Goal: Task Accomplishment & Management: Manage account settings

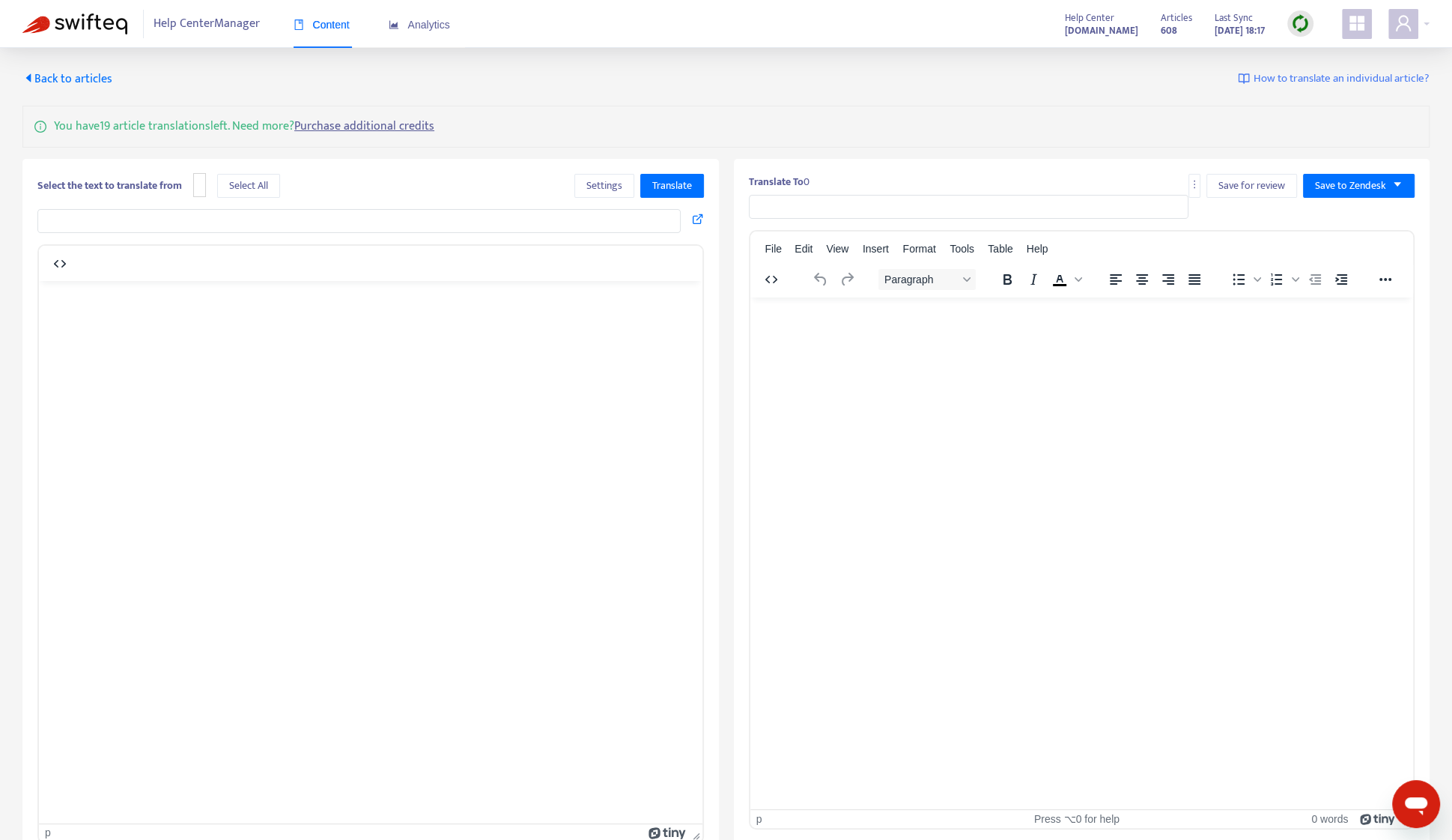
click at [192, 26] on span "Help Center Manager" at bounding box center [207, 24] width 107 height 29
click at [351, 34] on div "Content Analytics" at bounding box center [379, 24] width 171 height 45
click at [334, 28] on span "Content" at bounding box center [321, 24] width 56 height 12
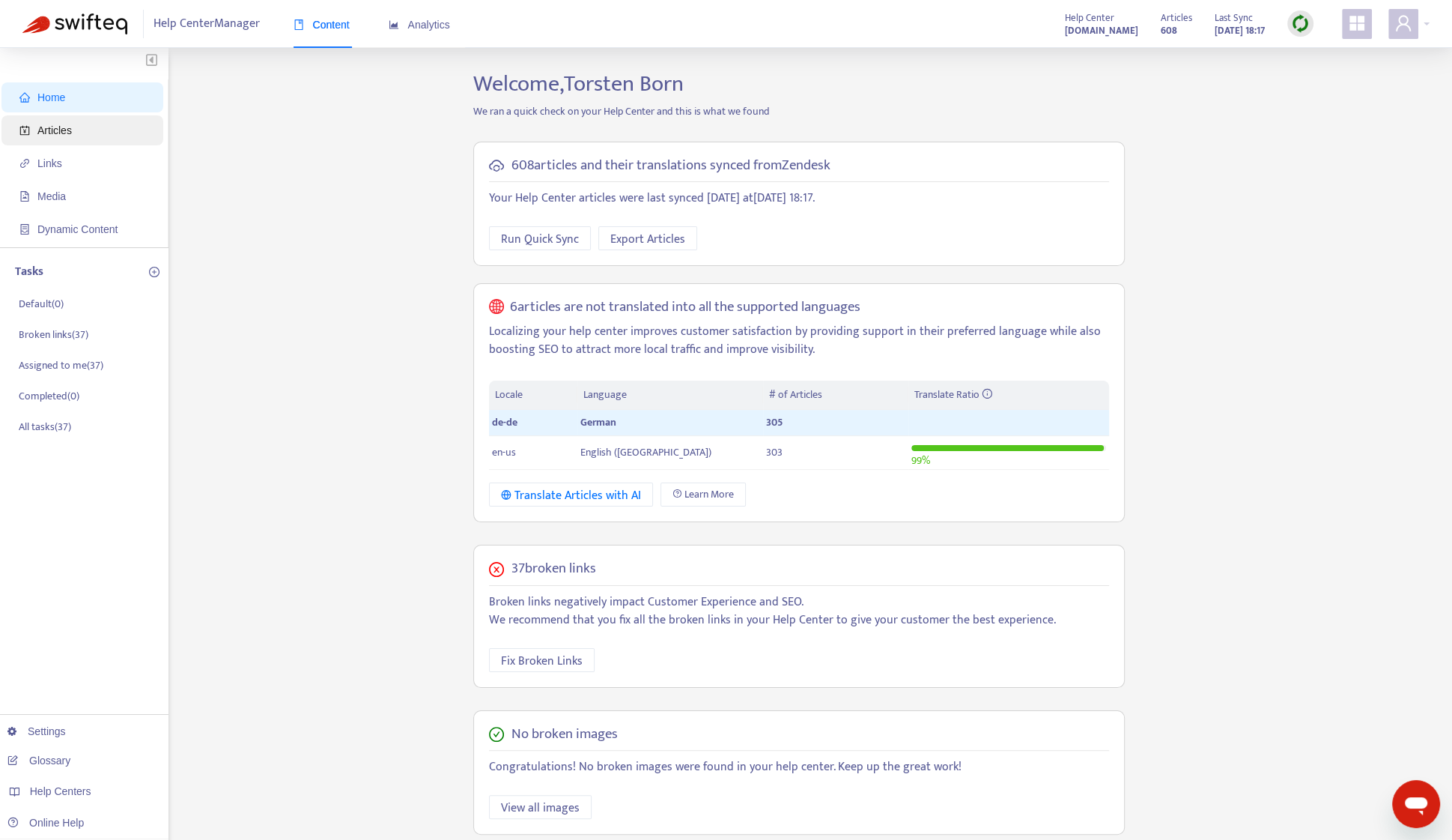
click at [88, 141] on span "Articles" at bounding box center [85, 130] width 132 height 30
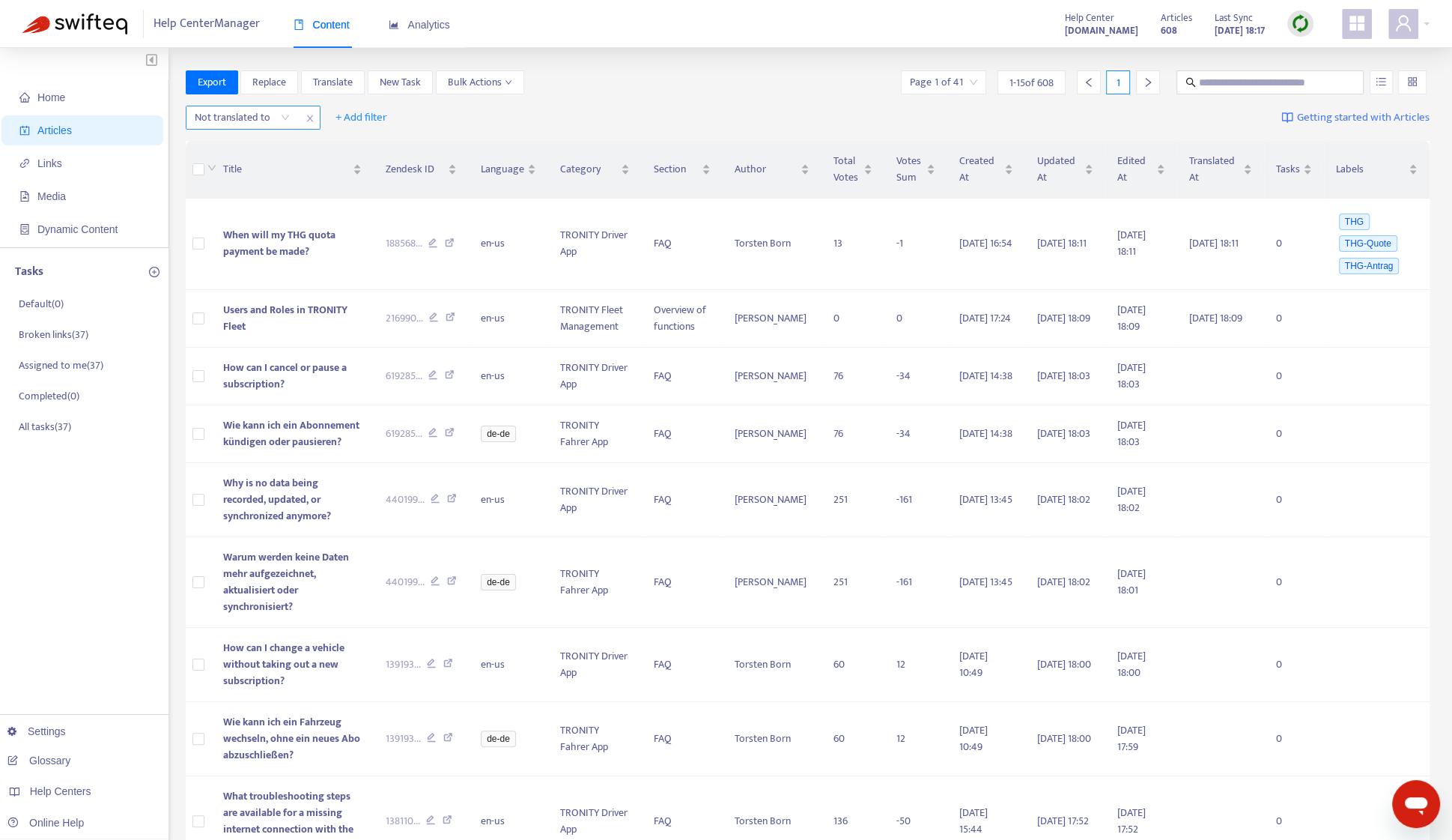
click at [292, 114] on div "Not translated to" at bounding box center [242, 117] width 112 height 22
click at [350, 123] on span "+ Add filter" at bounding box center [362, 117] width 52 height 18
click at [364, 292] on span "Draft" at bounding box center [382, 291] width 93 height 16
click at [414, 117] on input "search" at bounding box center [380, 117] width 95 height 22
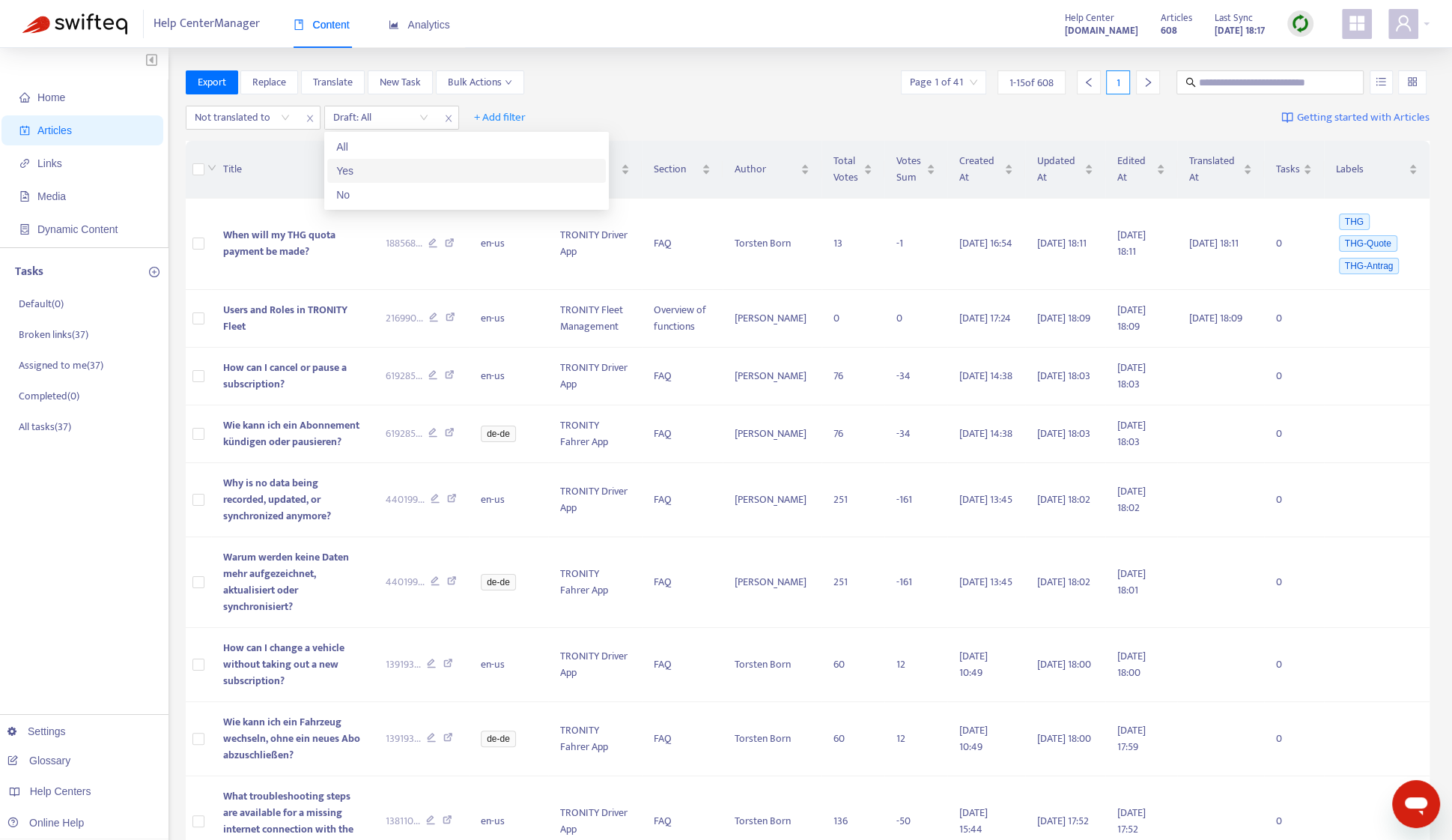
click at [395, 168] on div "Yes" at bounding box center [466, 170] width 261 height 16
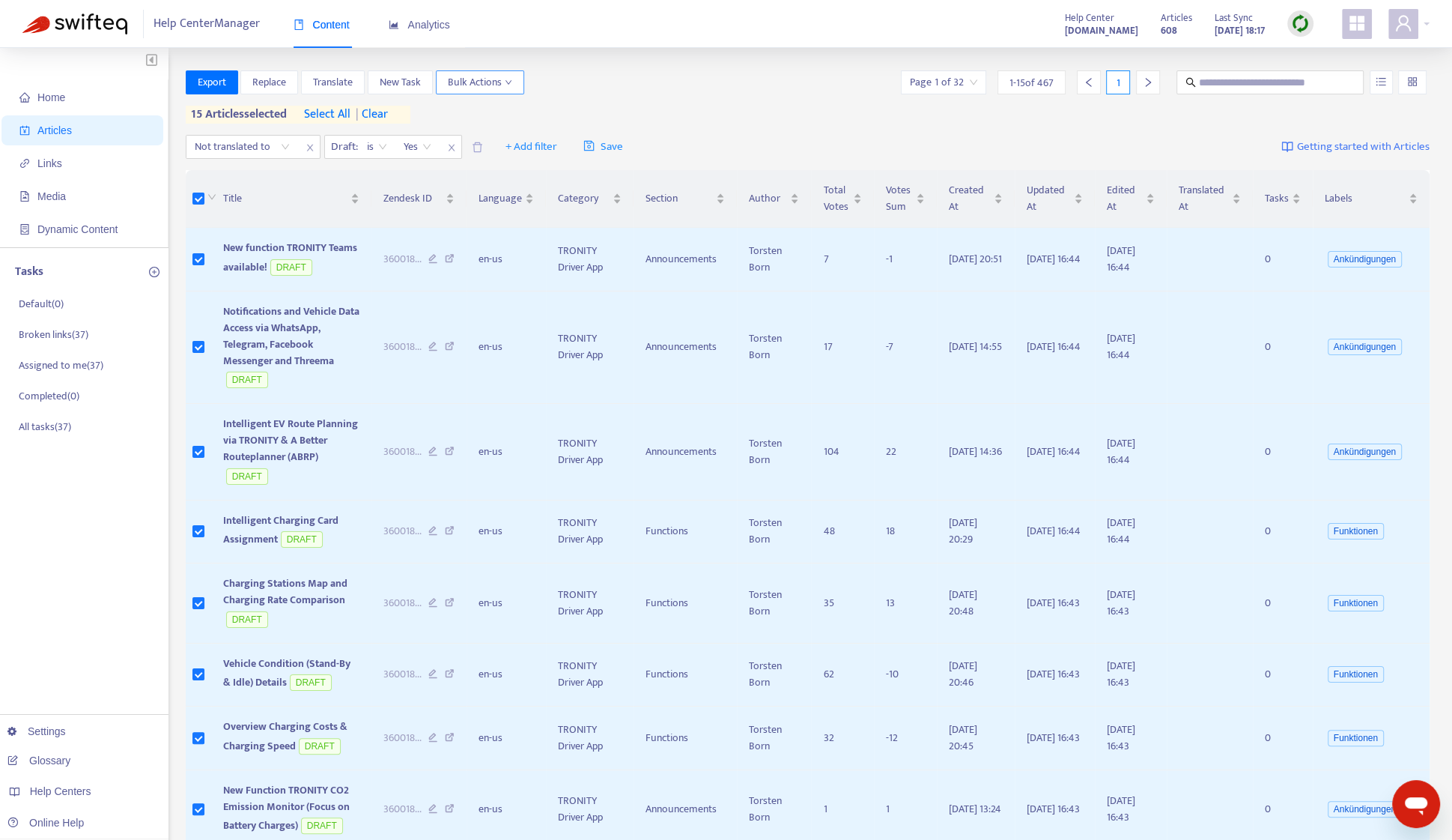
click at [492, 75] on span "Bulk Actions" at bounding box center [479, 82] width 64 height 16
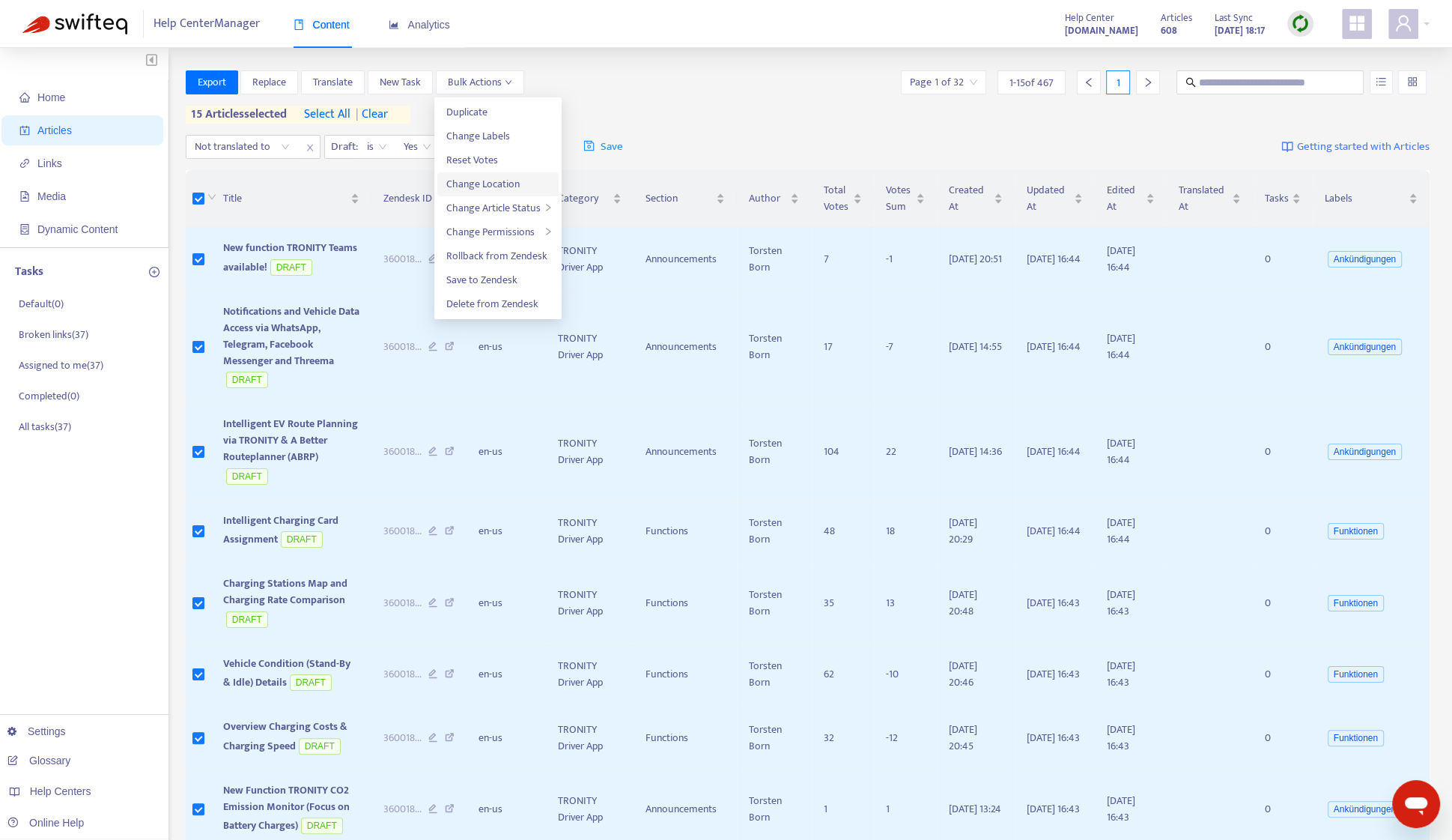
click at [522, 187] on span "Change Location" at bounding box center [497, 184] width 103 height 16
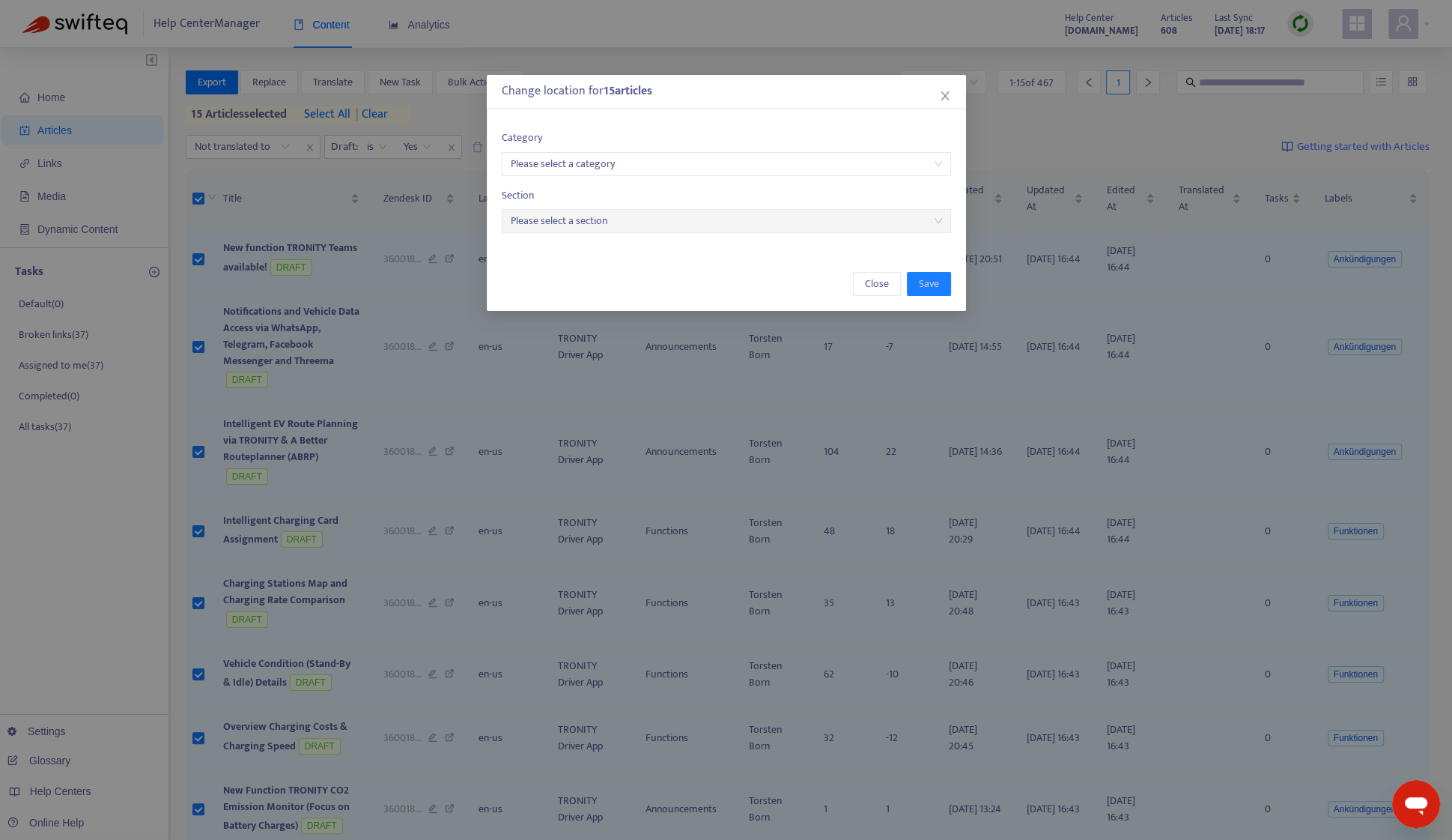
click at [609, 153] on input "search" at bounding box center [726, 164] width 431 height 22
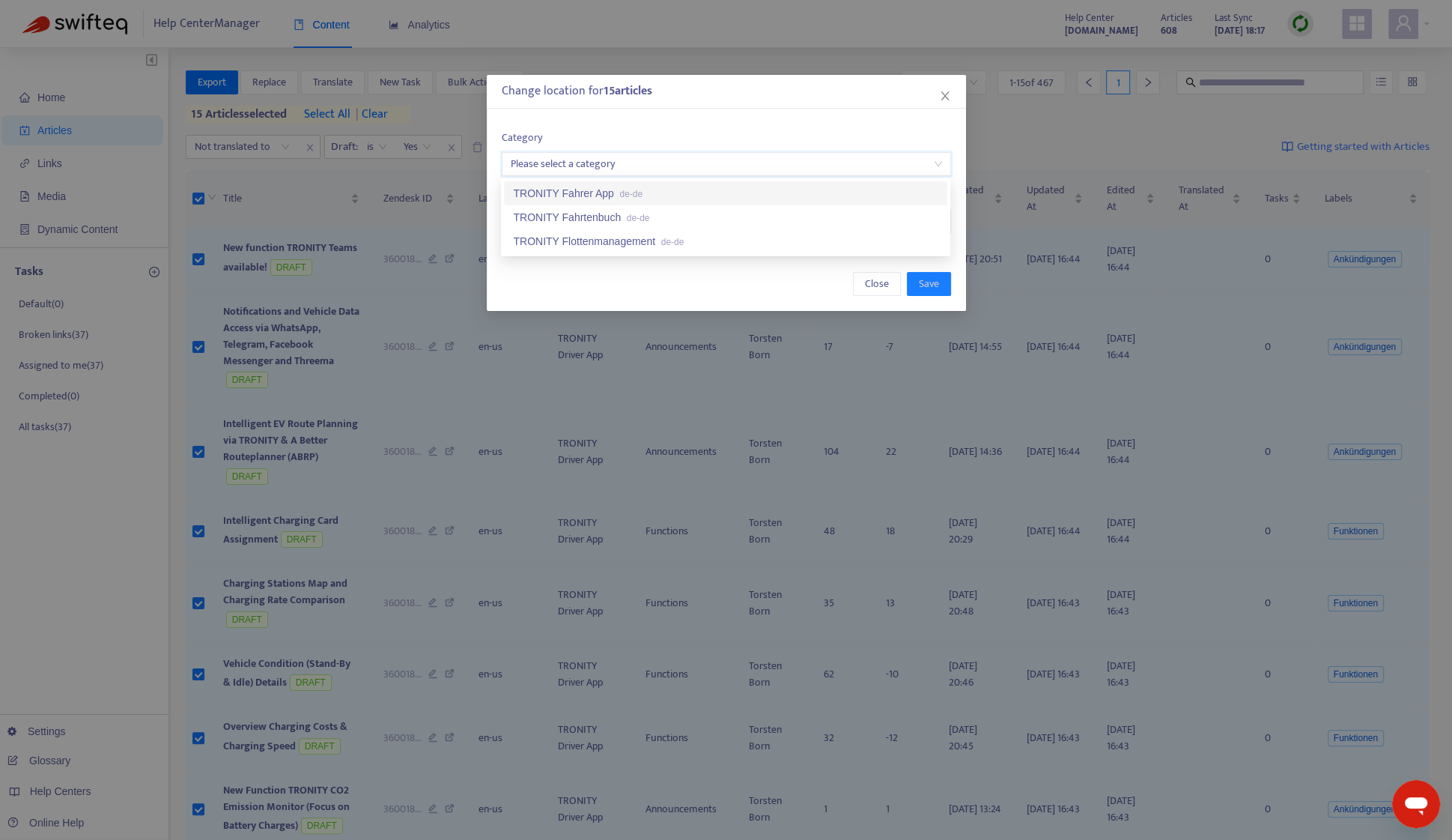
click at [642, 189] on span "de-de" at bounding box center [631, 193] width 23 height 11
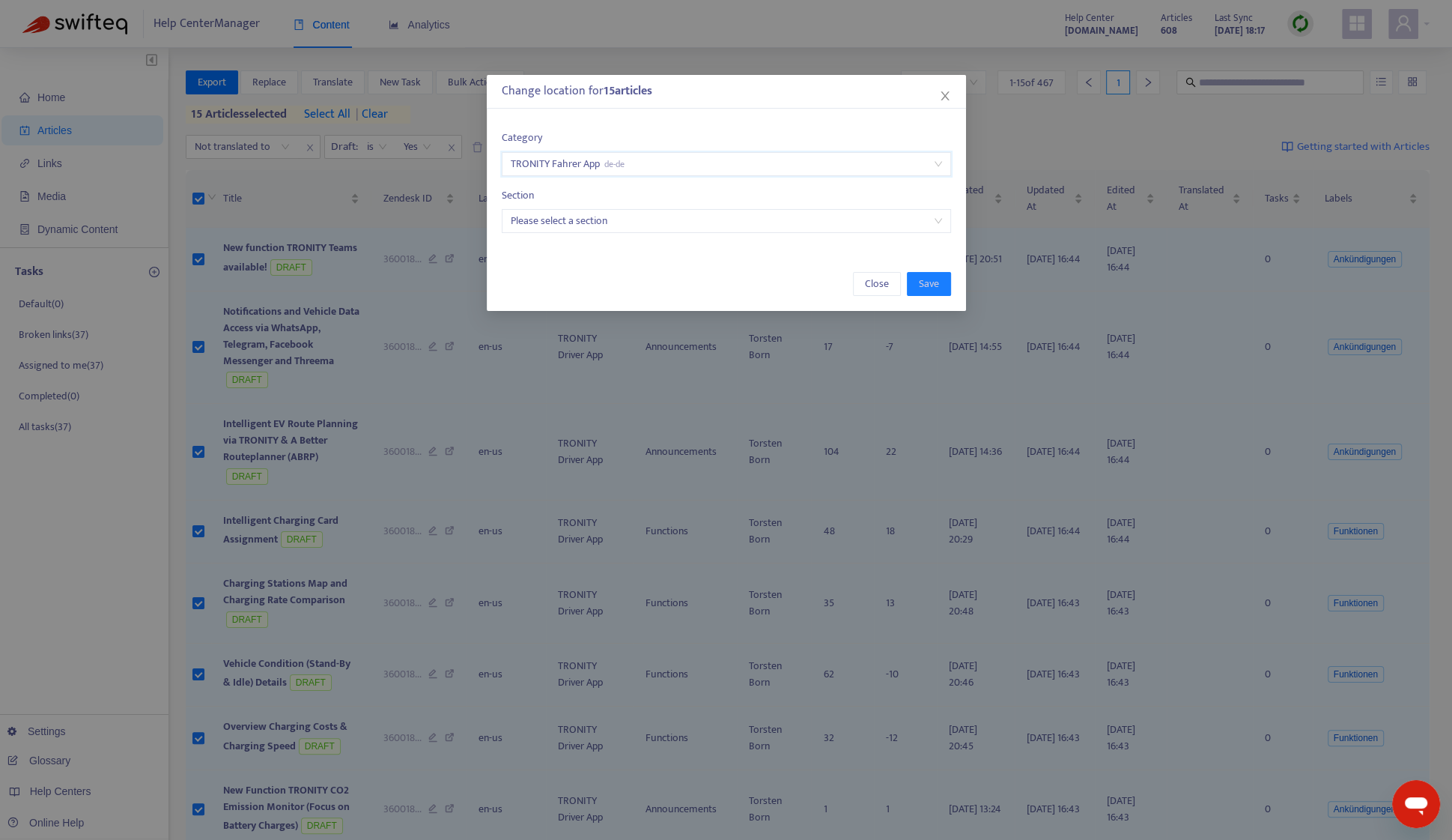
click at [630, 227] on input "search" at bounding box center [726, 220] width 431 height 22
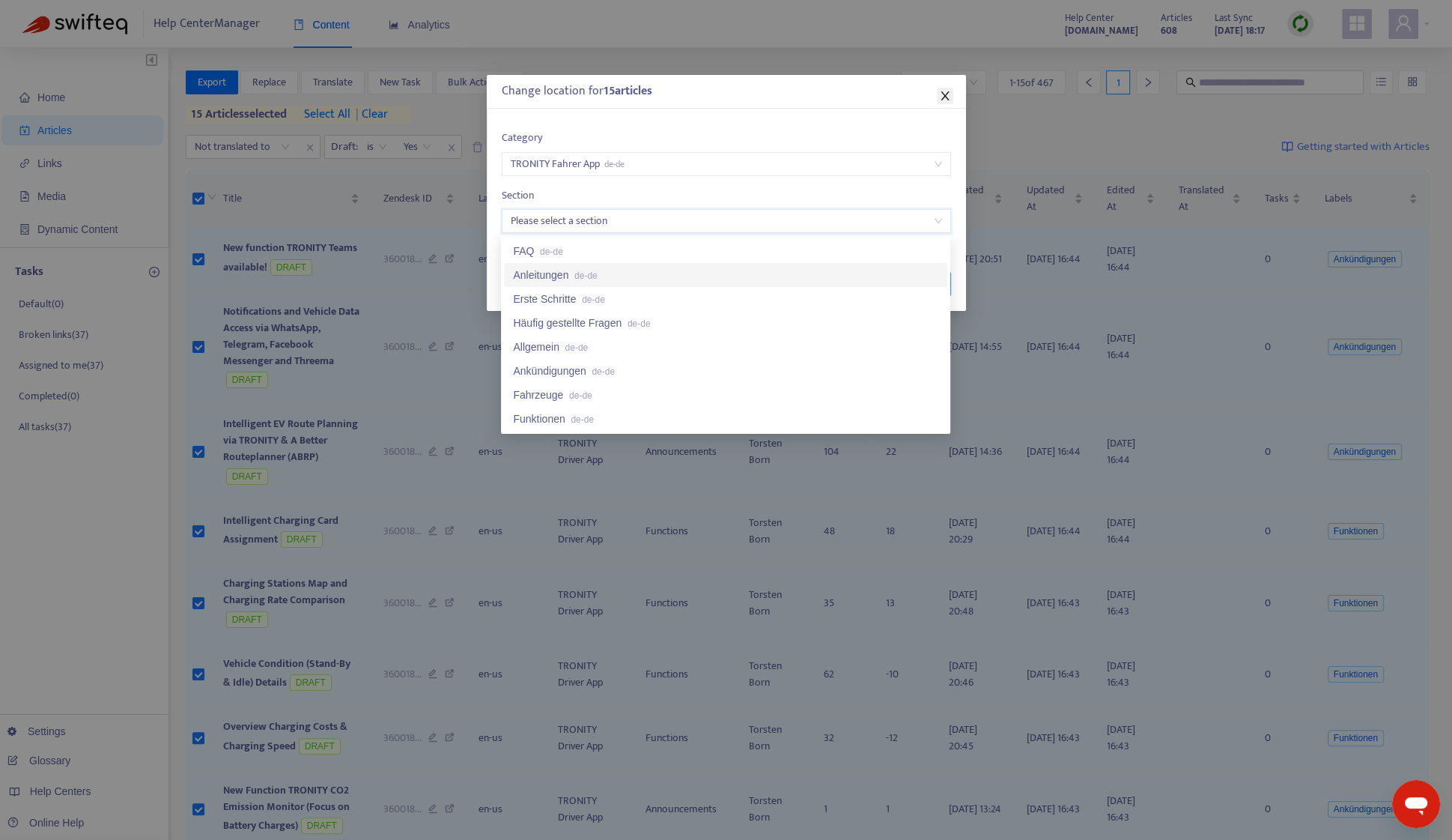
click at [949, 97] on icon "close" at bounding box center [945, 95] width 12 height 12
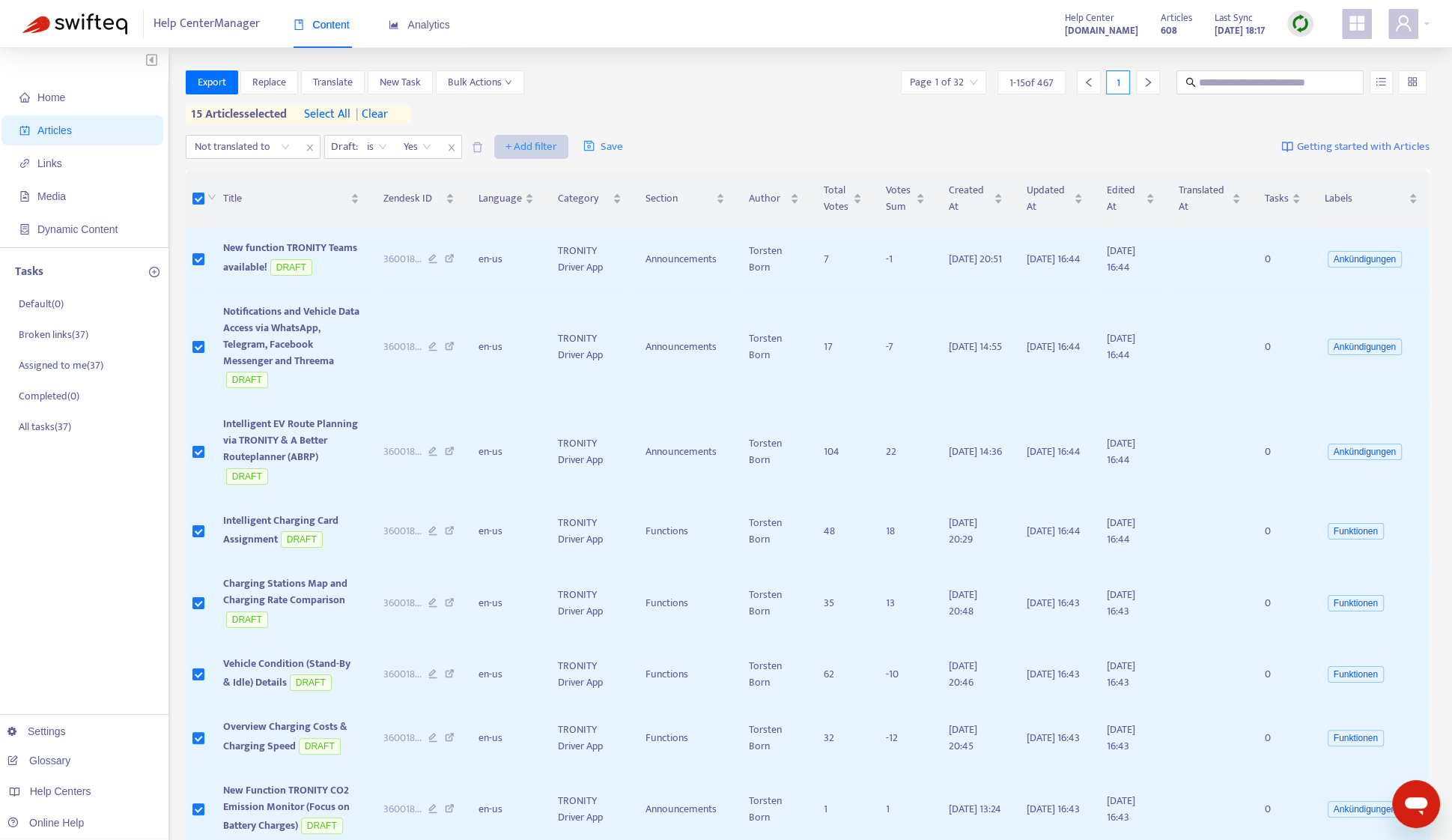
click at [536, 146] on span "+ Add filter" at bounding box center [531, 146] width 52 height 18
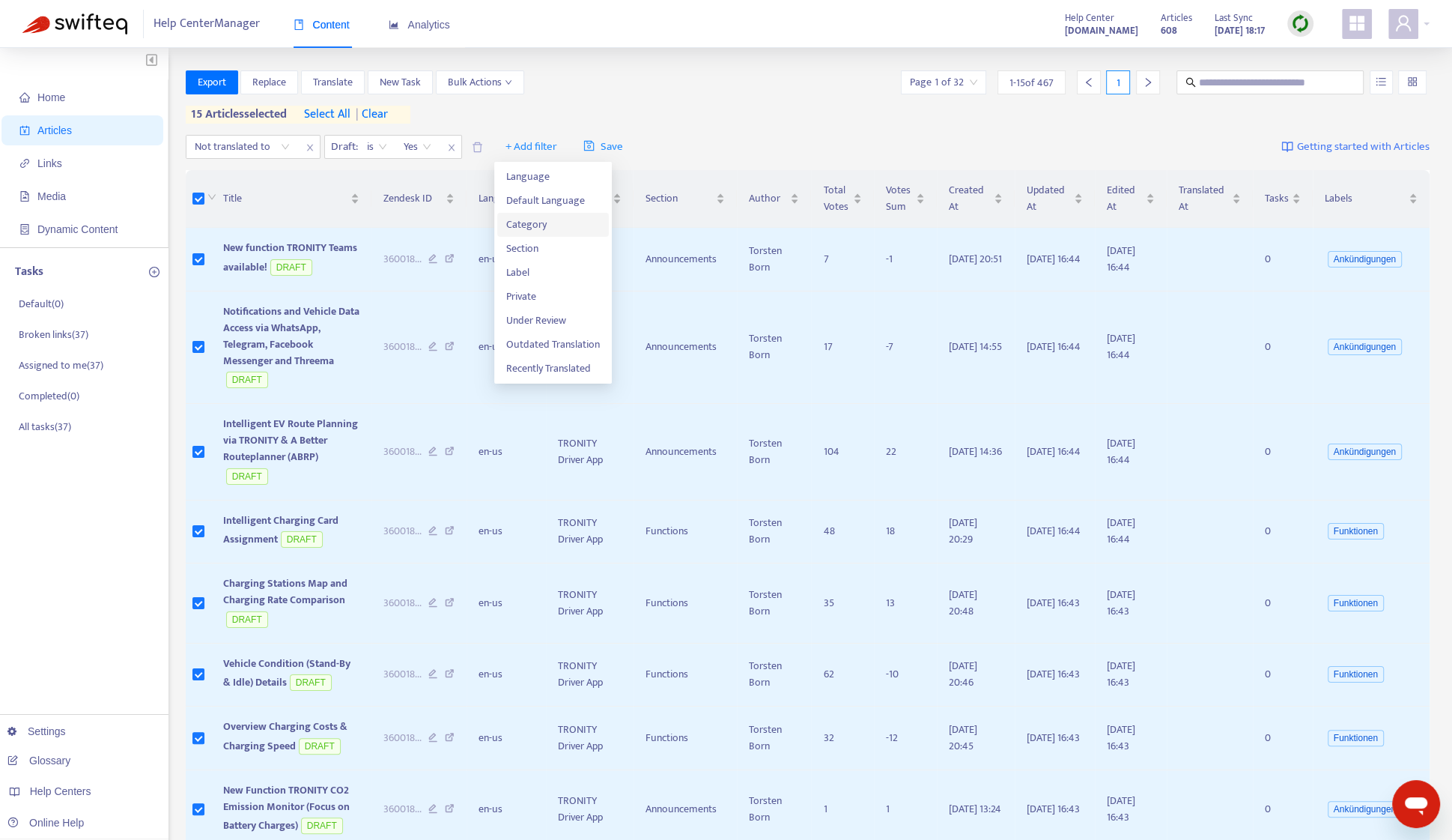
click at [511, 223] on span "Category" at bounding box center [552, 224] width 93 height 16
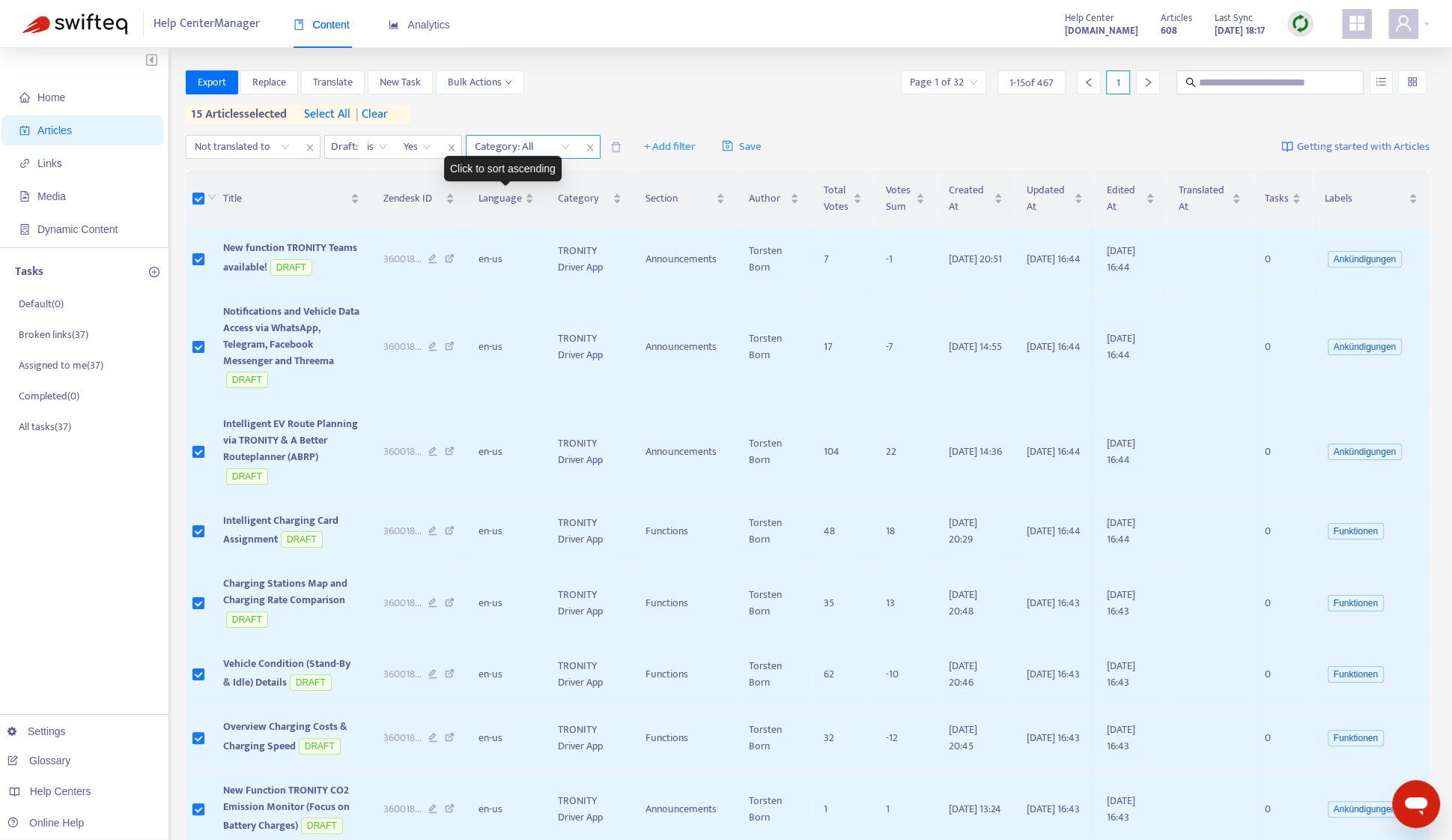
click at [527, 149] on div at bounding box center [515, 146] width 90 height 18
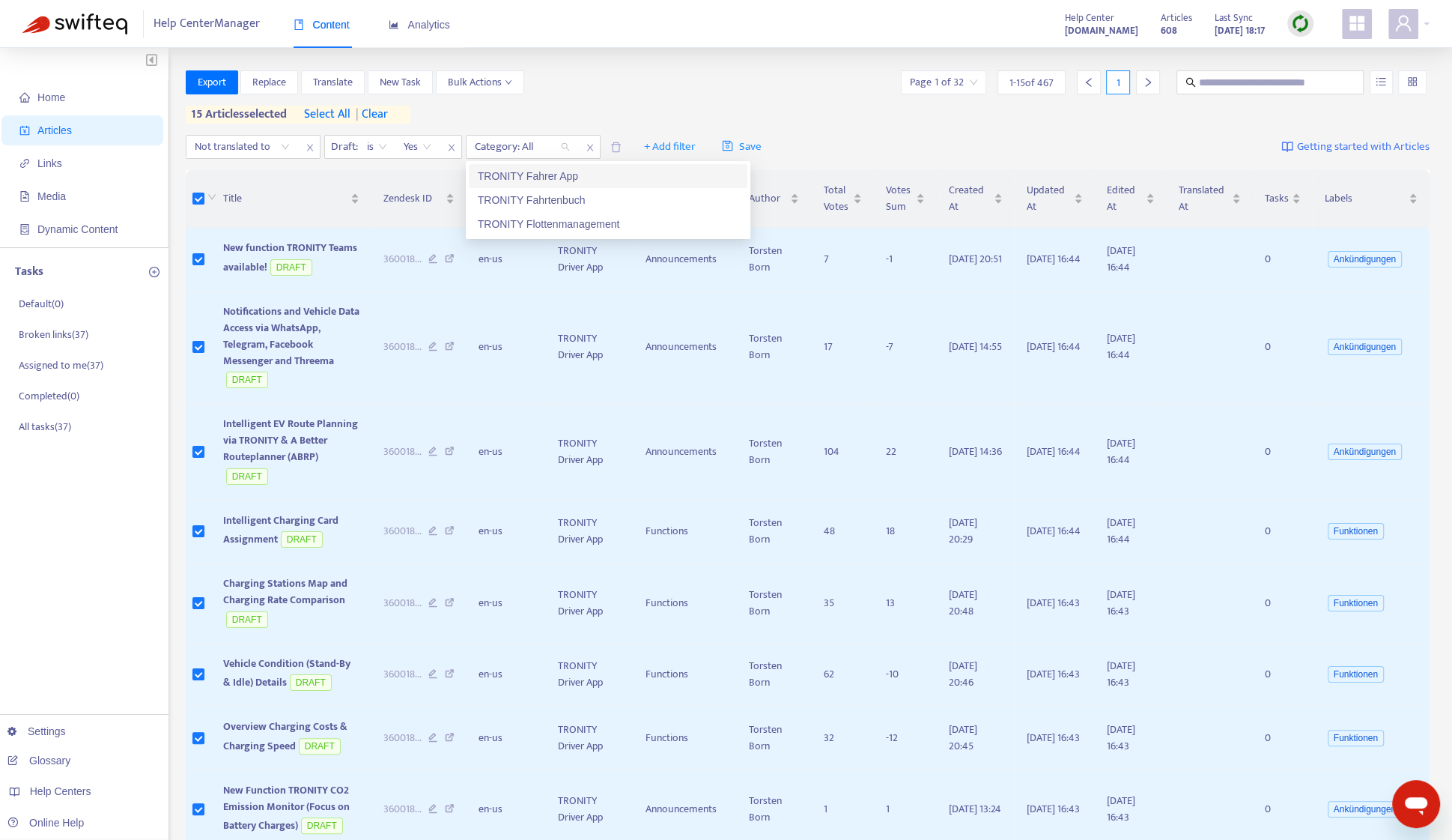
click at [526, 174] on div "TRONITY Fahrer App" at bounding box center [608, 175] width 261 height 16
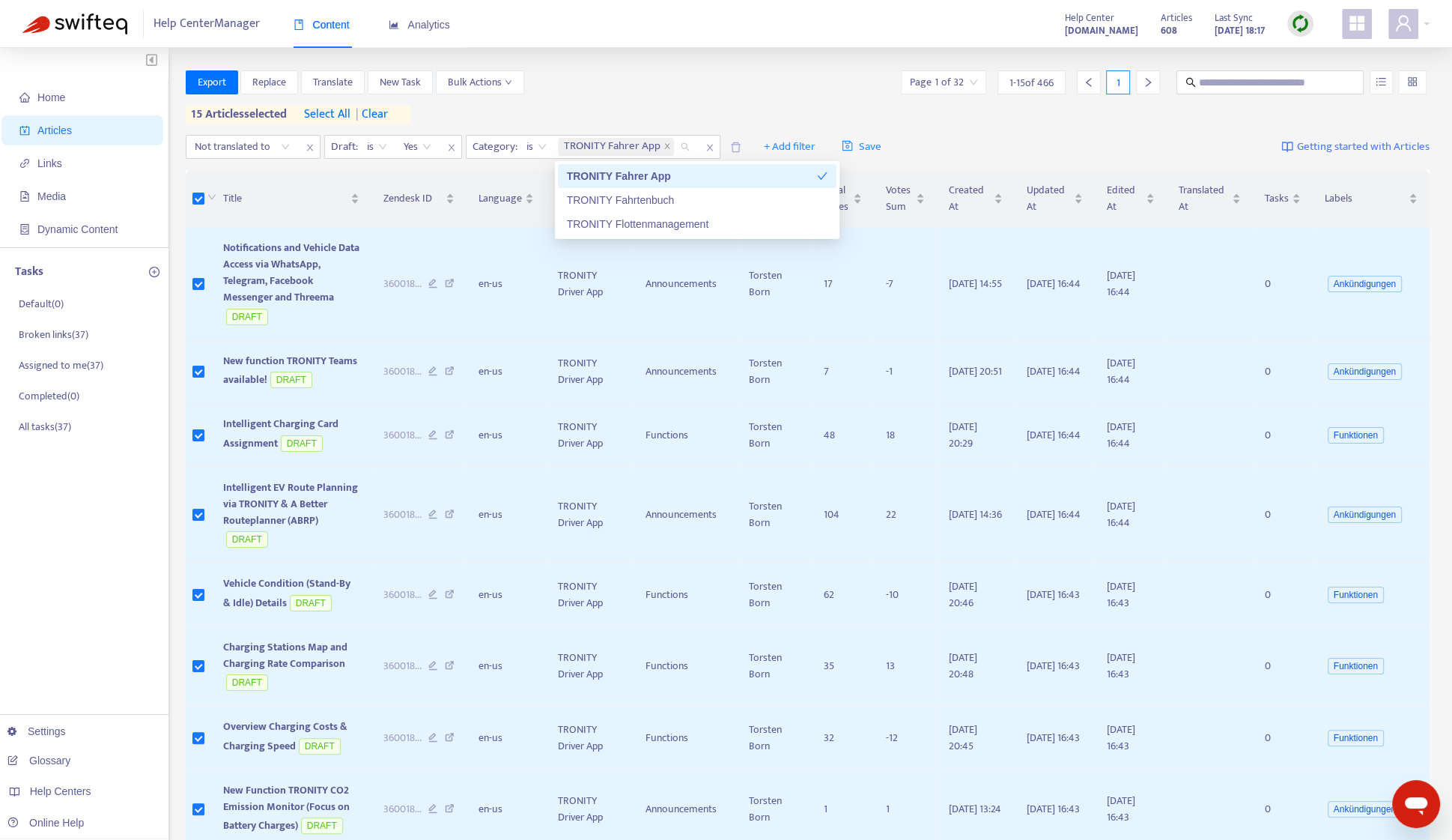
click at [636, 123] on div "Export Replace Translate New Task Bulk Actions Page 1 of 32 1 - 15 of 466 1 15 …" at bounding box center [808, 96] width 1245 height 53
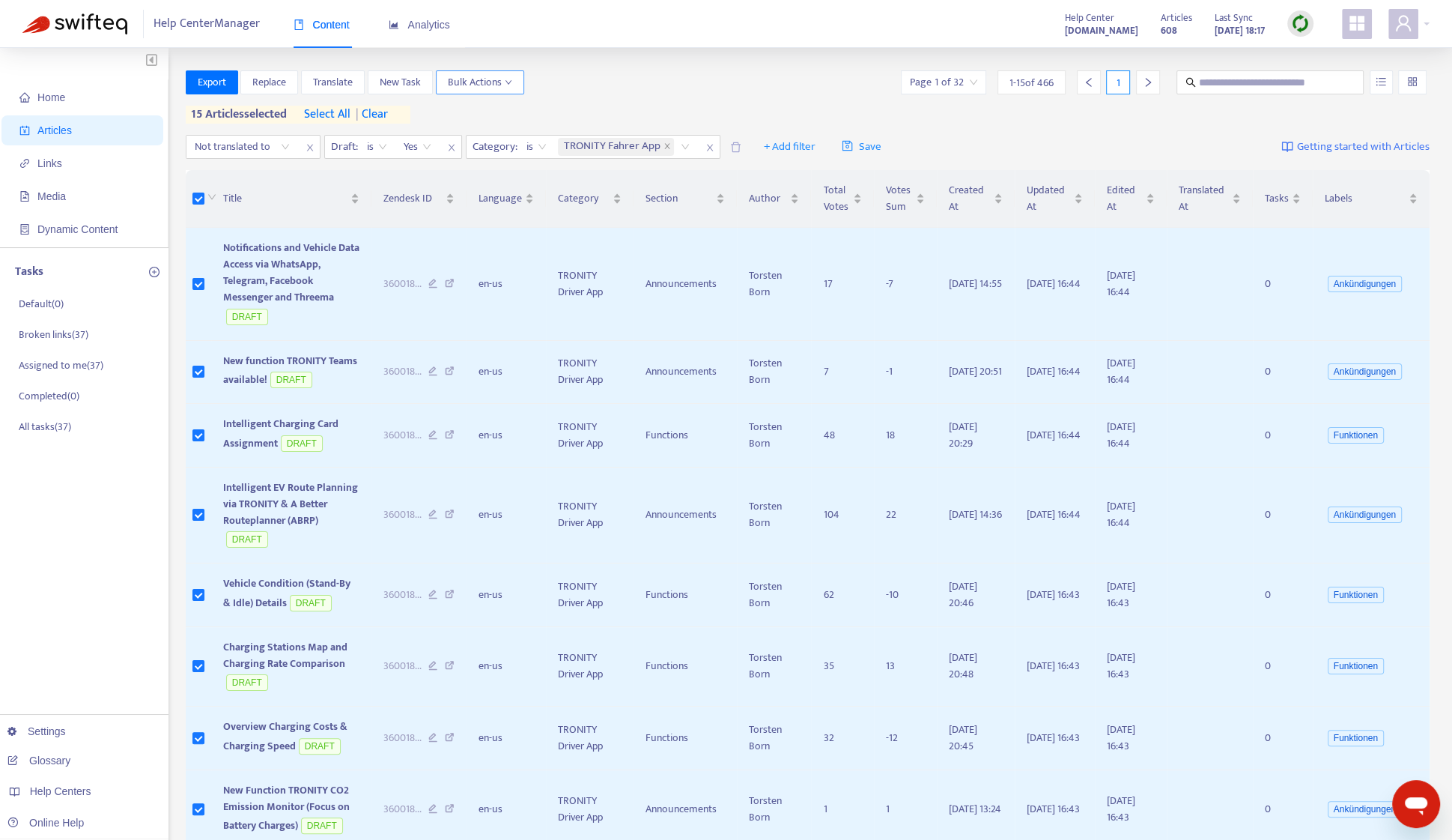
click at [516, 83] on button "Bulk Actions" at bounding box center [480, 82] width 89 height 24
click at [504, 173] on li "Change Location" at bounding box center [498, 184] width 121 height 24
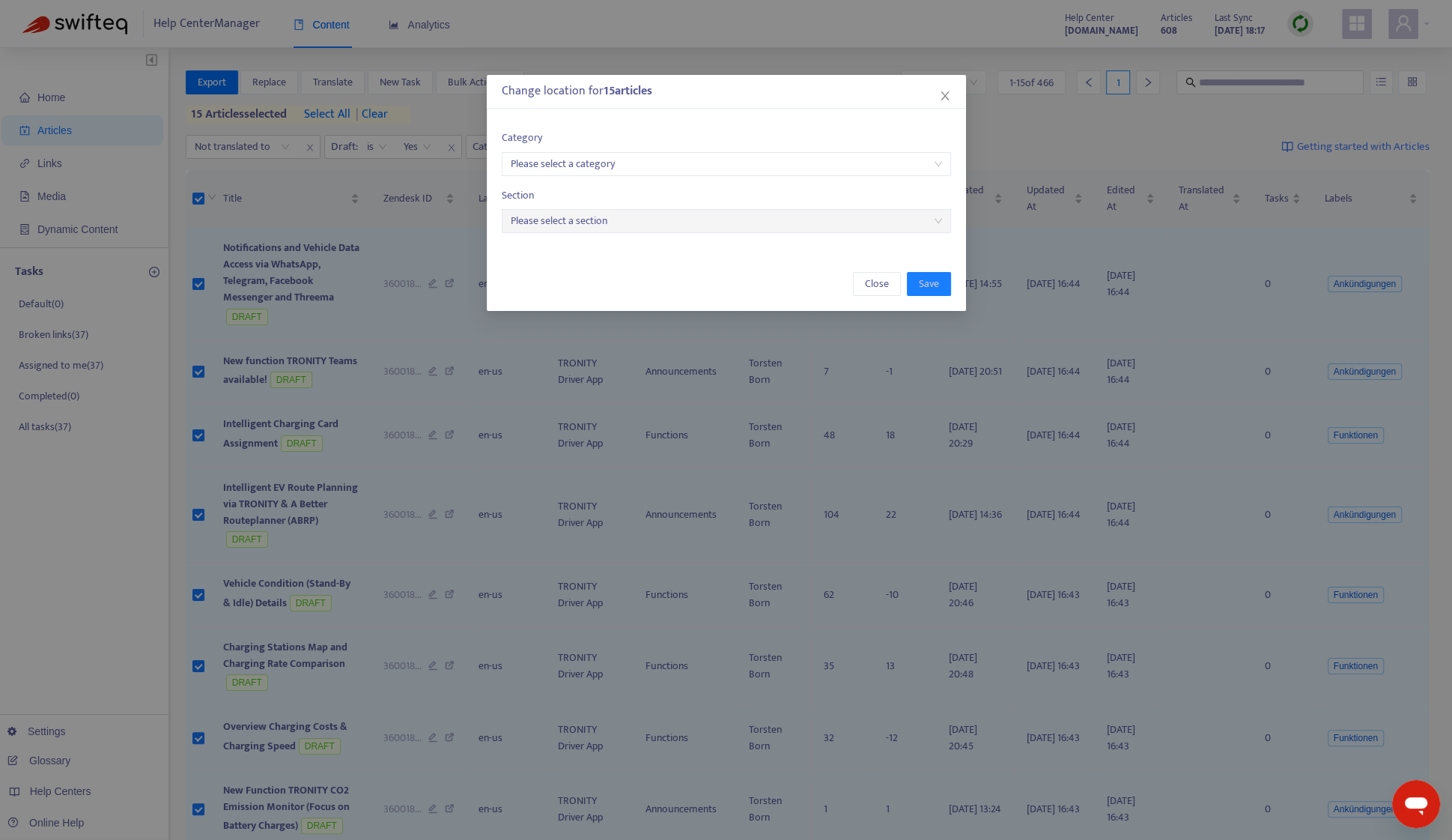
click at [592, 158] on input "search" at bounding box center [726, 164] width 431 height 22
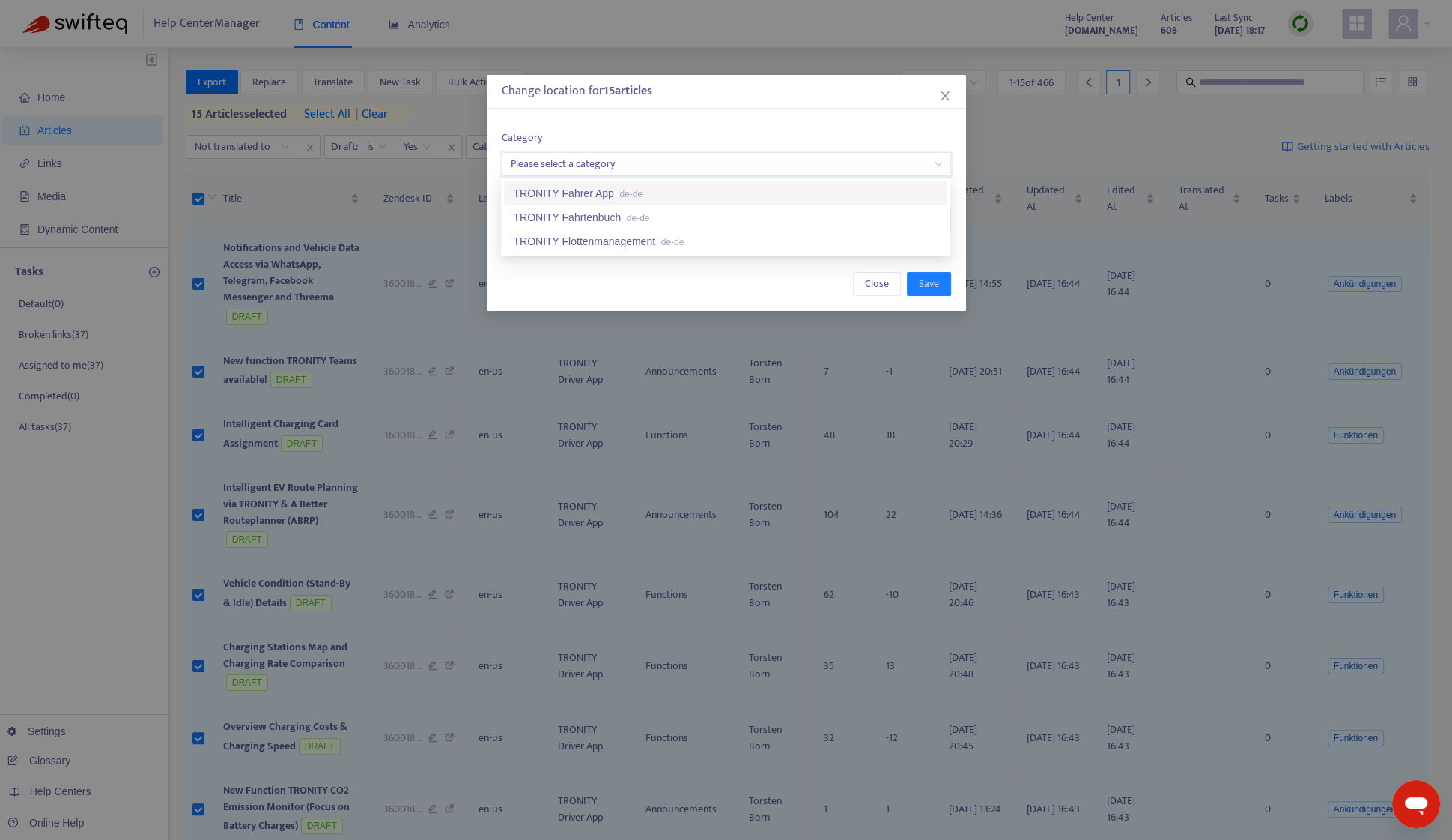
click at [593, 191] on div "TRONITY Fahrer App de-de" at bounding box center [726, 192] width 425 height 16
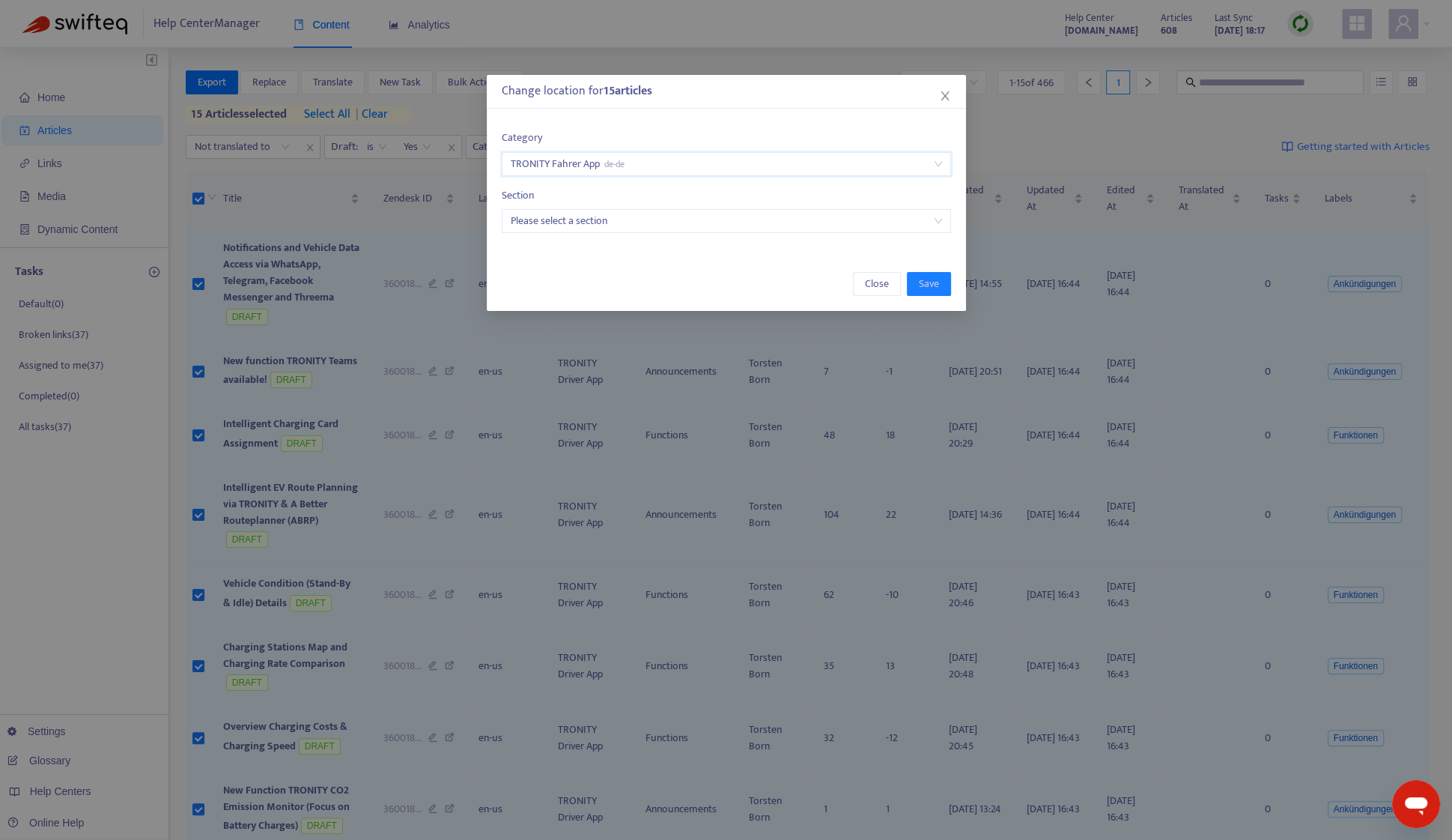
click at [592, 213] on input "search" at bounding box center [726, 220] width 431 height 22
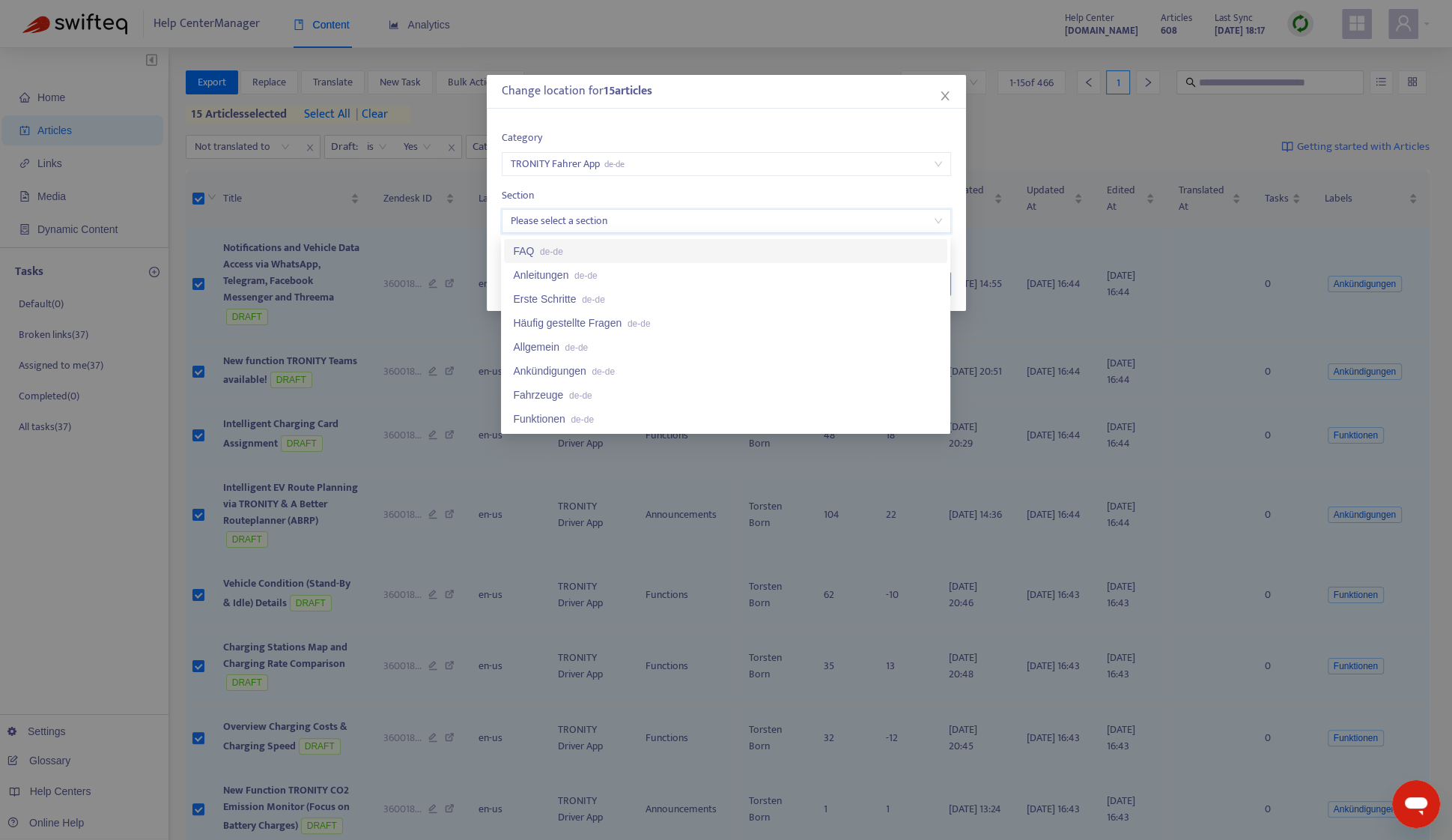
click at [934, 93] on div "Change location for 15 article s" at bounding box center [726, 91] width 449 height 18
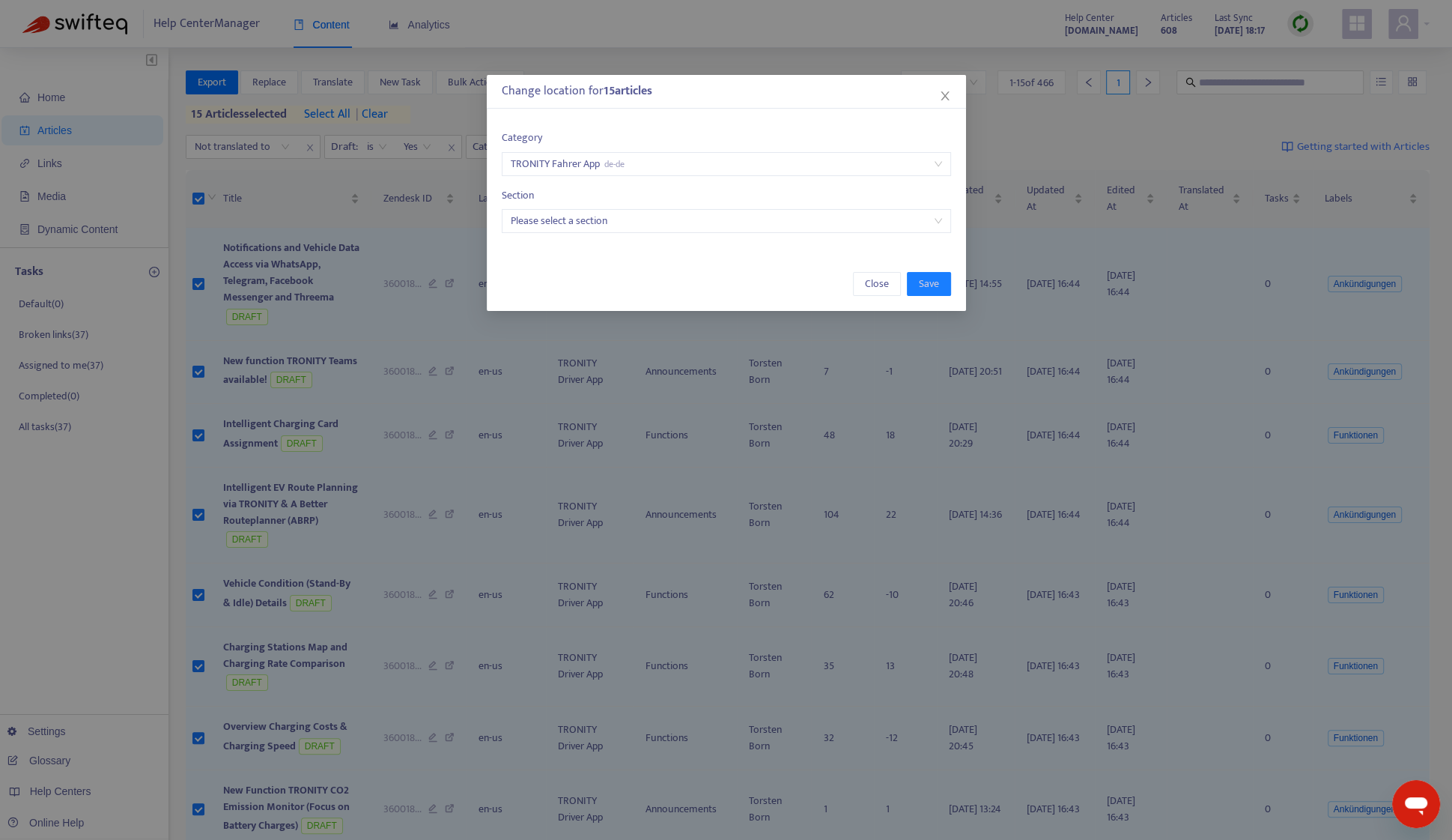
click at [965, 93] on div "Change location for 15 article s Category TRONITY Fahrer App de-de Section Plea…" at bounding box center [726, 420] width 1452 height 840
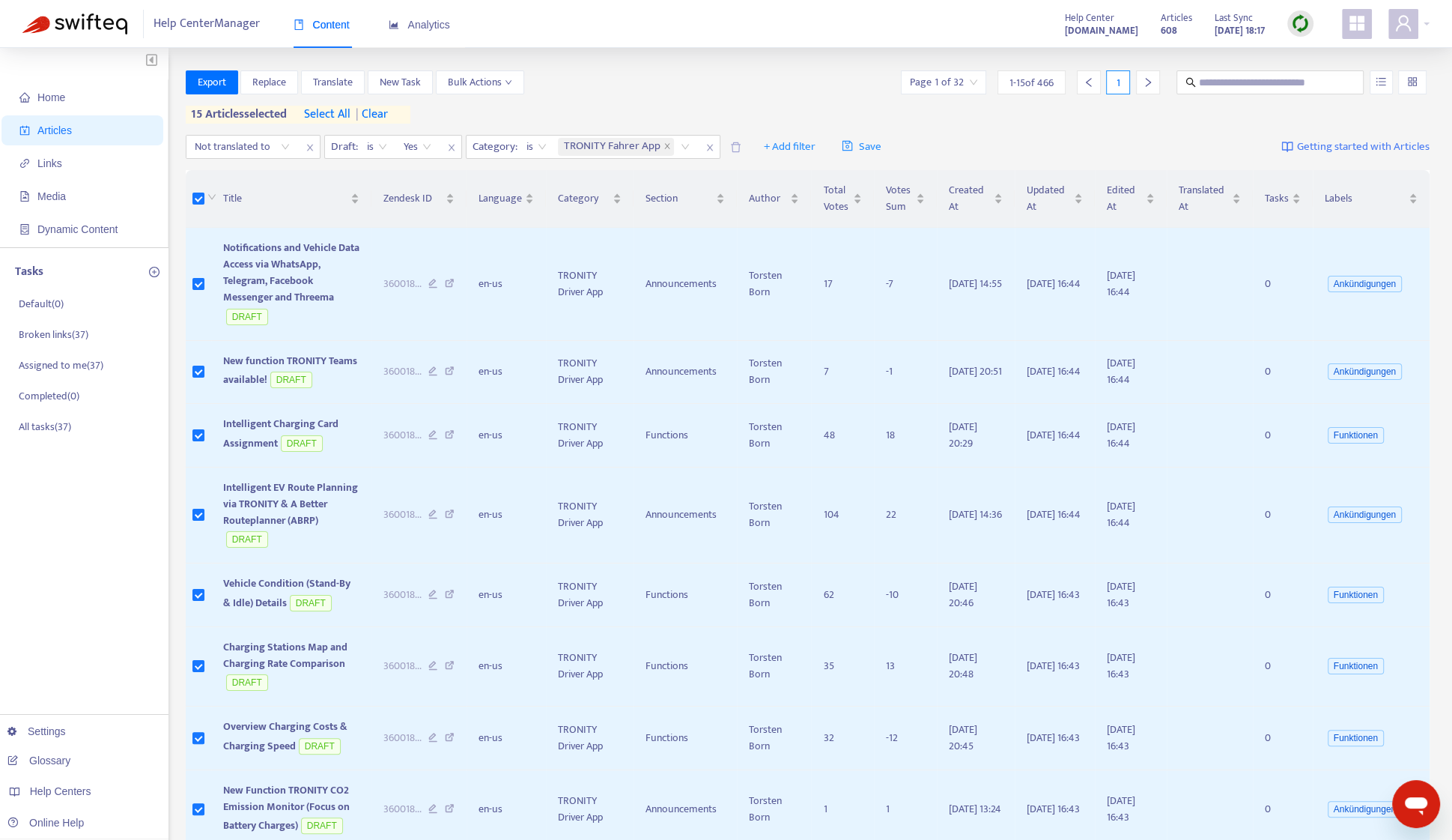
click at [1292, 29] on img at bounding box center [1300, 23] width 18 height 18
click at [1307, 49] on link "Quick Sync" at bounding box center [1331, 54] width 64 height 17
click at [500, 79] on span "Bulk Actions" at bounding box center [479, 82] width 64 height 16
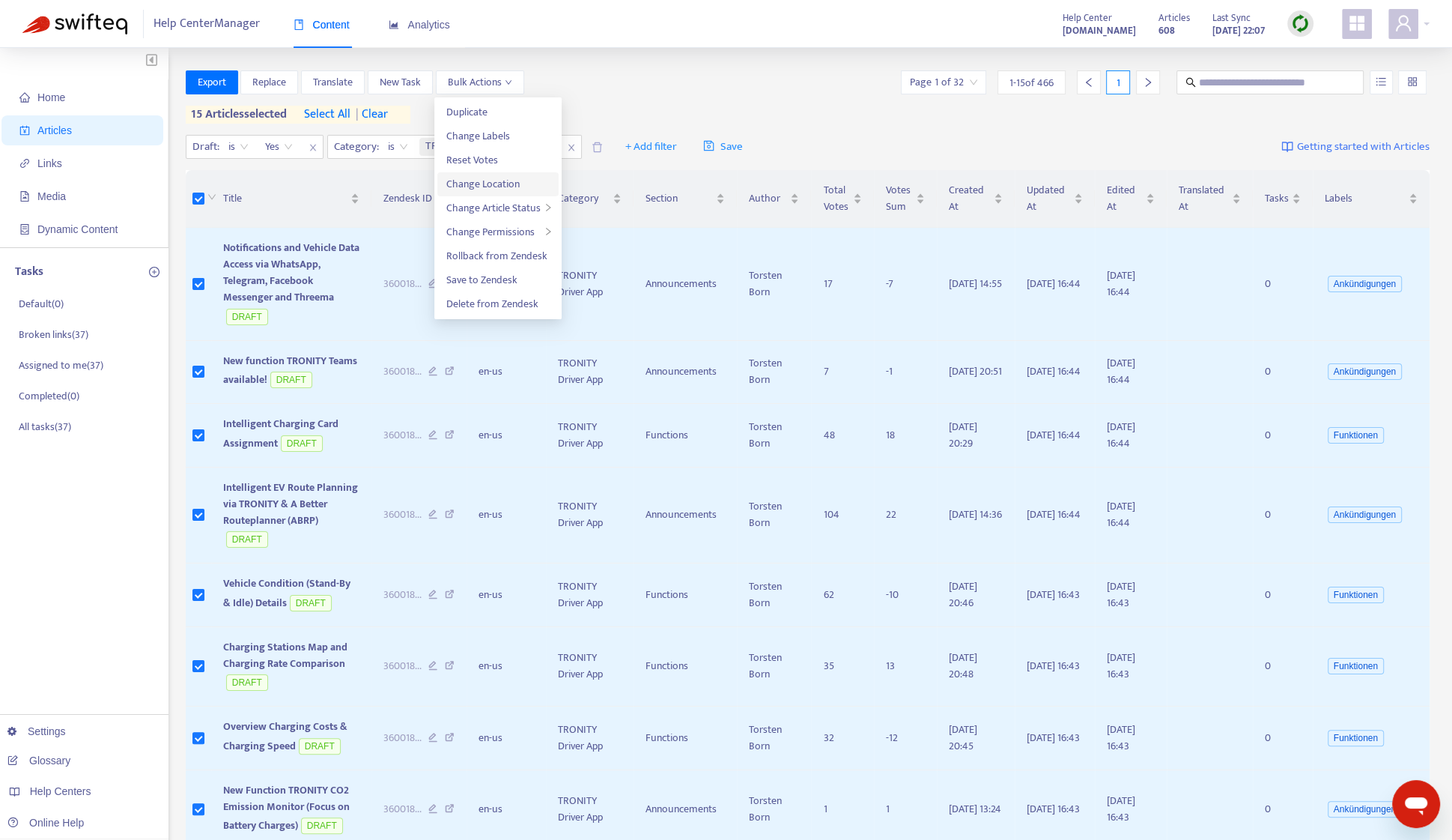
click at [525, 179] on span "Change Location" at bounding box center [497, 184] width 103 height 16
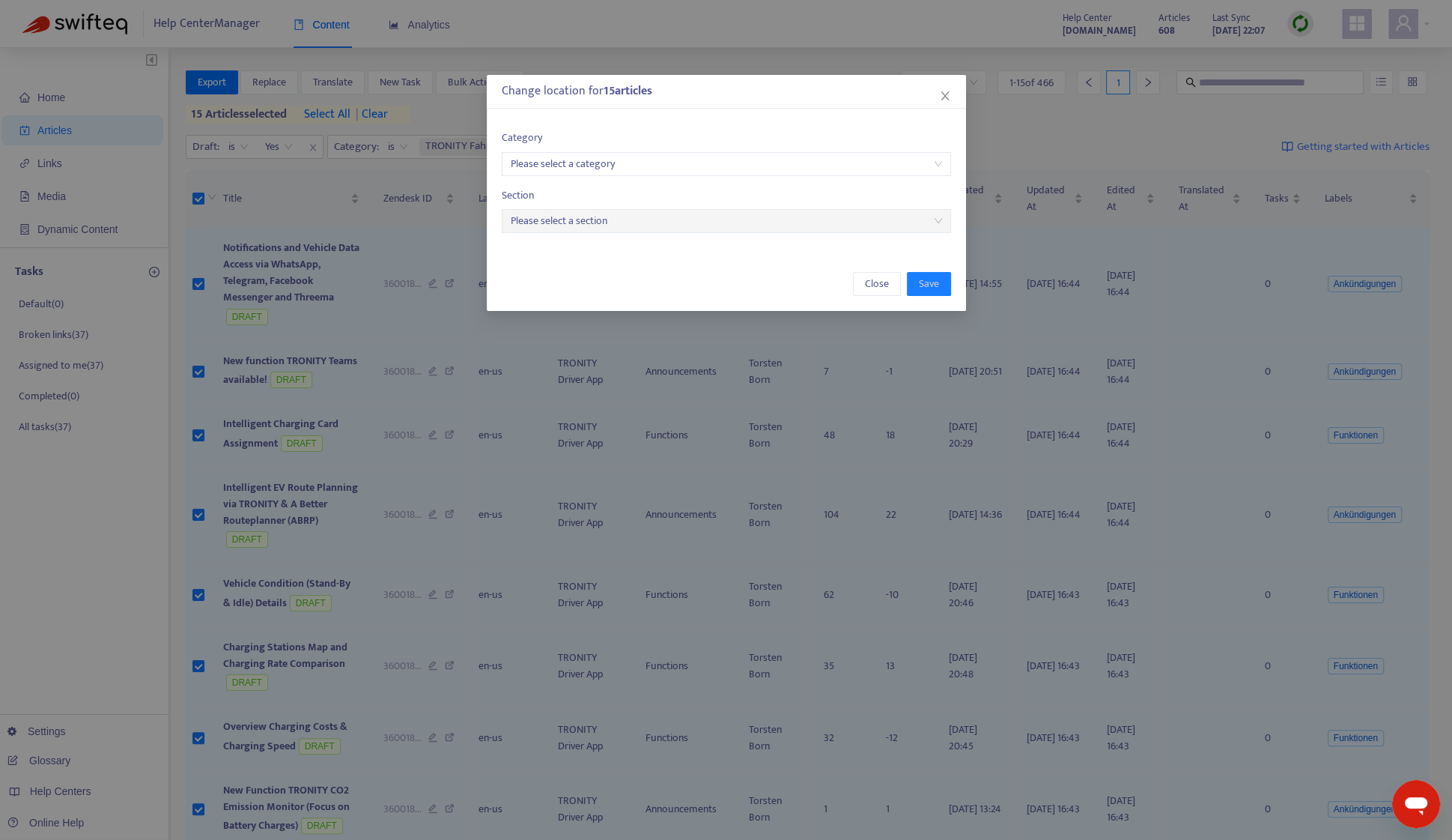
click at [583, 167] on input "search" at bounding box center [726, 164] width 431 height 22
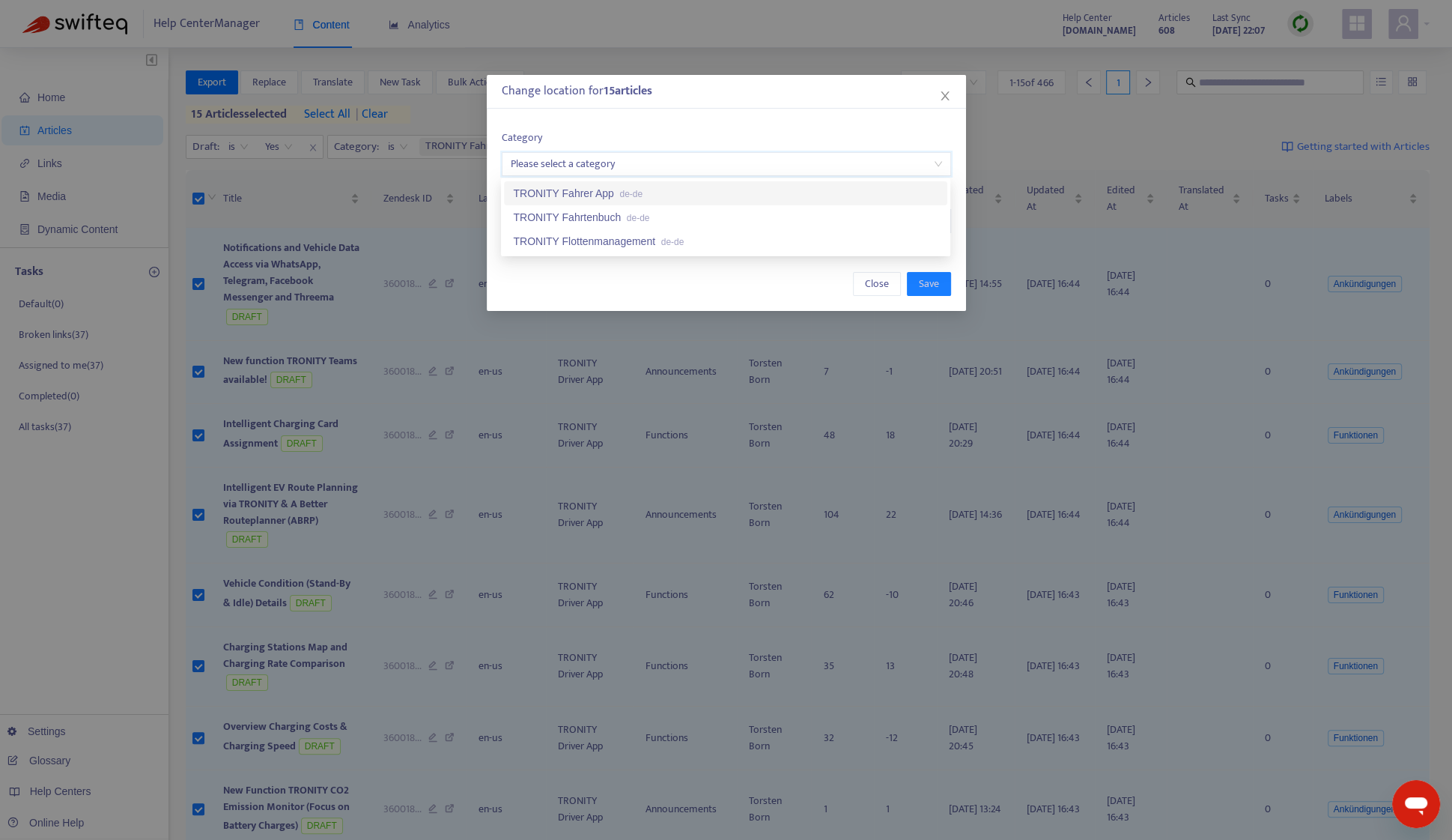
click at [594, 186] on div "TRONITY Fahrer App de-de" at bounding box center [726, 192] width 425 height 16
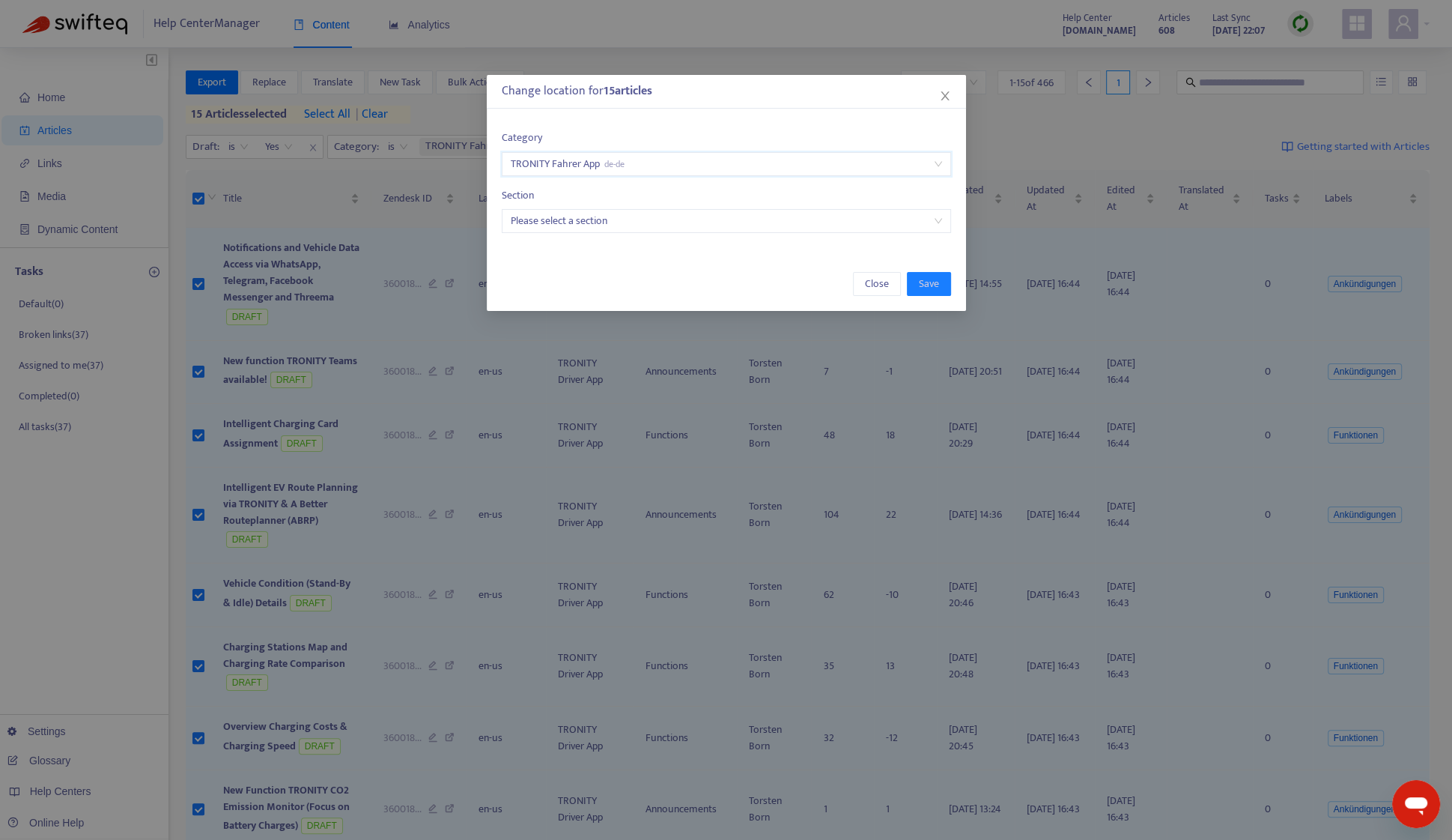
click at [596, 225] on input "search" at bounding box center [726, 220] width 431 height 22
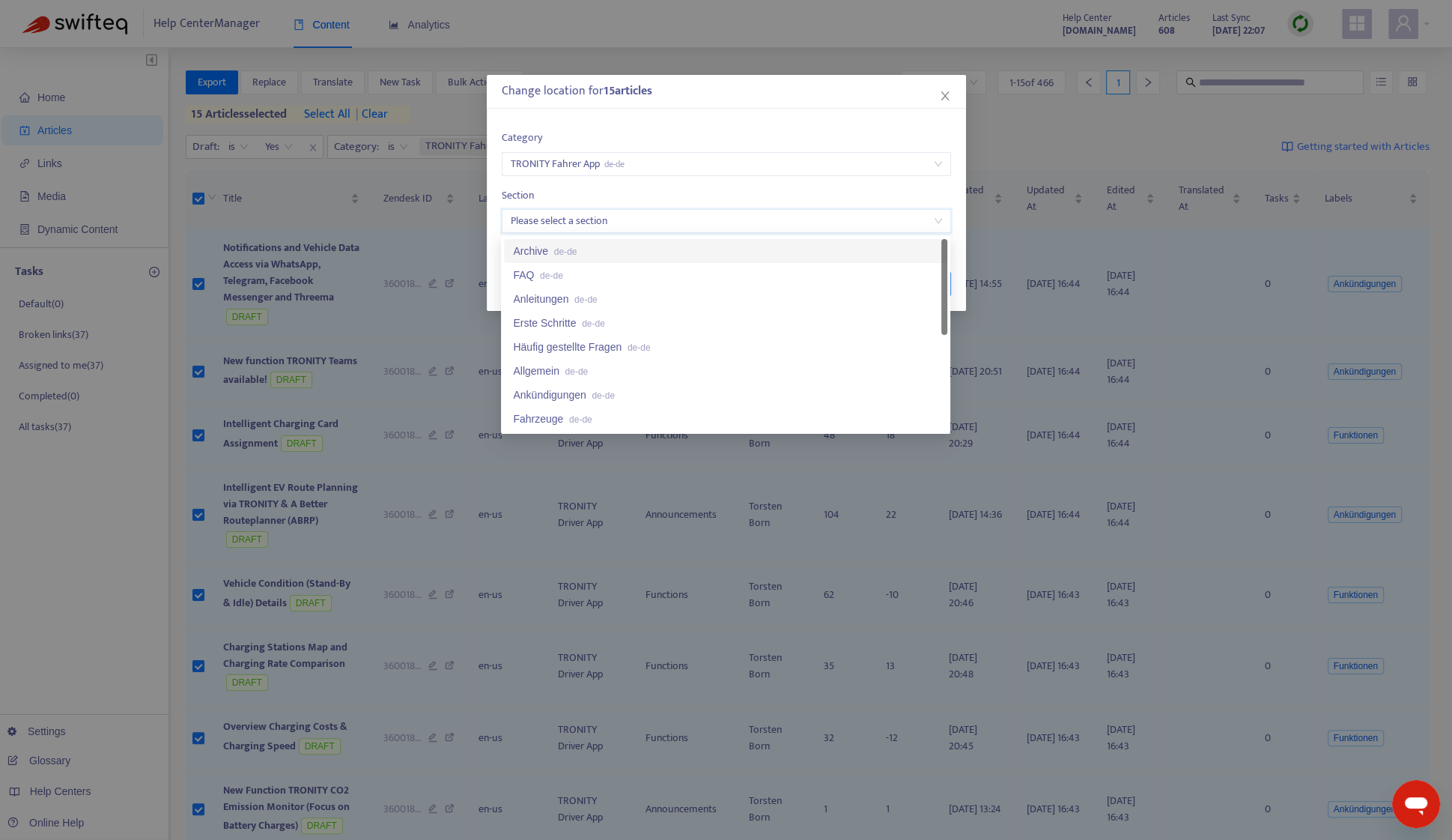
click at [599, 256] on div "Archive de-de" at bounding box center [726, 250] width 425 height 16
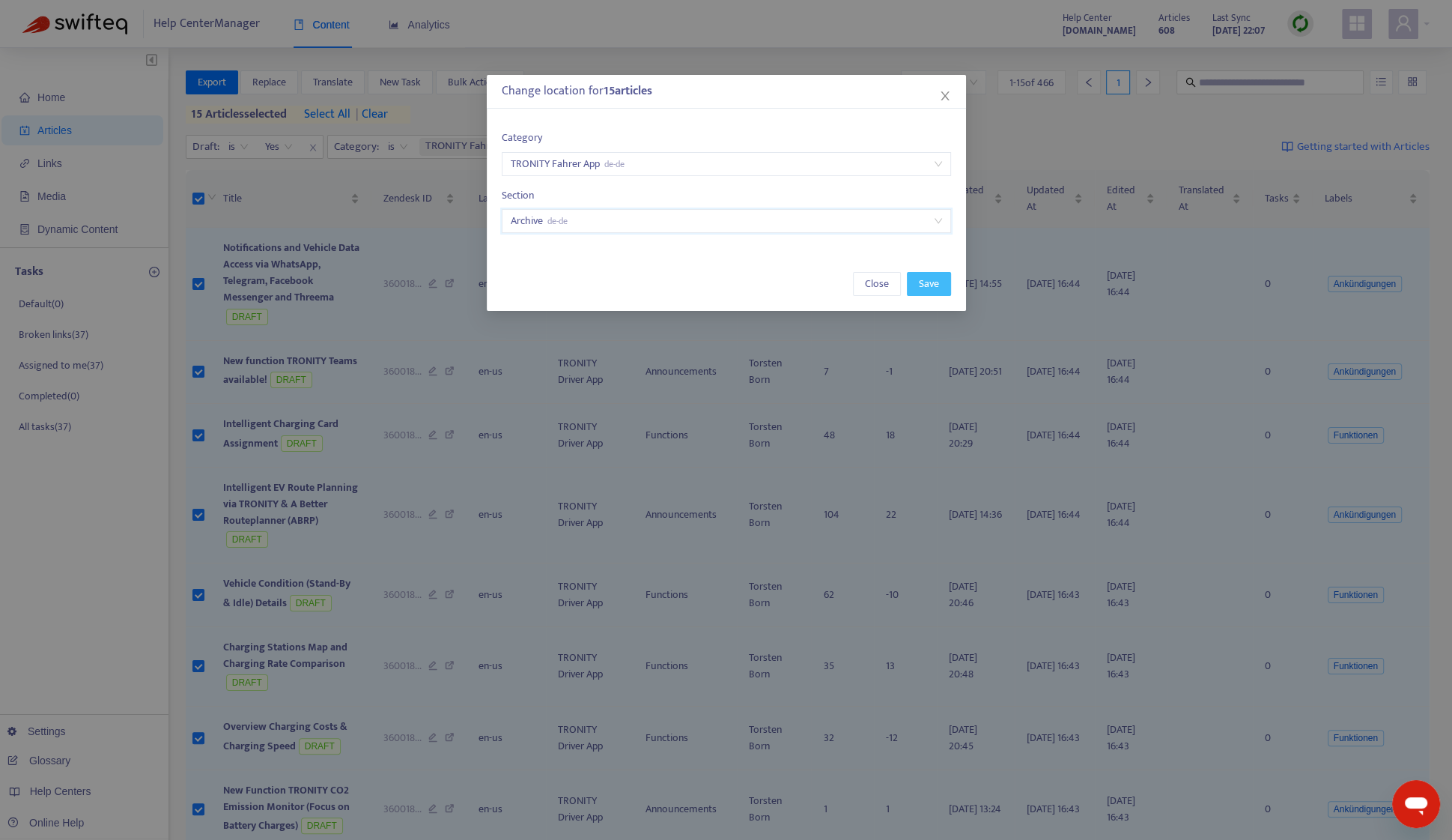
click at [915, 281] on button "Save" at bounding box center [930, 284] width 44 height 24
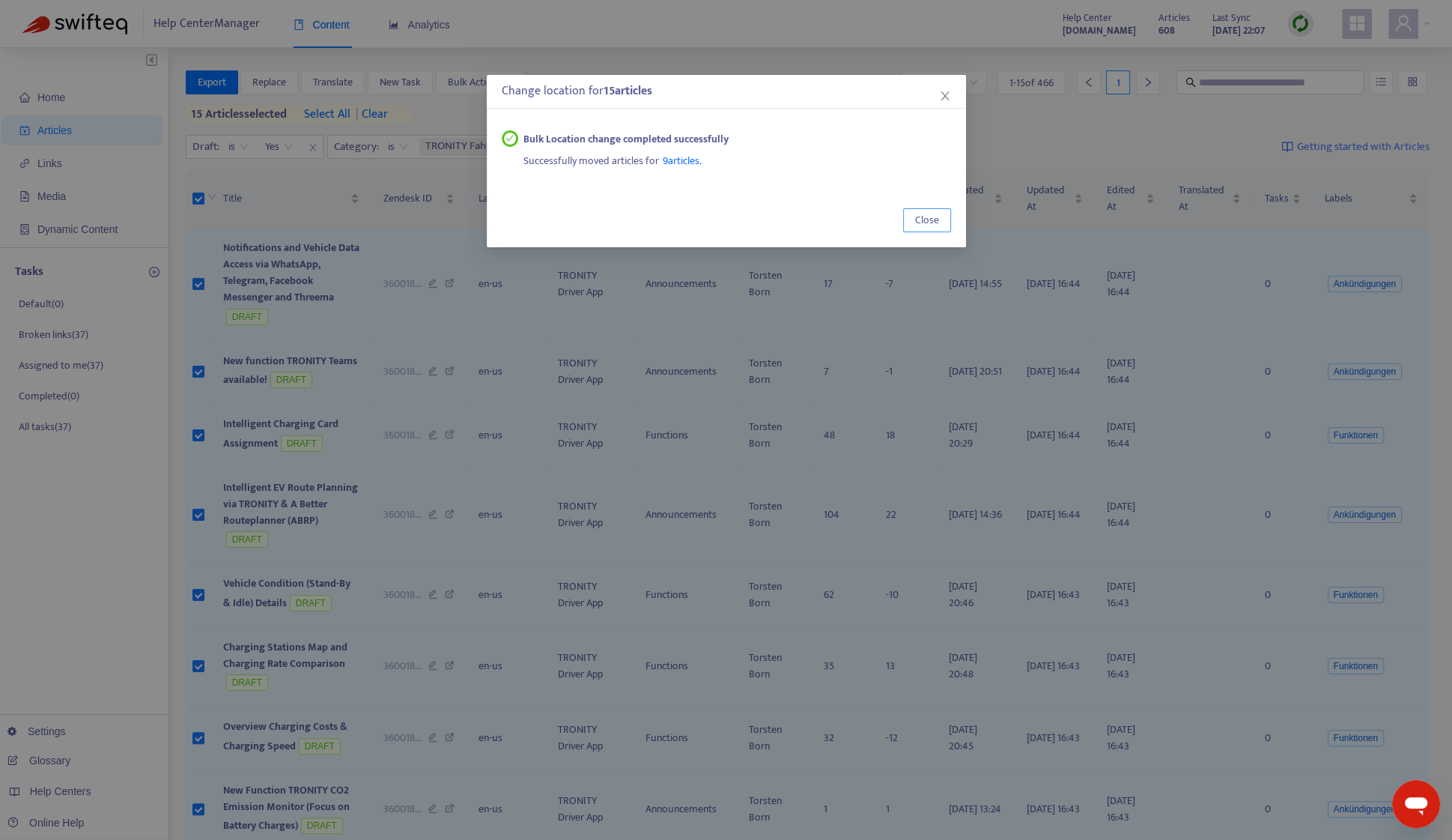
click at [926, 215] on span "Close" at bounding box center [927, 219] width 24 height 16
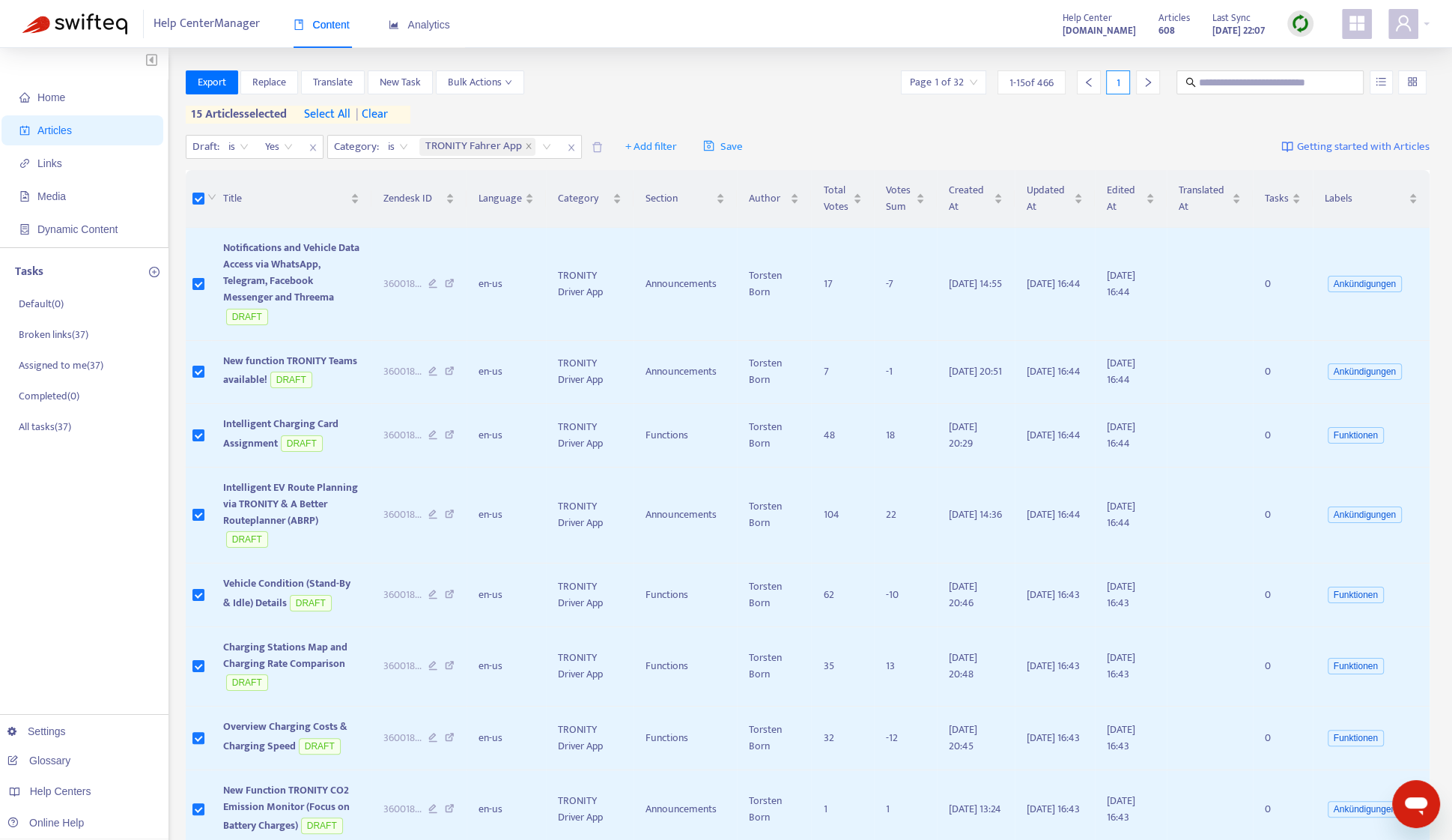
click at [376, 116] on span "| clear" at bounding box center [369, 115] width 38 height 18
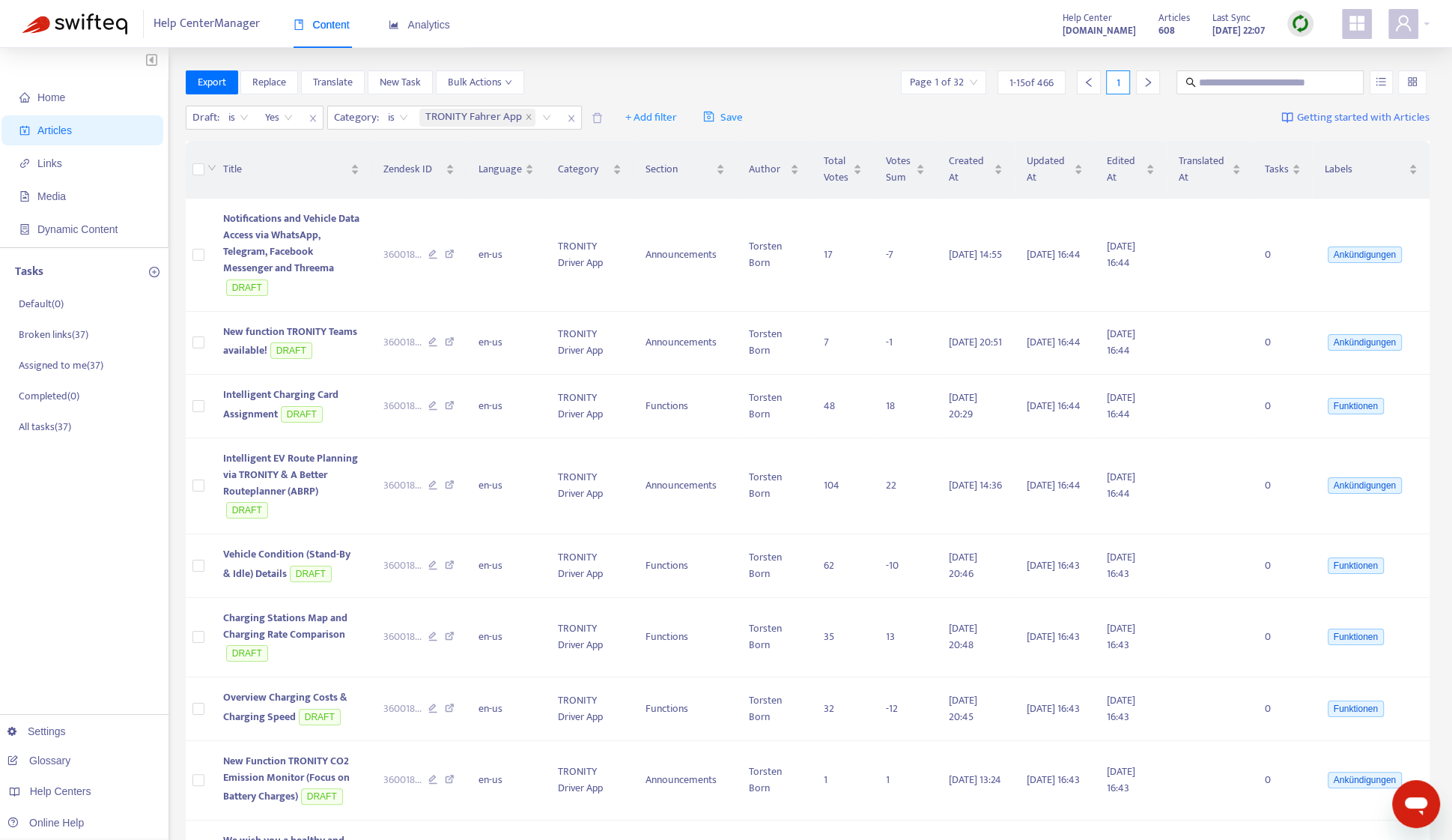
click at [966, 89] on input "search" at bounding box center [944, 82] width 67 height 22
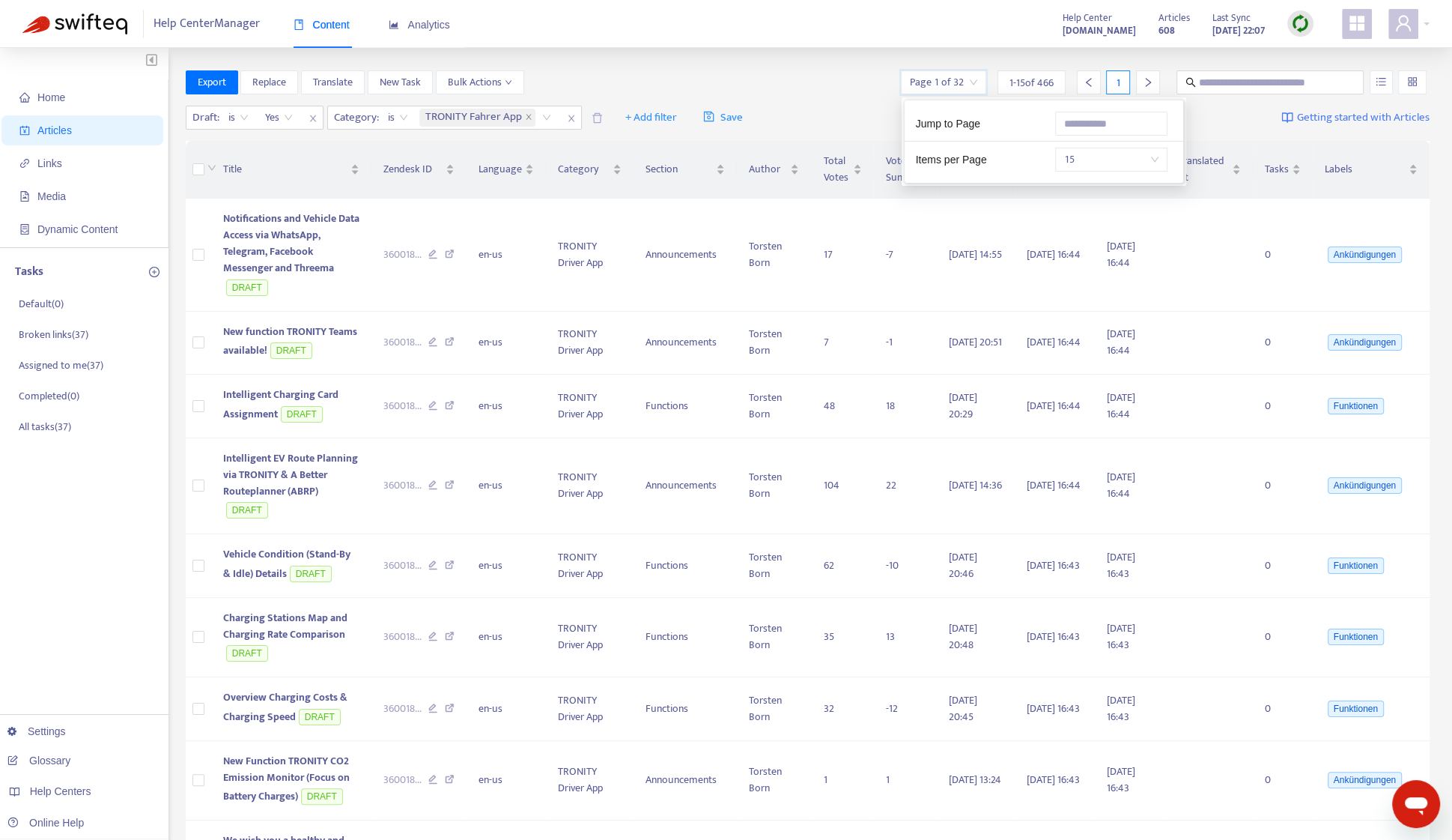
click at [1067, 164] on span "15" at bounding box center [1111, 159] width 94 height 22
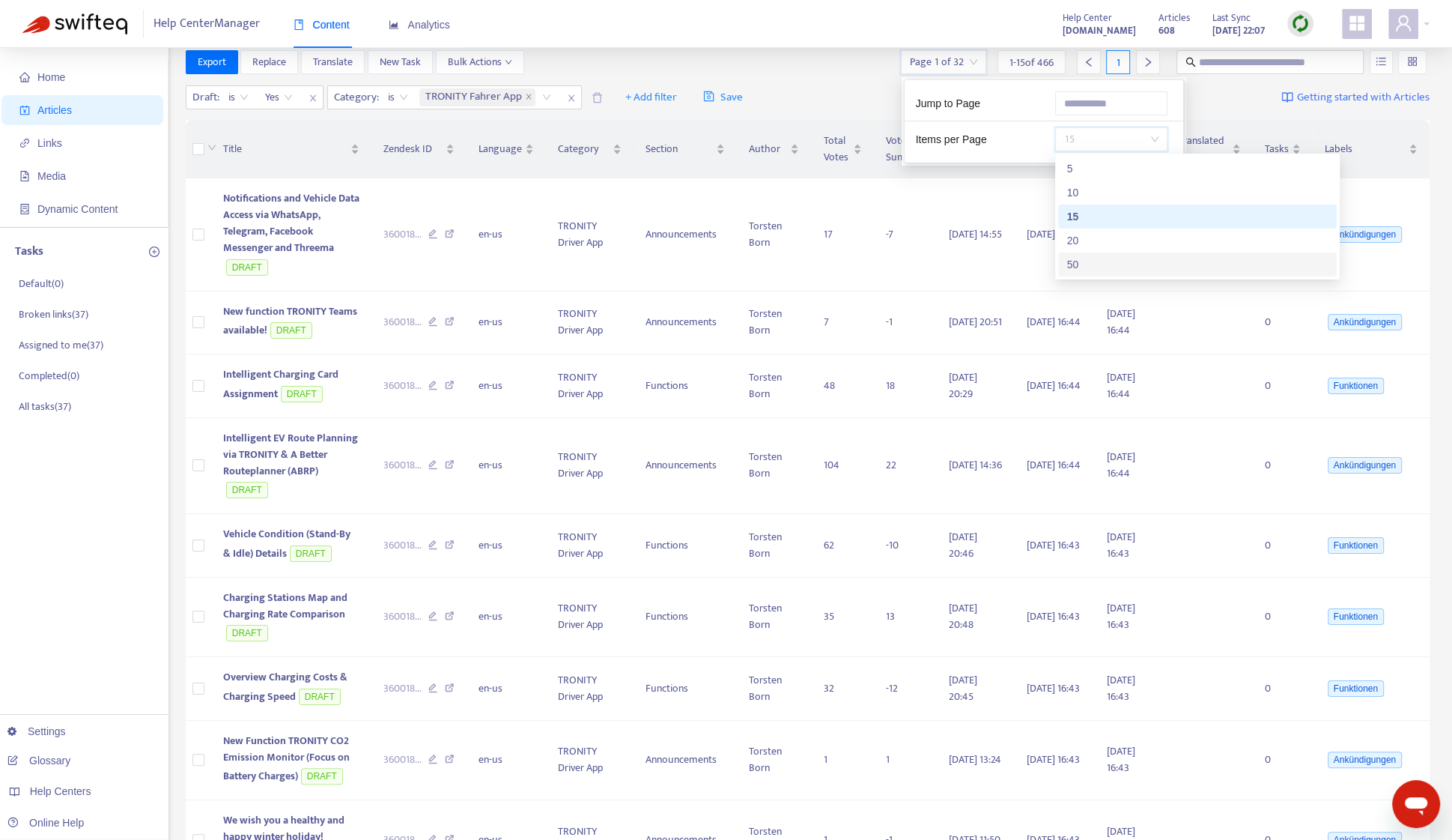
scroll to position [22, 0]
click at [1098, 267] on div "50" at bounding box center [1197, 262] width 261 height 16
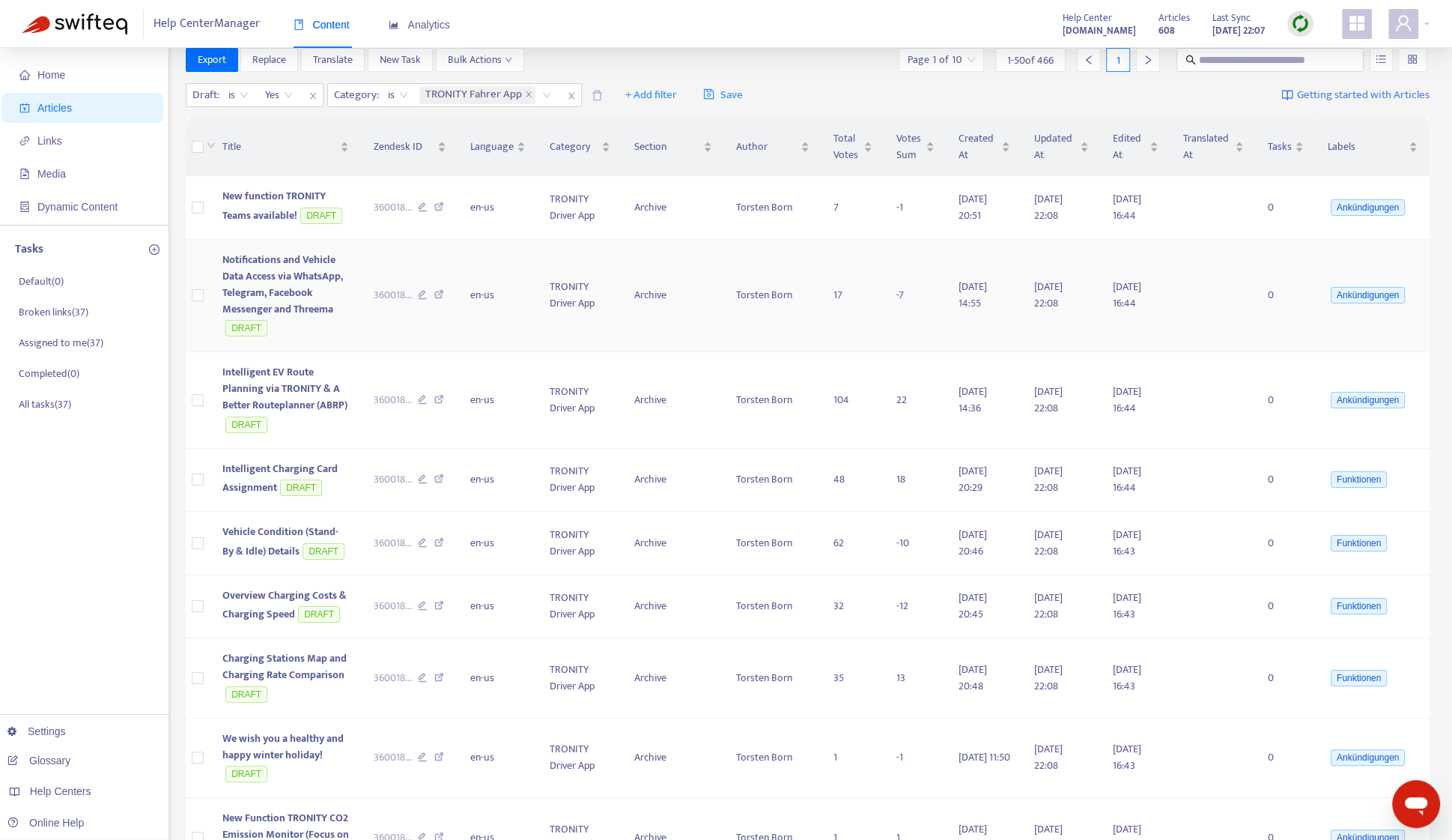
scroll to position [0, 0]
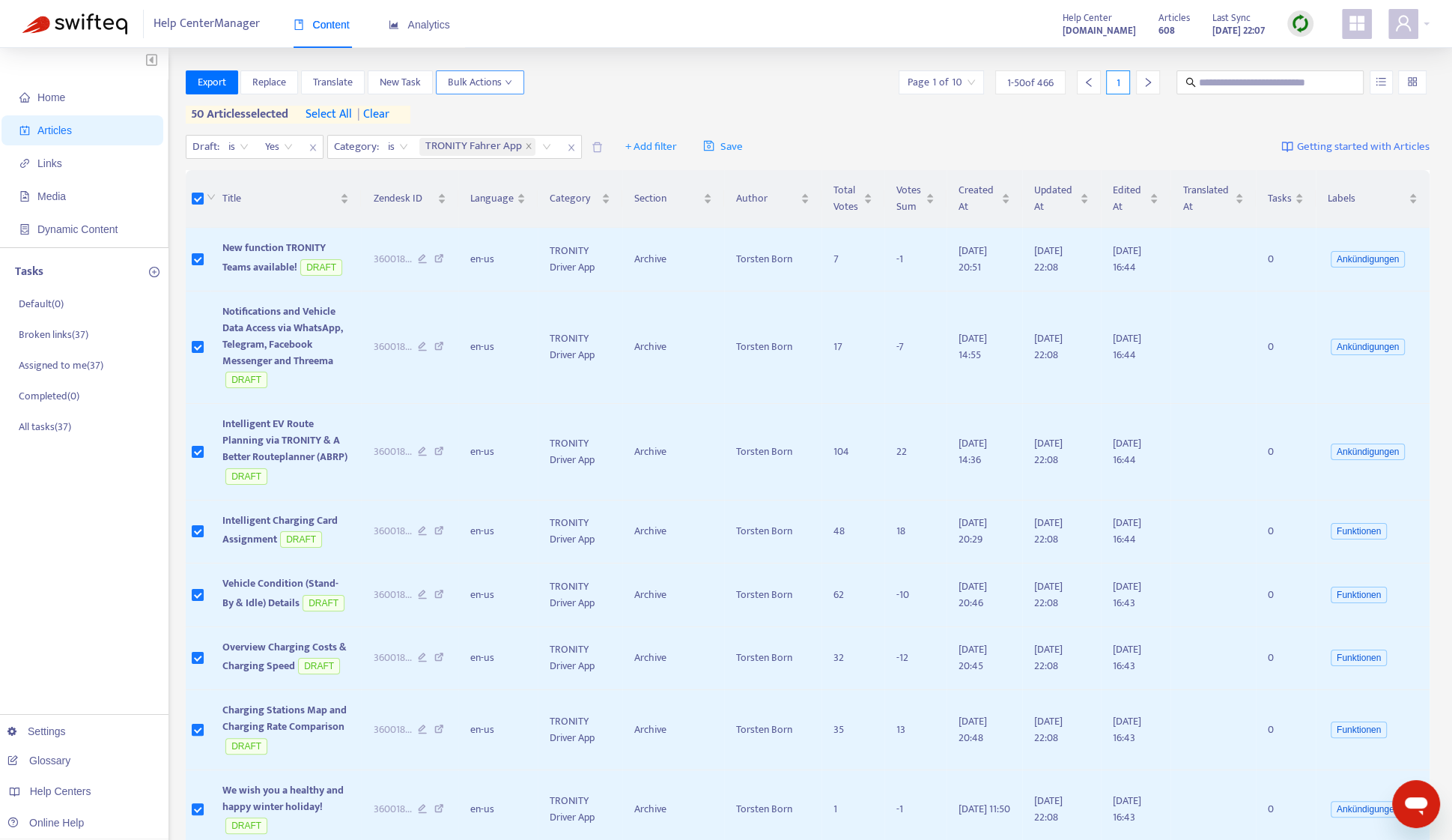
click at [480, 89] on span "Bulk Actions" at bounding box center [479, 82] width 64 height 16
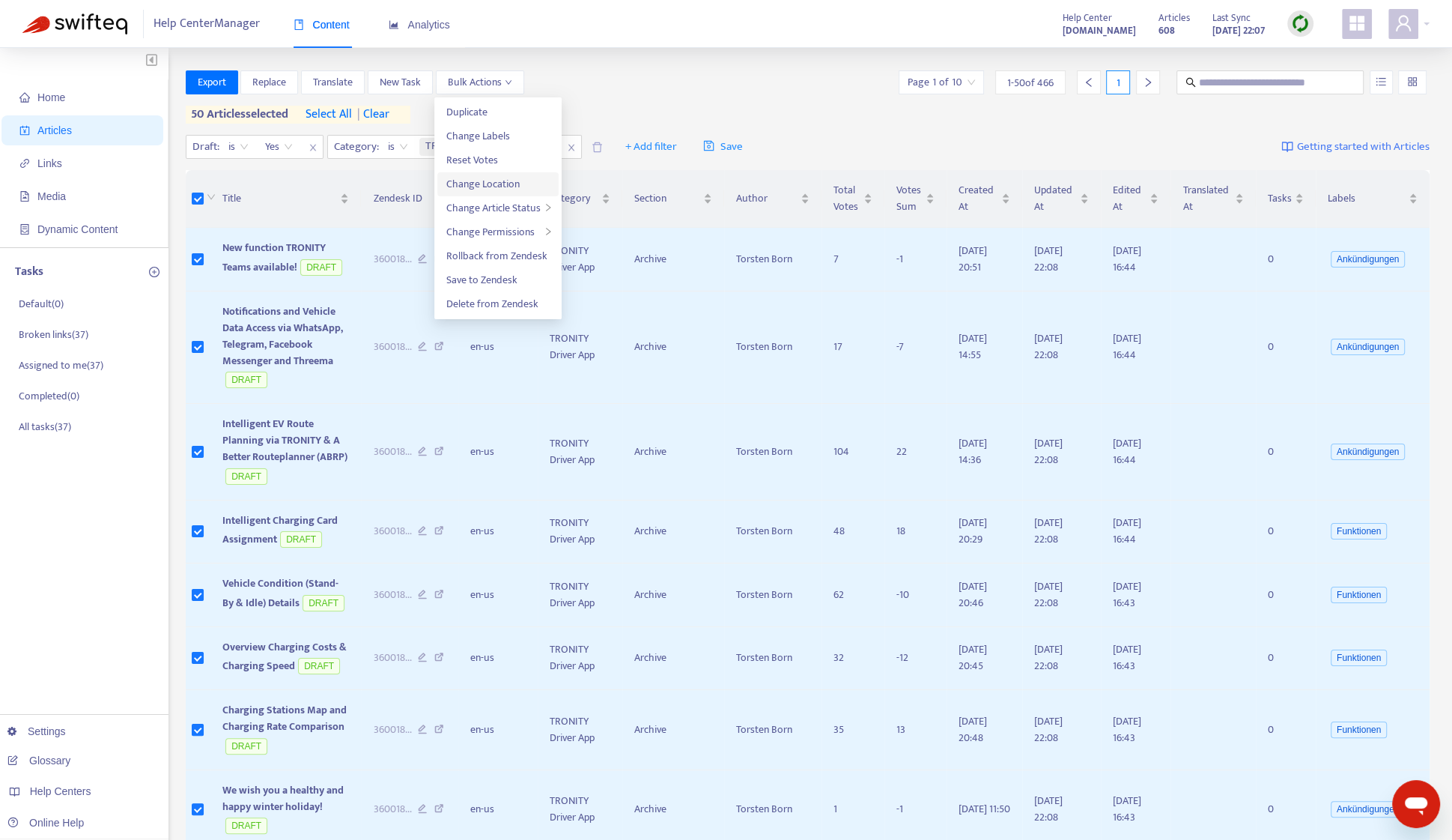
click at [510, 183] on span "Change Location" at bounding box center [483, 184] width 73 height 17
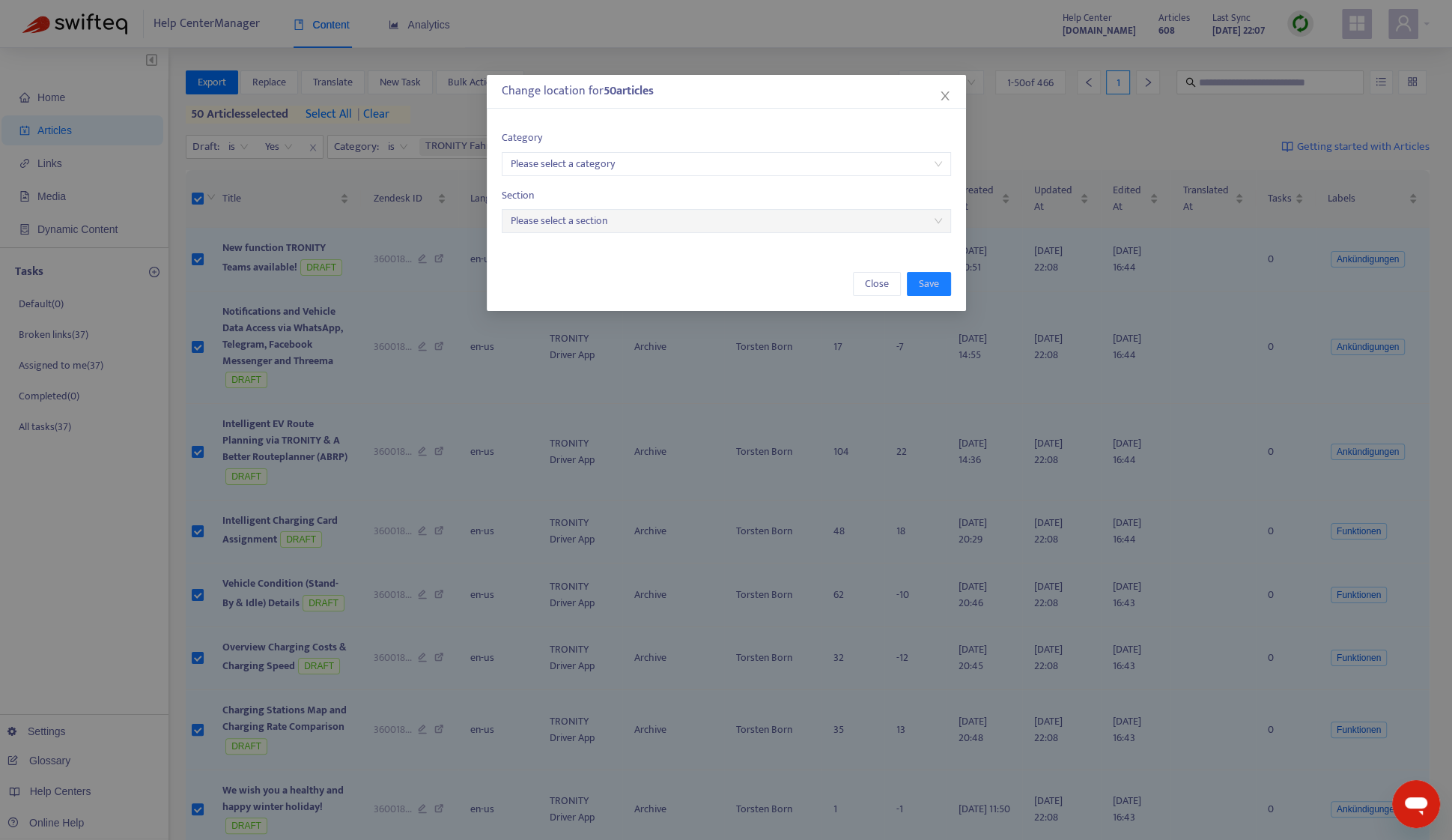
click at [615, 172] on input "search" at bounding box center [726, 164] width 431 height 22
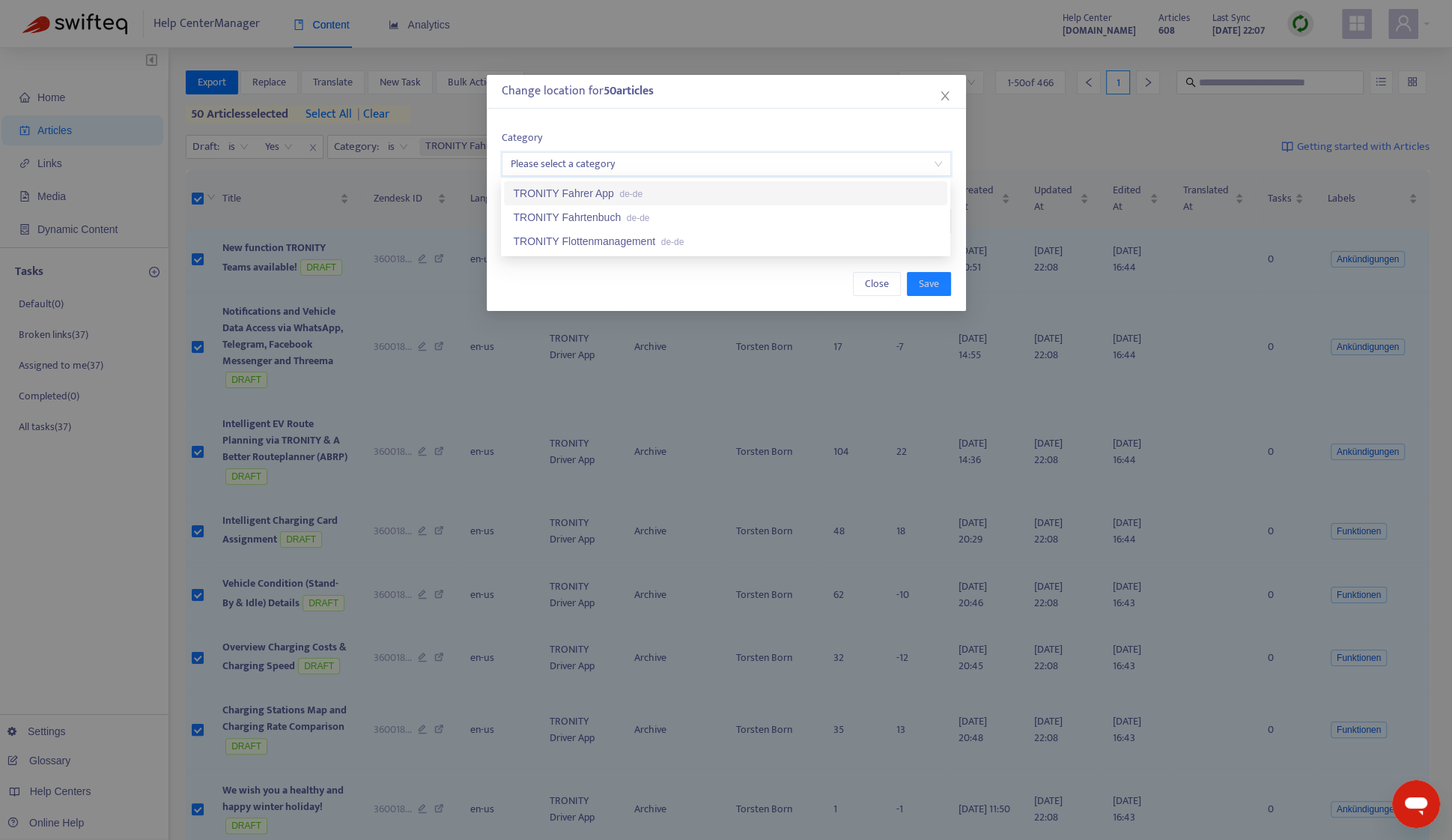
click at [620, 192] on span "de-de" at bounding box center [631, 193] width 23 height 11
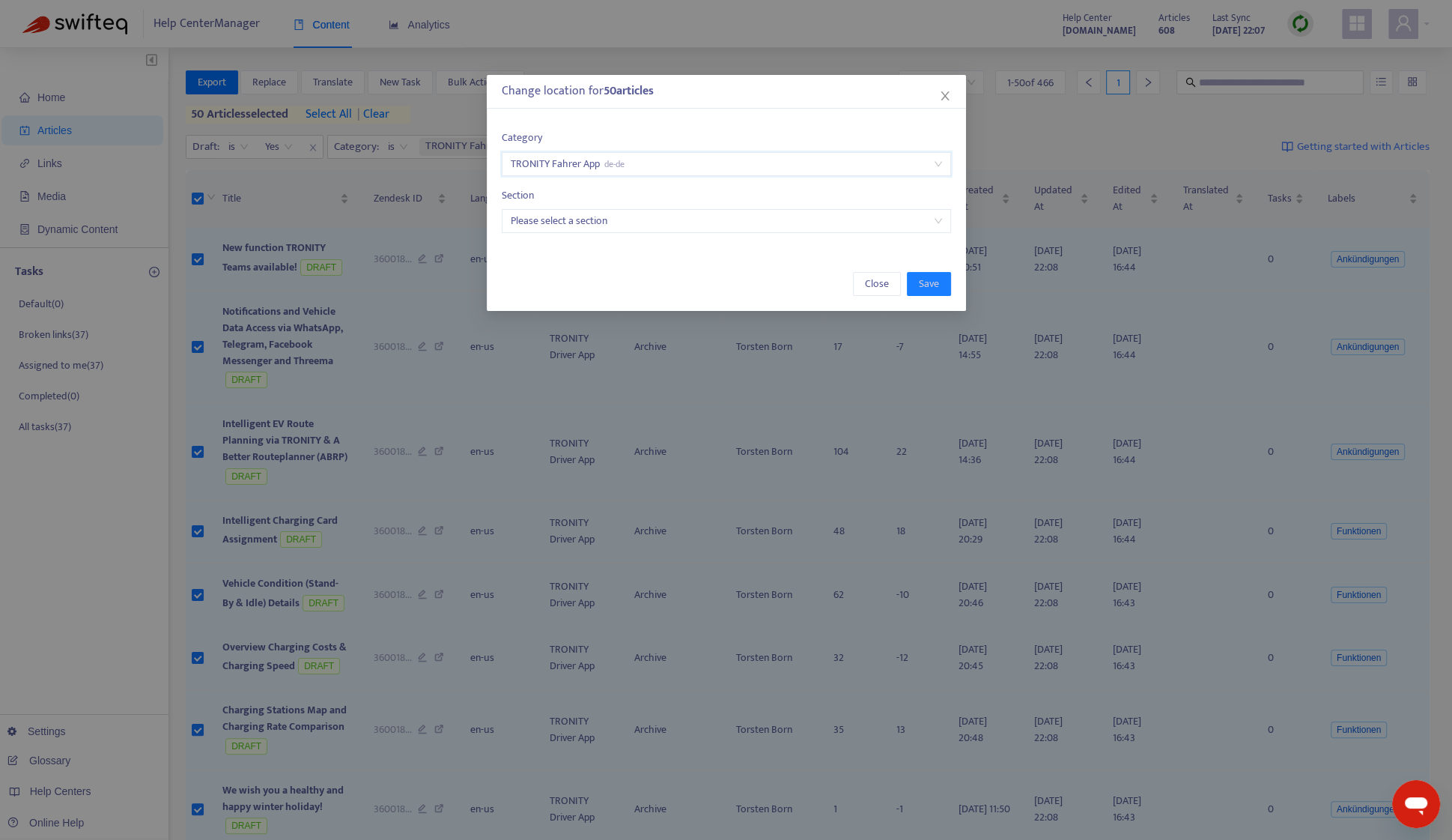
click at [624, 217] on input "search" at bounding box center [726, 220] width 431 height 22
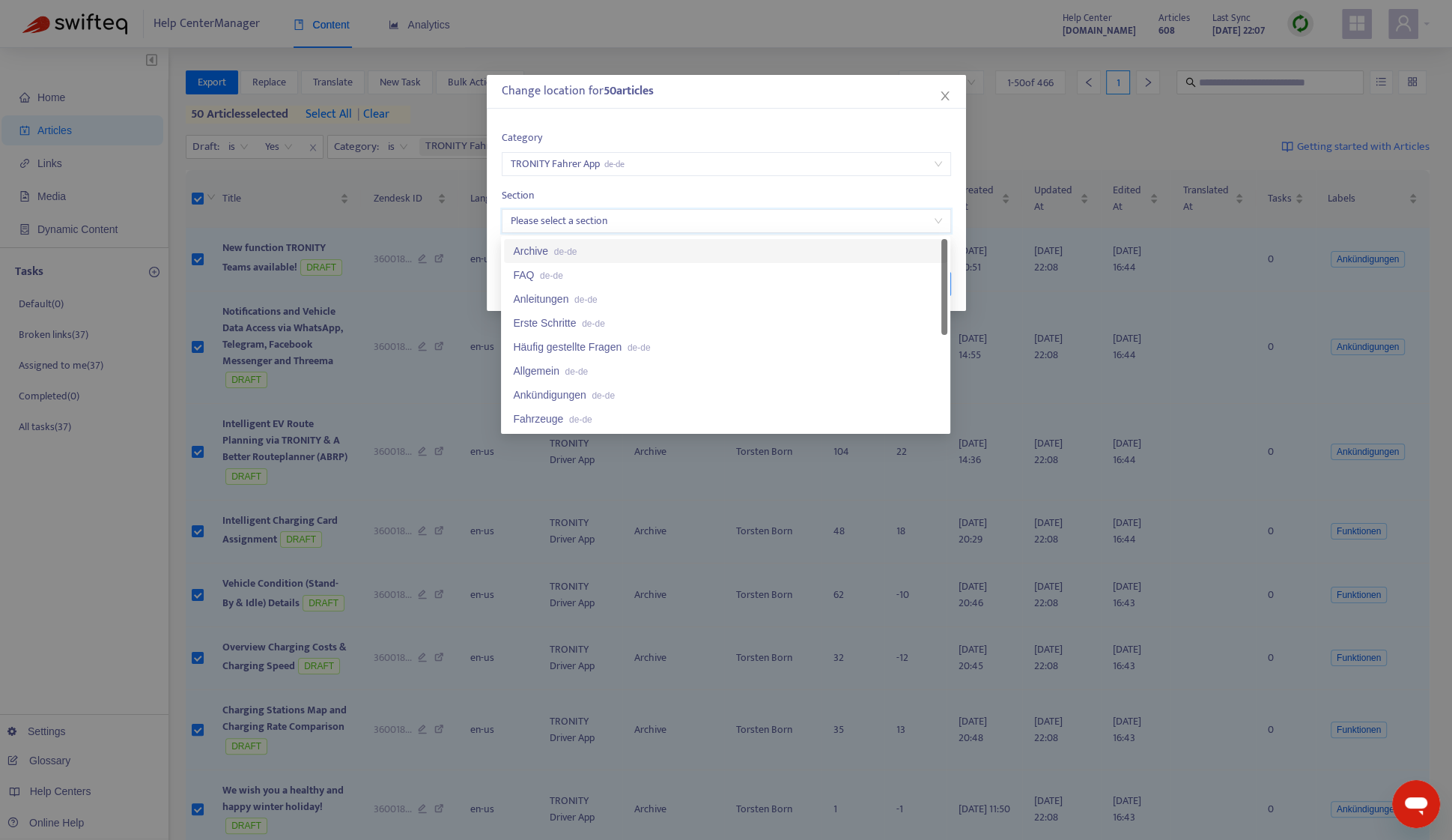
click at [624, 245] on div "Archive de-de" at bounding box center [726, 250] width 425 height 16
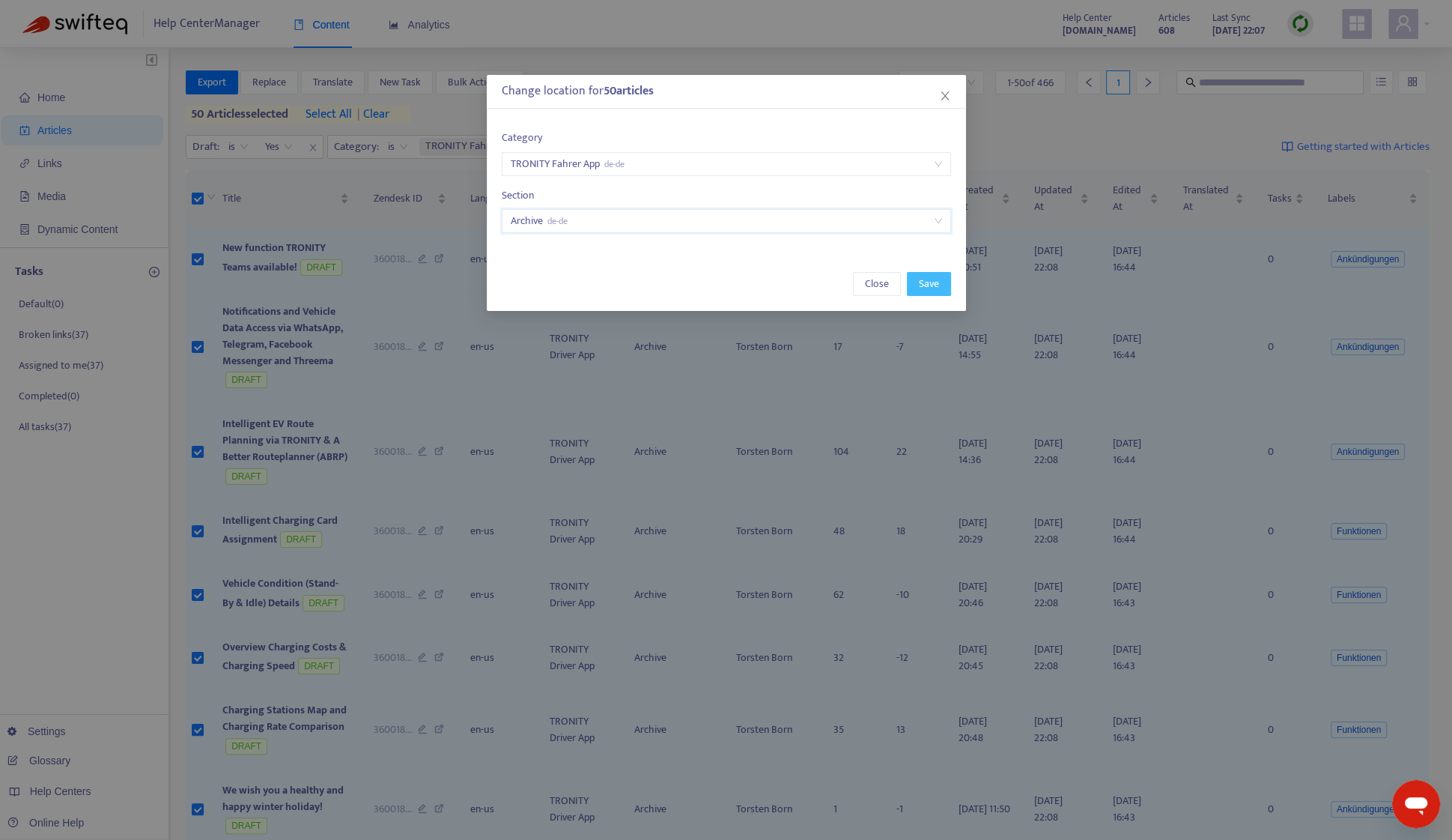
click at [937, 287] on span "Save" at bounding box center [929, 283] width 20 height 16
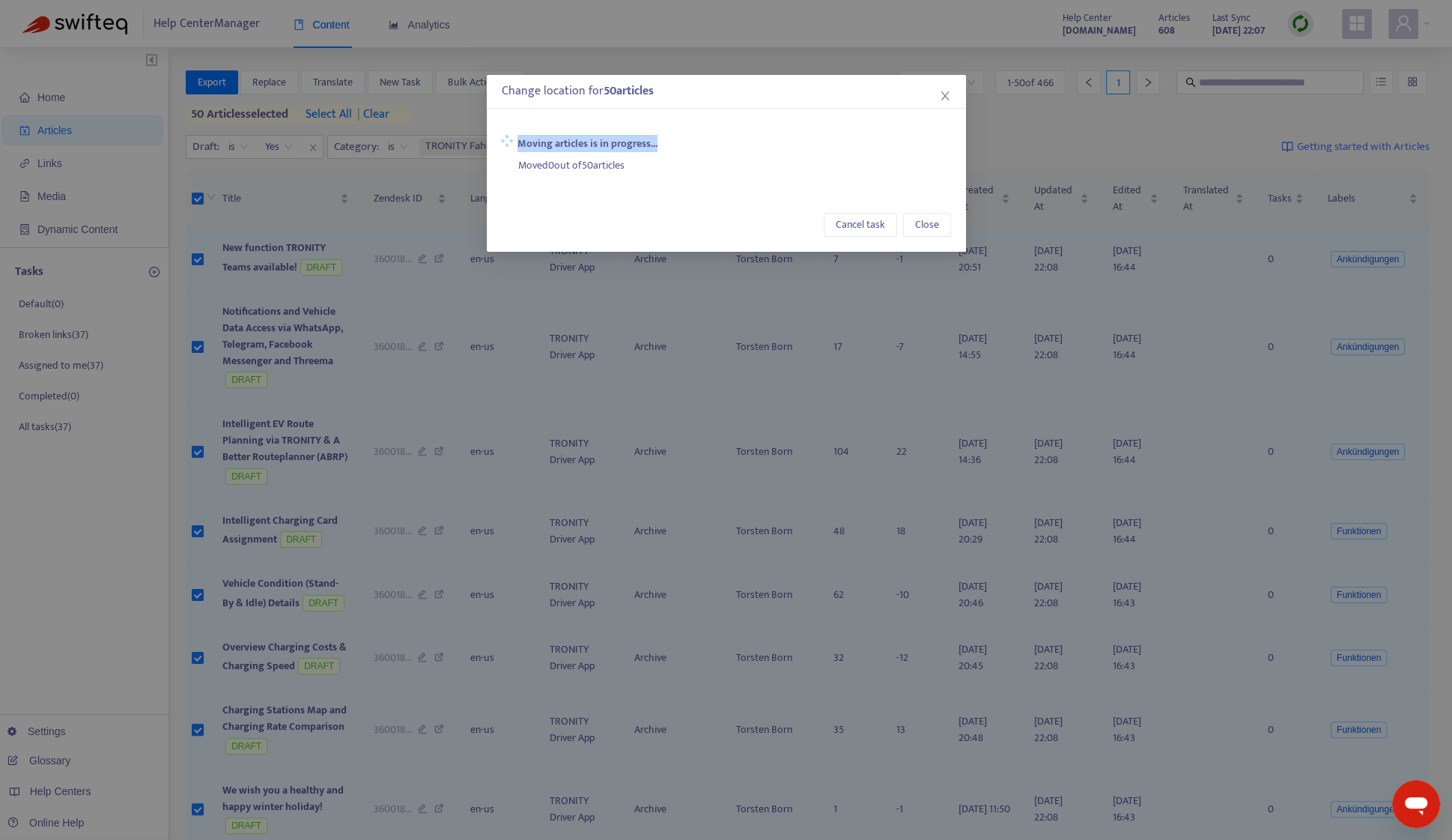
drag, startPoint x: 789, startPoint y: 96, endPoint x: 820, endPoint y: 150, distance: 62.3
click at [820, 150] on div "Change location for 50 article s Moving articles is in progress... Moved 0 out …" at bounding box center [726, 164] width 479 height 177
click at [917, 223] on span "Close" at bounding box center [927, 219] width 24 height 16
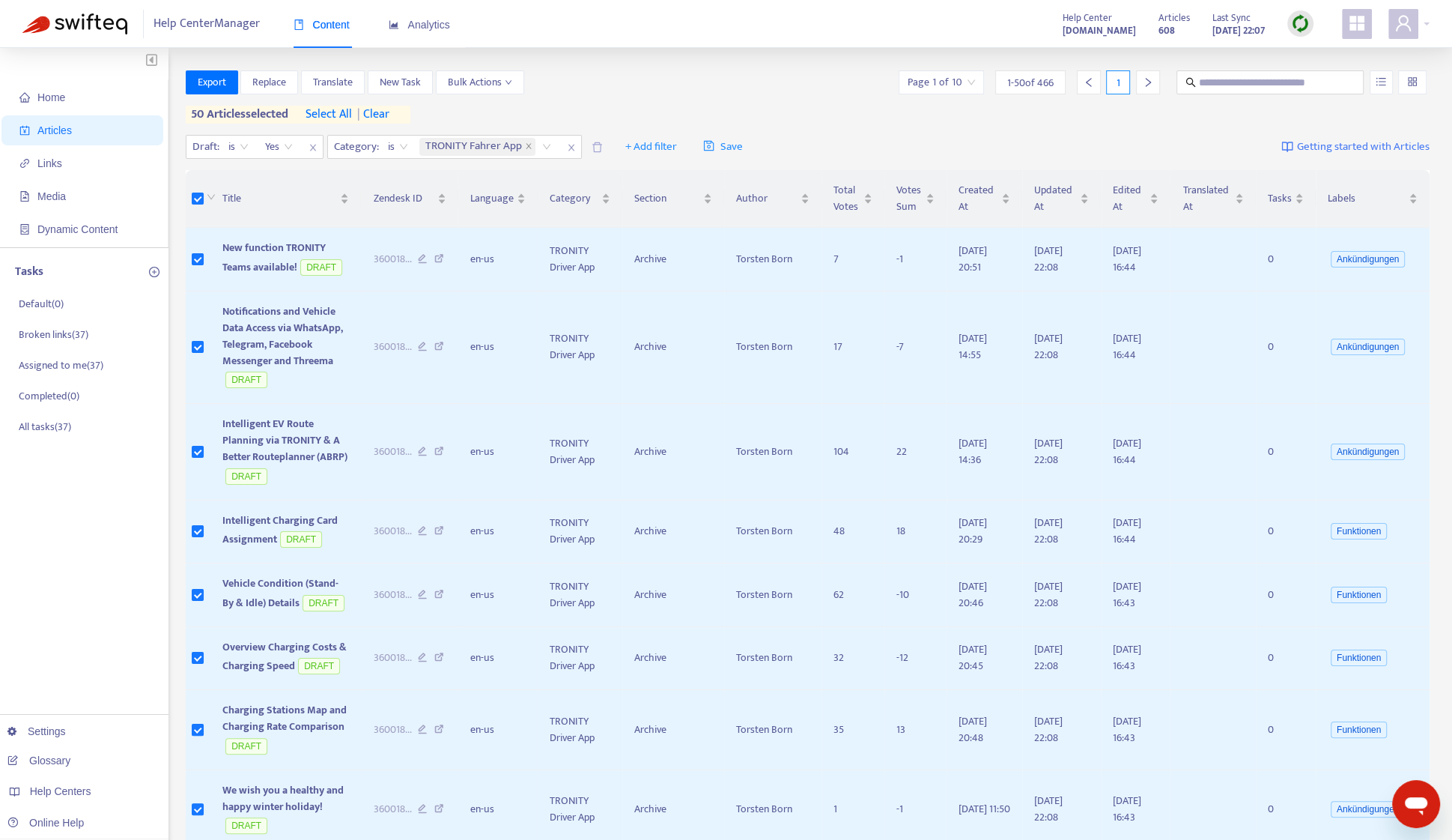
click at [1140, 83] on div at bounding box center [1148, 82] width 24 height 24
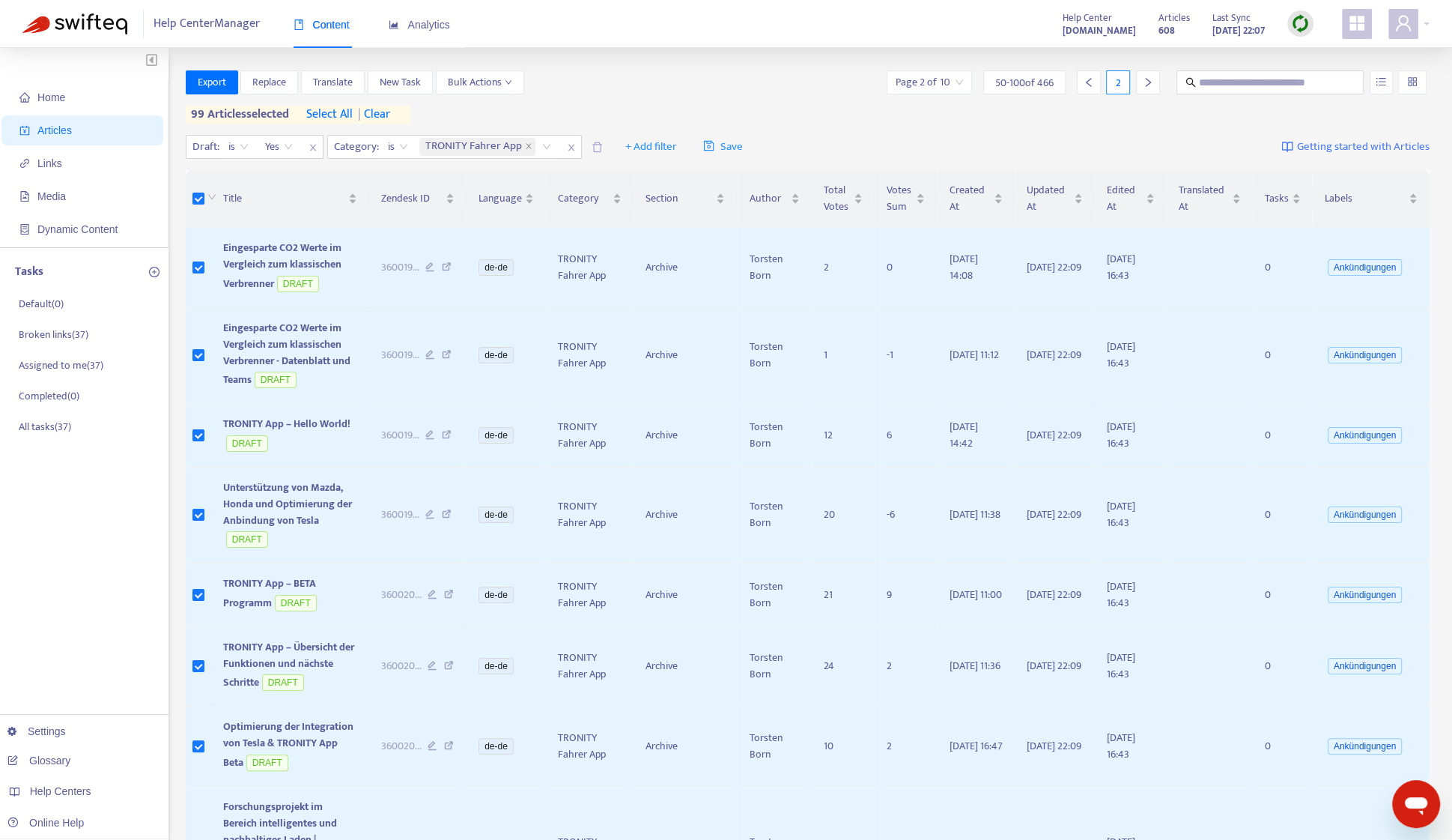
click at [379, 114] on span "| clear" at bounding box center [371, 115] width 38 height 18
click at [469, 87] on span "Bulk Actions" at bounding box center [479, 82] width 64 height 16
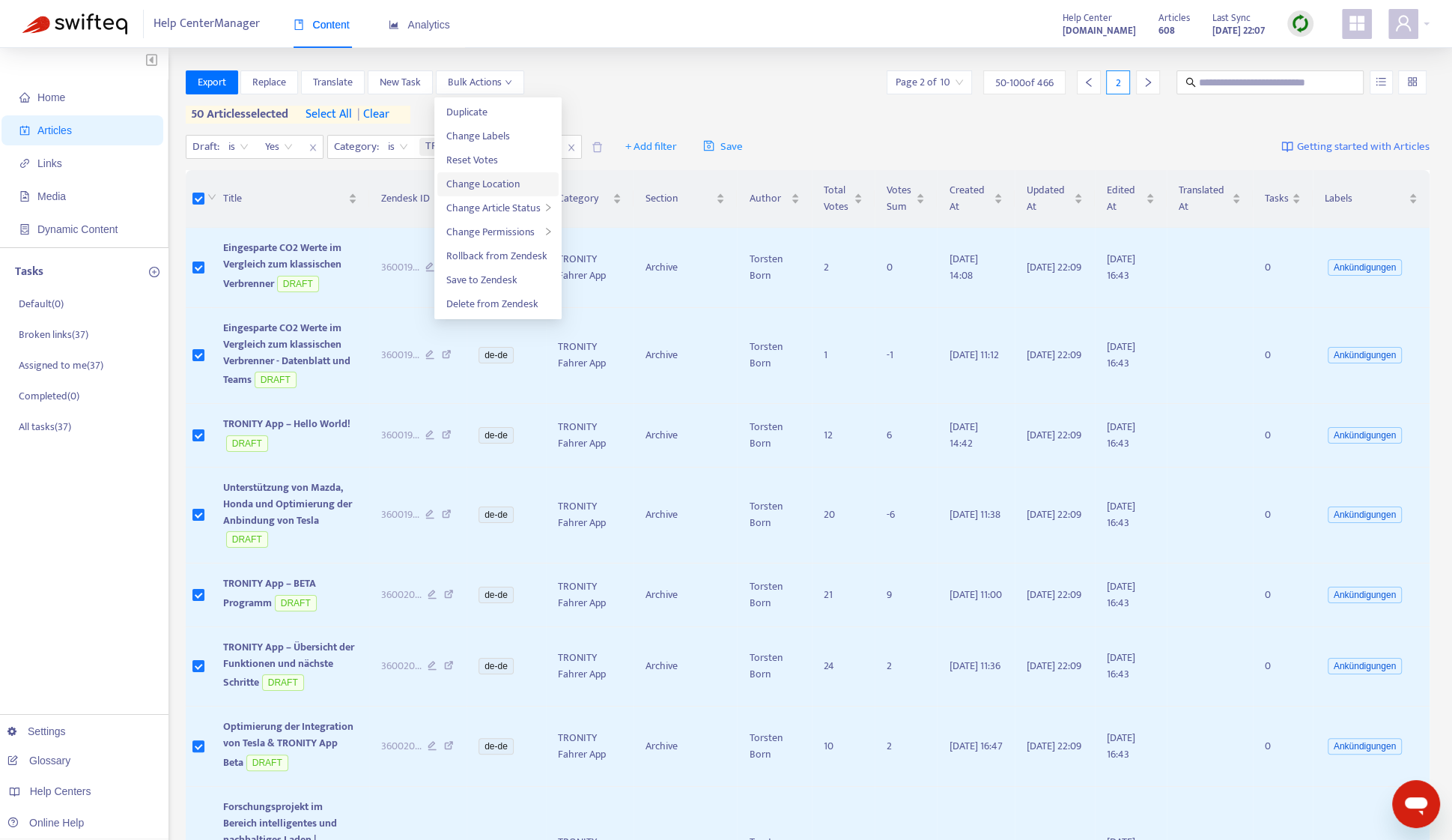
click at [487, 176] on span "Change Location" at bounding box center [483, 184] width 73 height 17
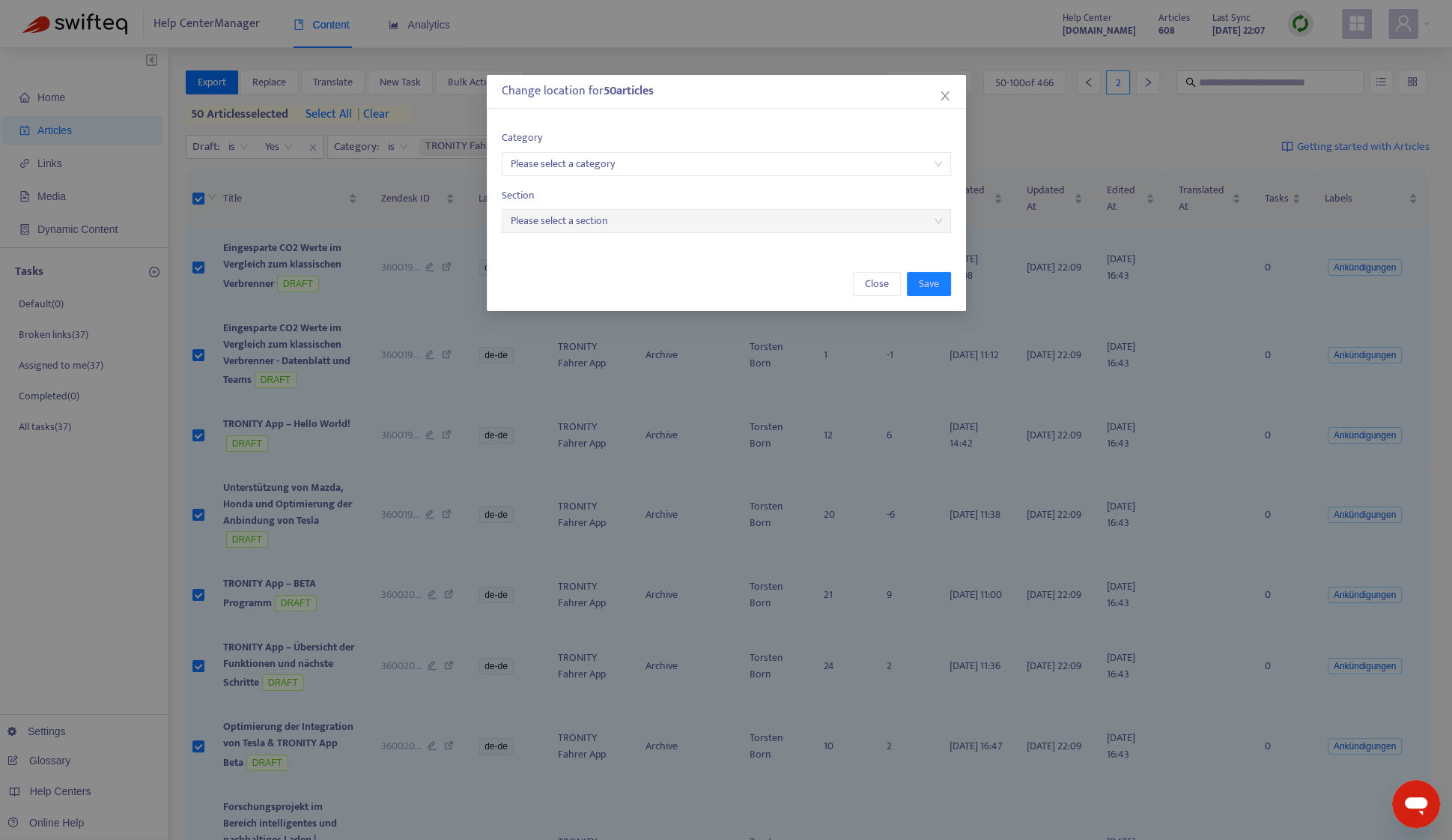
click at [593, 170] on input "search" at bounding box center [726, 164] width 431 height 22
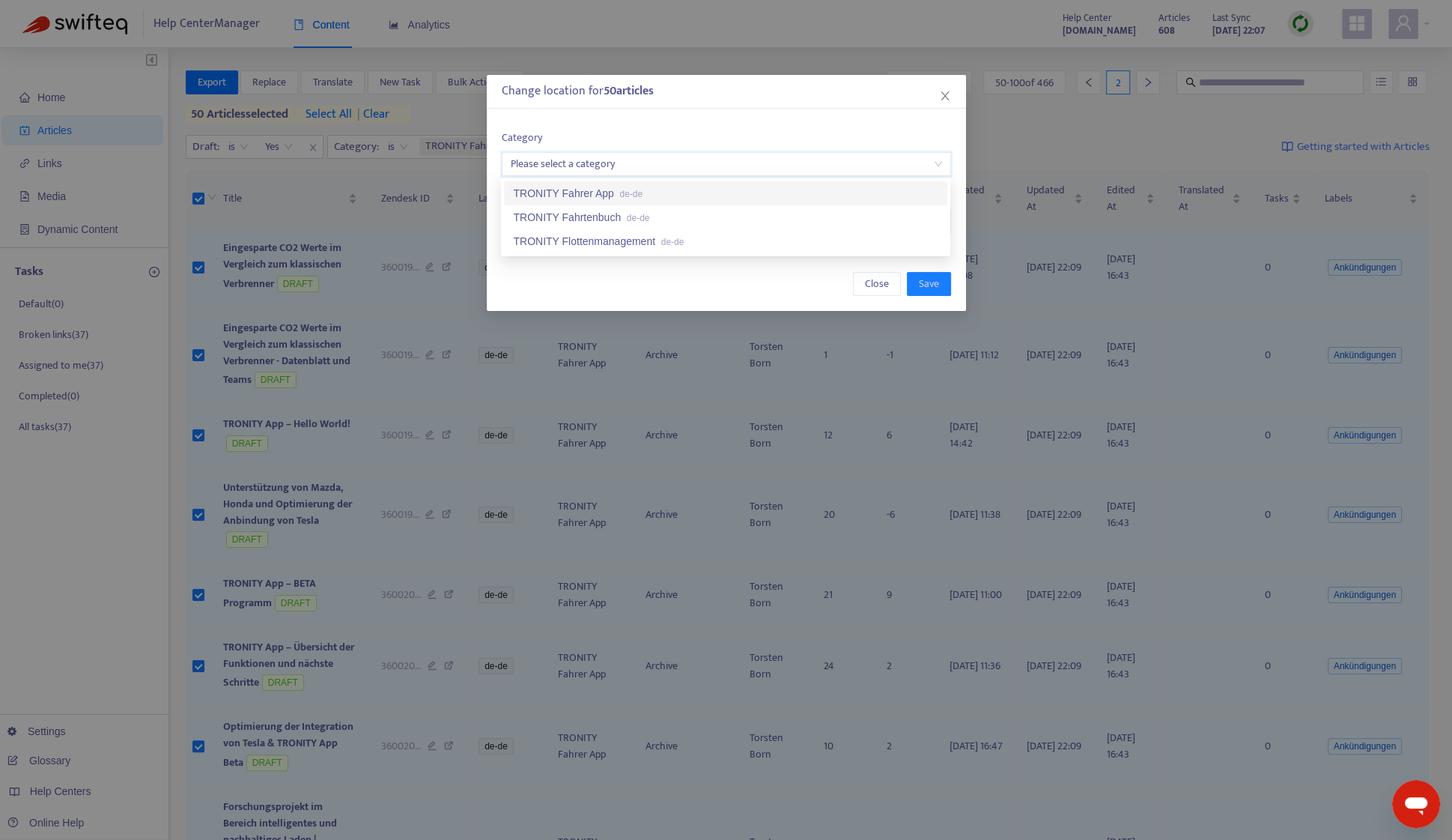
click at [603, 192] on div "TRONITY Fahrer App de-de" at bounding box center [726, 192] width 425 height 16
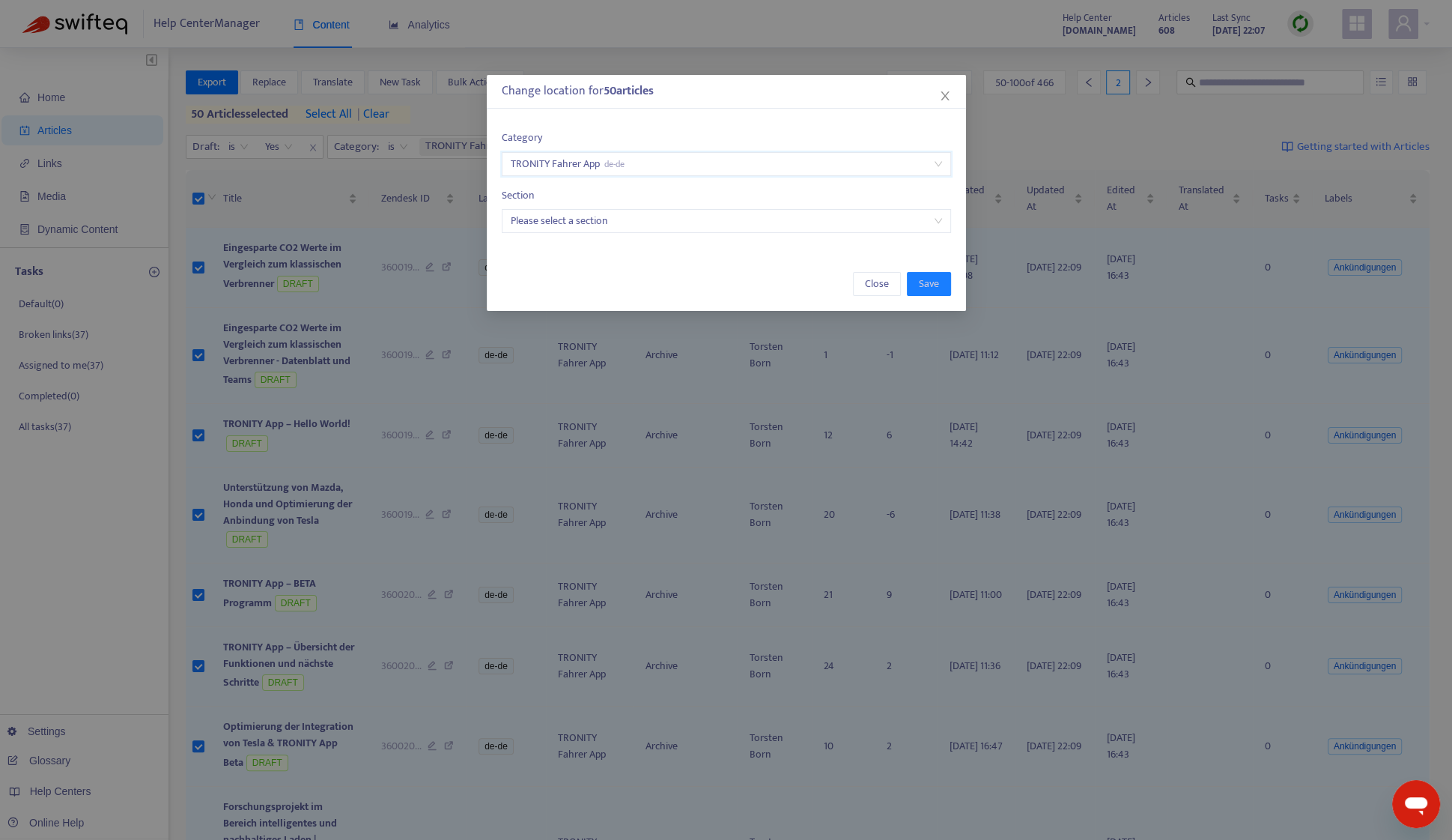
click at [608, 217] on input "search" at bounding box center [726, 220] width 431 height 22
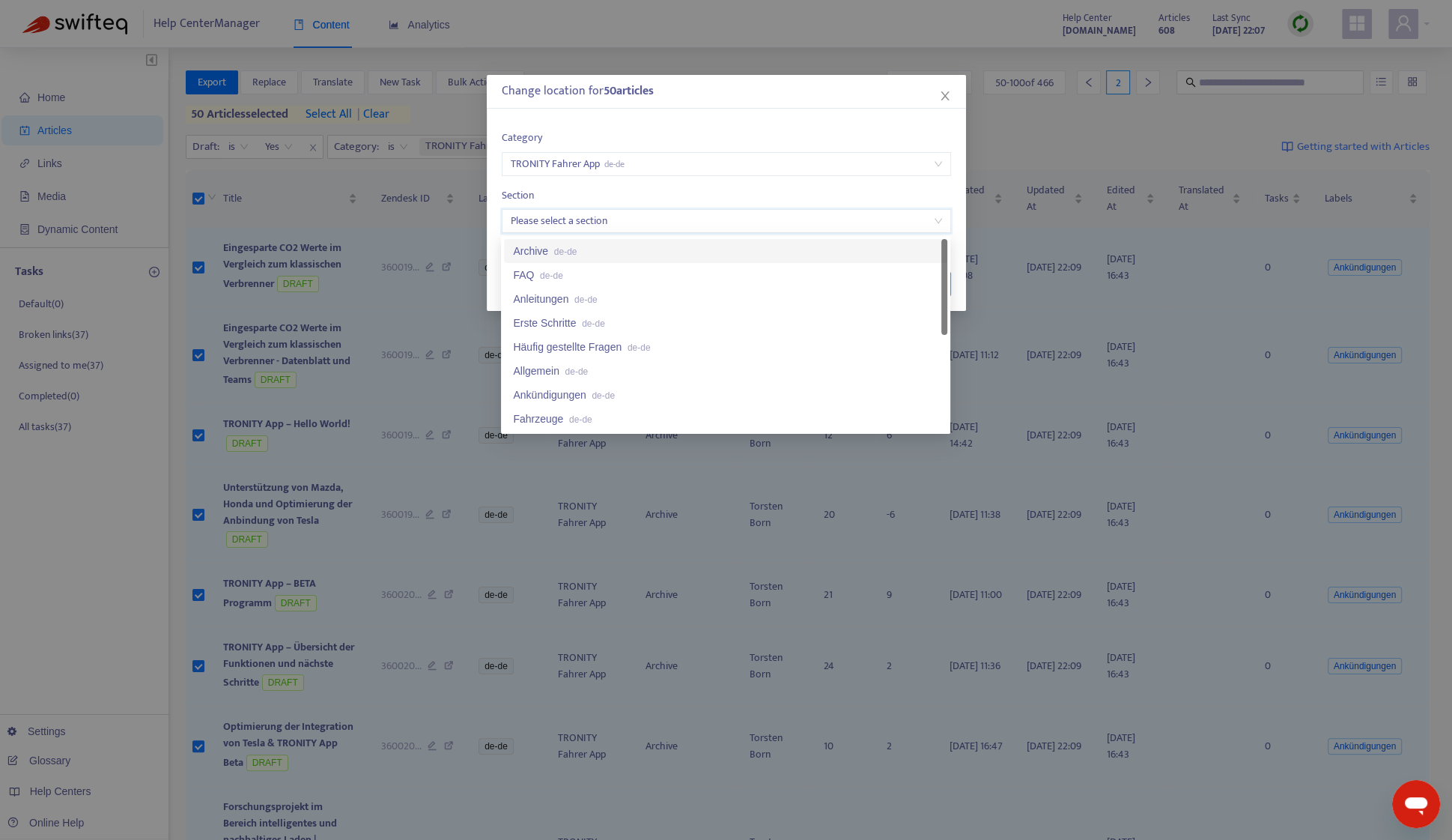
click at [608, 240] on div "Archive de-de" at bounding box center [726, 250] width 444 height 24
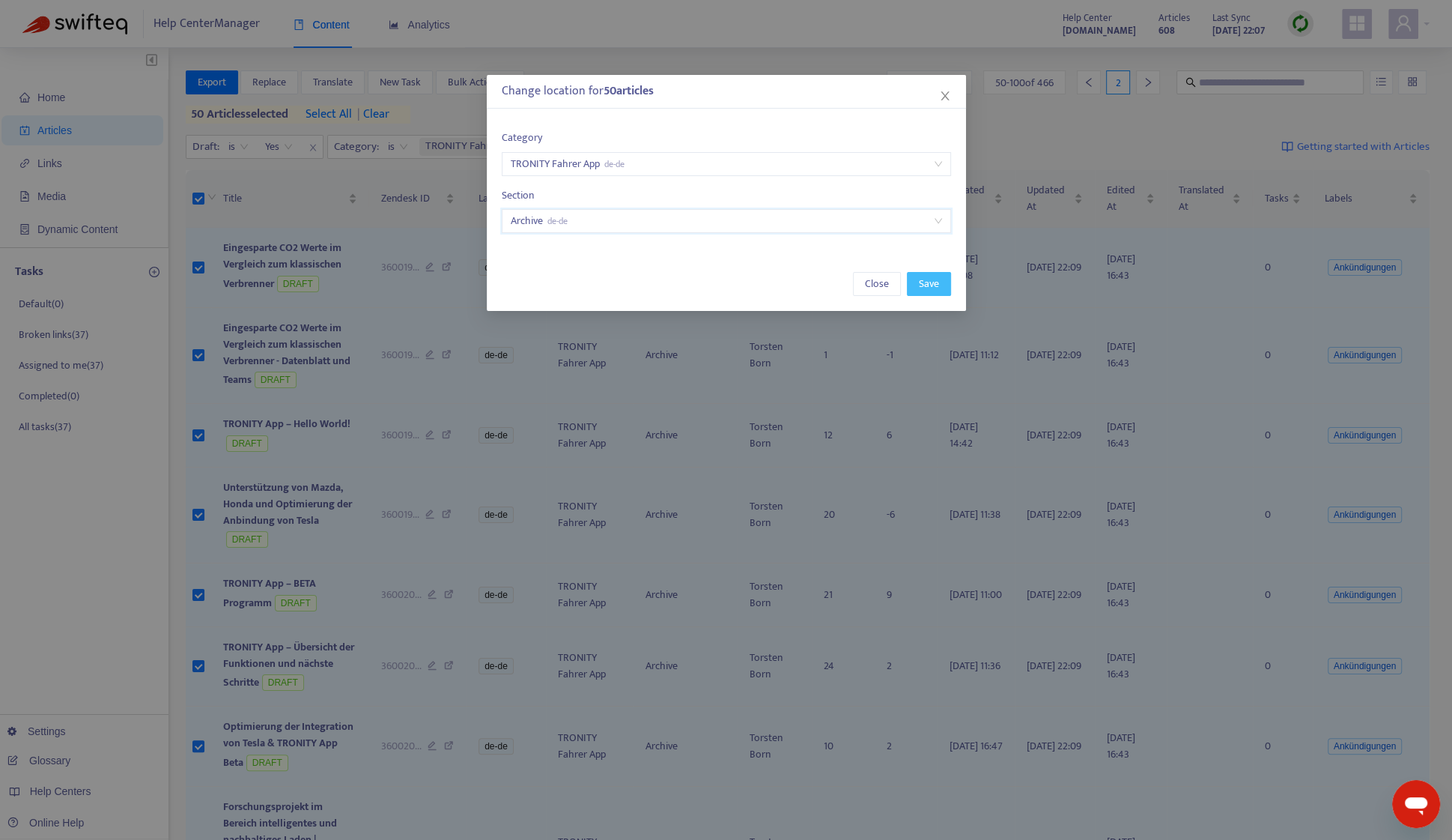
click at [924, 291] on span "Save" at bounding box center [929, 283] width 20 height 16
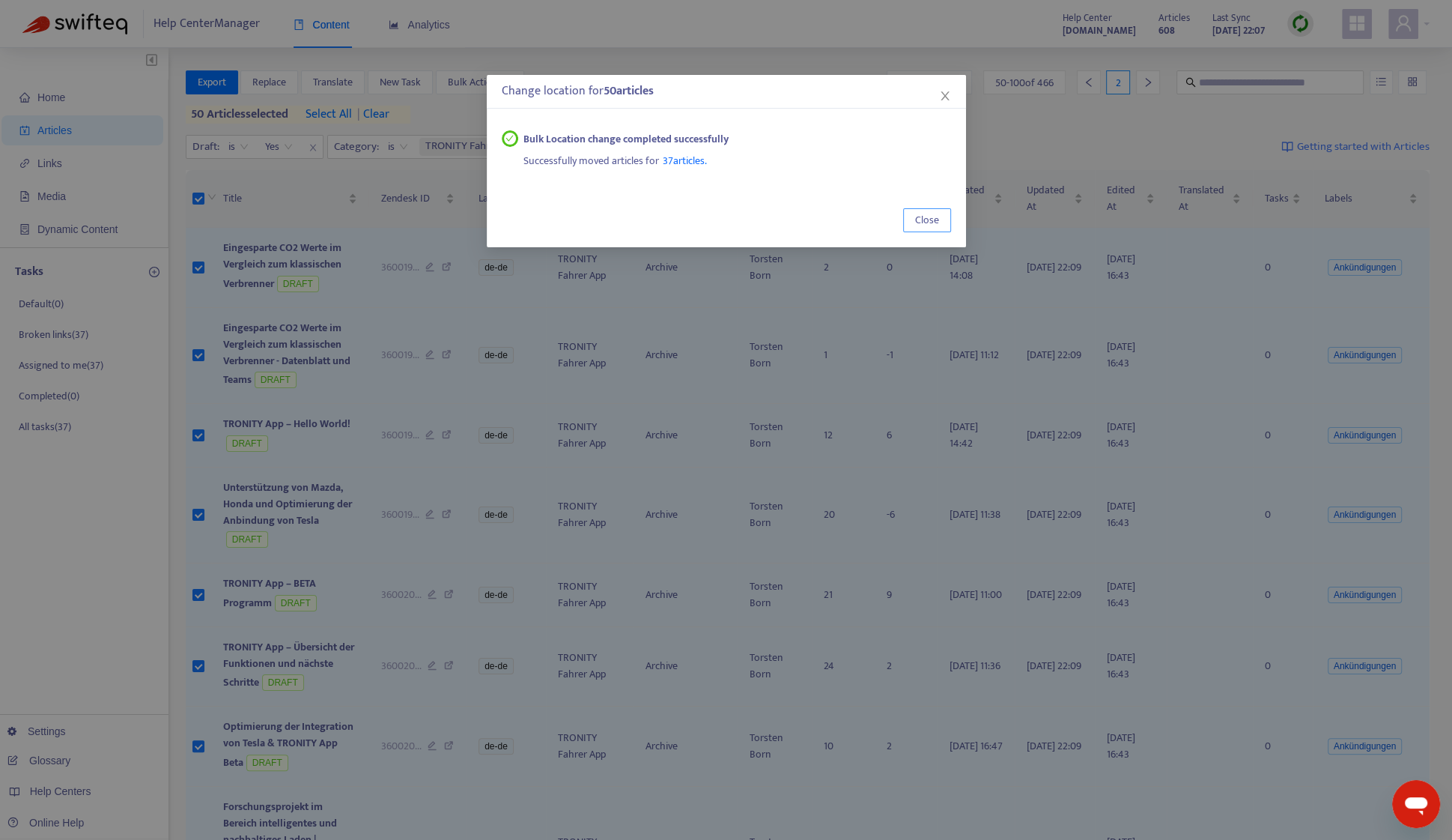
click at [919, 218] on span "Close" at bounding box center [927, 219] width 24 height 16
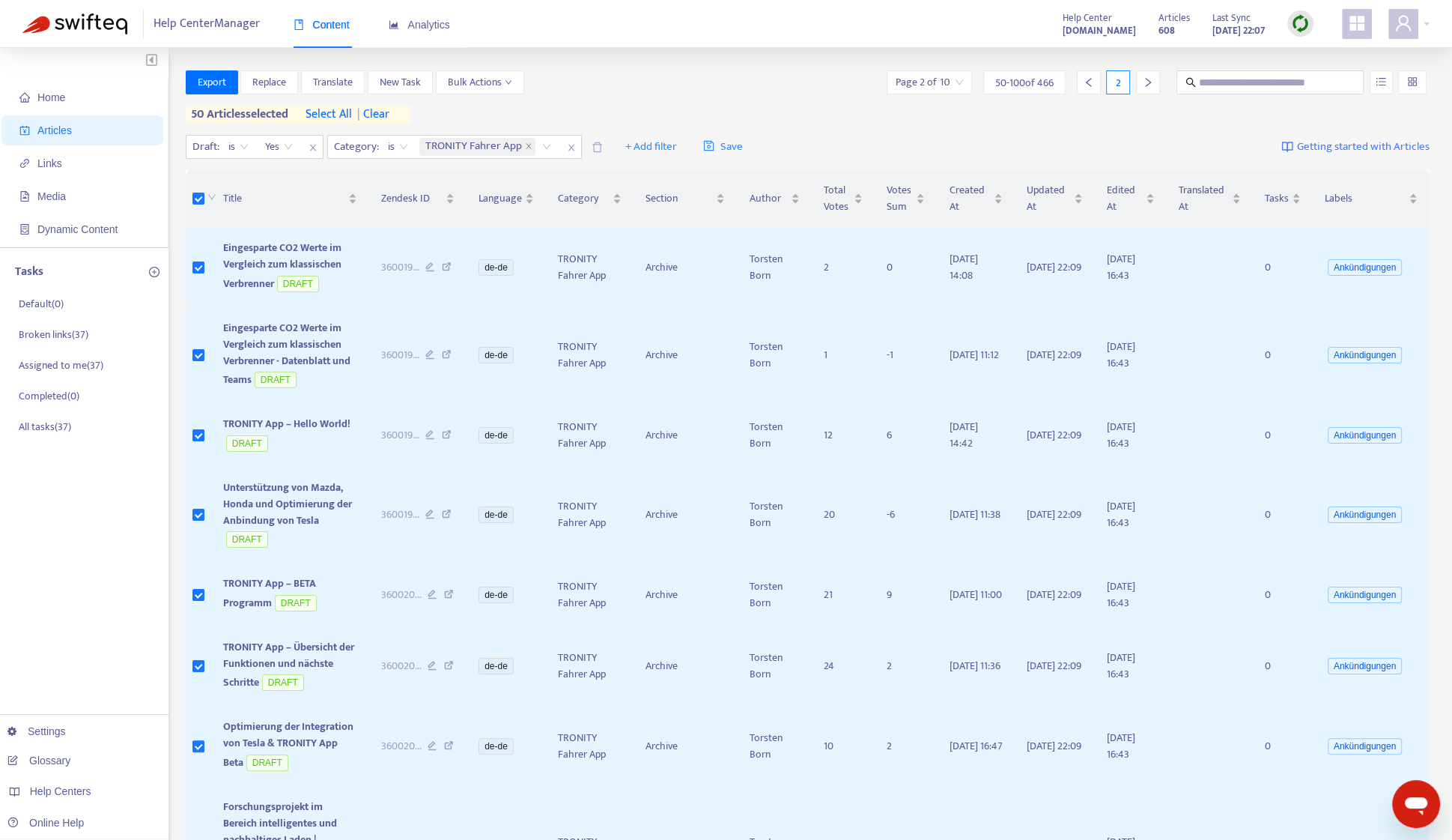
click at [390, 113] on span "| clear" at bounding box center [370, 115] width 38 height 18
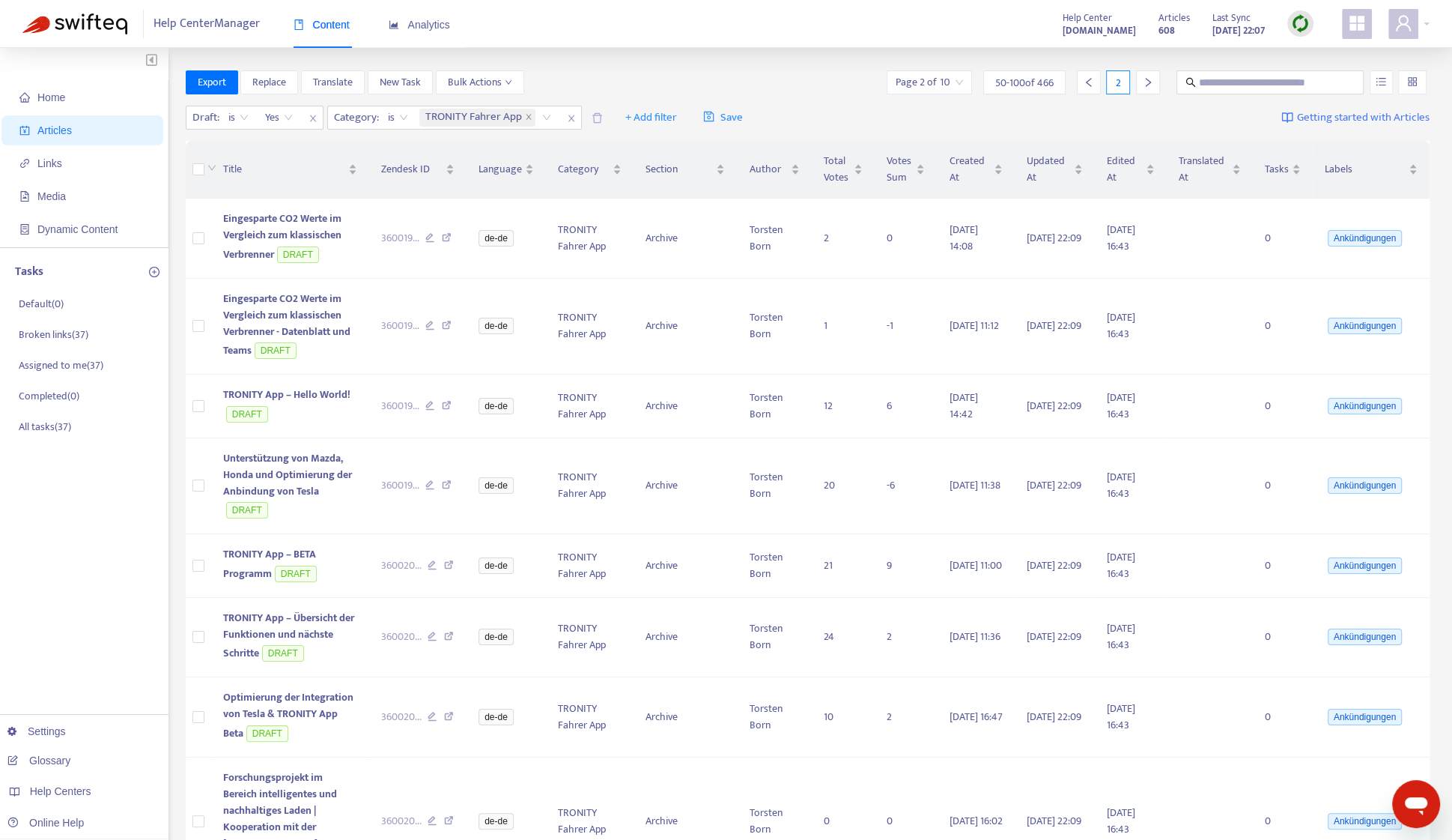
click at [1155, 84] on div at bounding box center [1148, 82] width 24 height 24
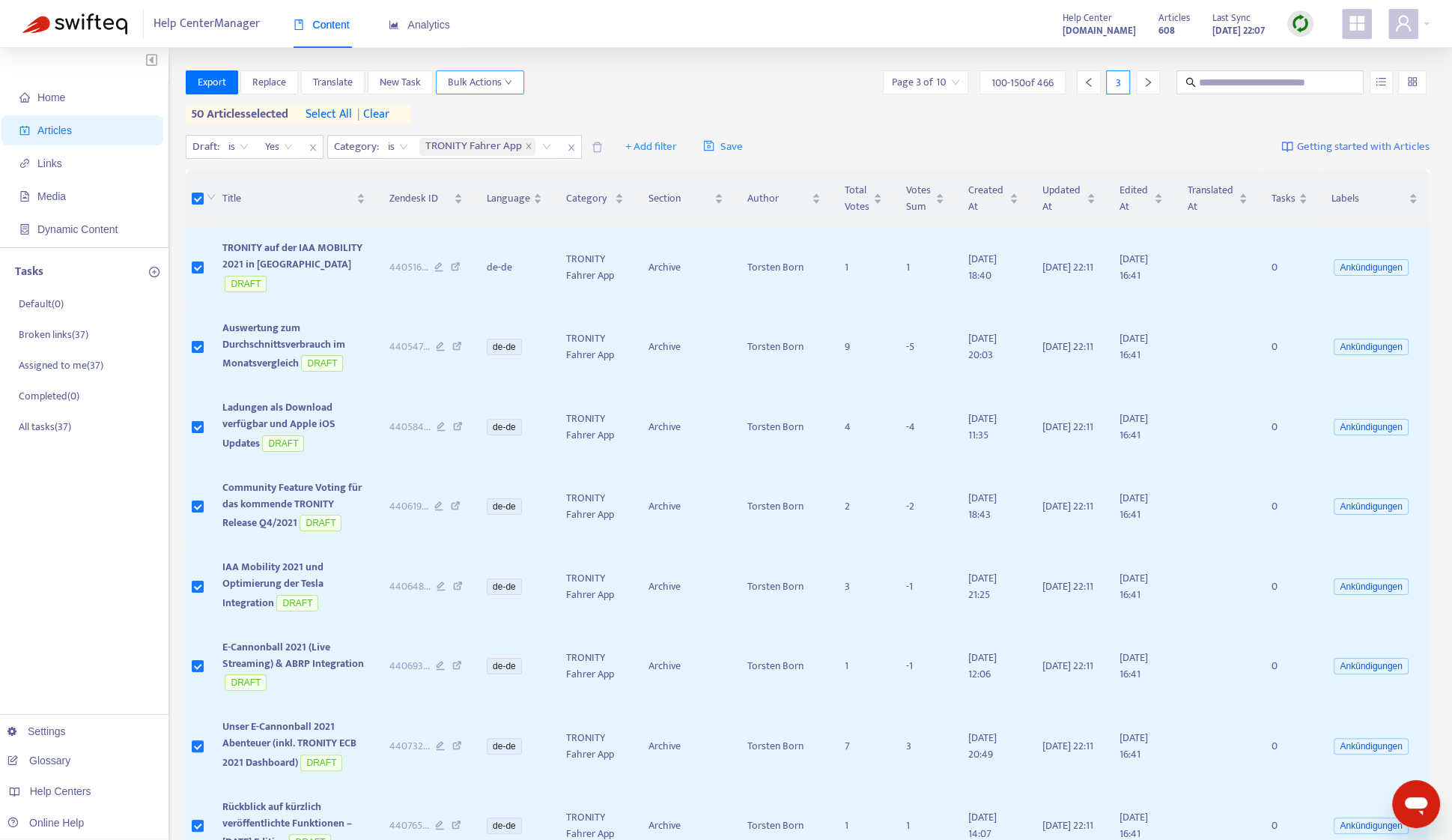
click at [495, 74] on span "Bulk Actions" at bounding box center [479, 82] width 64 height 16
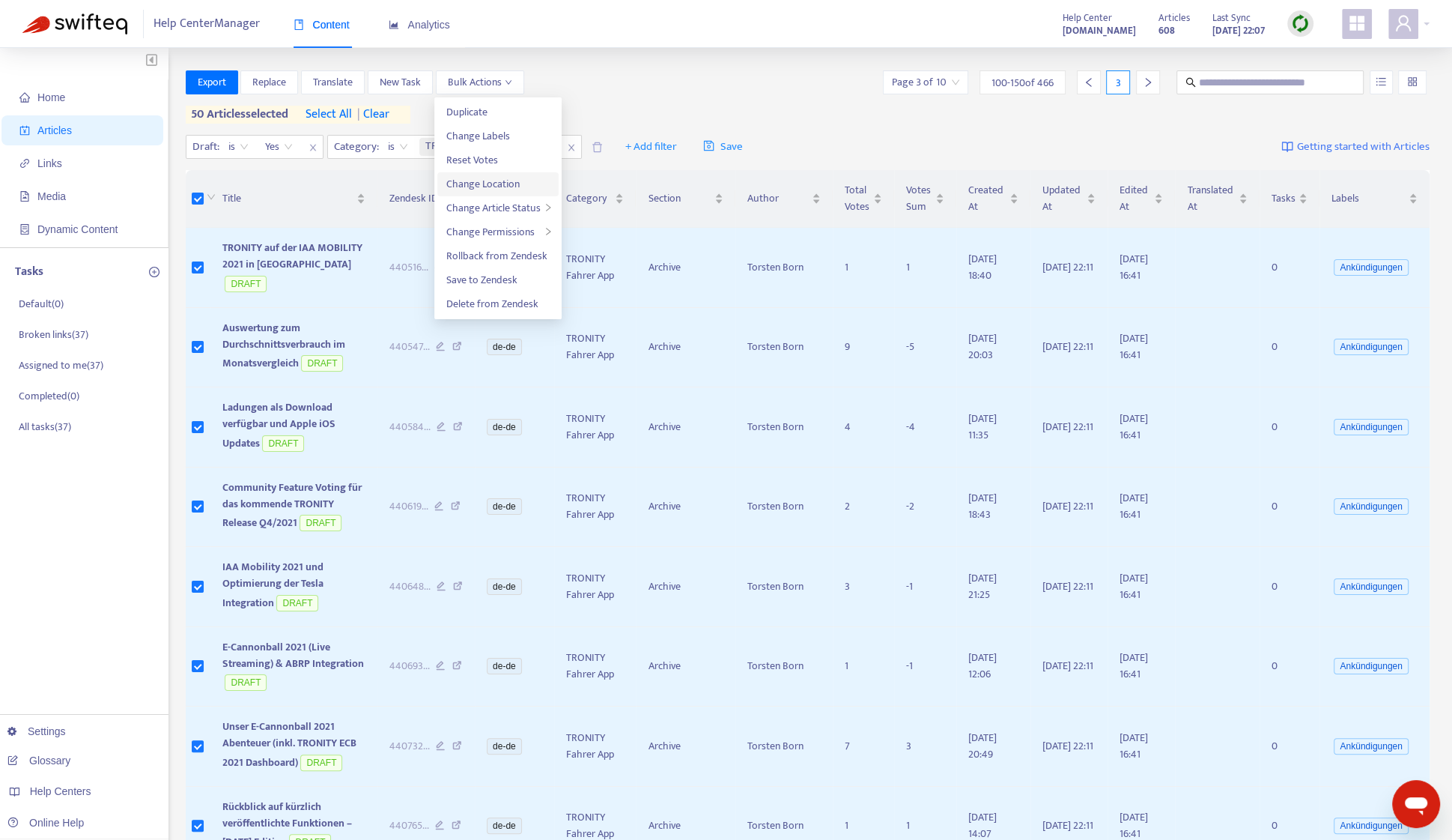
click at [516, 174] on li "Change Location" at bounding box center [498, 184] width 121 height 24
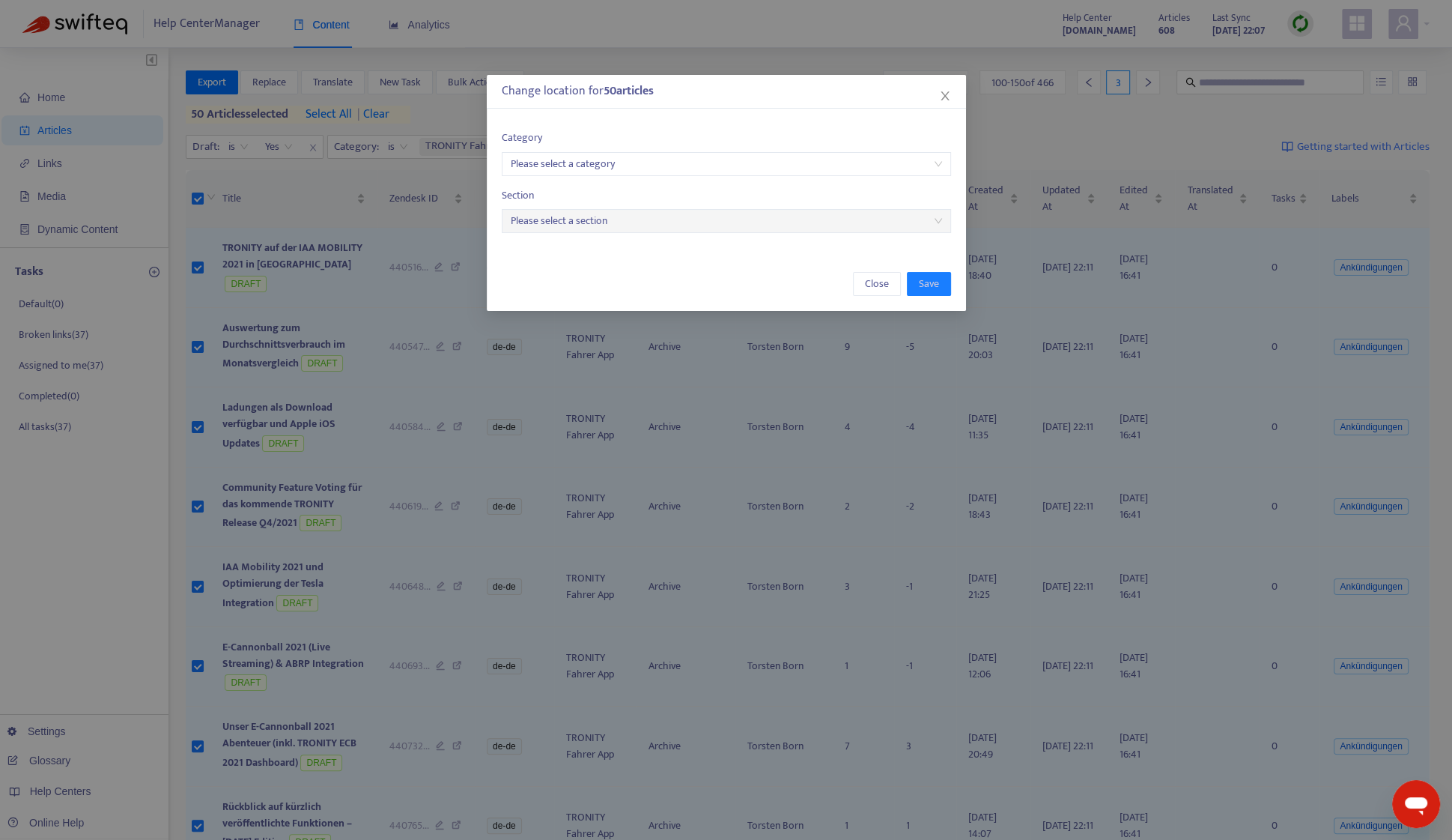
click at [650, 169] on input "search" at bounding box center [726, 164] width 431 height 22
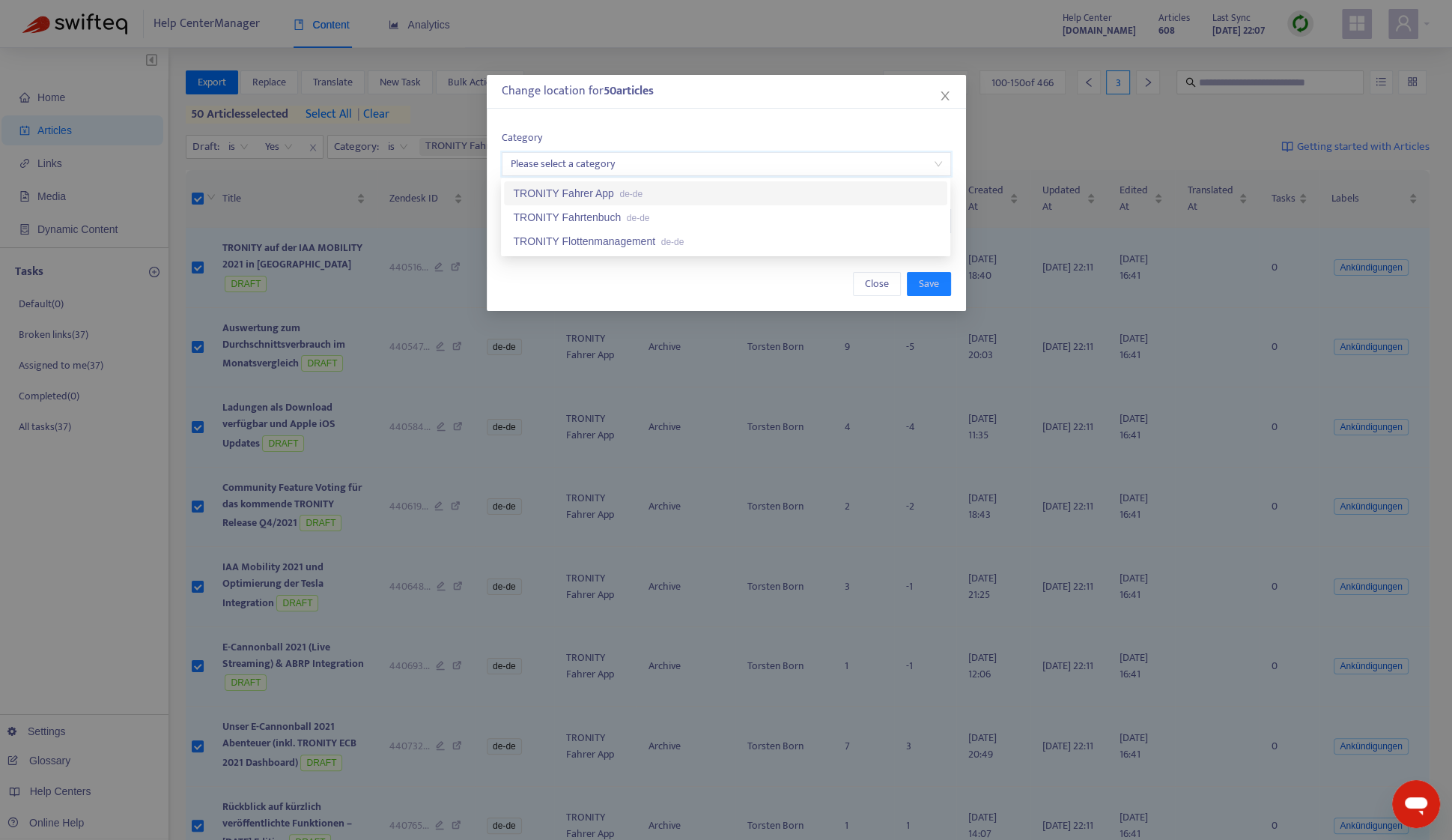
click at [643, 192] on span "de-de" at bounding box center [631, 193] width 23 height 11
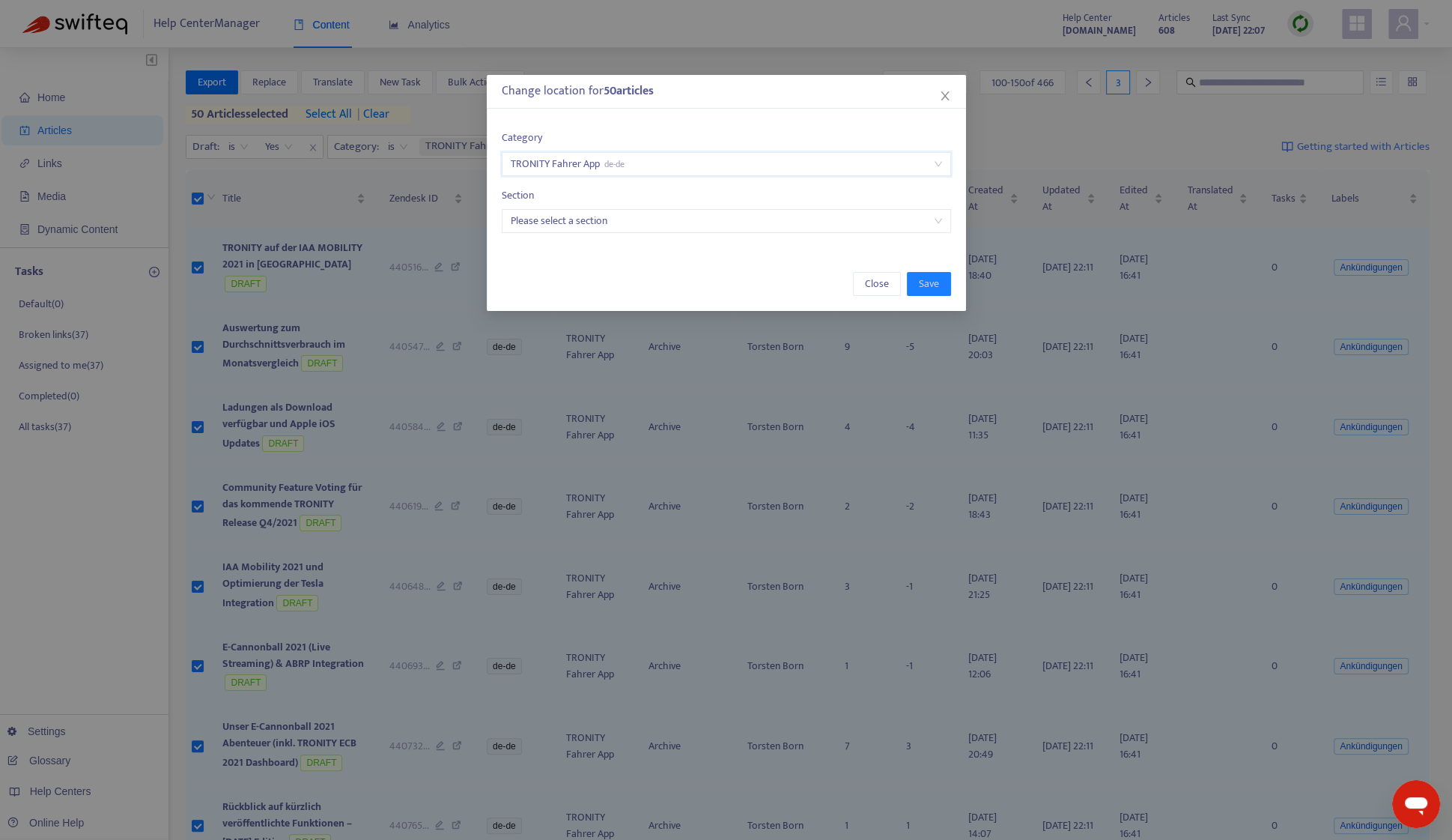
click at [644, 216] on input "search" at bounding box center [726, 220] width 431 height 22
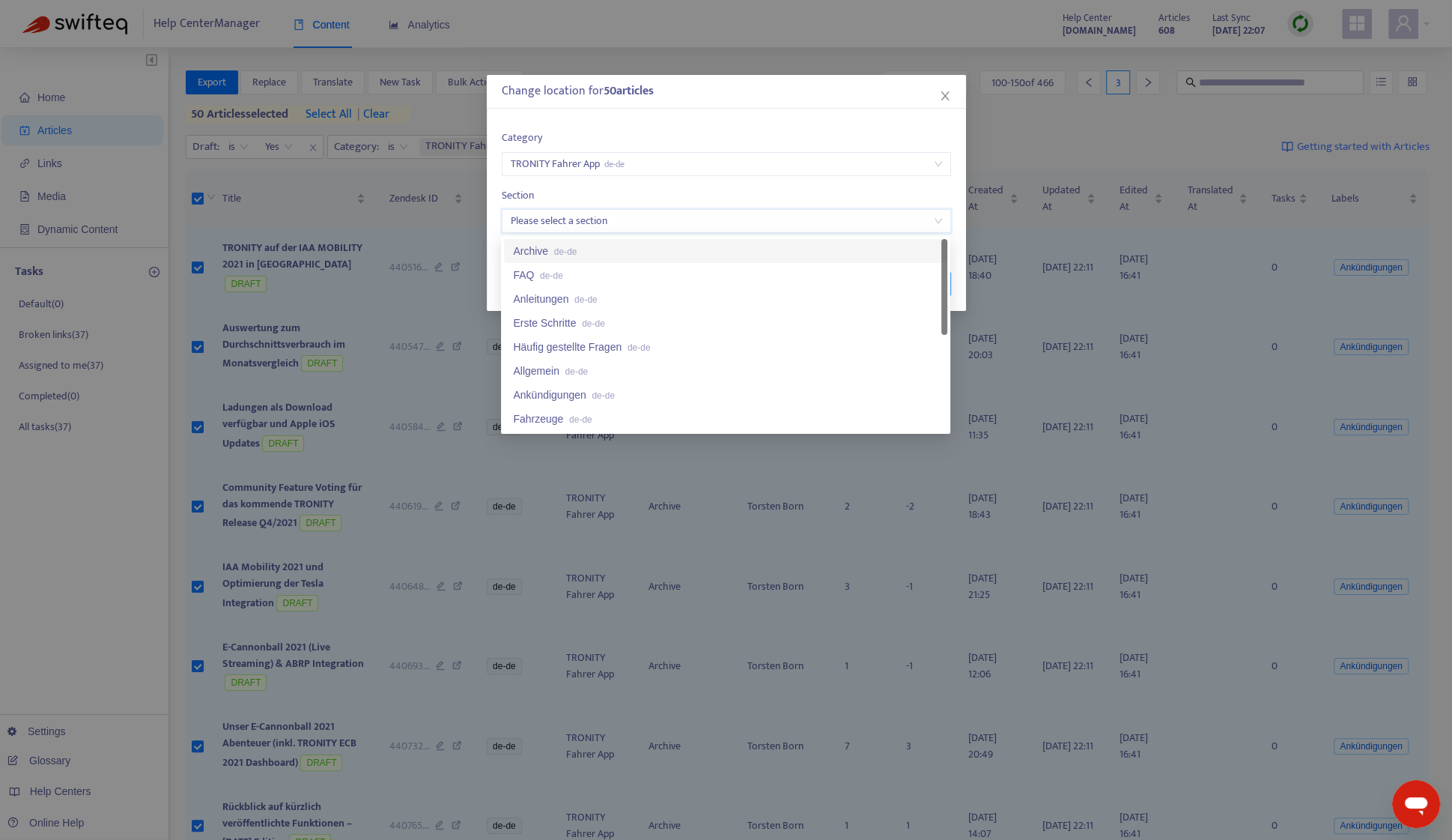
click at [637, 242] on div "Archive de-de" at bounding box center [726, 250] width 425 height 16
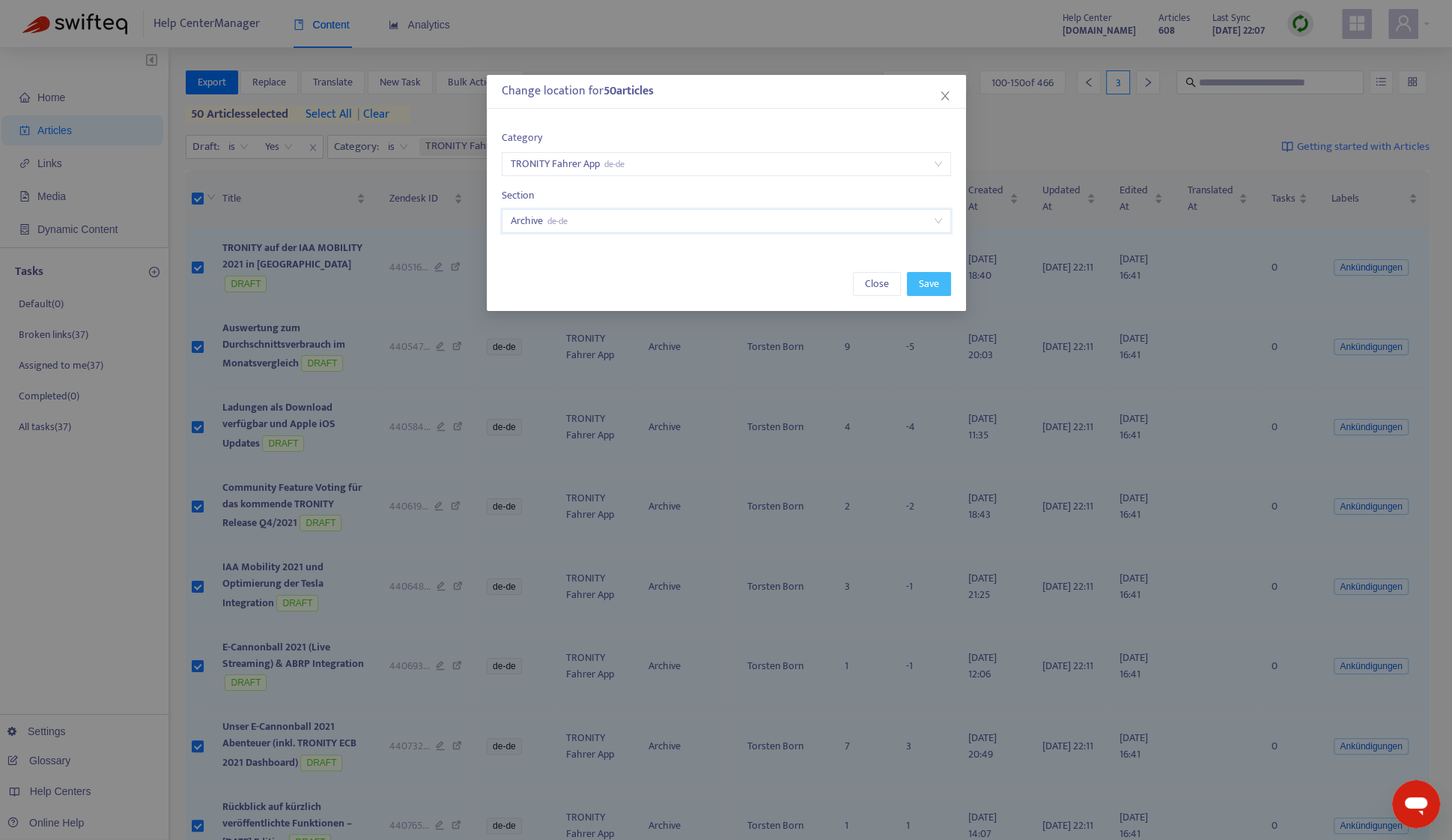
click at [914, 281] on button "Save" at bounding box center [930, 284] width 44 height 24
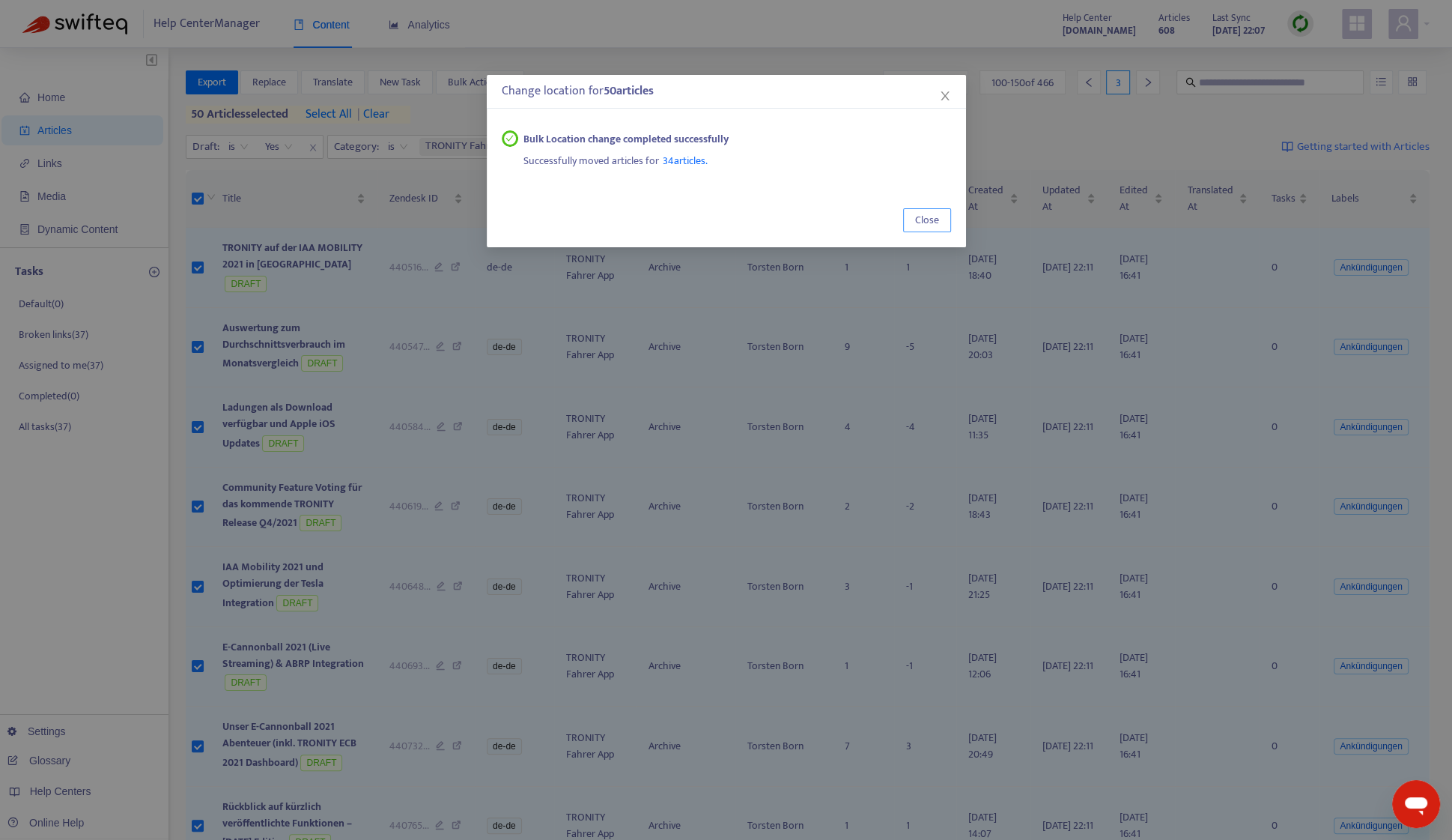
click at [933, 222] on span "Close" at bounding box center [927, 219] width 24 height 16
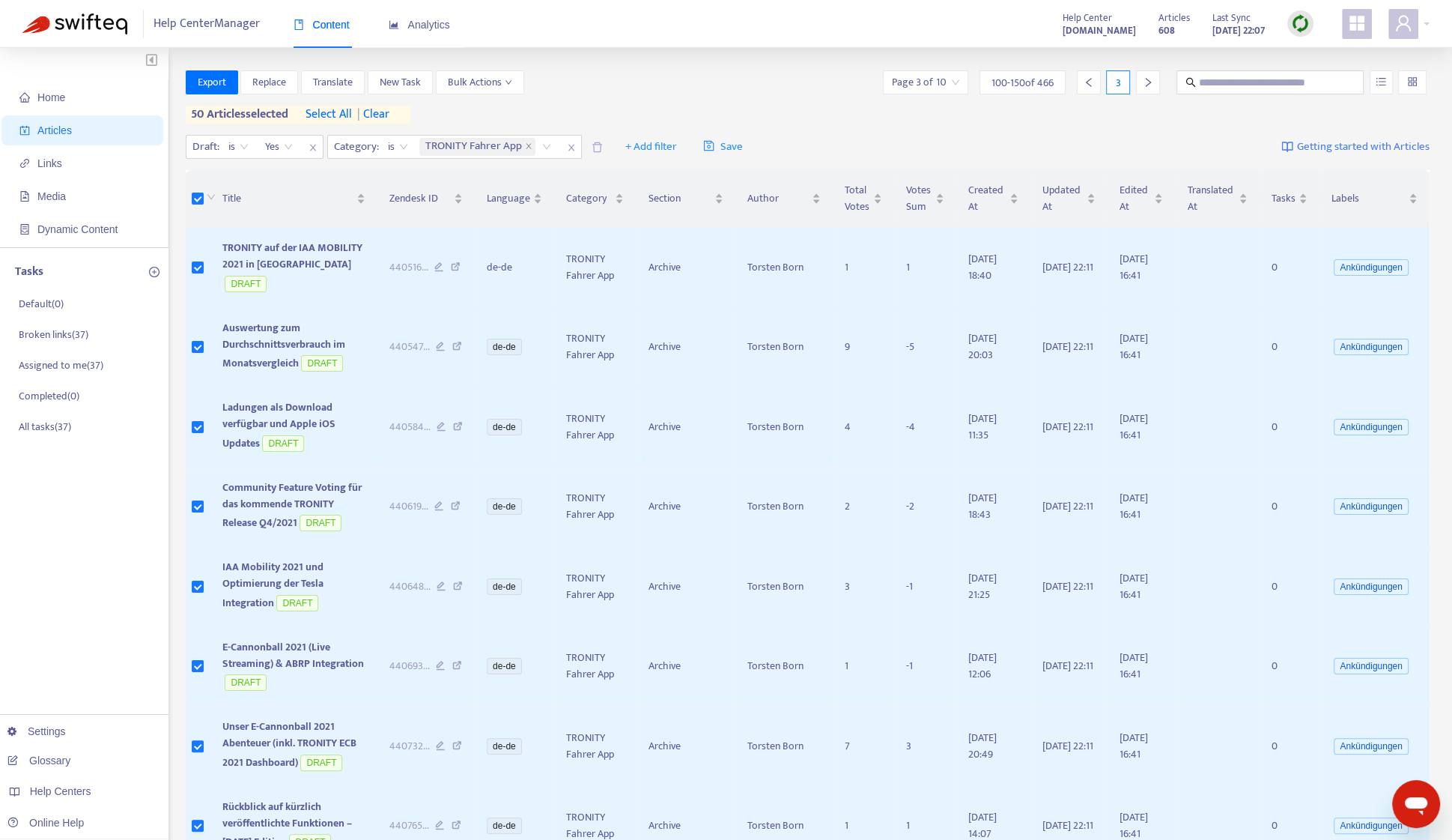
click at [1145, 82] on icon "right" at bounding box center [1148, 82] width 11 height 11
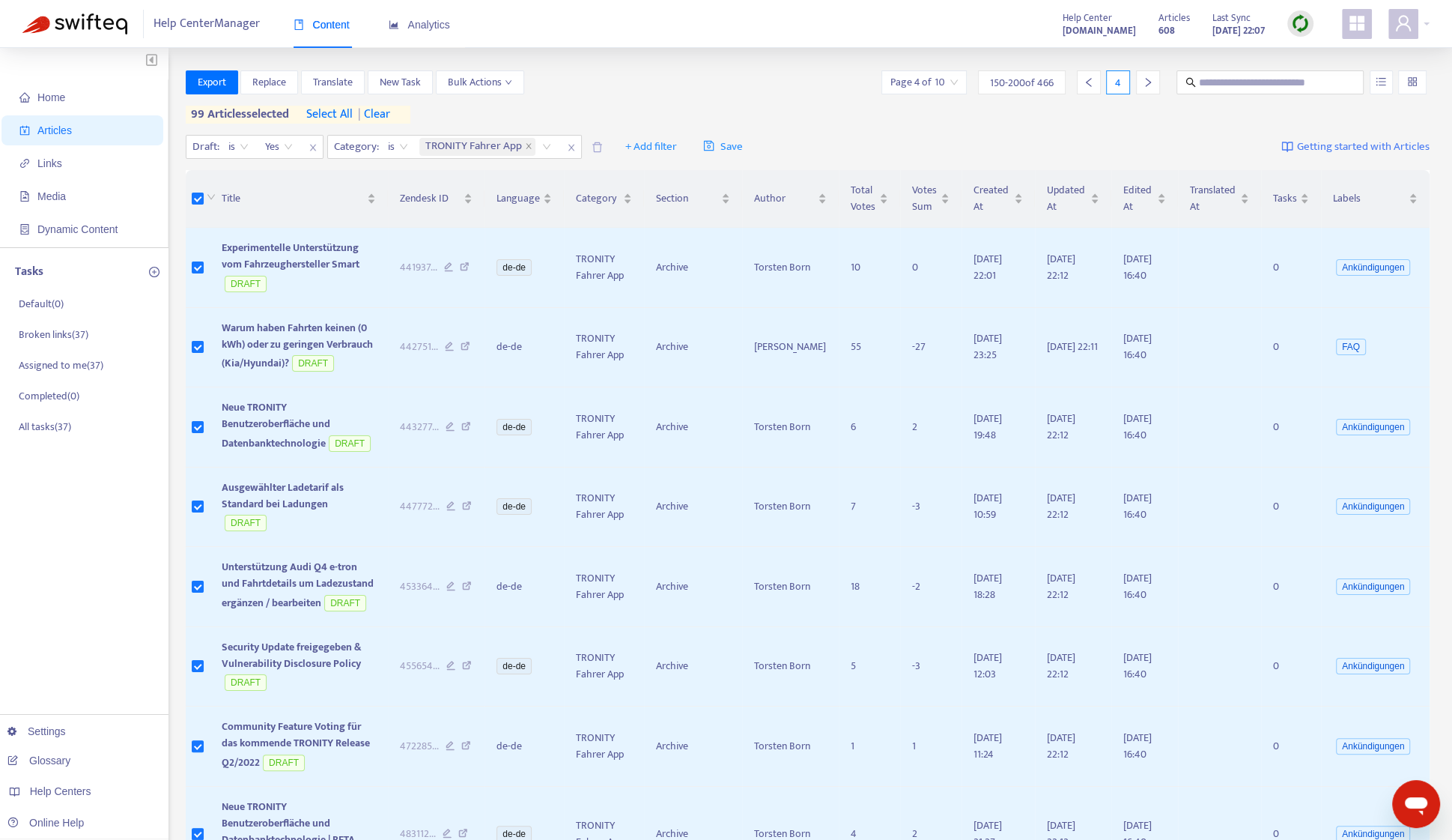
click at [391, 110] on span "| clear" at bounding box center [371, 115] width 38 height 18
click at [459, 89] on span "Bulk Actions" at bounding box center [479, 82] width 64 height 16
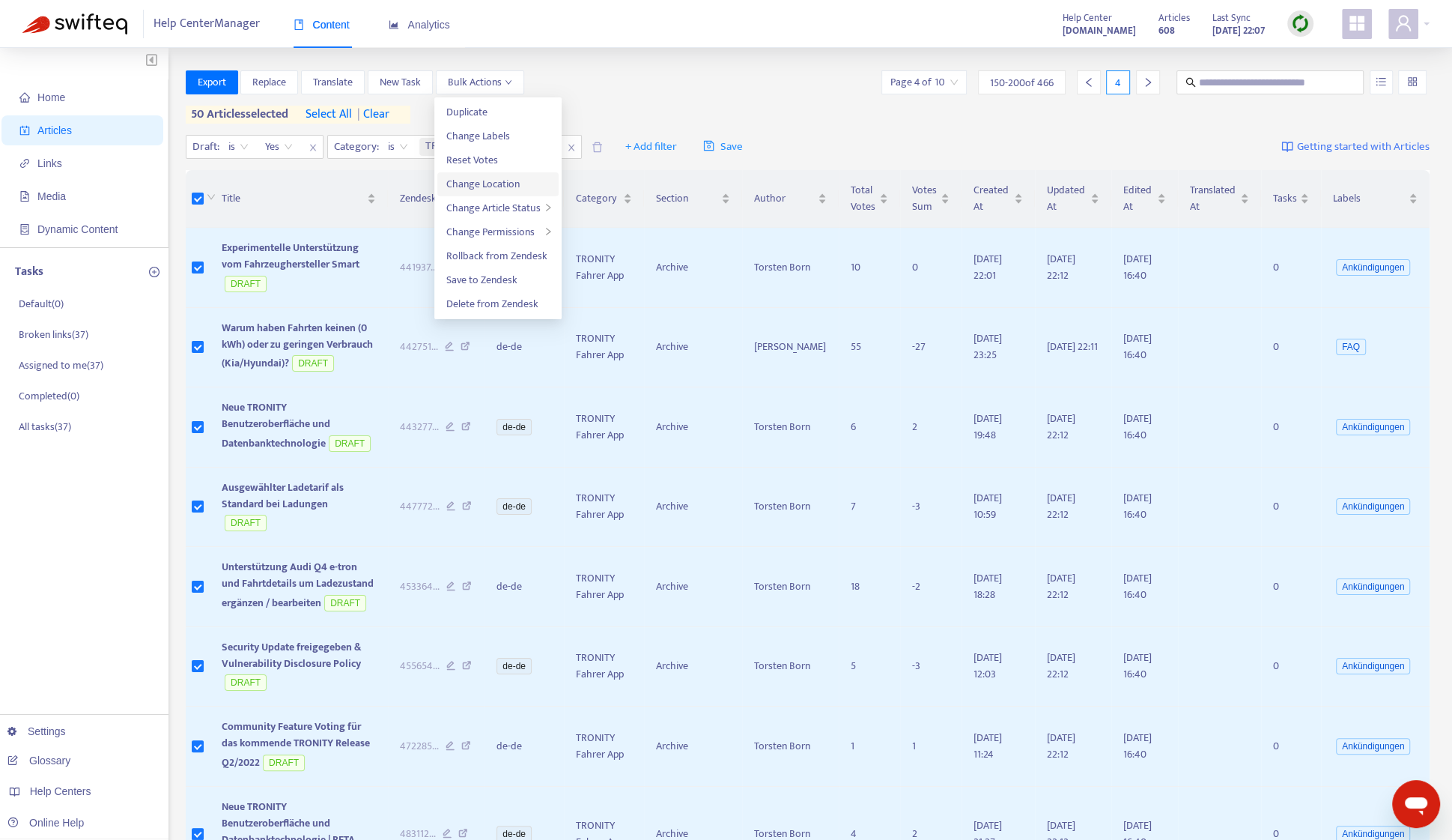
click at [488, 175] on span "Change Location" at bounding box center [483, 184] width 73 height 17
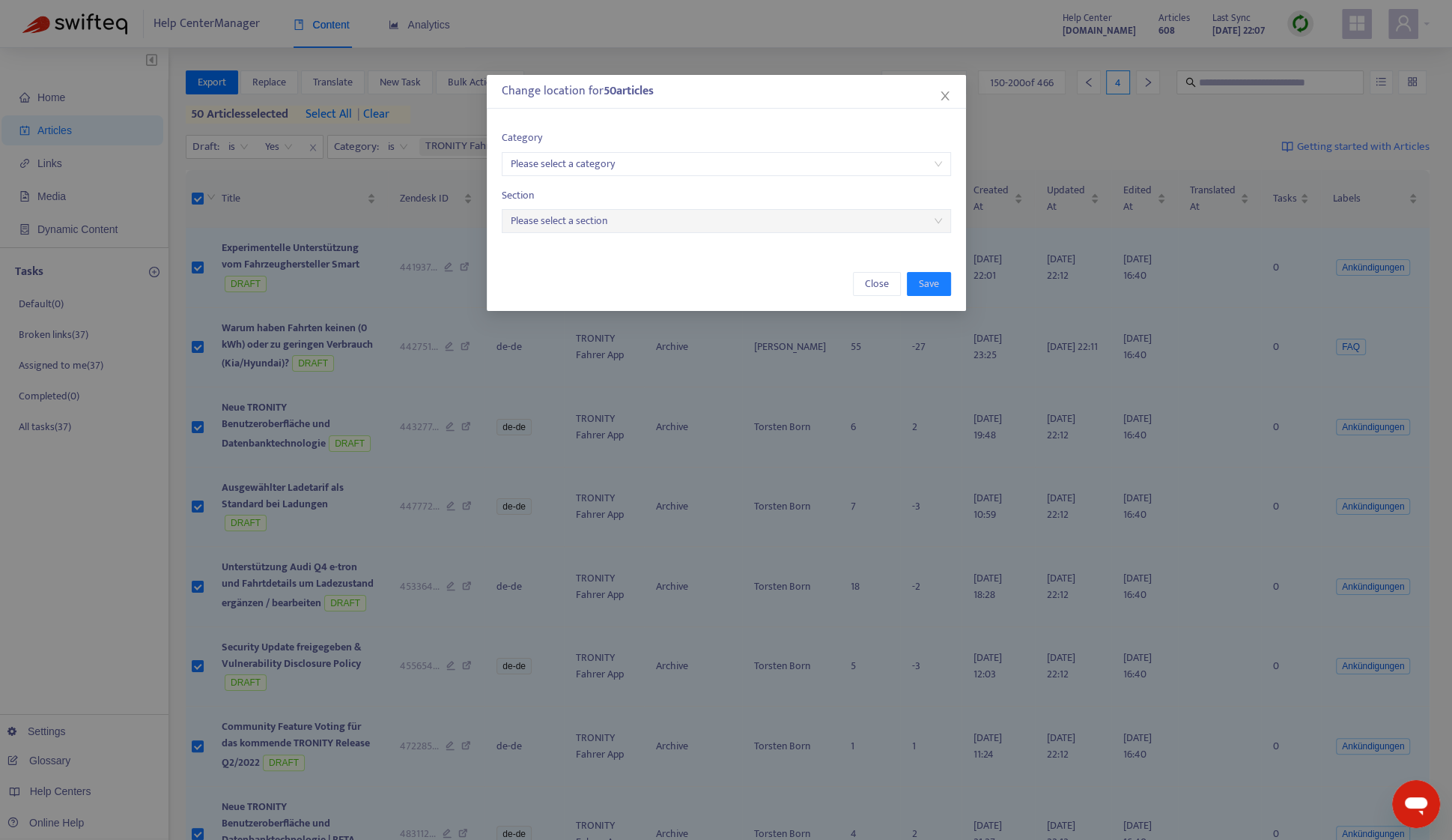
click at [563, 160] on input "search" at bounding box center [726, 164] width 431 height 22
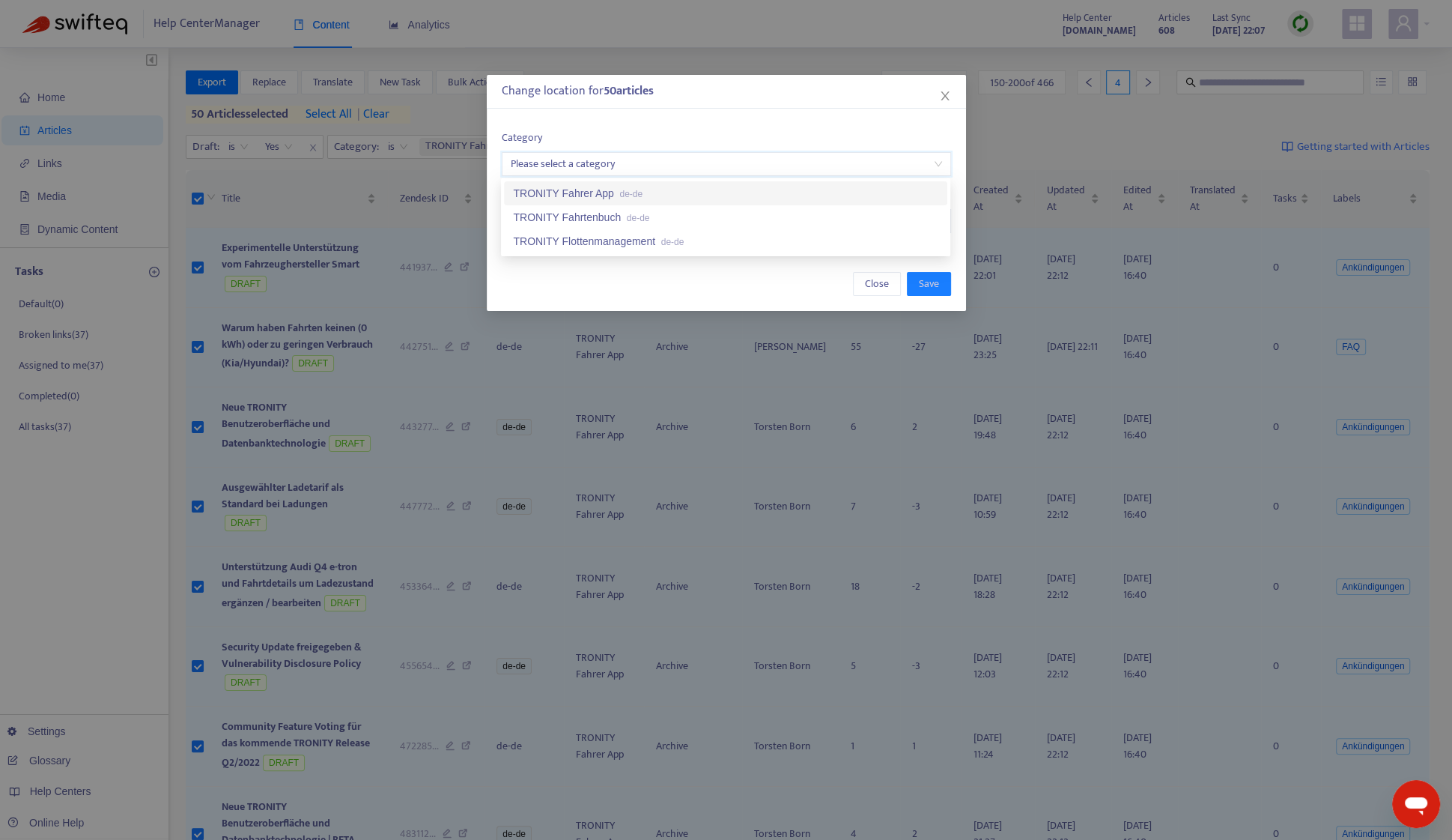
click at [593, 191] on div "TRONITY Fahrer App de-de" at bounding box center [726, 192] width 425 height 16
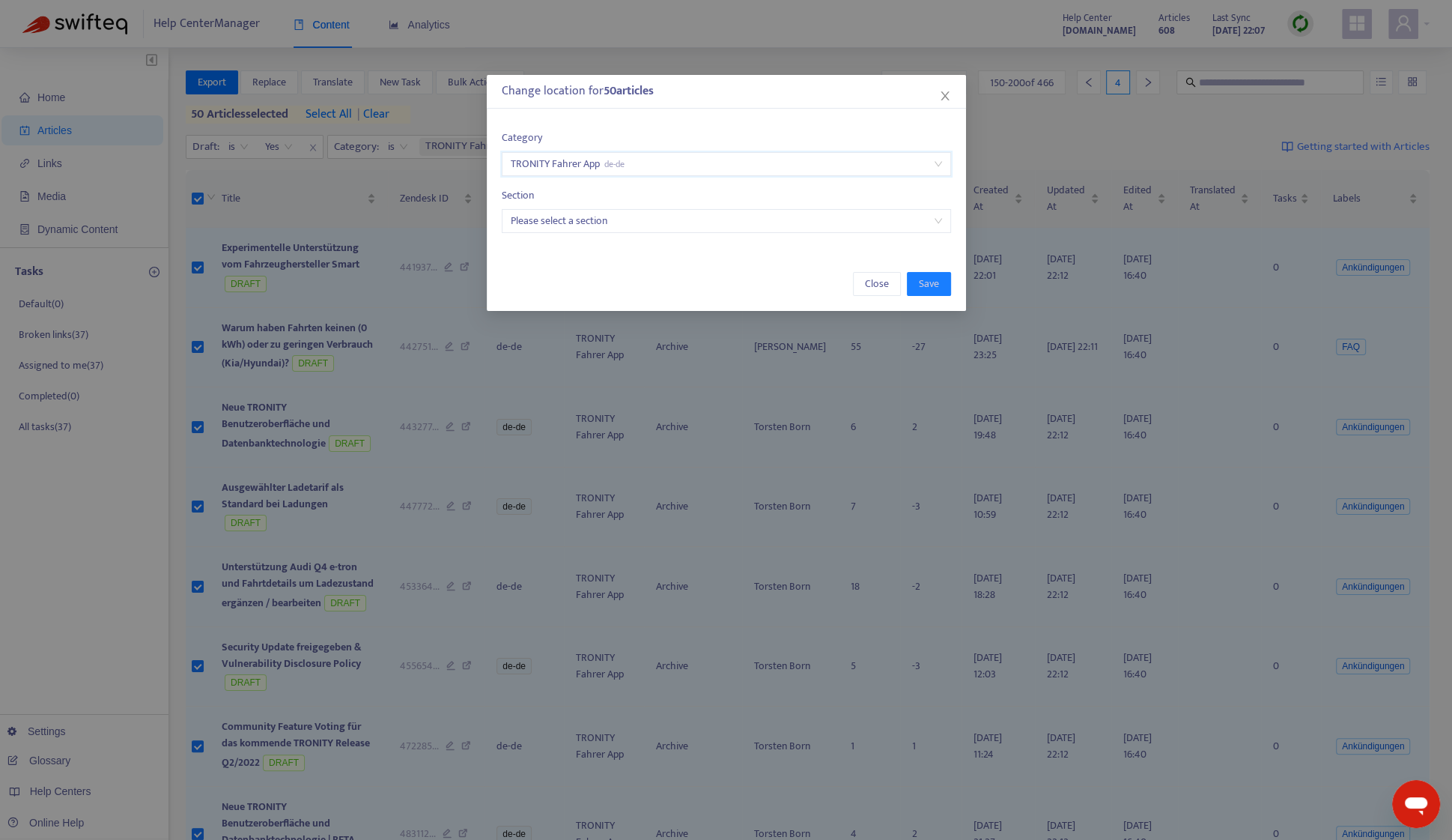
click at [624, 216] on input "search" at bounding box center [726, 220] width 431 height 22
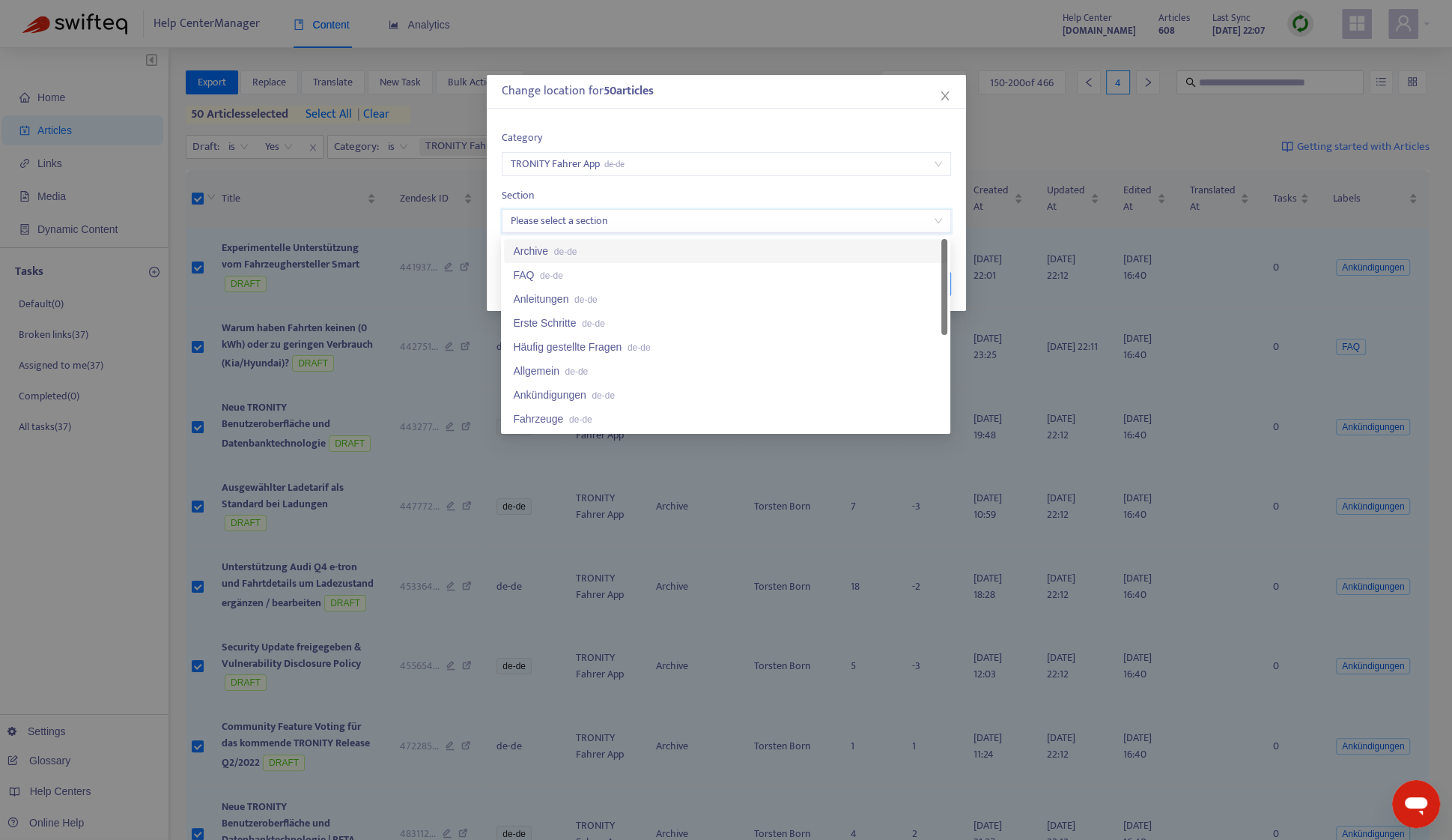
click at [626, 239] on div "Archive de-de" at bounding box center [726, 250] width 444 height 24
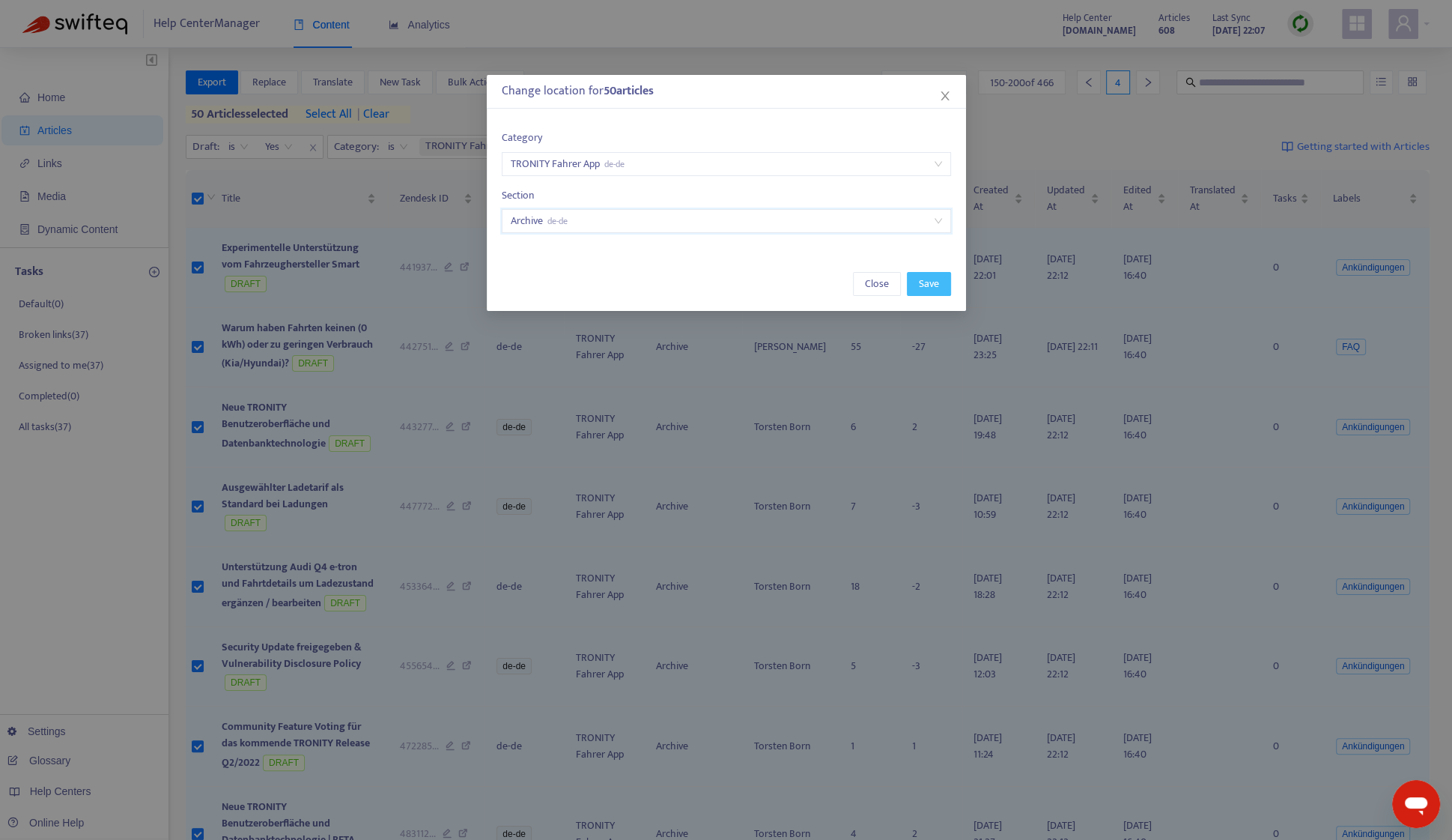
click at [922, 295] on button "Save" at bounding box center [930, 284] width 44 height 24
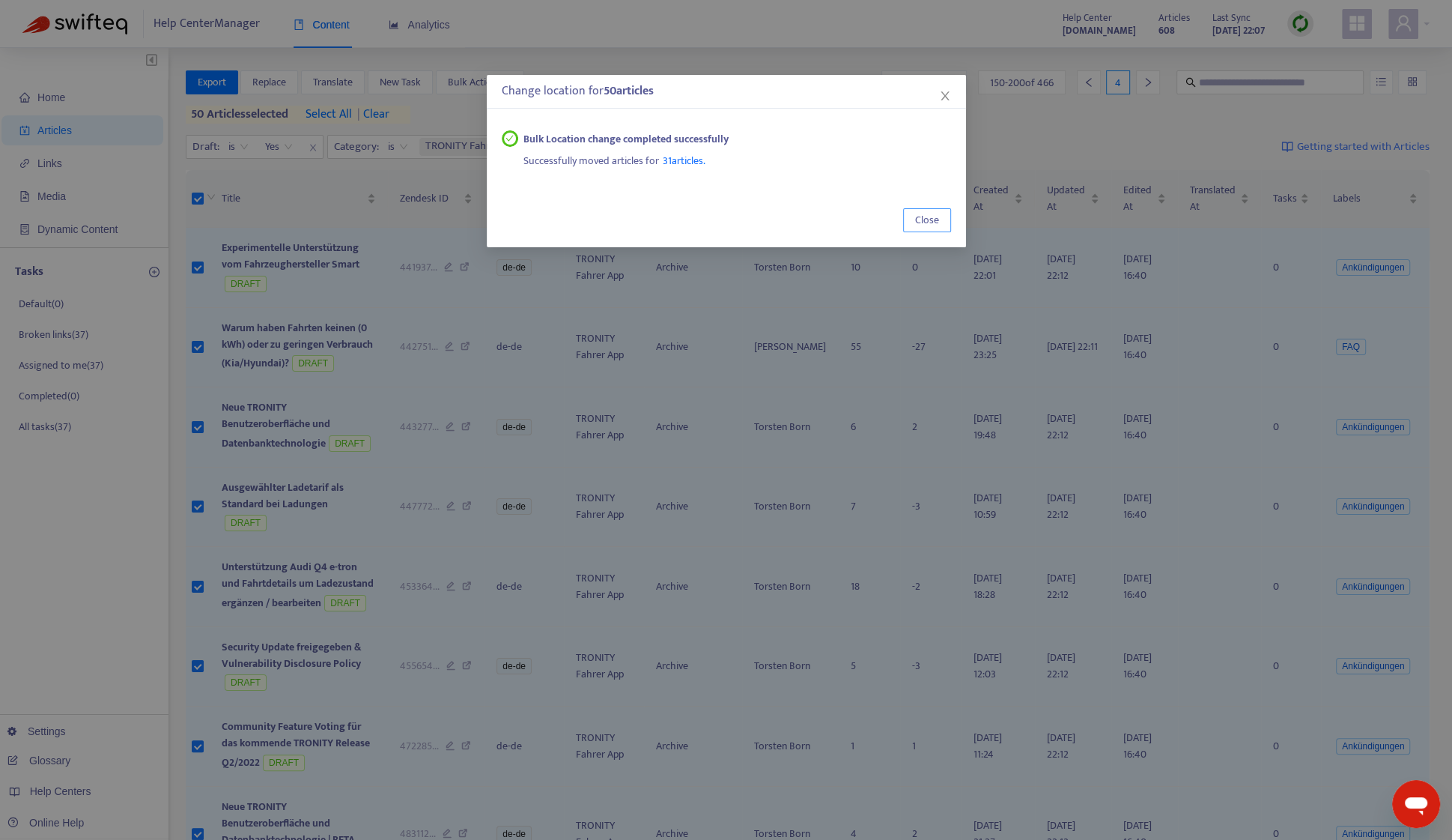
click at [905, 211] on button "Close" at bounding box center [928, 219] width 48 height 24
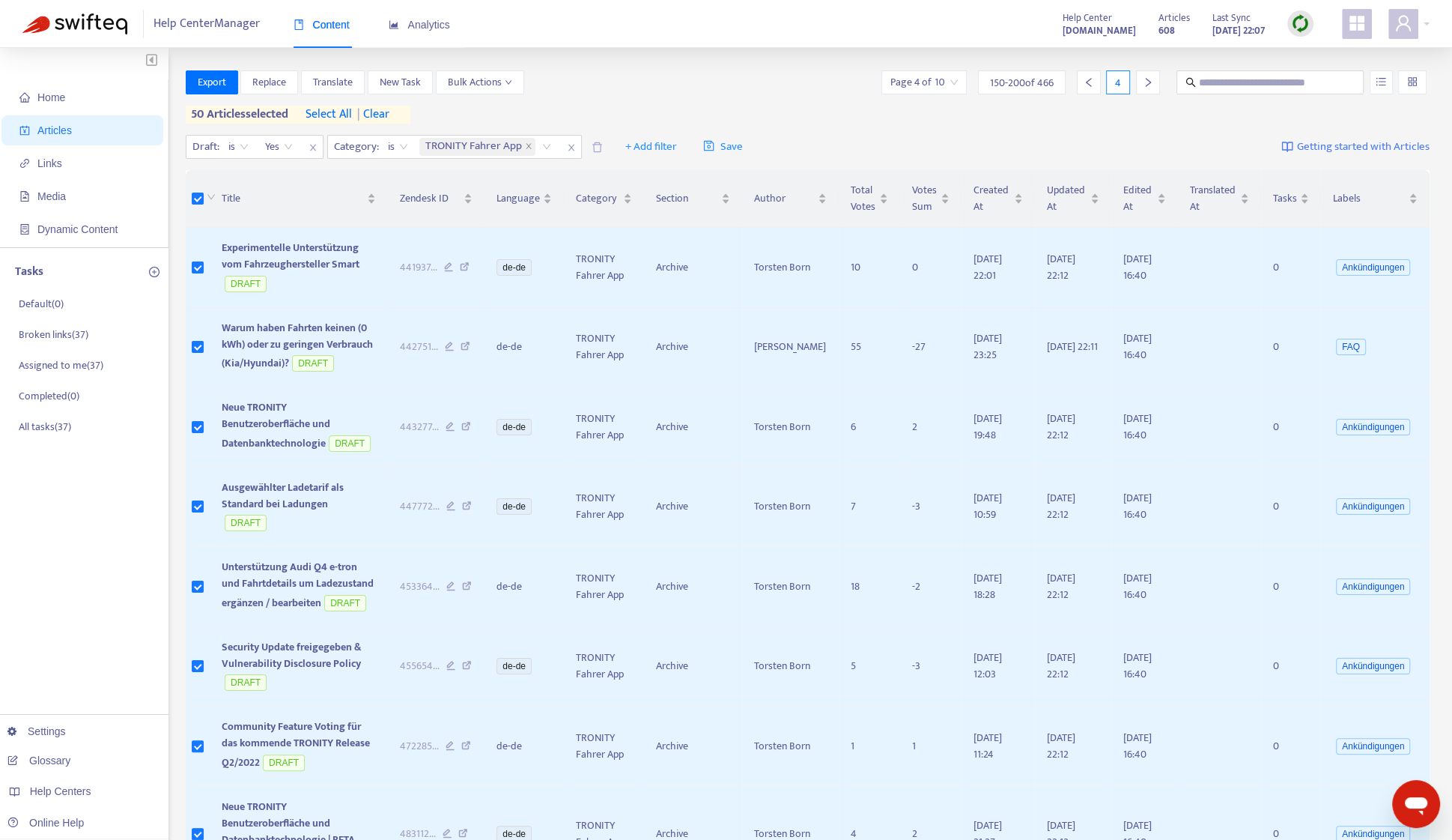
click at [1151, 74] on div at bounding box center [1148, 82] width 24 height 24
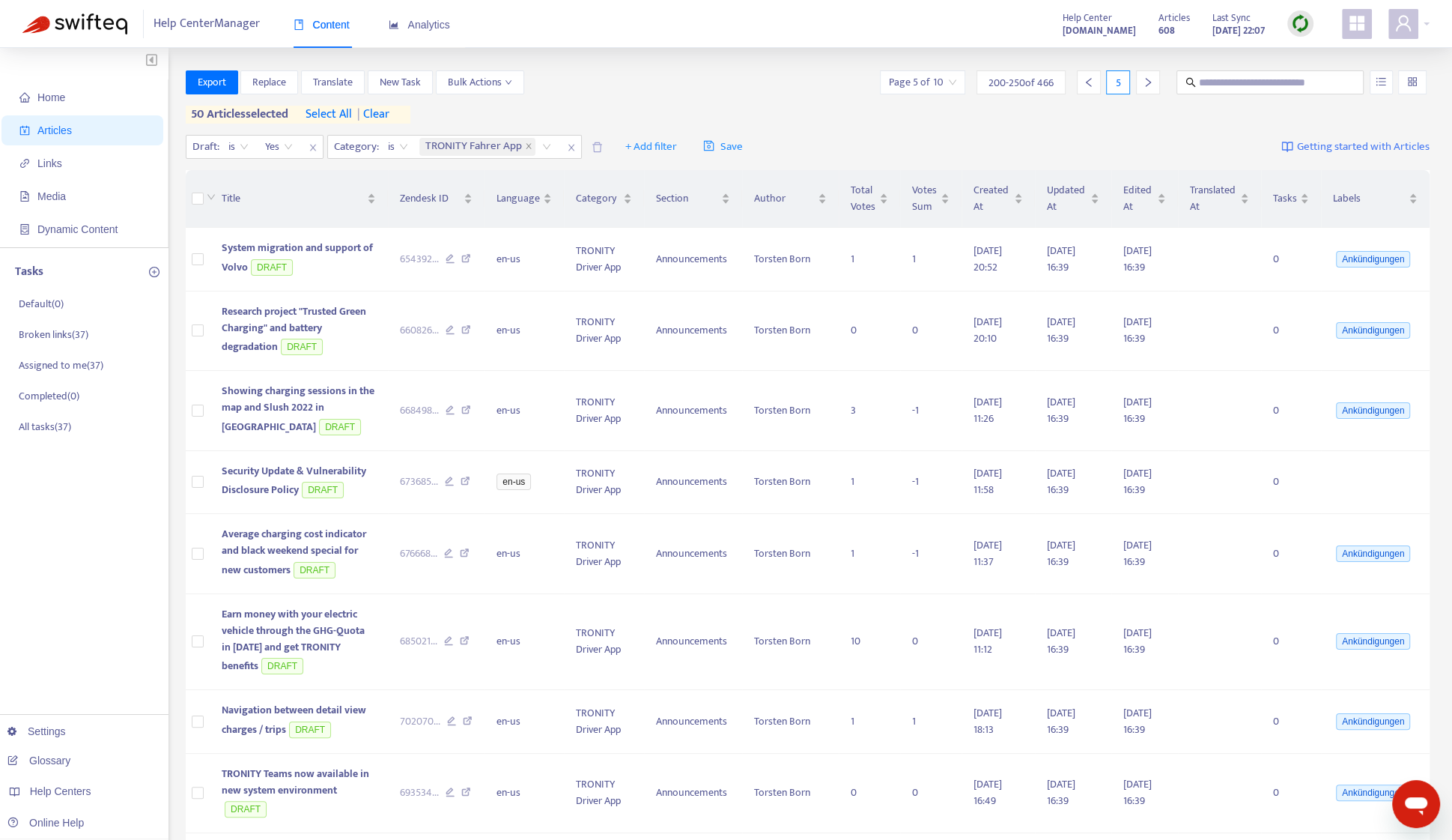
click at [198, 208] on th at bounding box center [198, 199] width 25 height 58
click at [377, 110] on span "| clear" at bounding box center [370, 115] width 38 height 18
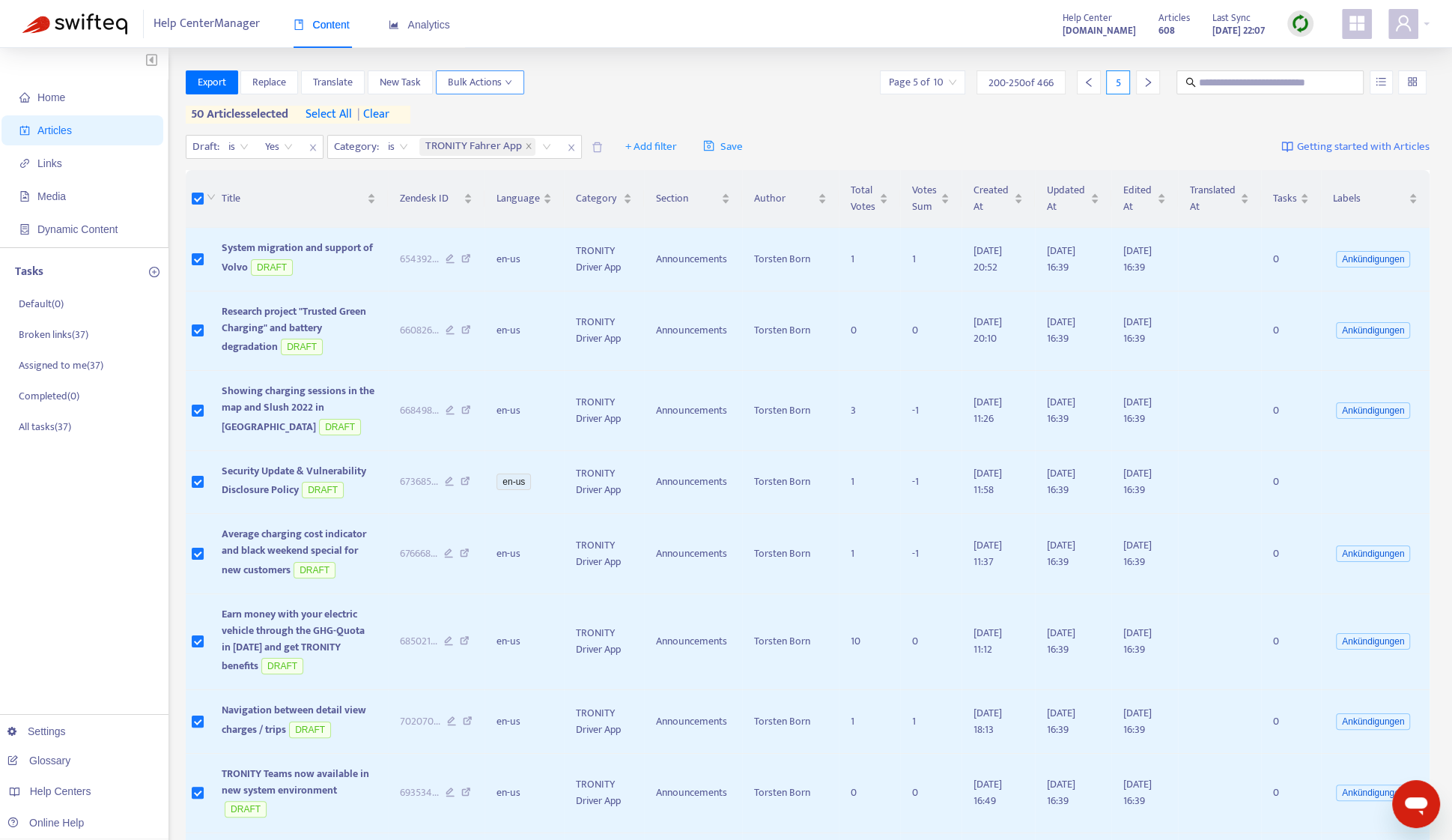
click at [501, 80] on span "Bulk Actions" at bounding box center [479, 82] width 64 height 16
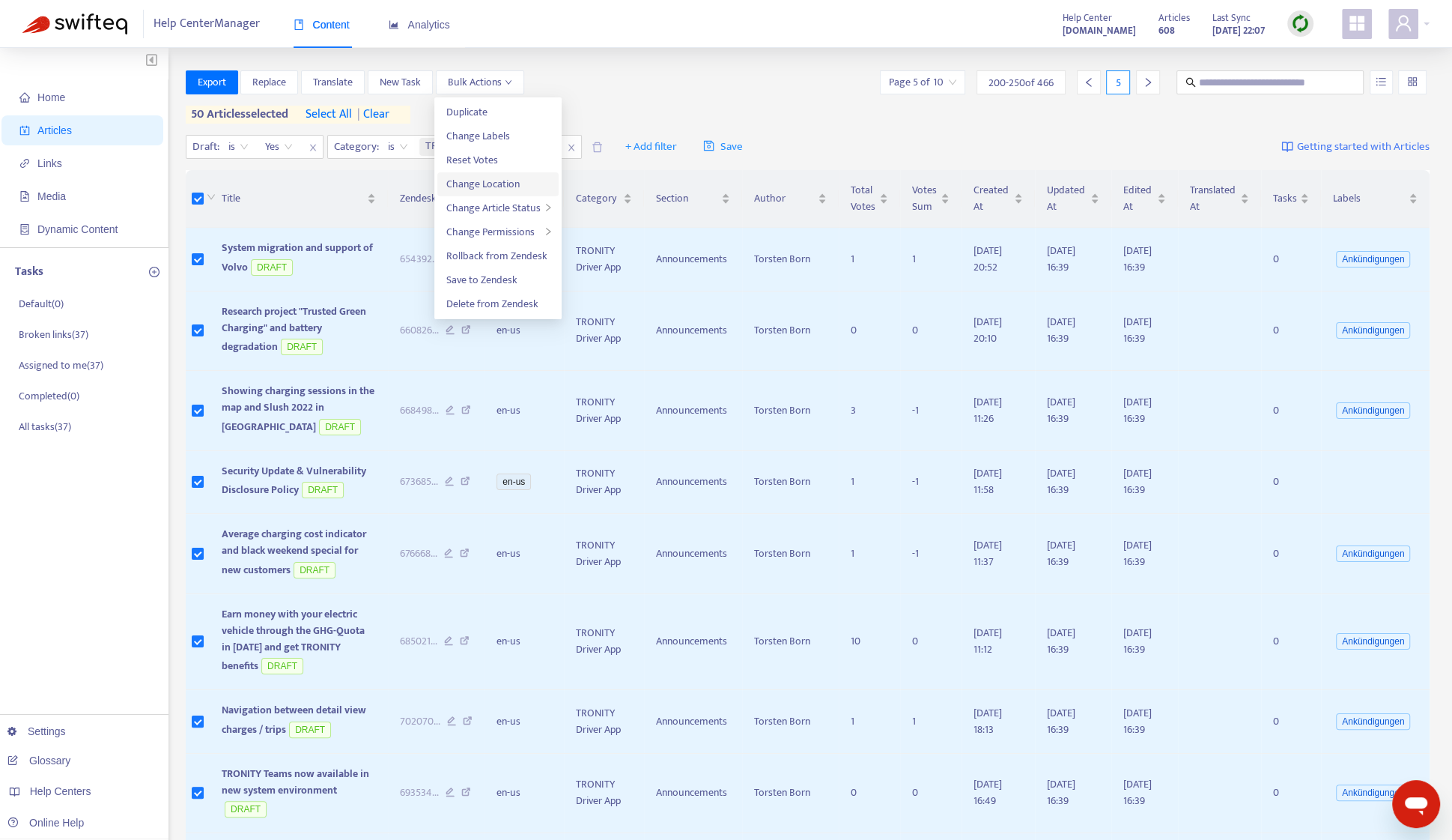
click at [504, 179] on span "Change Location" at bounding box center [483, 184] width 73 height 17
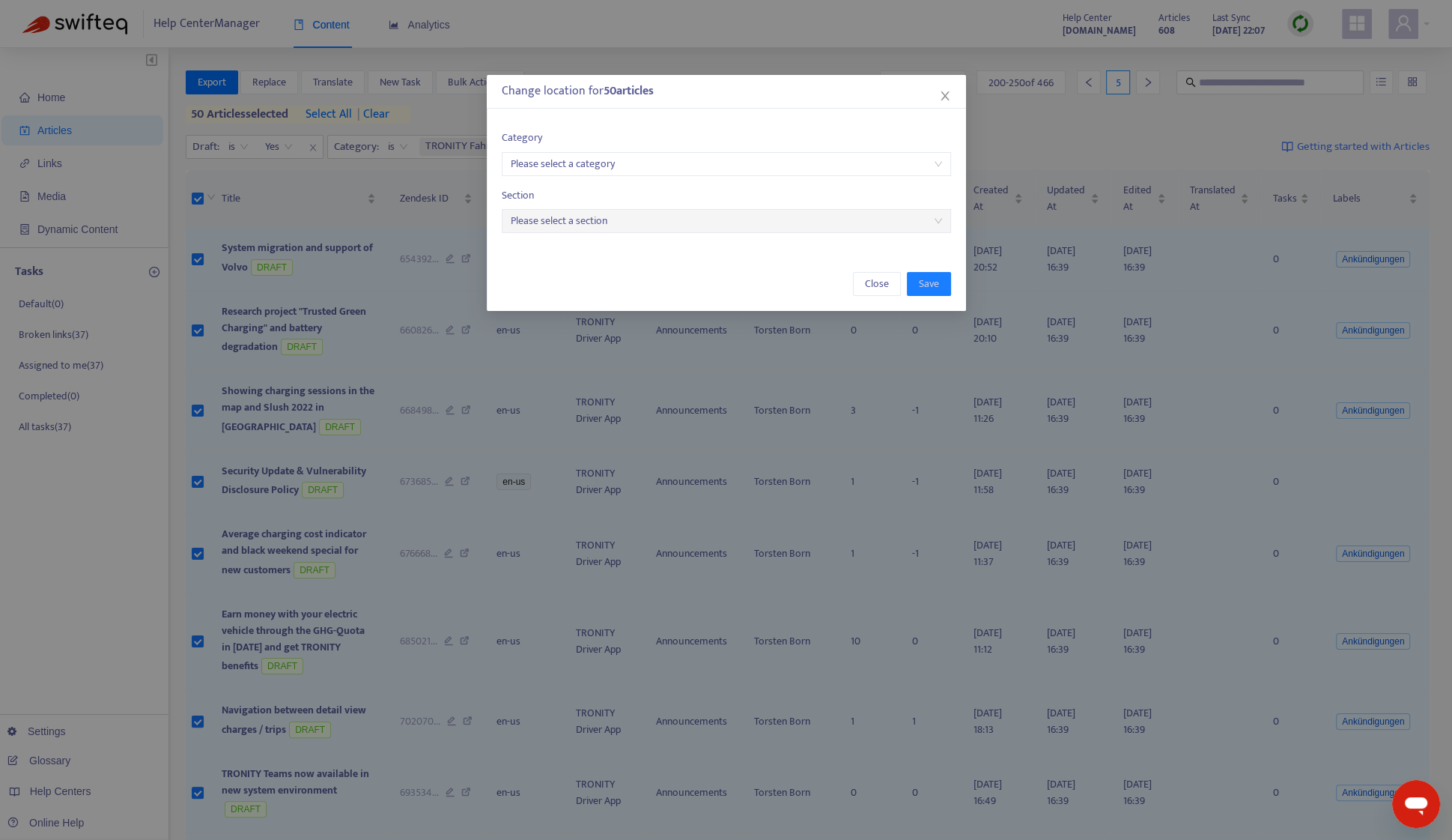
click at [656, 169] on input "search" at bounding box center [726, 164] width 431 height 22
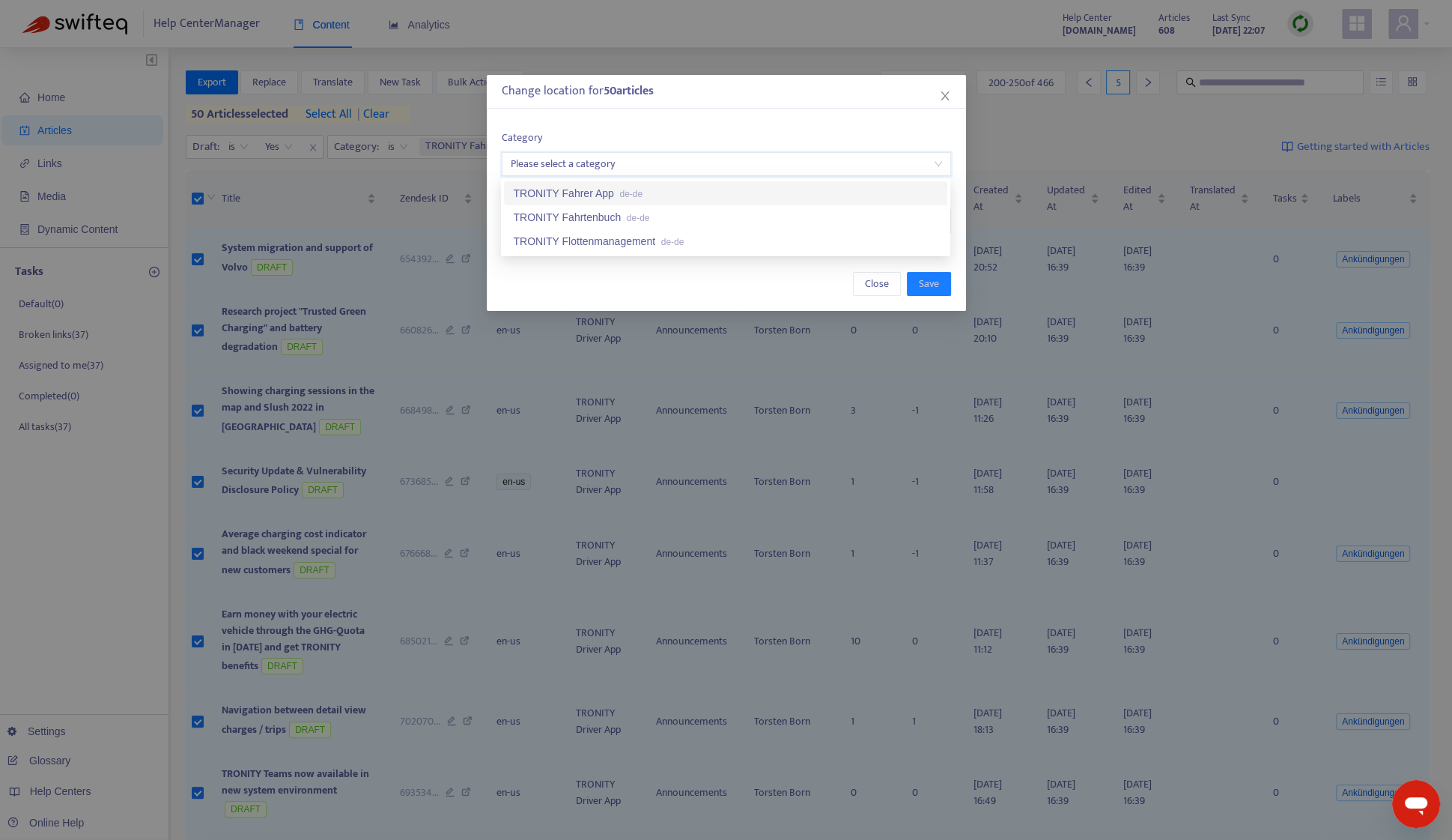
click at [654, 185] on div "TRONITY Fahrer App de-de" at bounding box center [726, 192] width 425 height 16
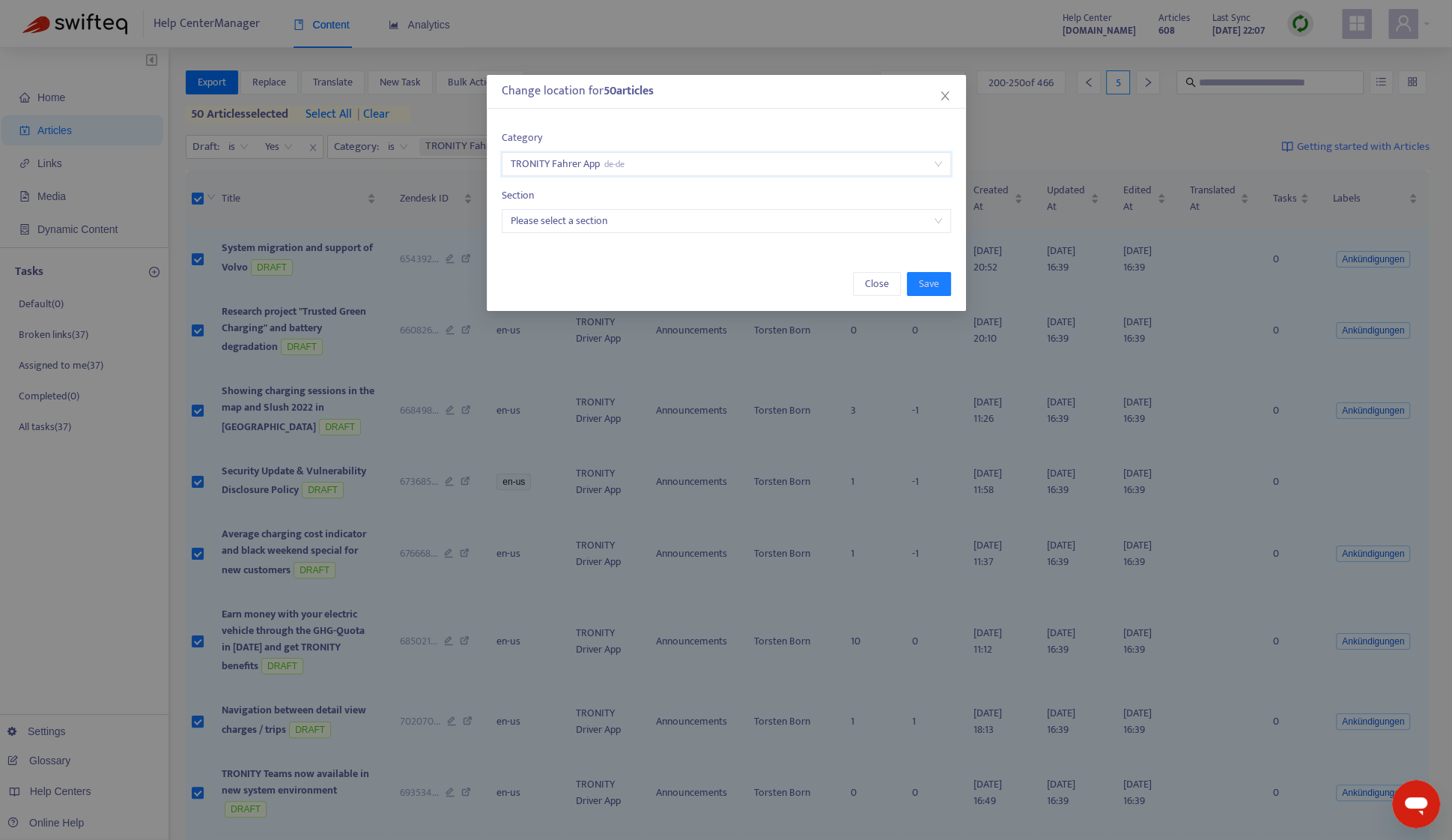
click at [659, 215] on input "search" at bounding box center [726, 220] width 431 height 22
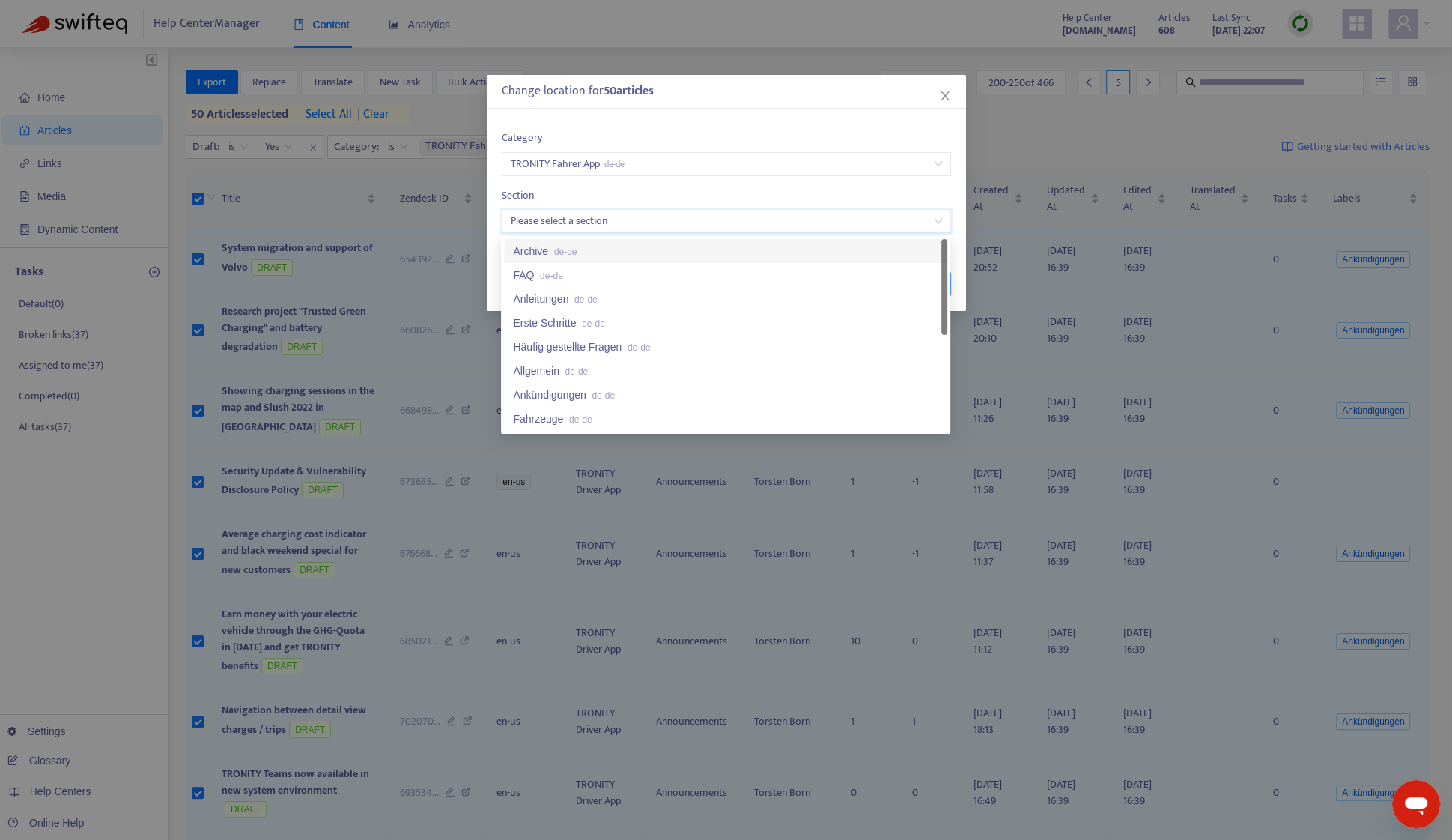
click at [653, 234] on div "Category TRONITY Fahrer App de-de Section Please select a section" at bounding box center [726, 181] width 479 height 134
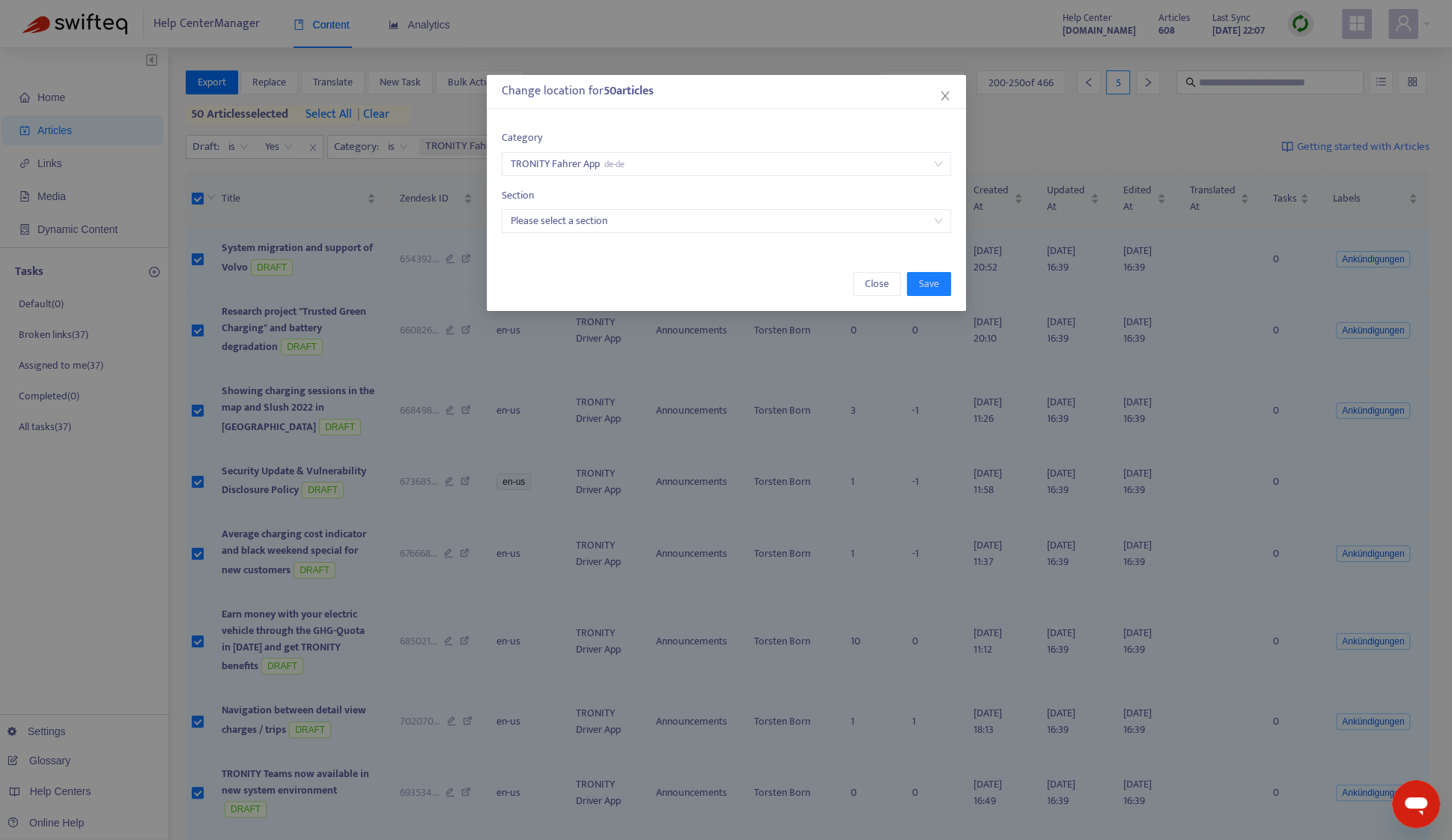
click at [669, 220] on input "search" at bounding box center [726, 220] width 431 height 22
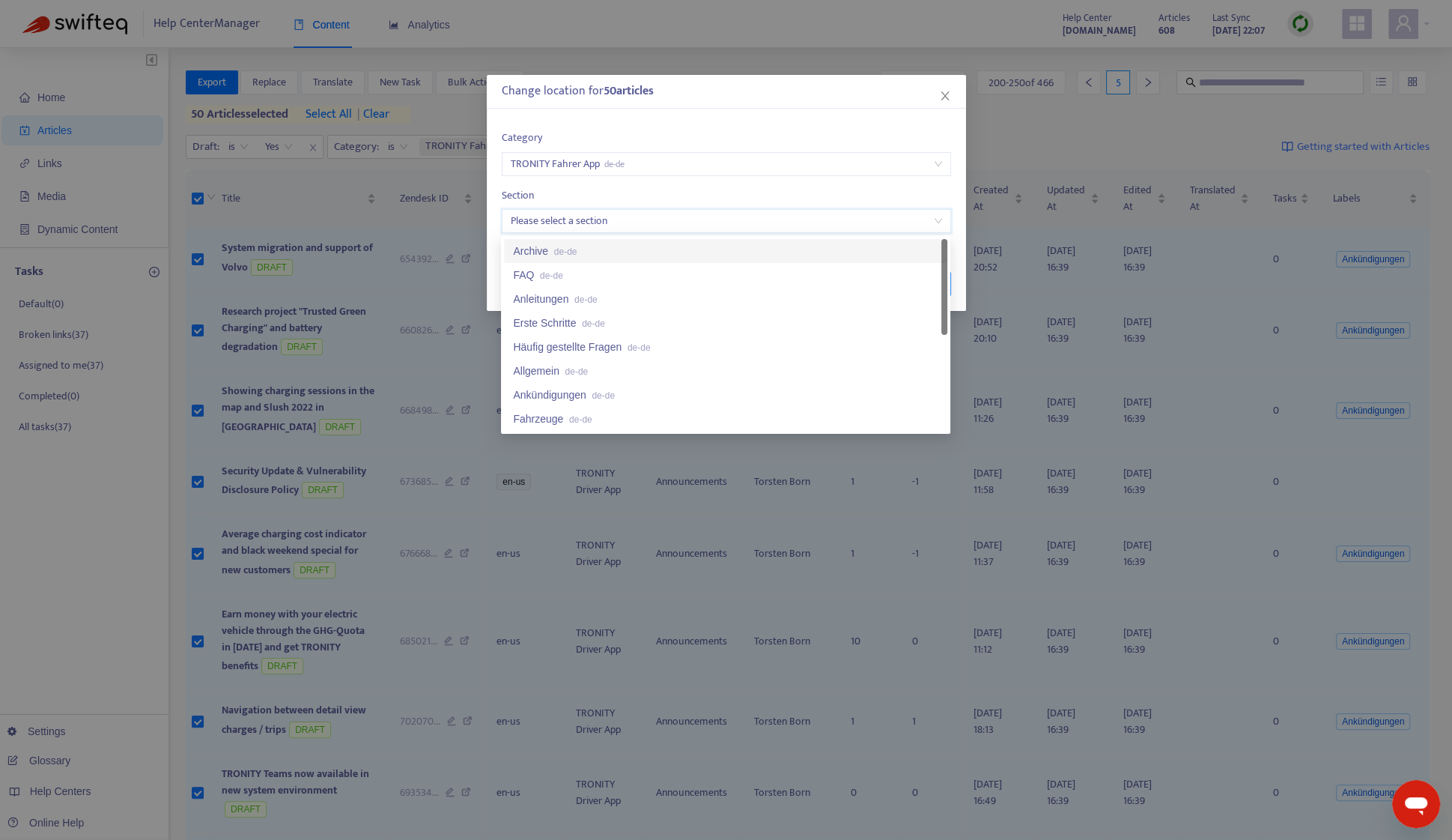
click at [666, 244] on div "Archive de-de" at bounding box center [726, 250] width 425 height 16
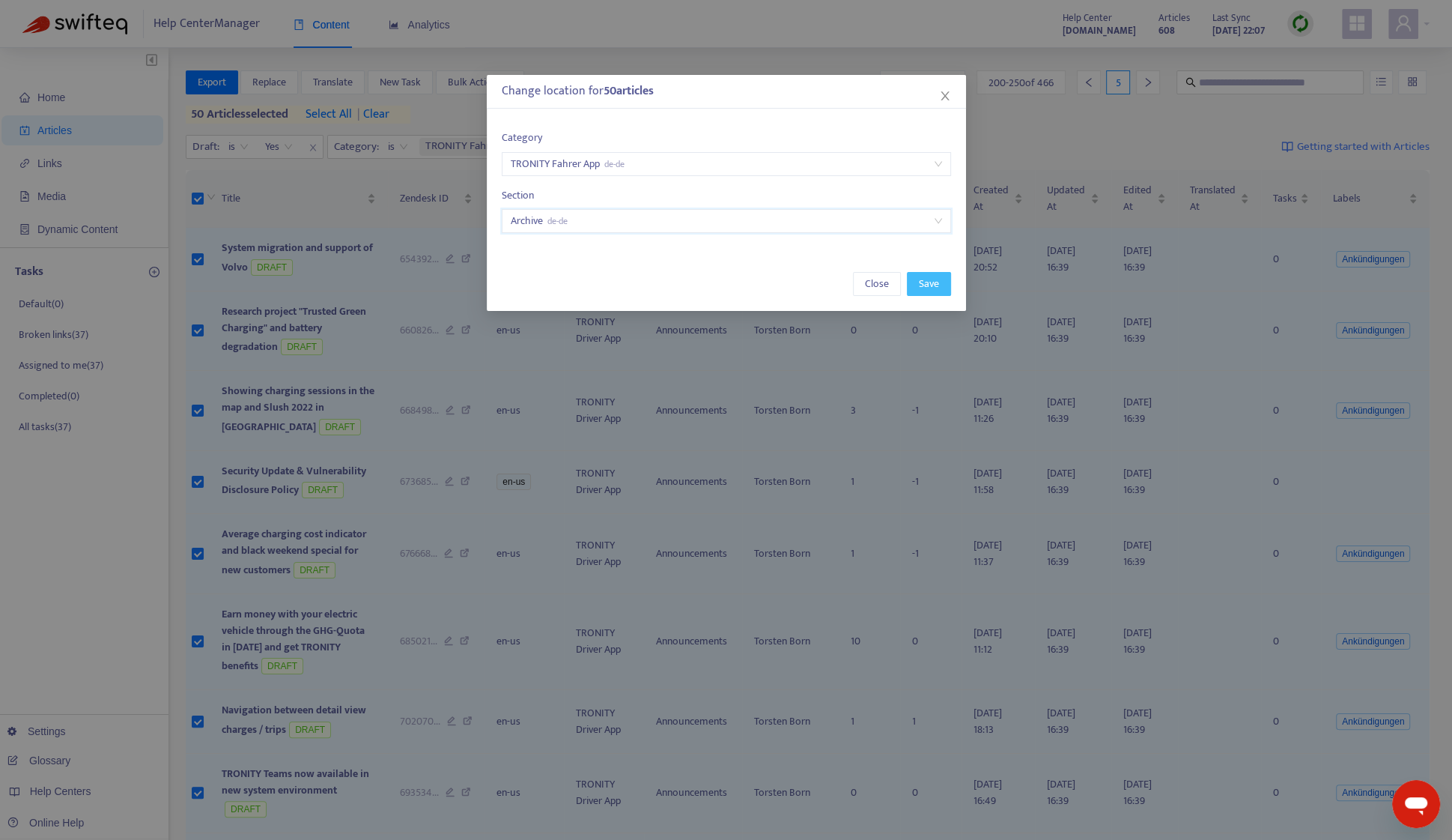
click at [916, 276] on button "Save" at bounding box center [930, 284] width 44 height 24
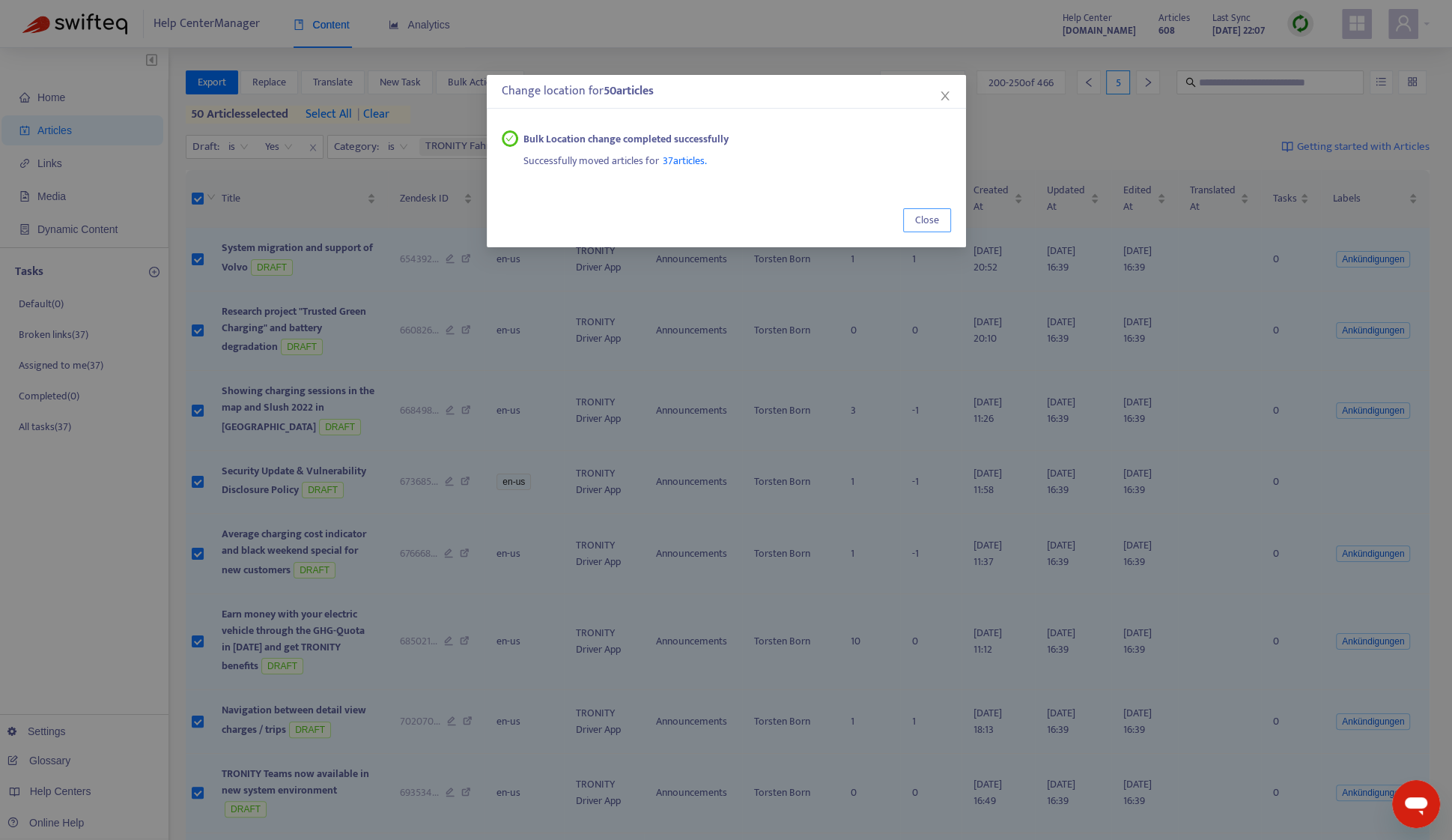
click at [922, 208] on button "Close" at bounding box center [928, 219] width 48 height 24
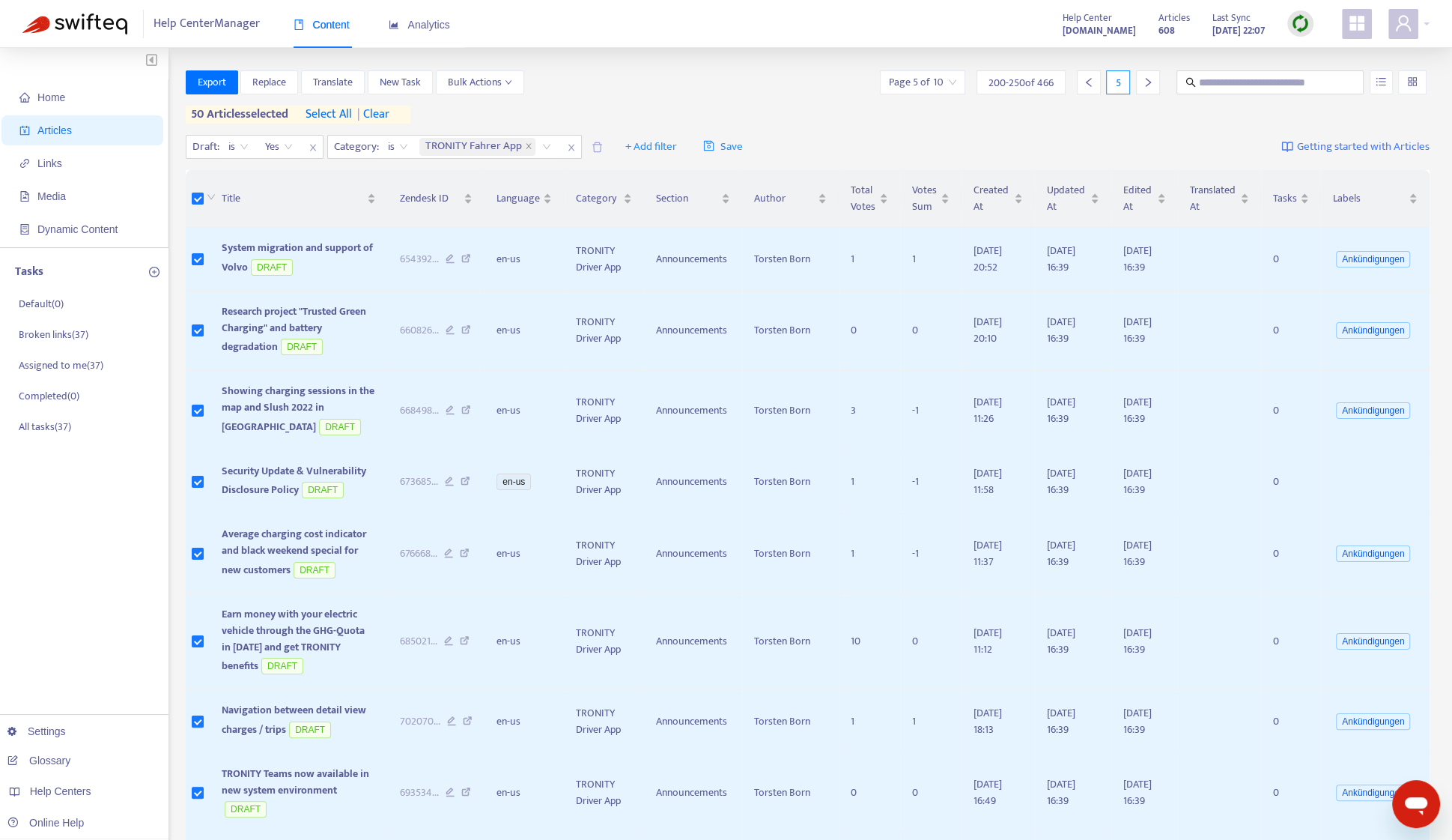
click at [390, 116] on span "| clear" at bounding box center [370, 115] width 38 height 18
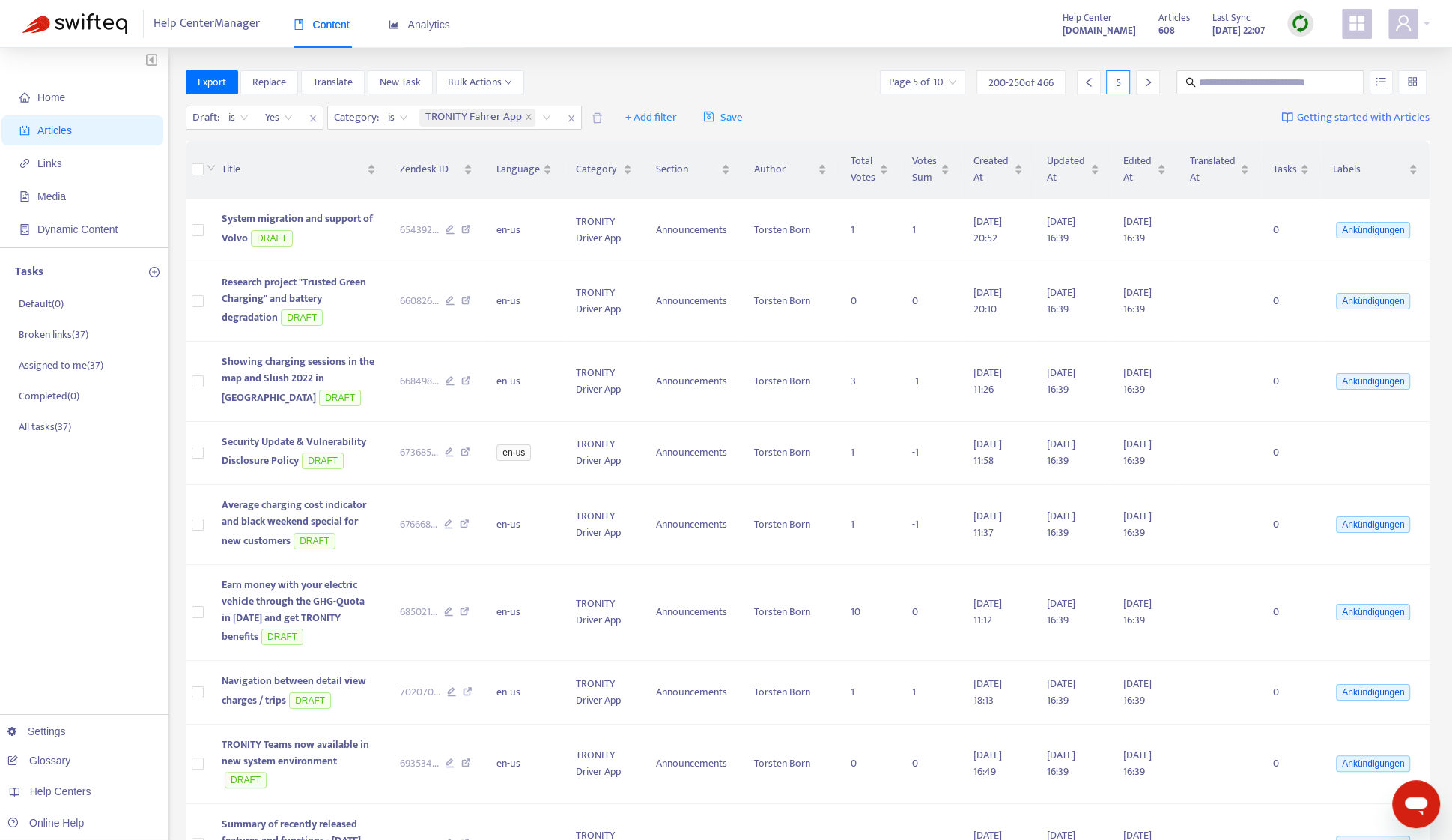
click at [1148, 80] on icon "right" at bounding box center [1148, 82] width 11 height 11
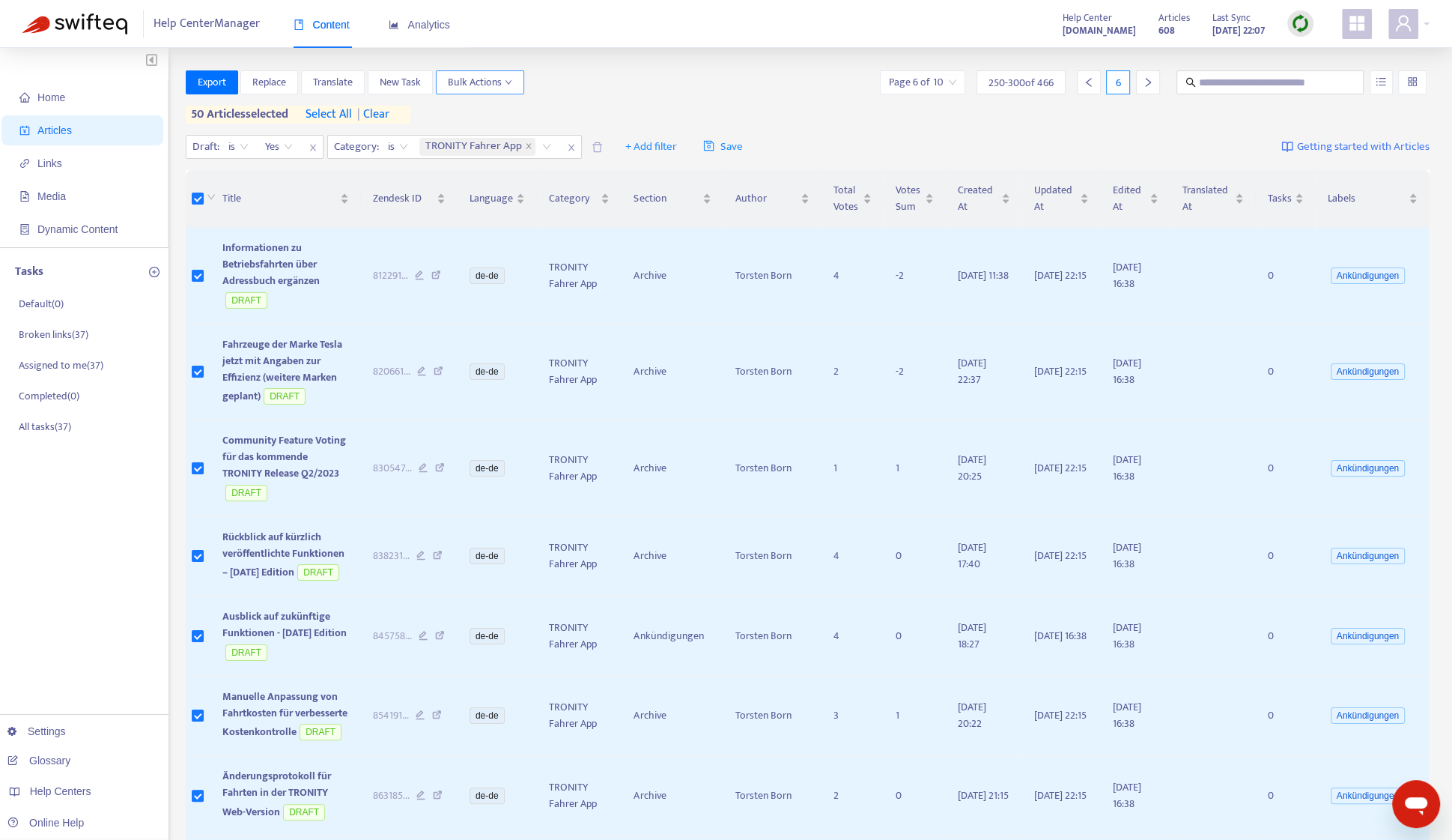
click at [448, 86] on span "Bulk Actions" at bounding box center [479, 82] width 64 height 16
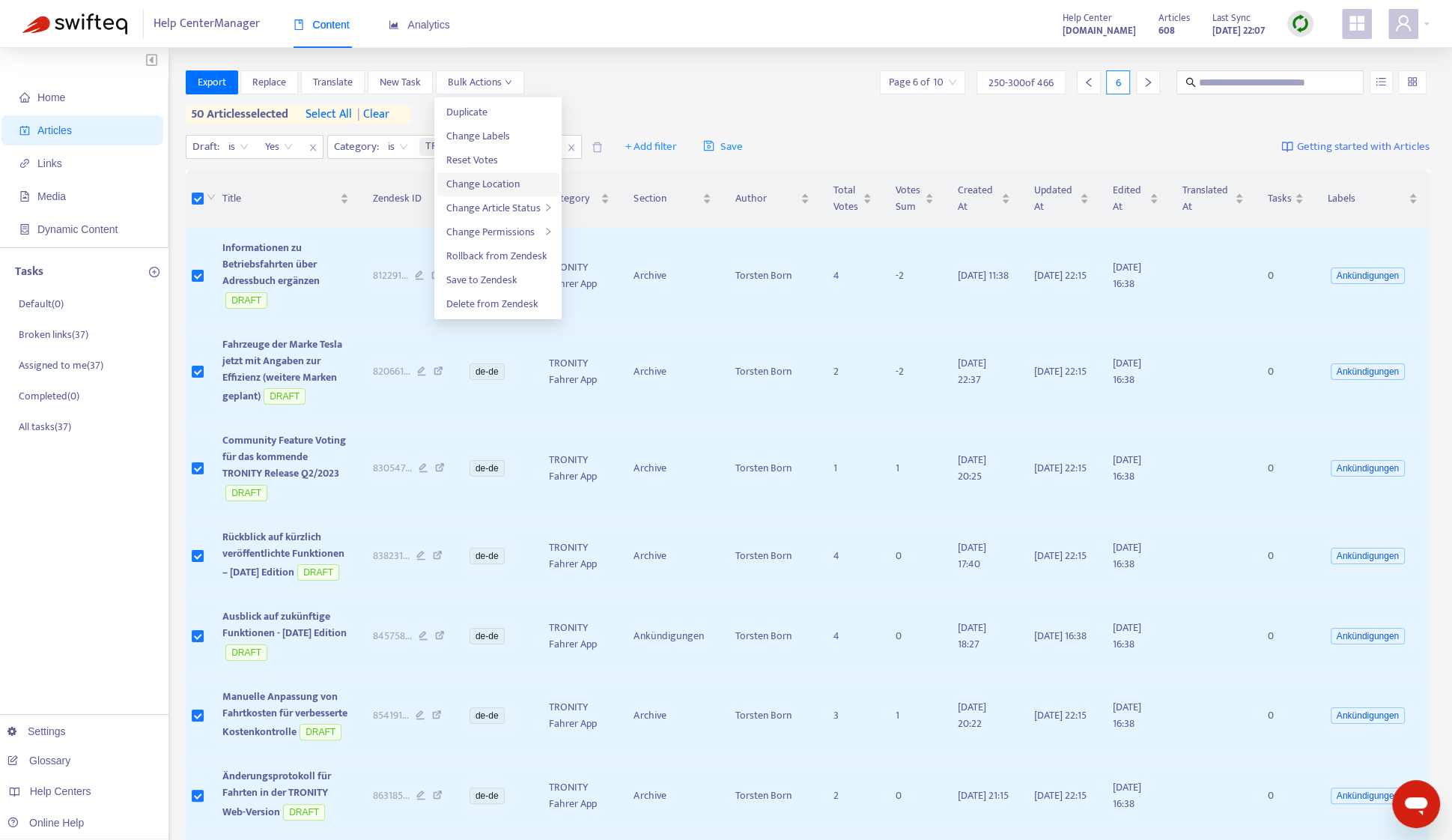
click at [479, 178] on span "Change Location" at bounding box center [483, 184] width 73 height 17
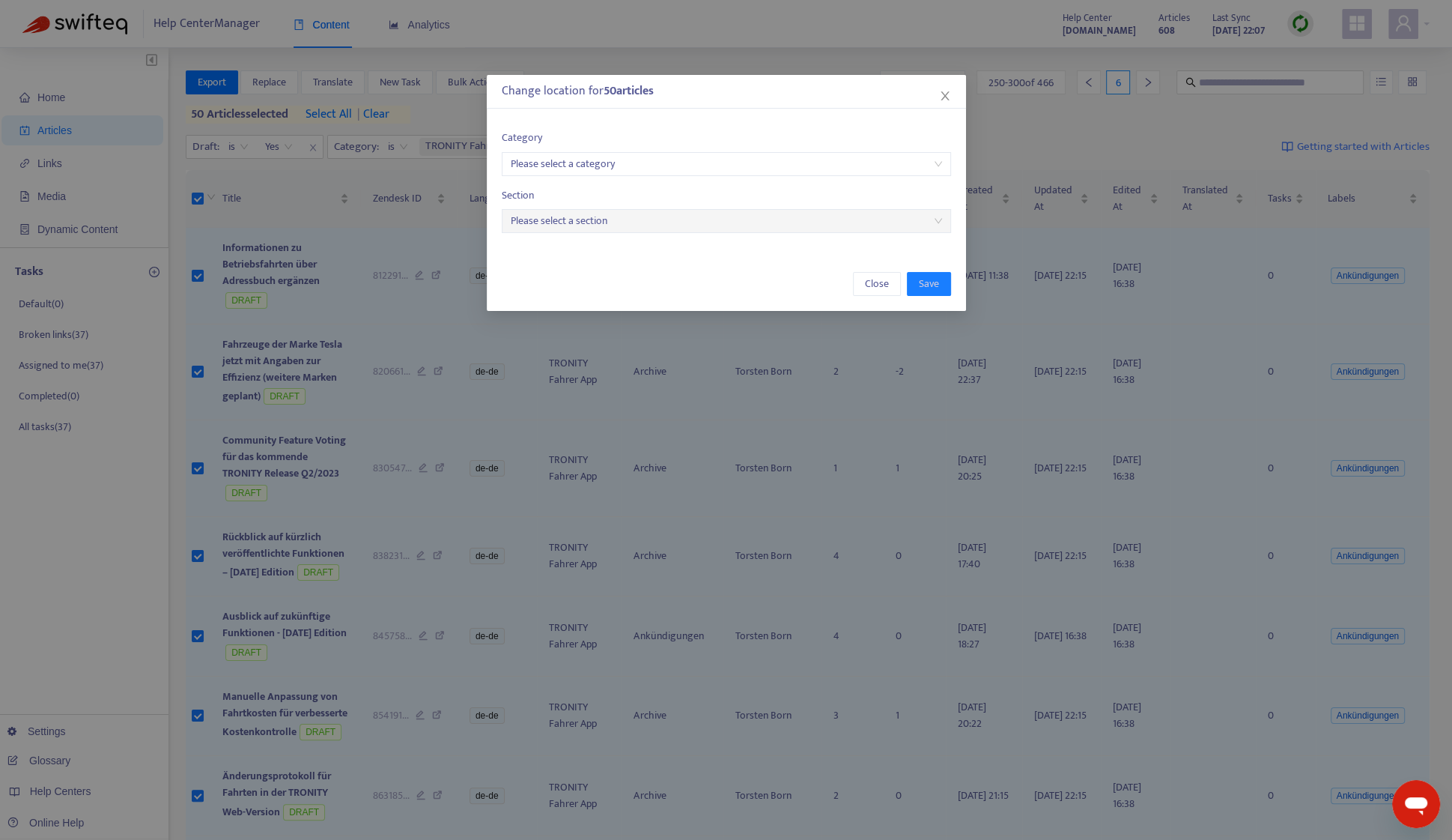
click at [584, 162] on input "search" at bounding box center [726, 164] width 431 height 22
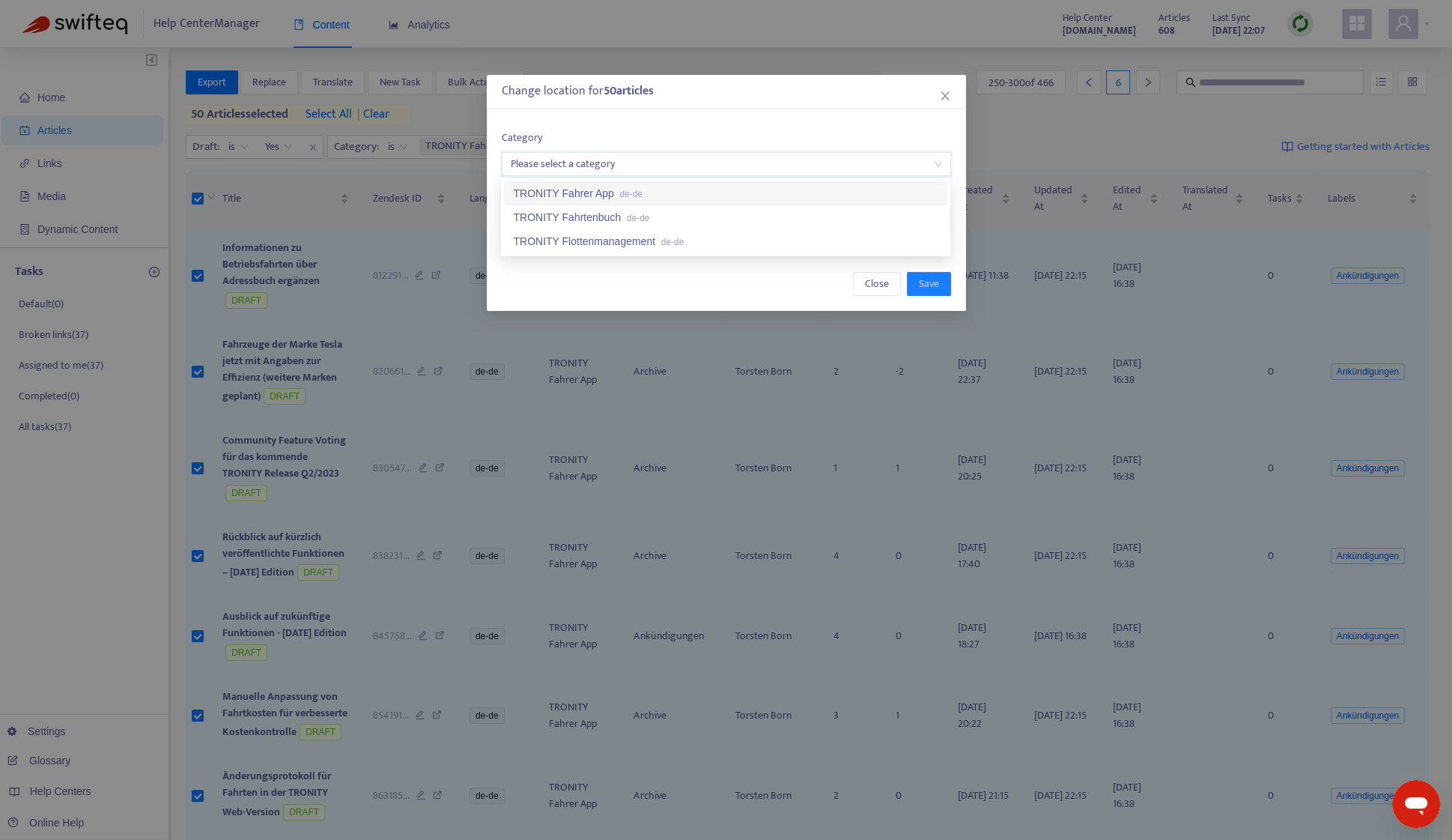
click at [594, 192] on div "TRONITY Fahrer App de-de" at bounding box center [726, 192] width 425 height 16
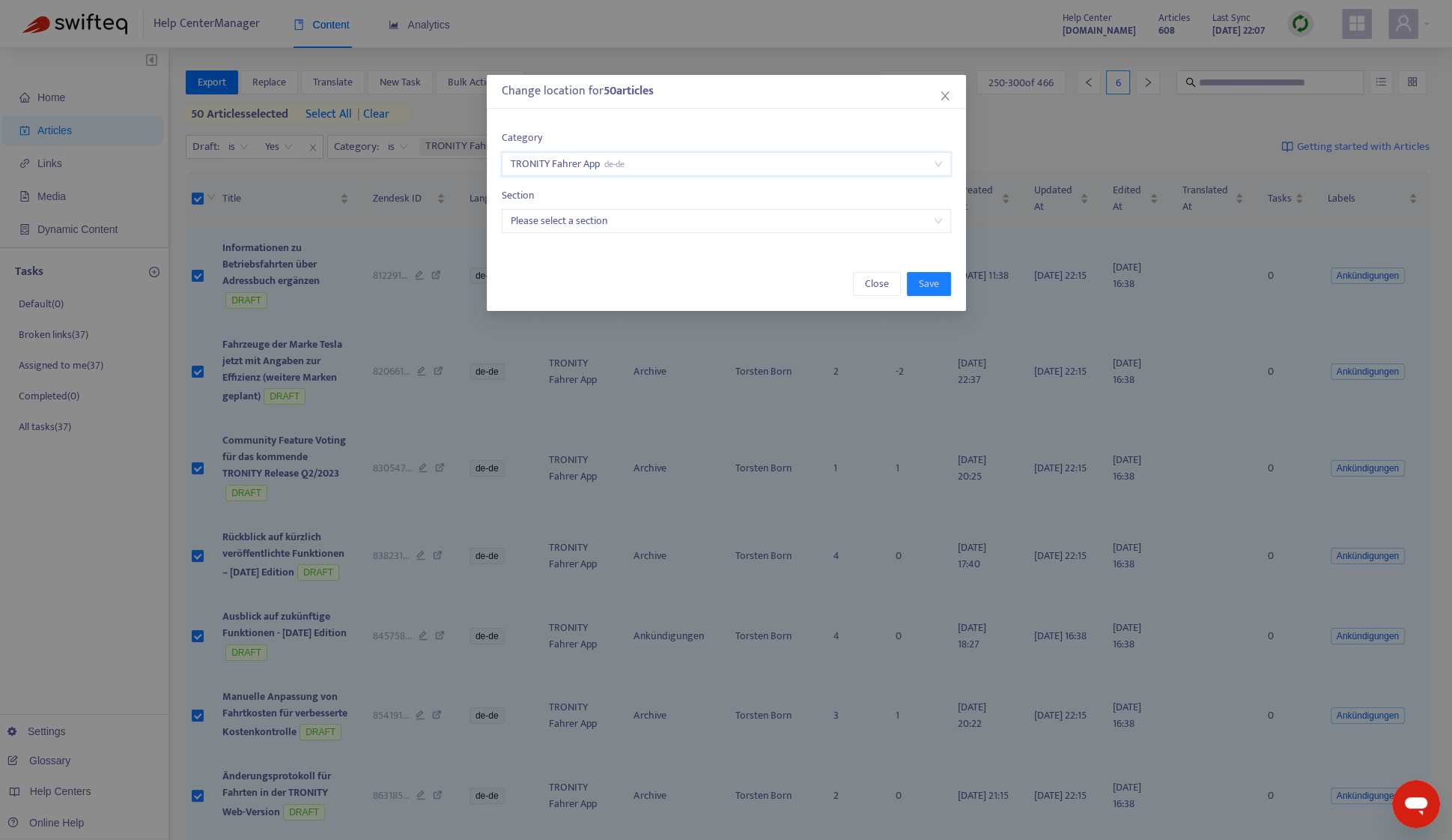
click at [604, 210] on input "search" at bounding box center [726, 220] width 431 height 22
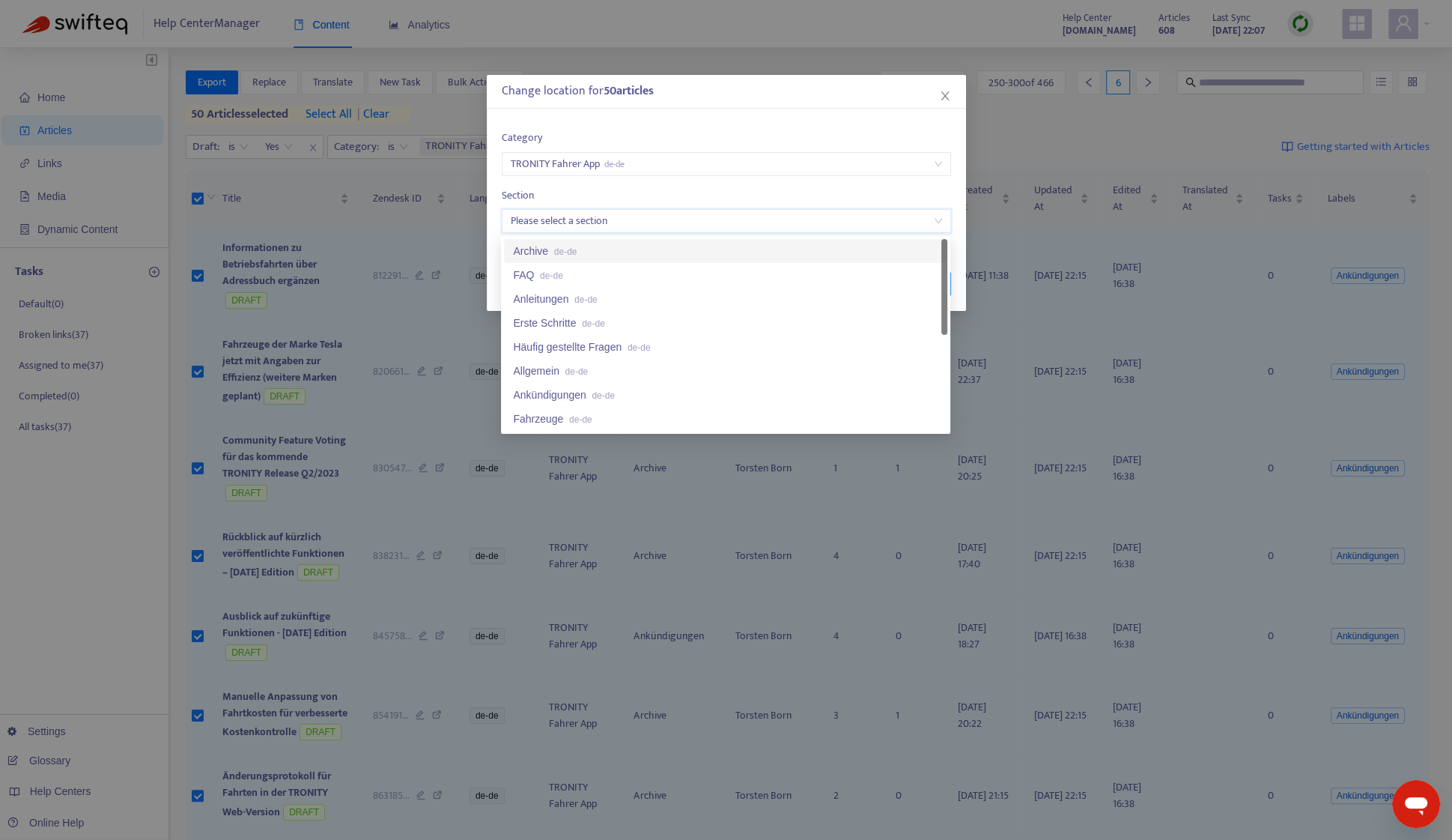
click at [606, 242] on div "Archive de-de" at bounding box center [726, 250] width 425 height 16
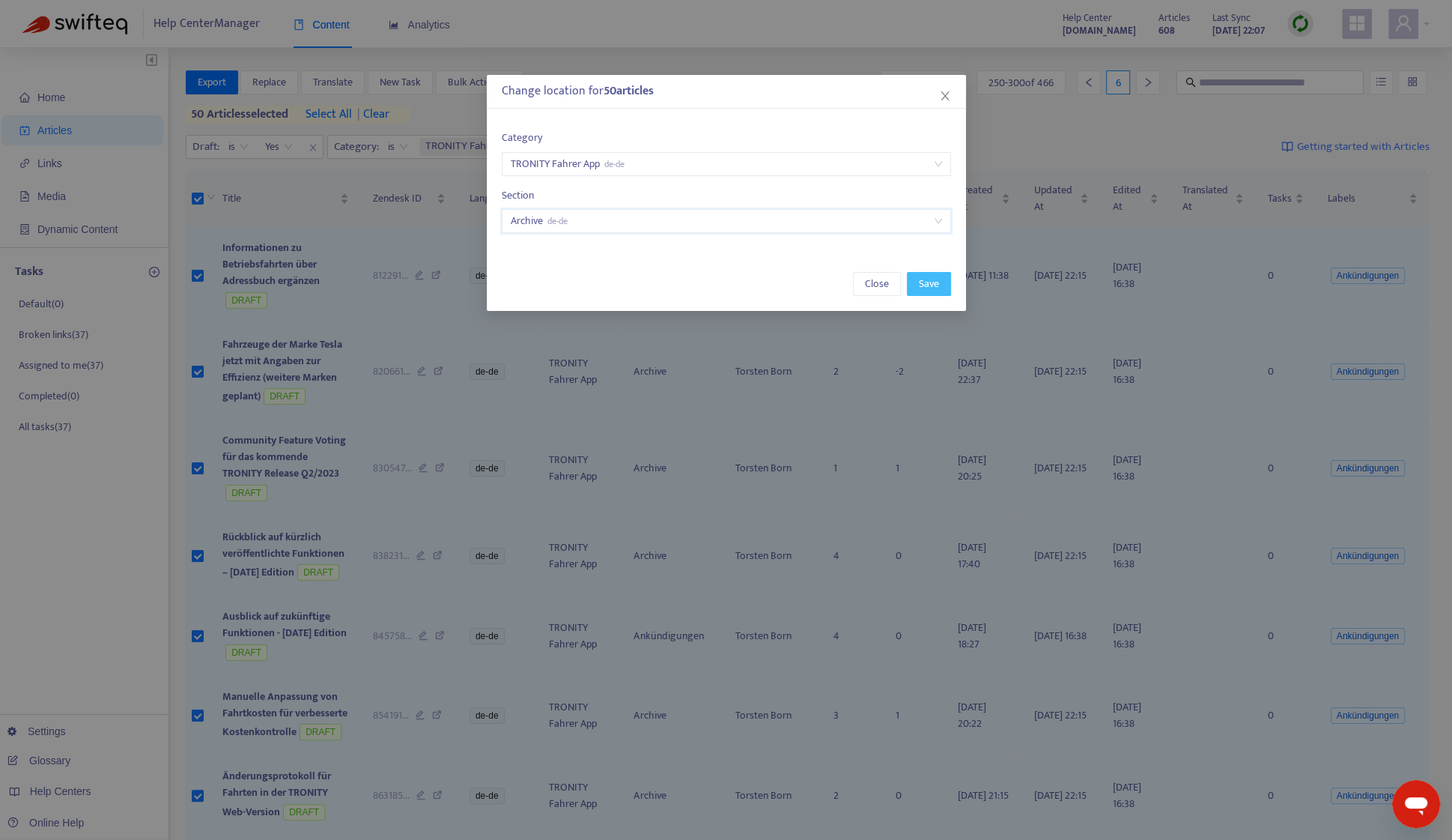
click at [910, 281] on button "Save" at bounding box center [930, 284] width 44 height 24
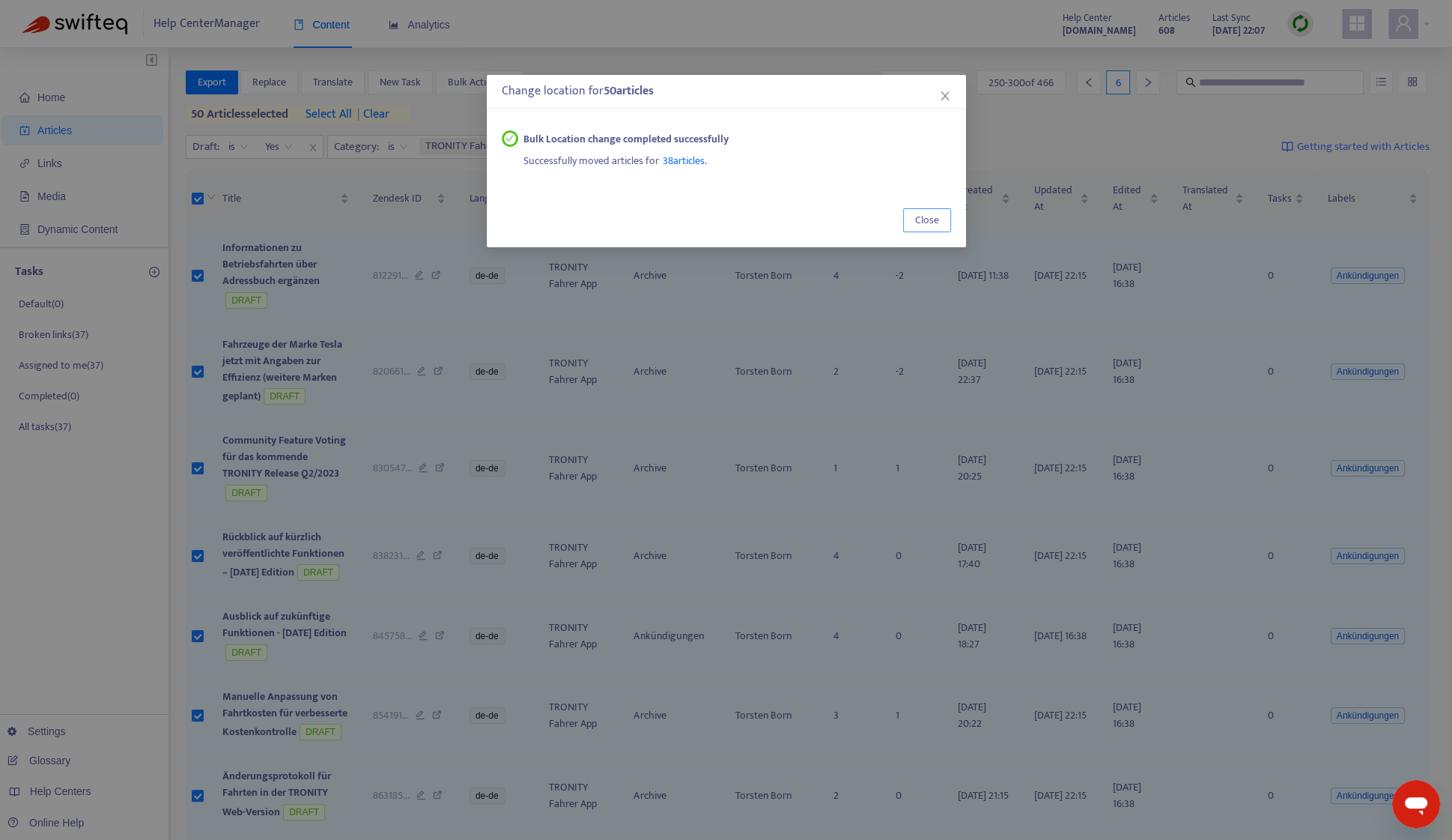
click at [927, 221] on span "Close" at bounding box center [927, 219] width 24 height 16
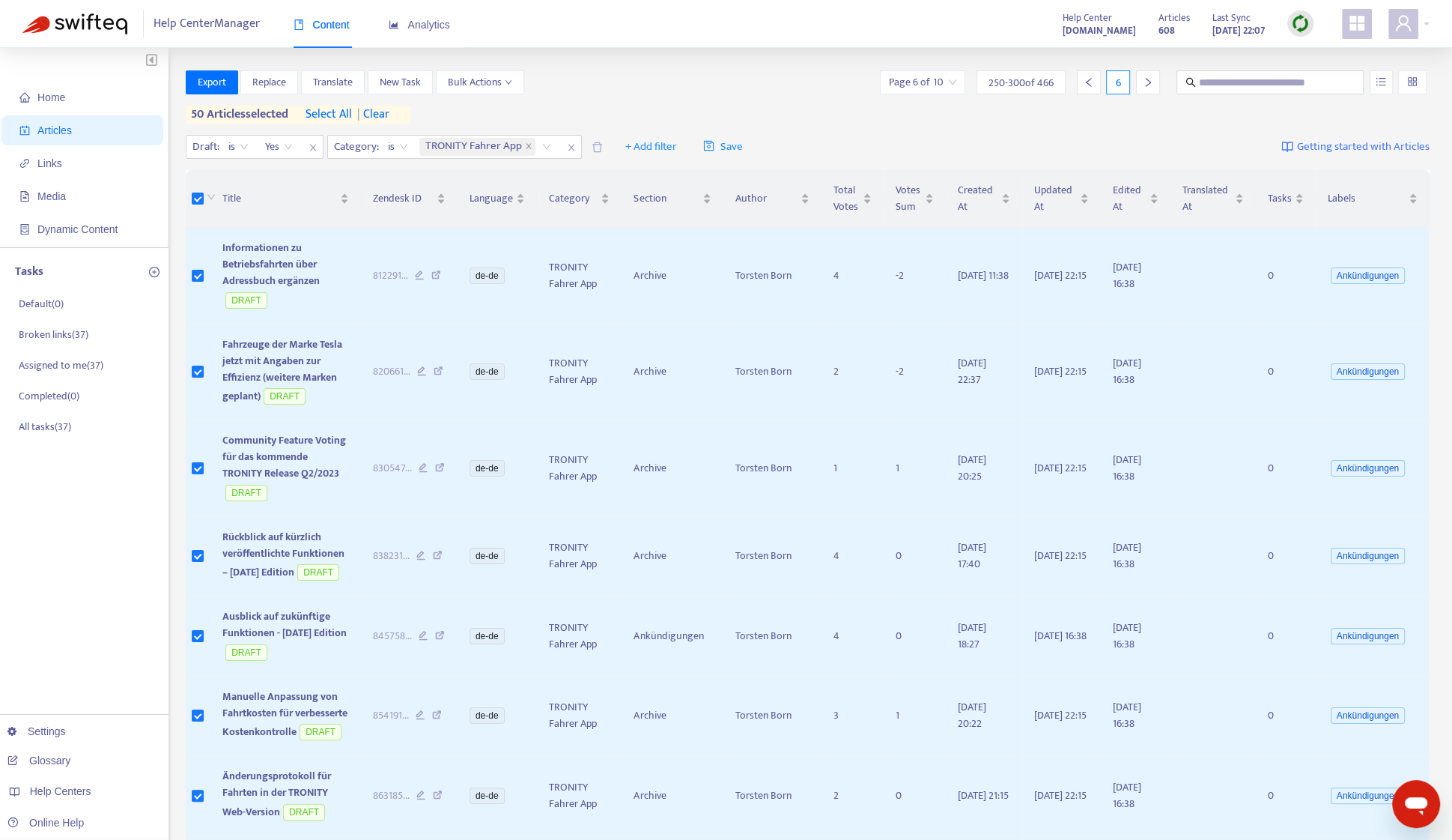
click at [1144, 80] on icon "right" at bounding box center [1148, 82] width 11 height 11
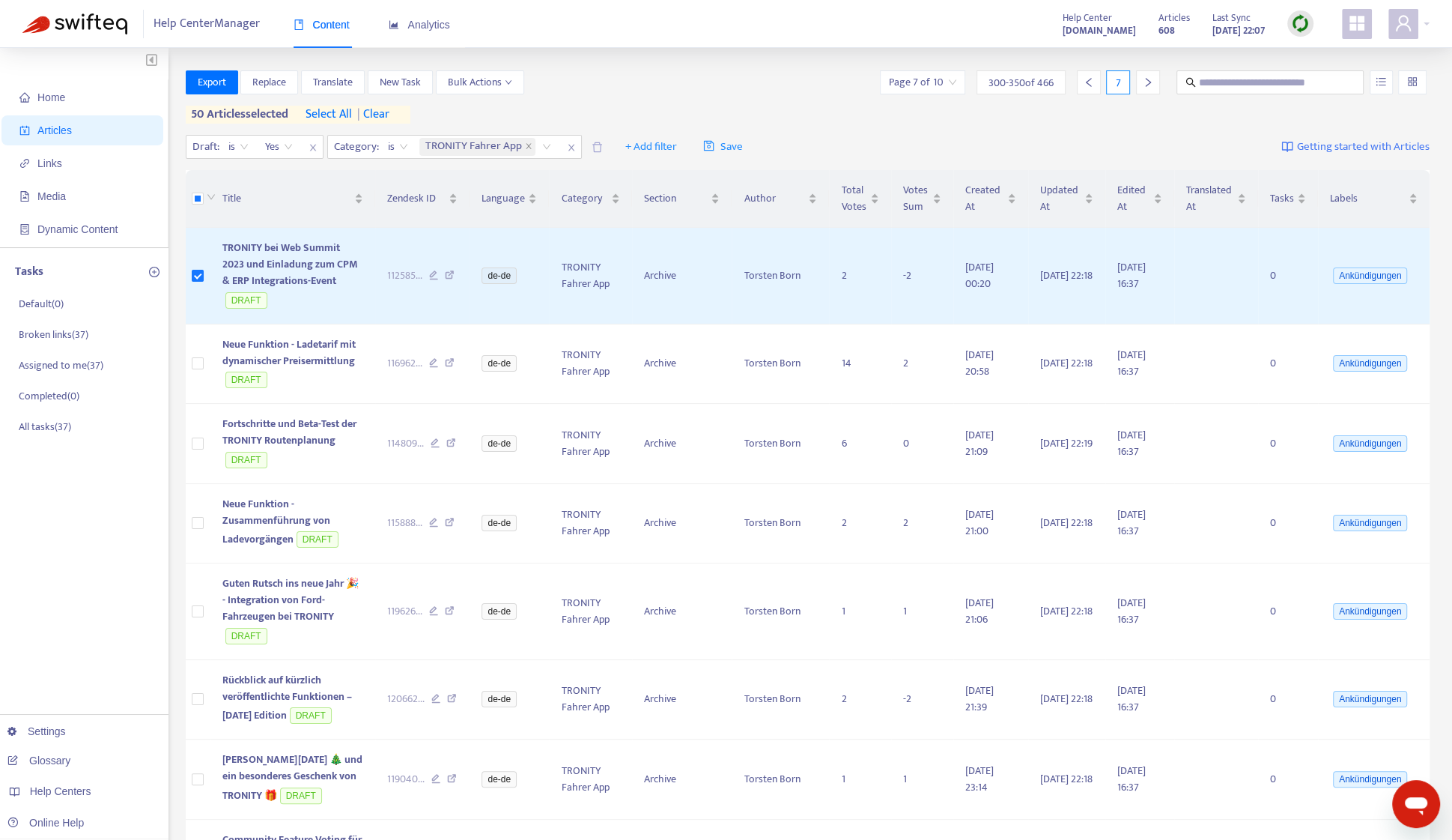
click at [204, 191] on div at bounding box center [210, 198] width 12 height 16
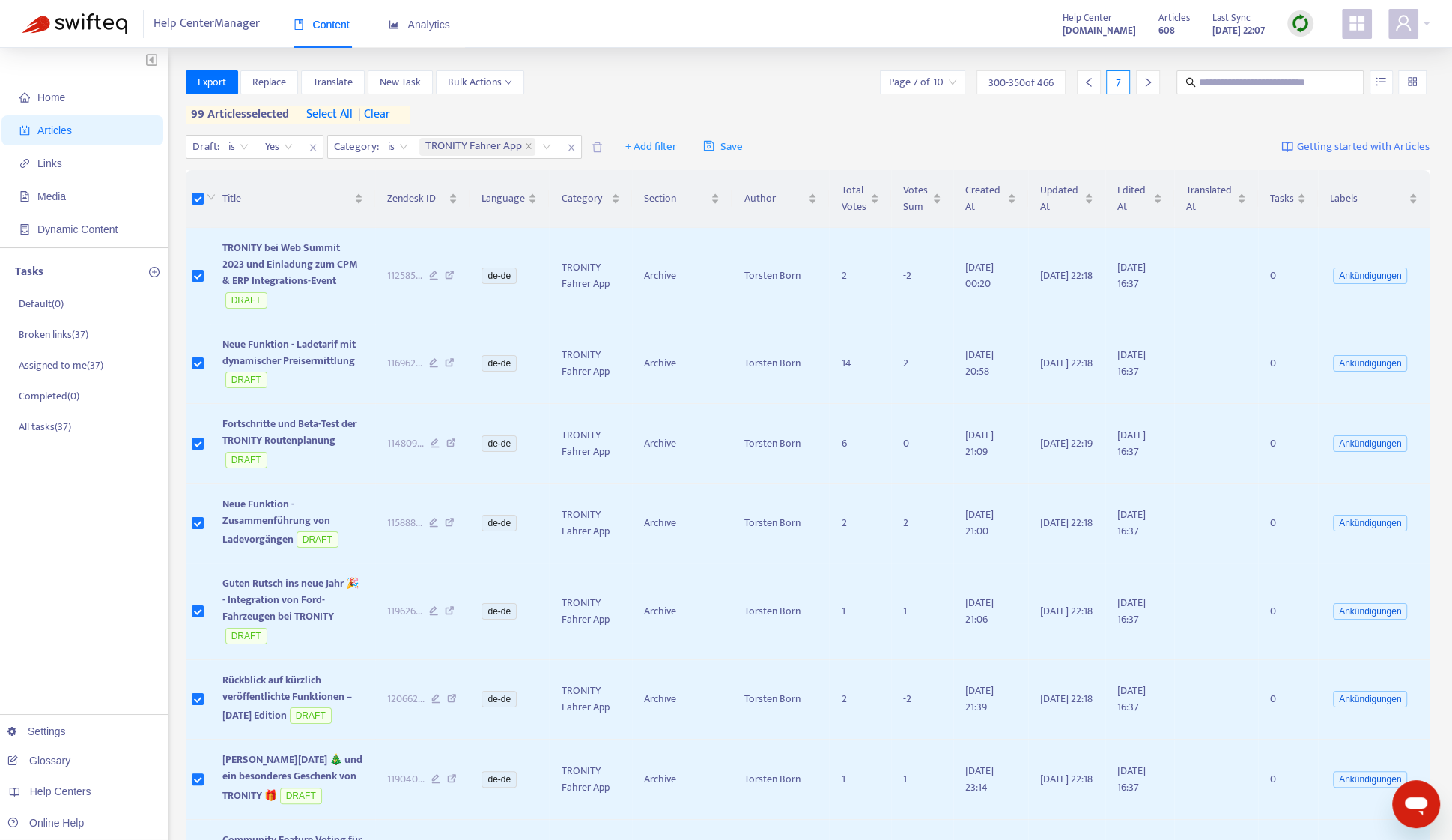
click at [386, 113] on span "| clear" at bounding box center [371, 115] width 38 height 18
click at [471, 83] on span "Bulk Actions" at bounding box center [479, 82] width 64 height 16
click at [486, 178] on span "Change Location" at bounding box center [483, 184] width 73 height 17
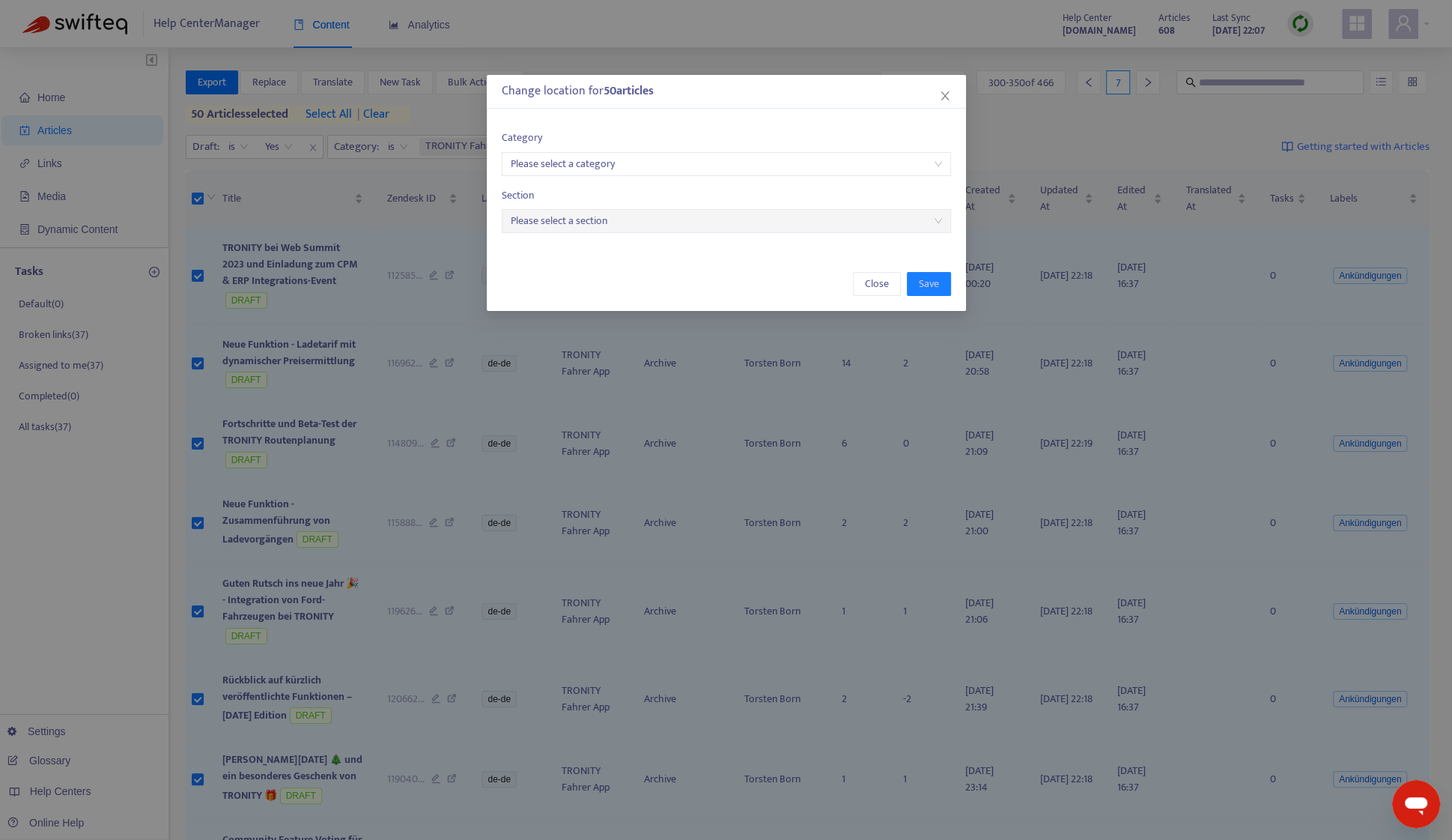
click at [624, 154] on input "search" at bounding box center [726, 164] width 431 height 22
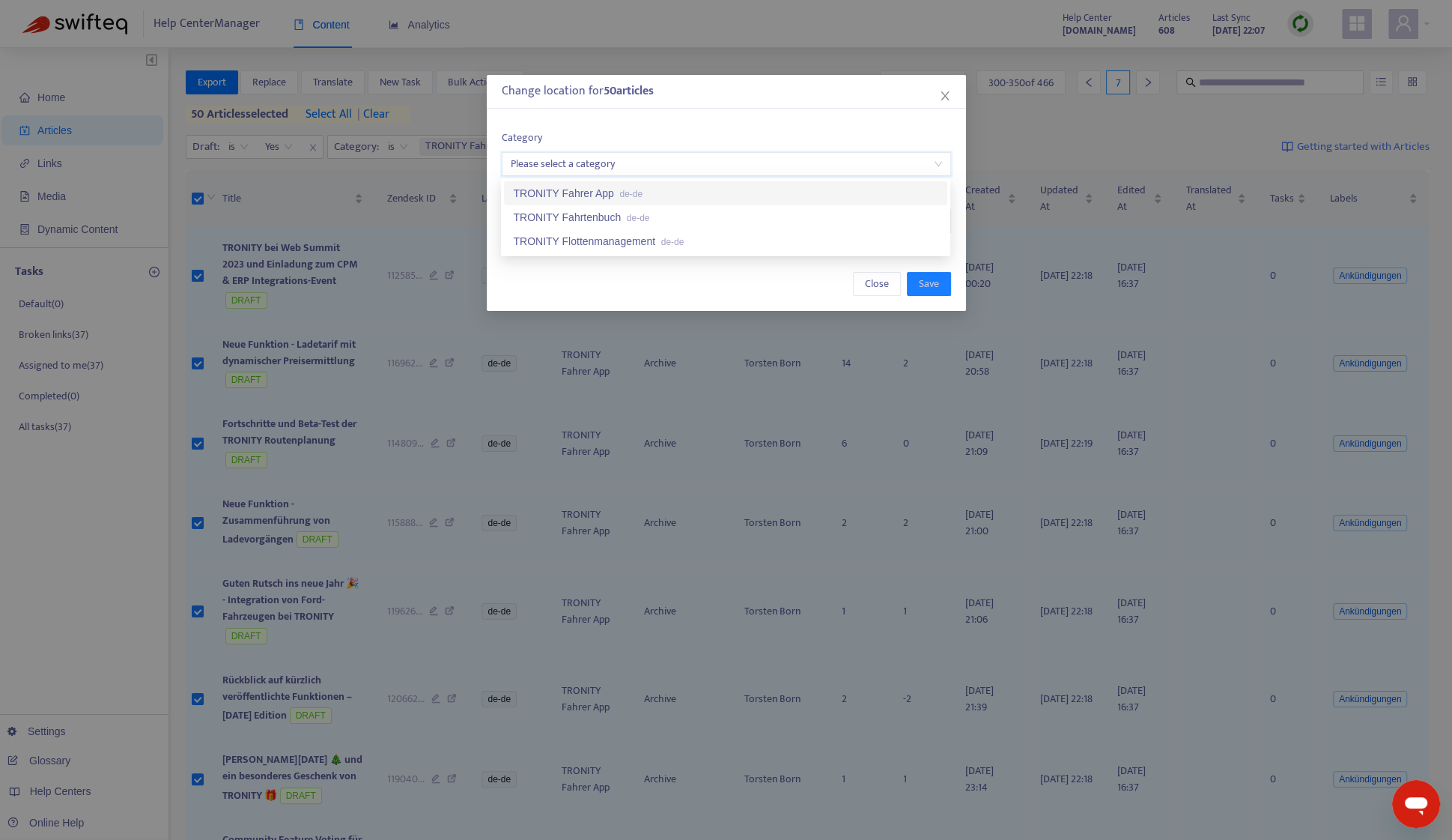
click at [625, 184] on div "TRONITY Fahrer App de-de" at bounding box center [726, 192] width 444 height 24
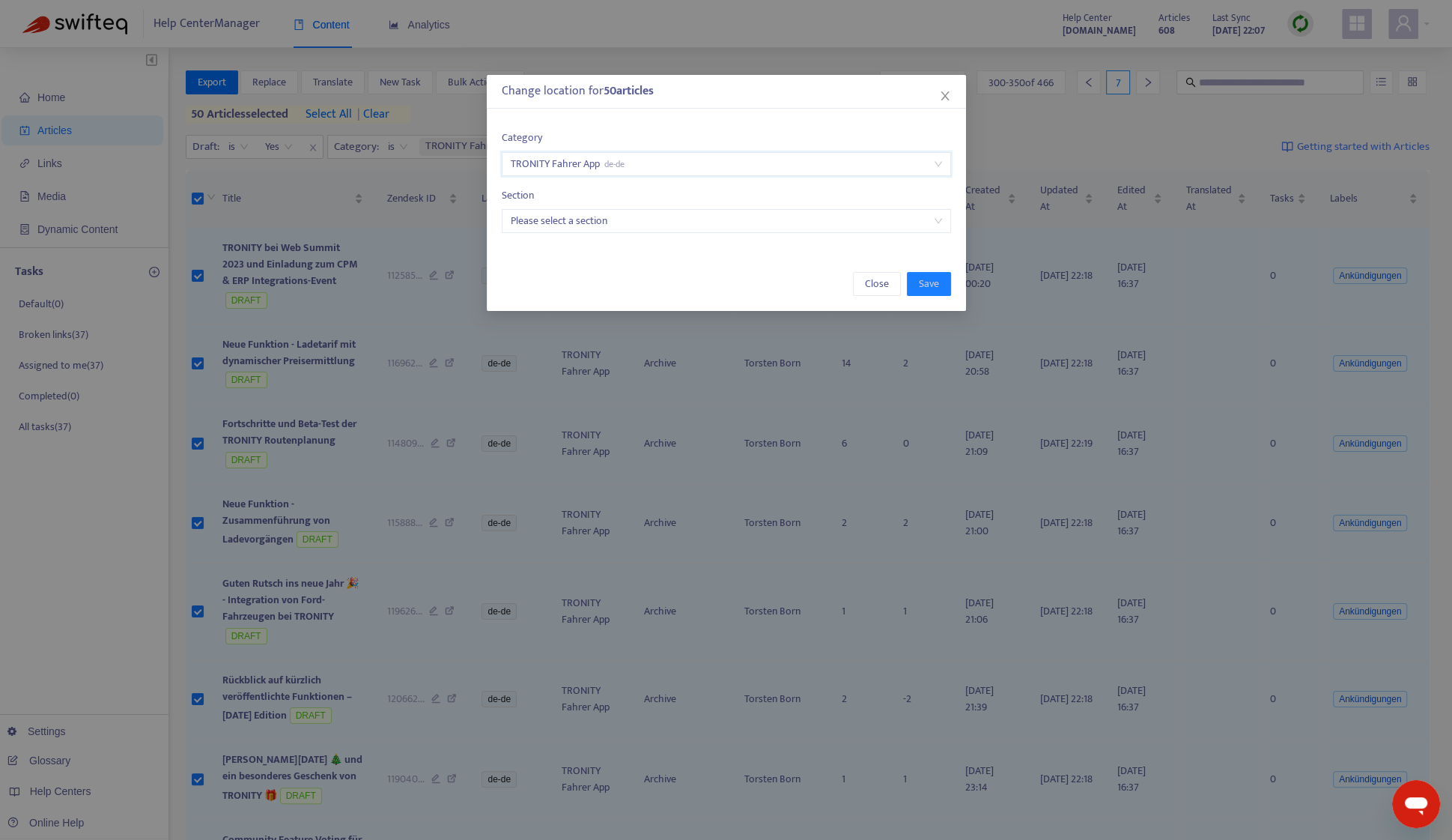
click at [626, 213] on input "search" at bounding box center [726, 220] width 431 height 22
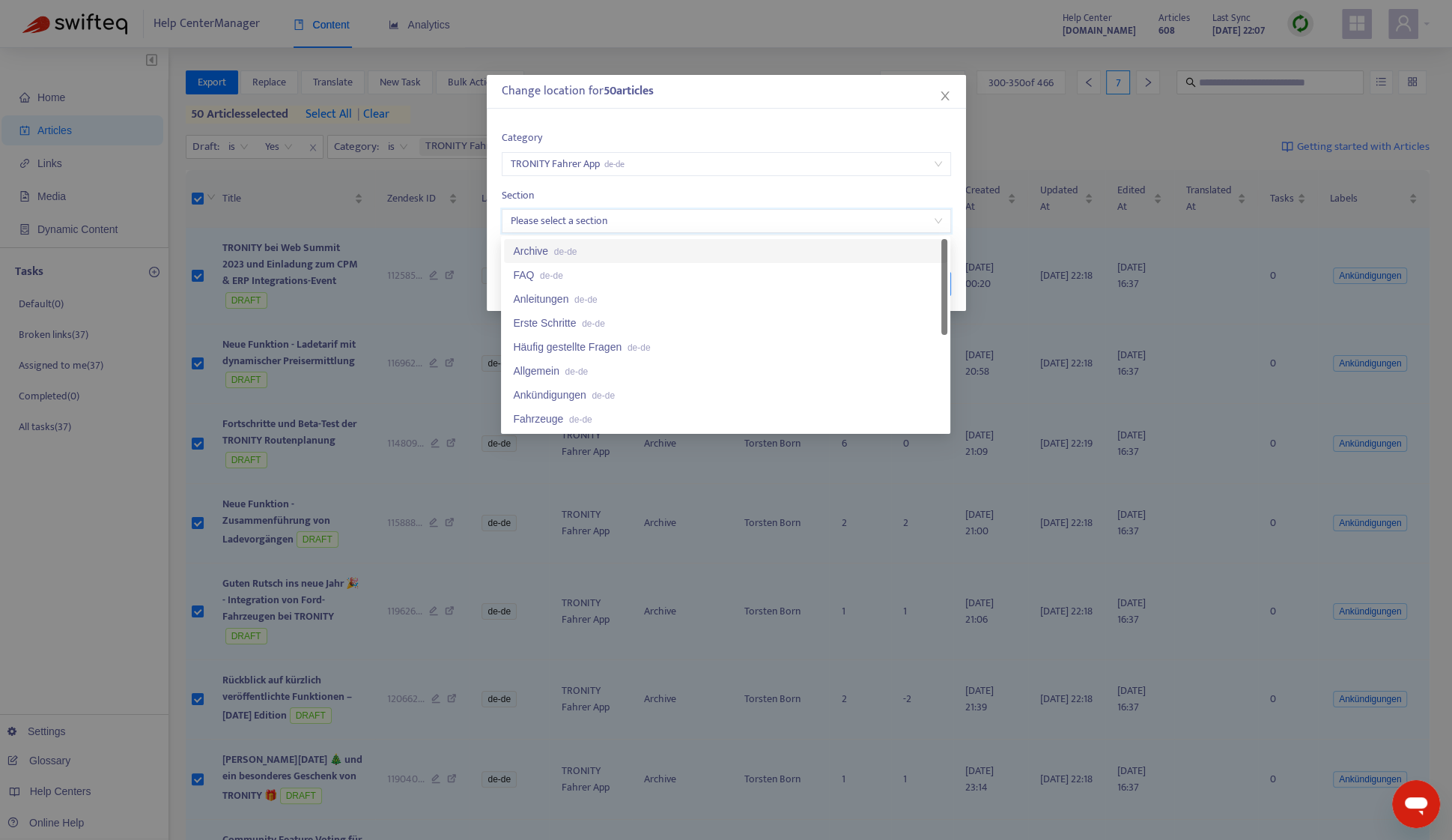
click at [626, 248] on div "Archive de-de" at bounding box center [726, 250] width 425 height 16
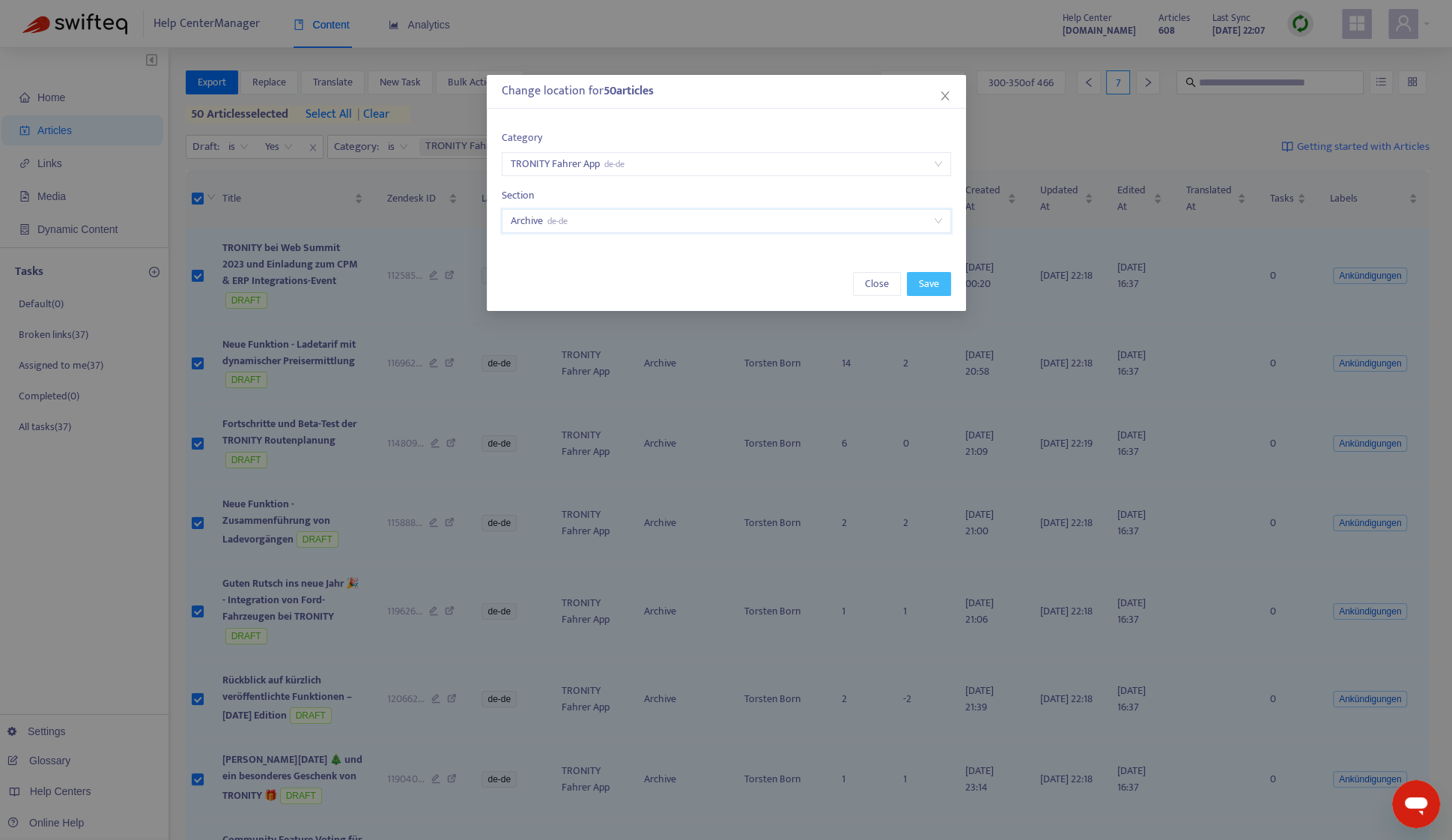
click at [929, 292] on span "Save" at bounding box center [929, 283] width 20 height 16
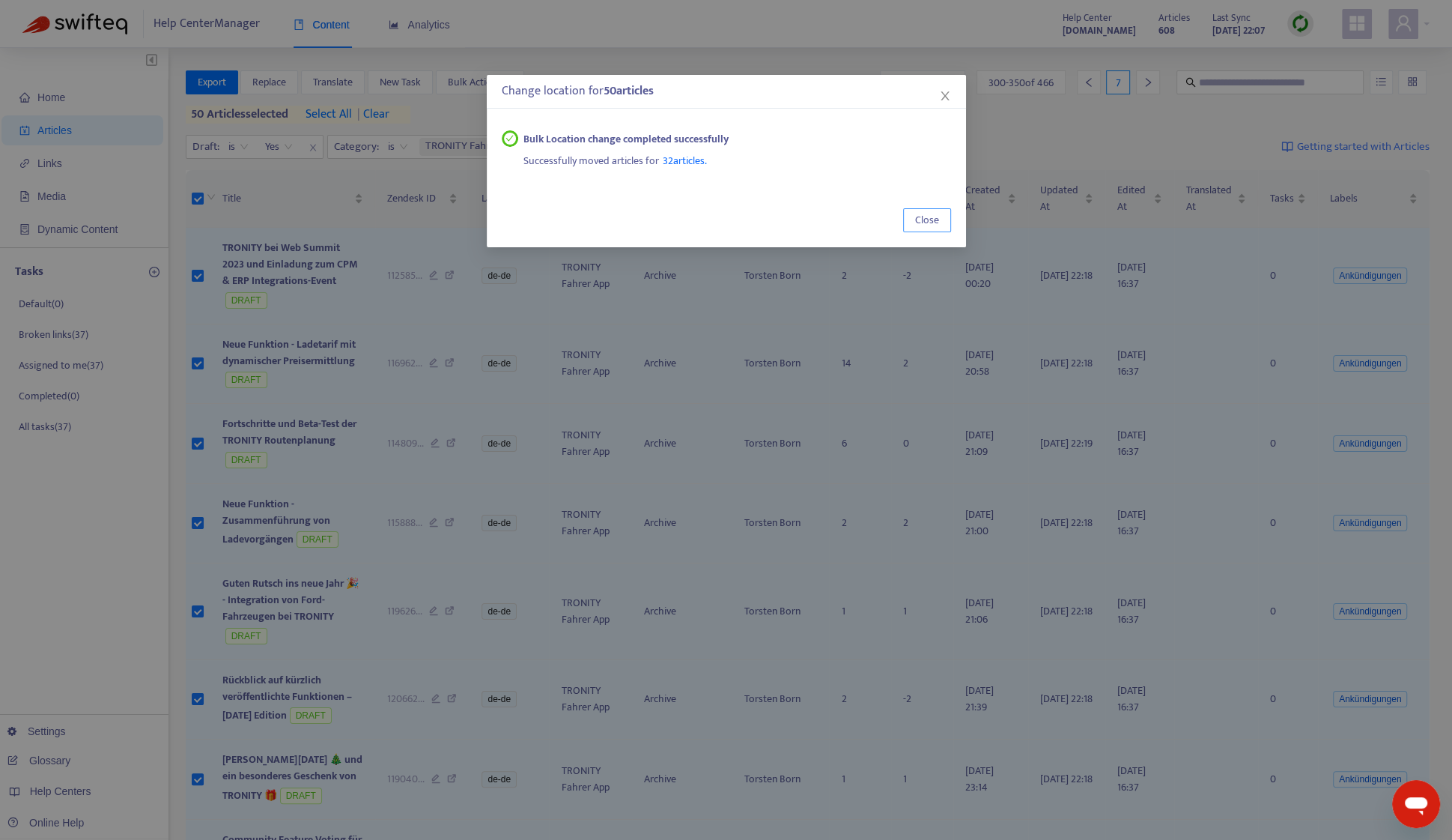
click at [944, 227] on button "Close" at bounding box center [928, 219] width 48 height 24
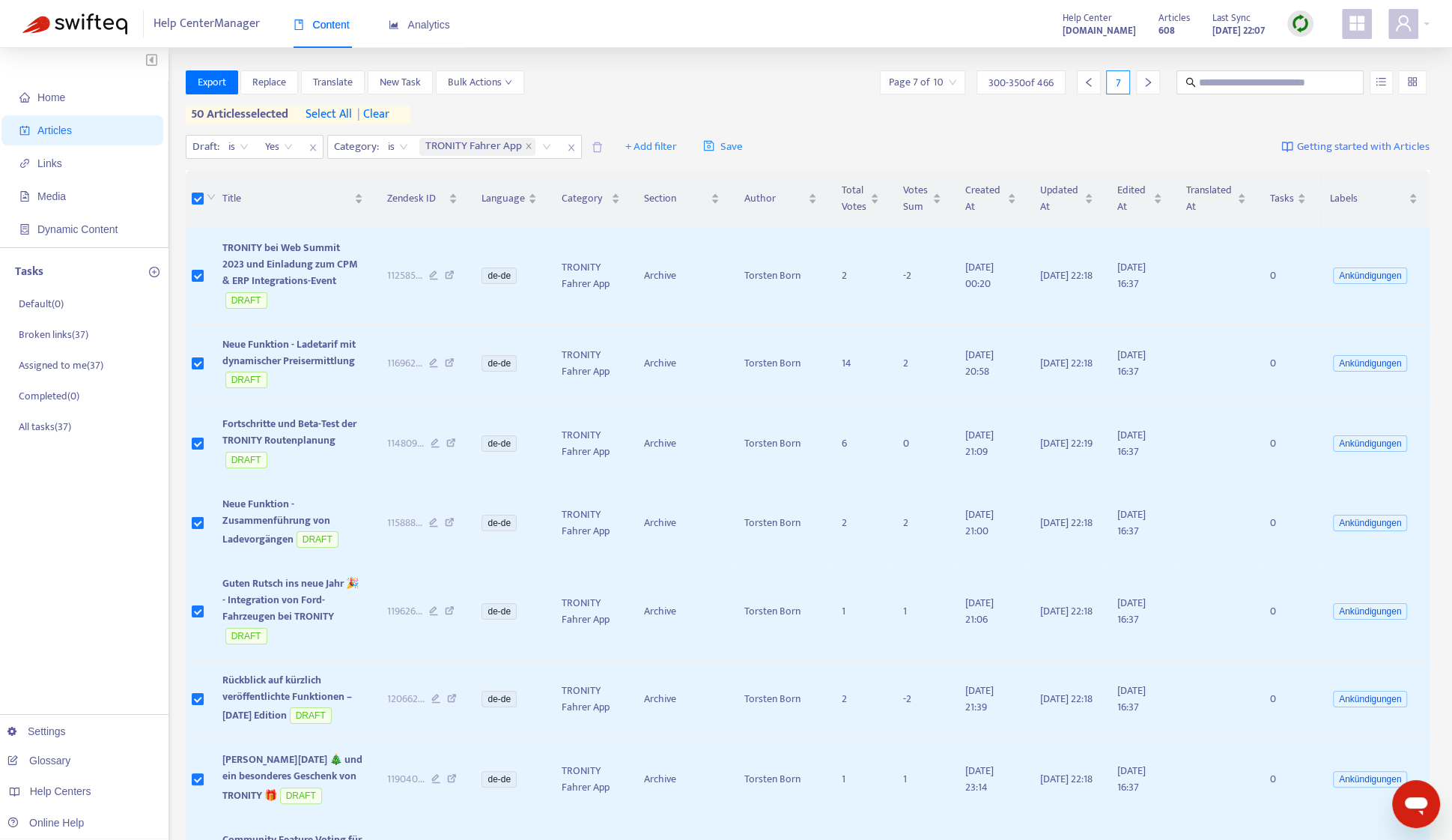
click at [1150, 84] on icon "right" at bounding box center [1148, 82] width 11 height 11
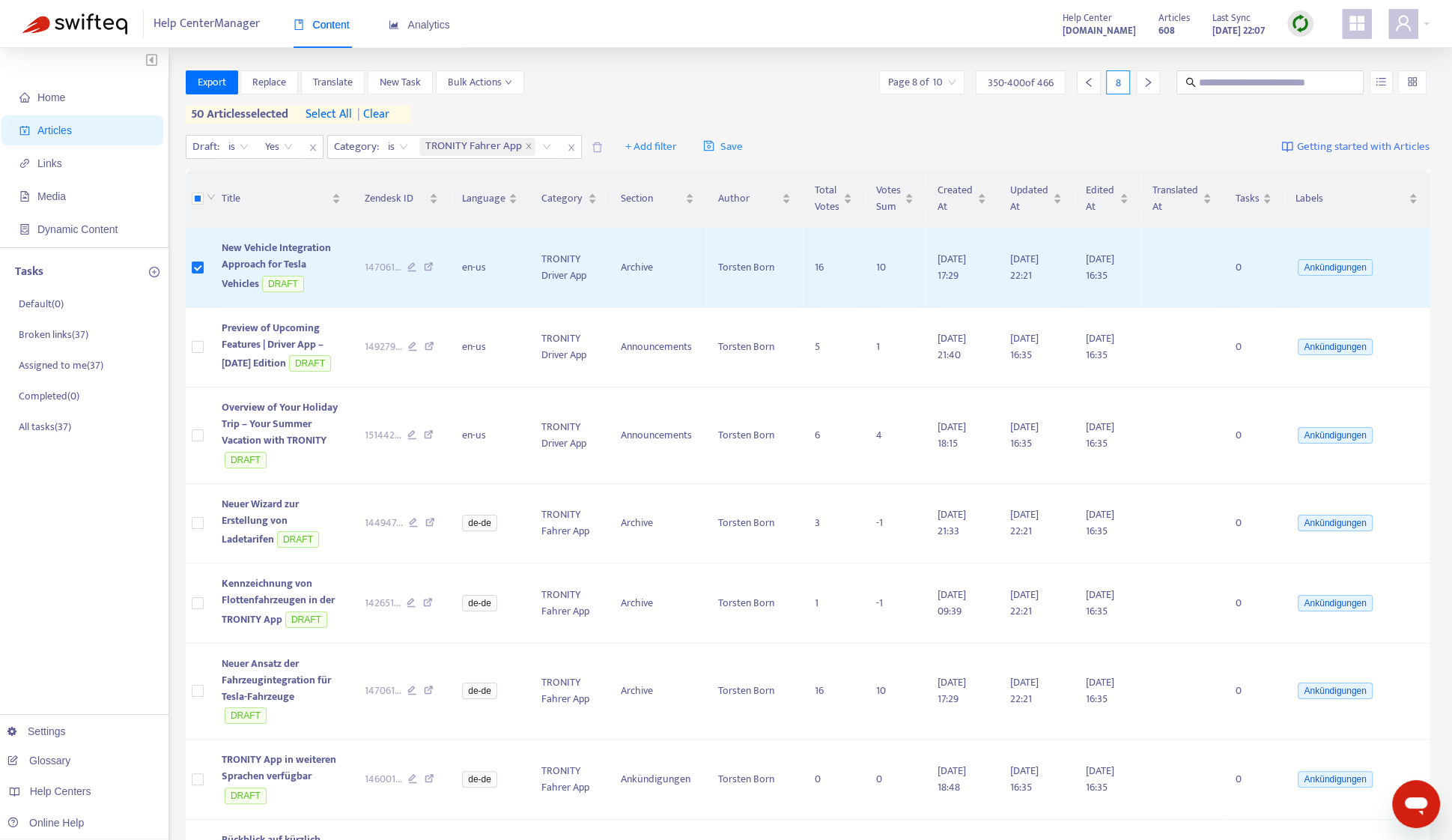
click at [385, 116] on span "| clear" at bounding box center [370, 115] width 38 height 18
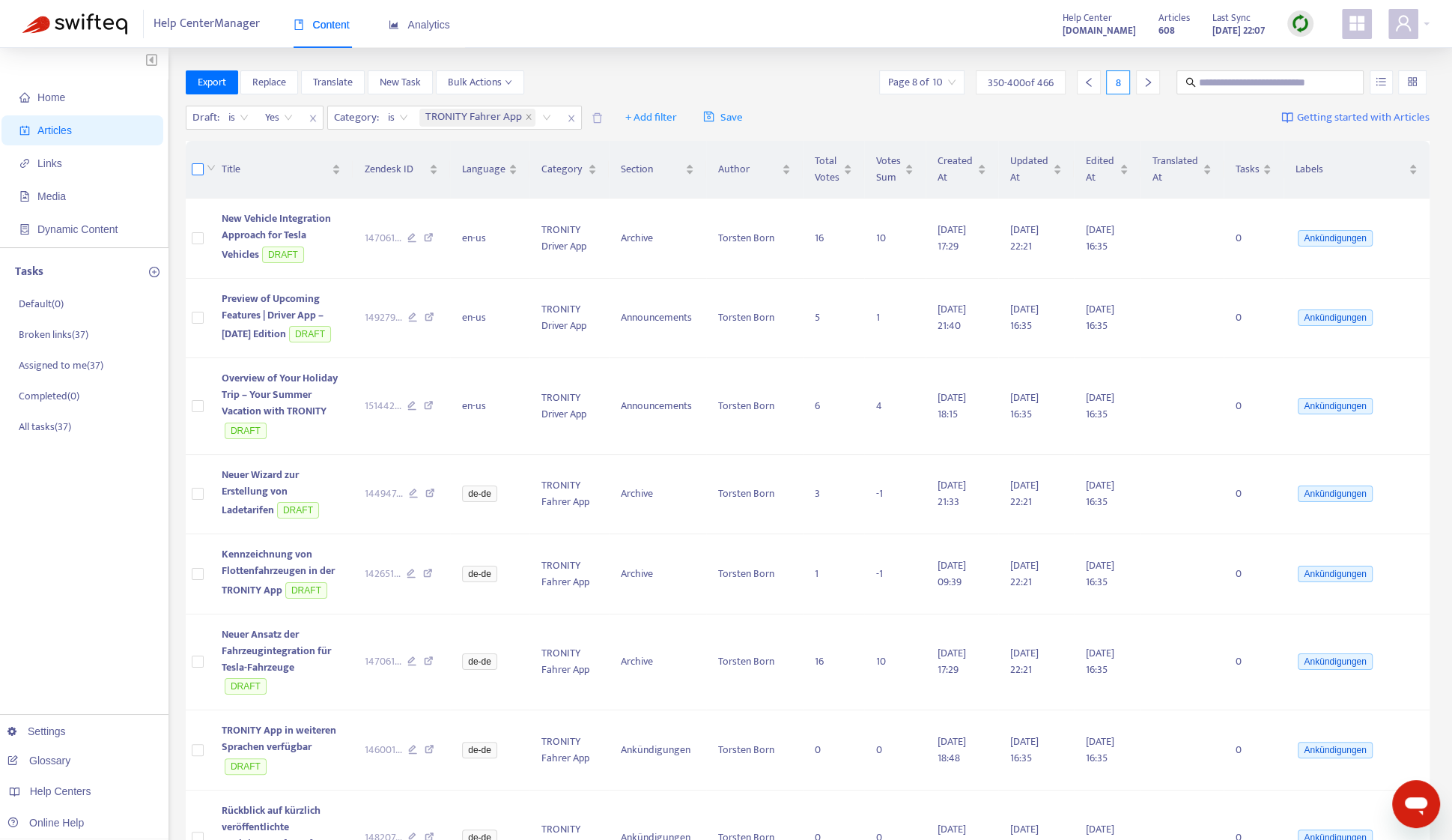
click at [202, 175] on label at bounding box center [197, 168] width 12 height 16
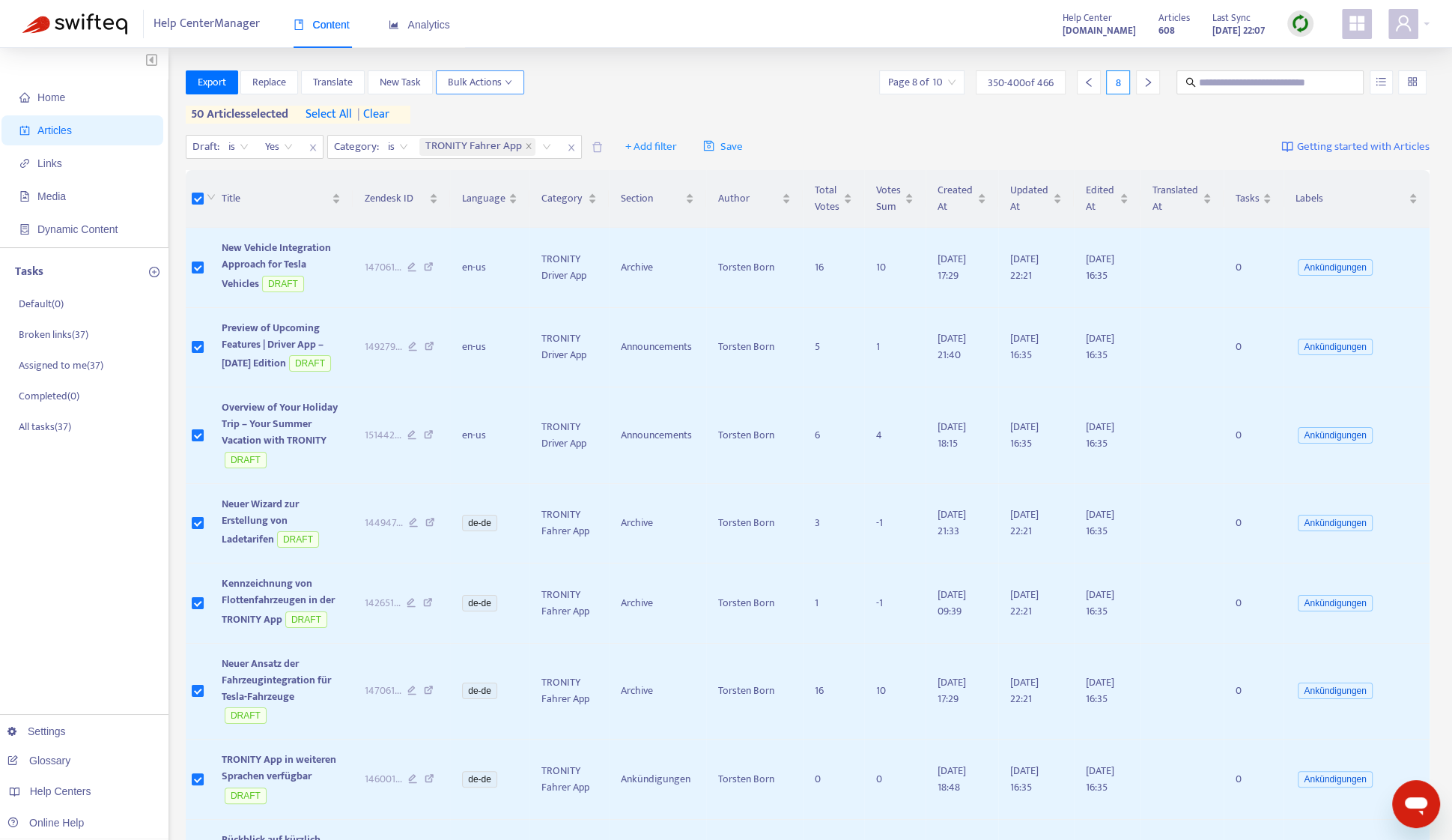
click at [493, 90] on button "Bulk Actions" at bounding box center [480, 82] width 89 height 24
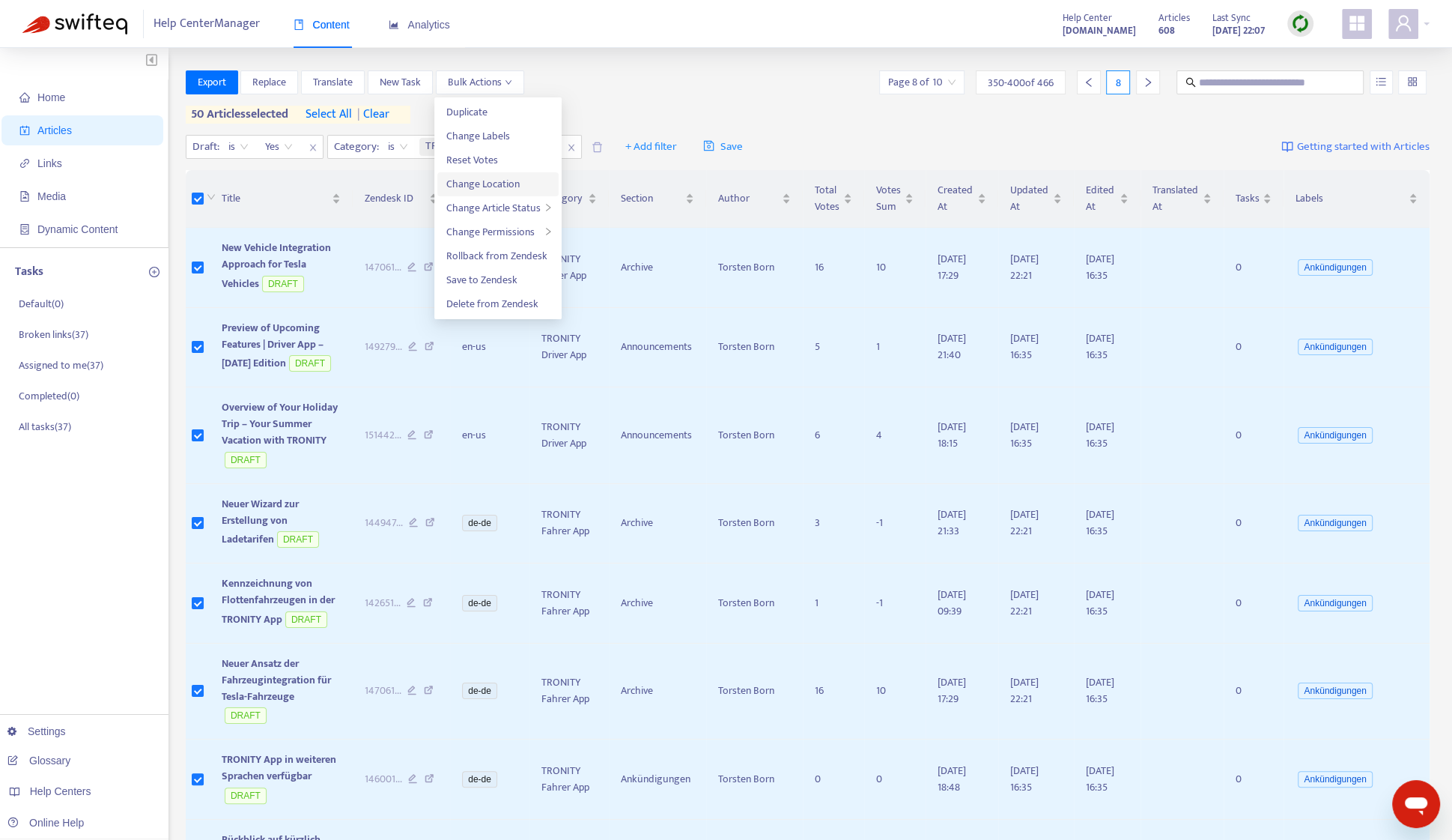
click at [503, 181] on span "Change Location" at bounding box center [483, 184] width 73 height 17
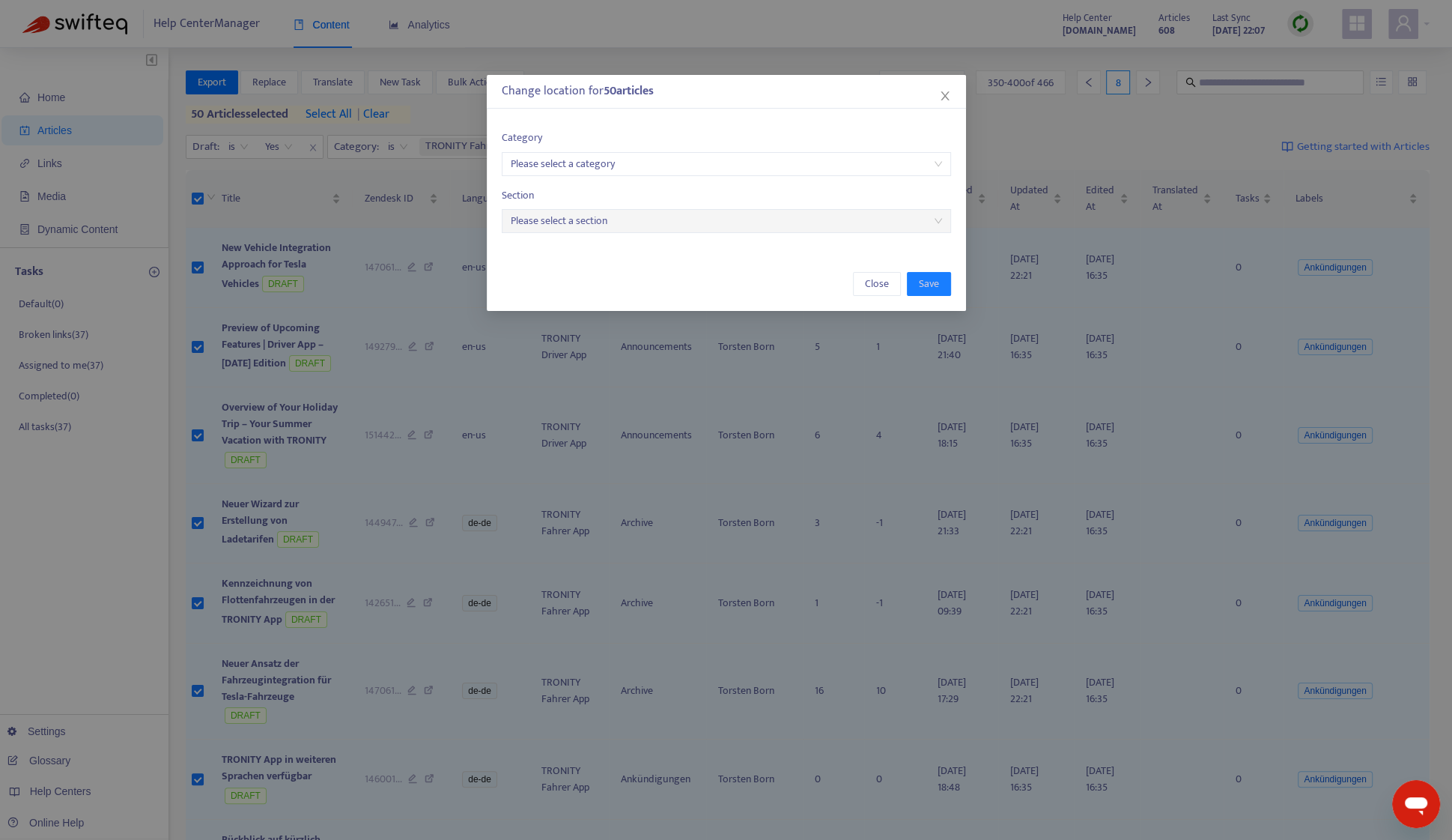
click at [621, 166] on input "search" at bounding box center [726, 164] width 431 height 22
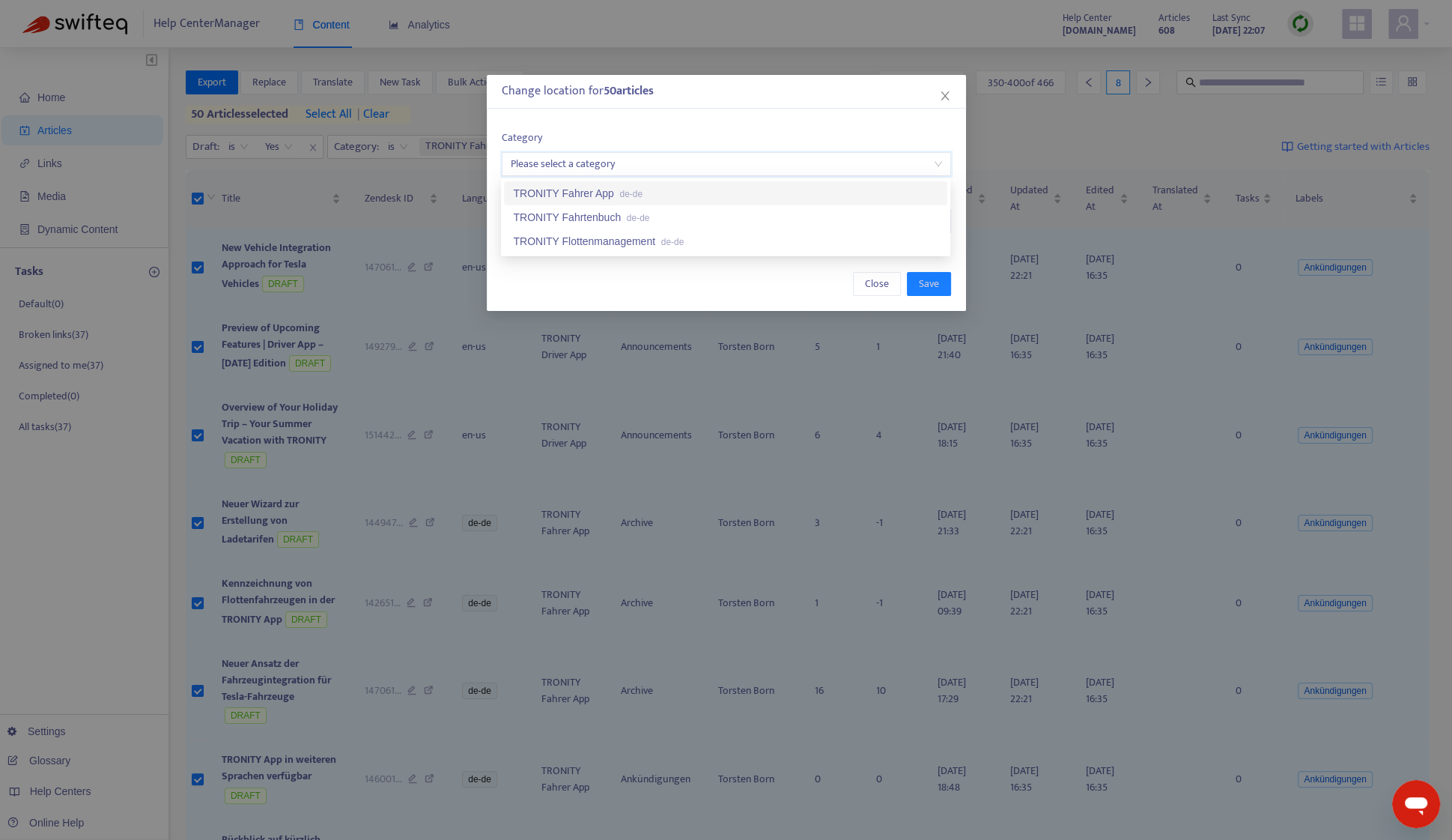
click at [624, 191] on span "de-de" at bounding box center [631, 193] width 23 height 11
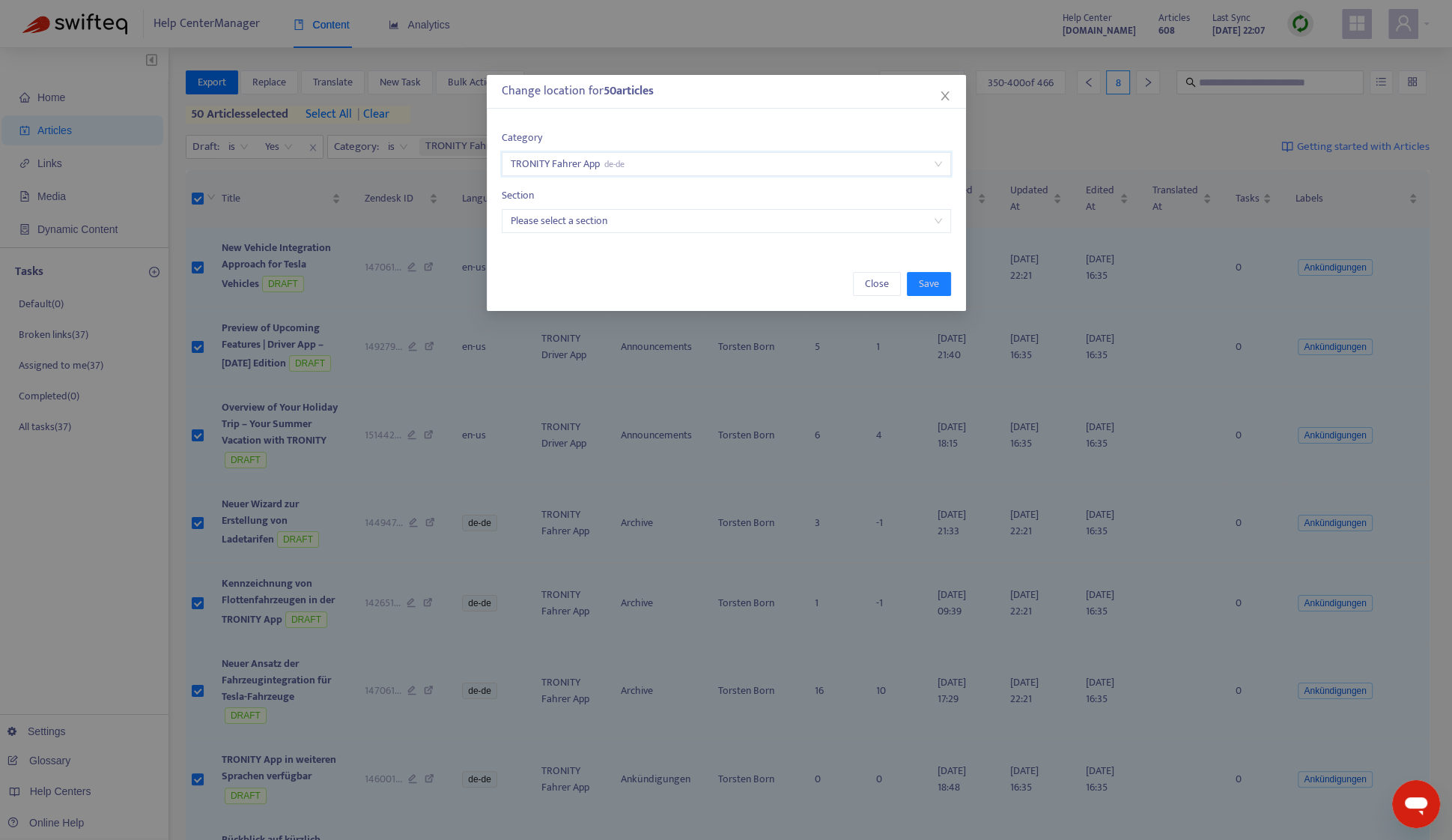
click at [624, 215] on input "search" at bounding box center [726, 220] width 431 height 22
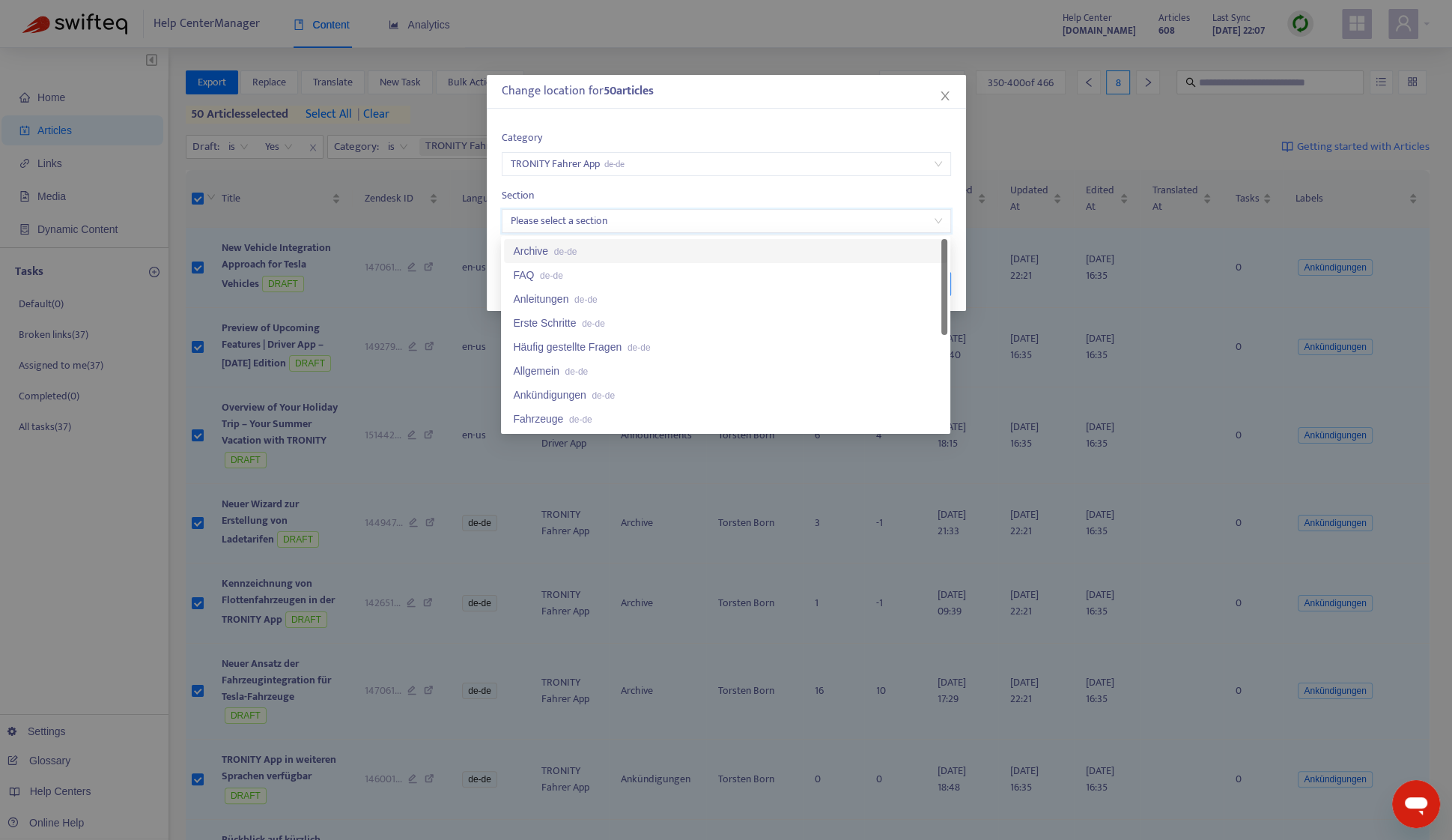
click at [625, 248] on div "Archive de-de" at bounding box center [726, 250] width 425 height 16
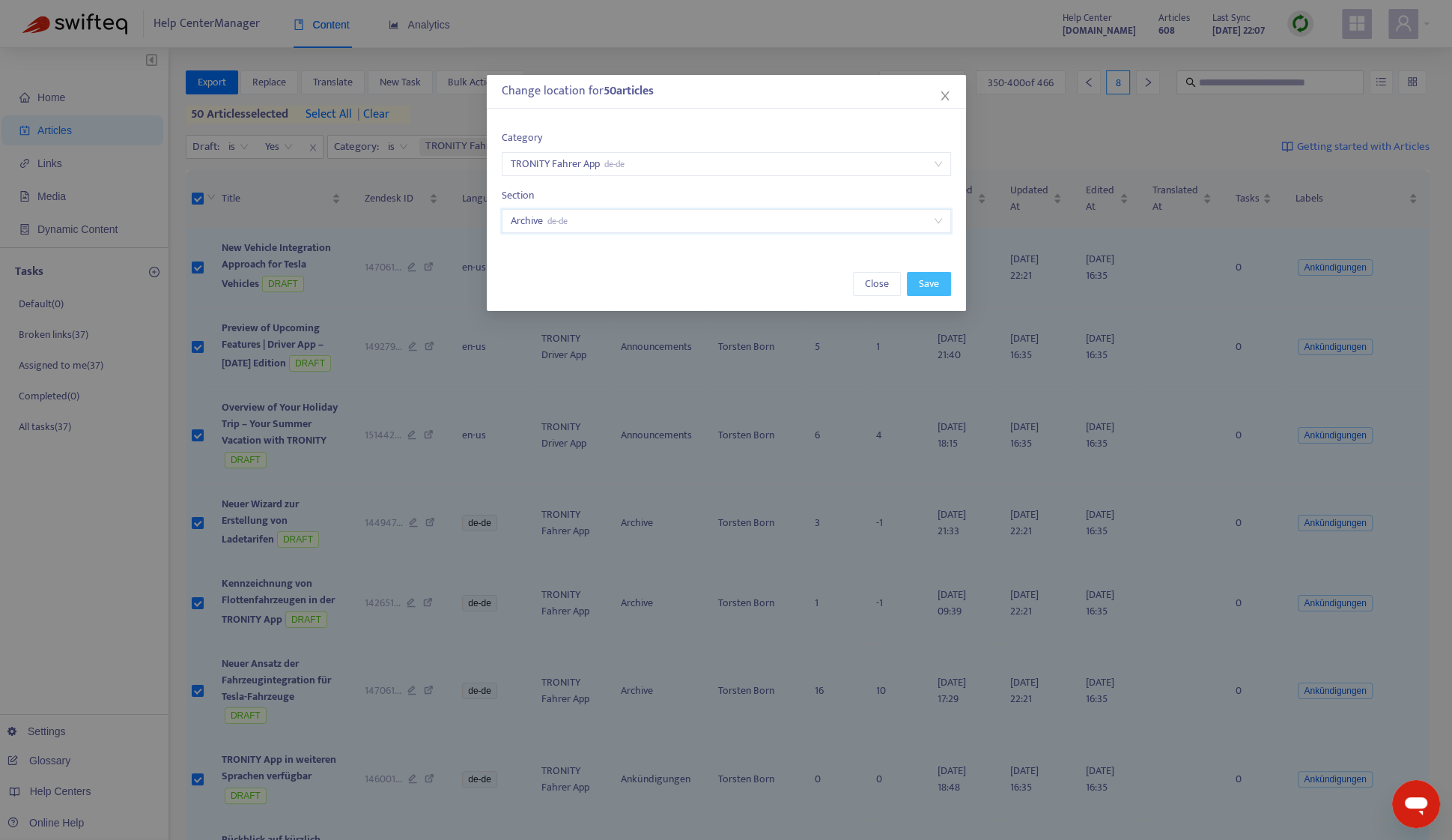
click at [936, 279] on span "Save" at bounding box center [929, 283] width 20 height 16
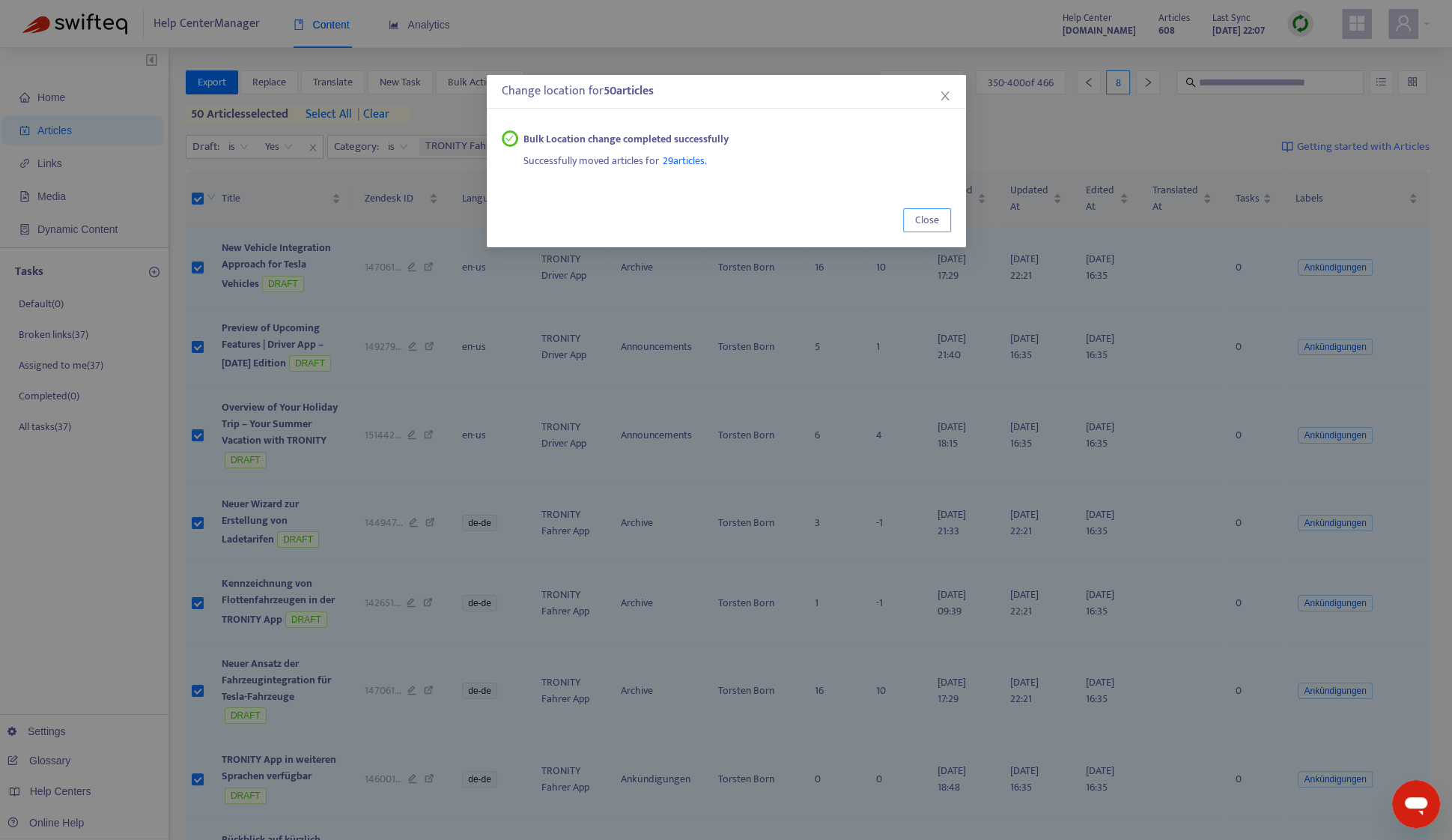
click at [921, 215] on span "Close" at bounding box center [927, 219] width 24 height 16
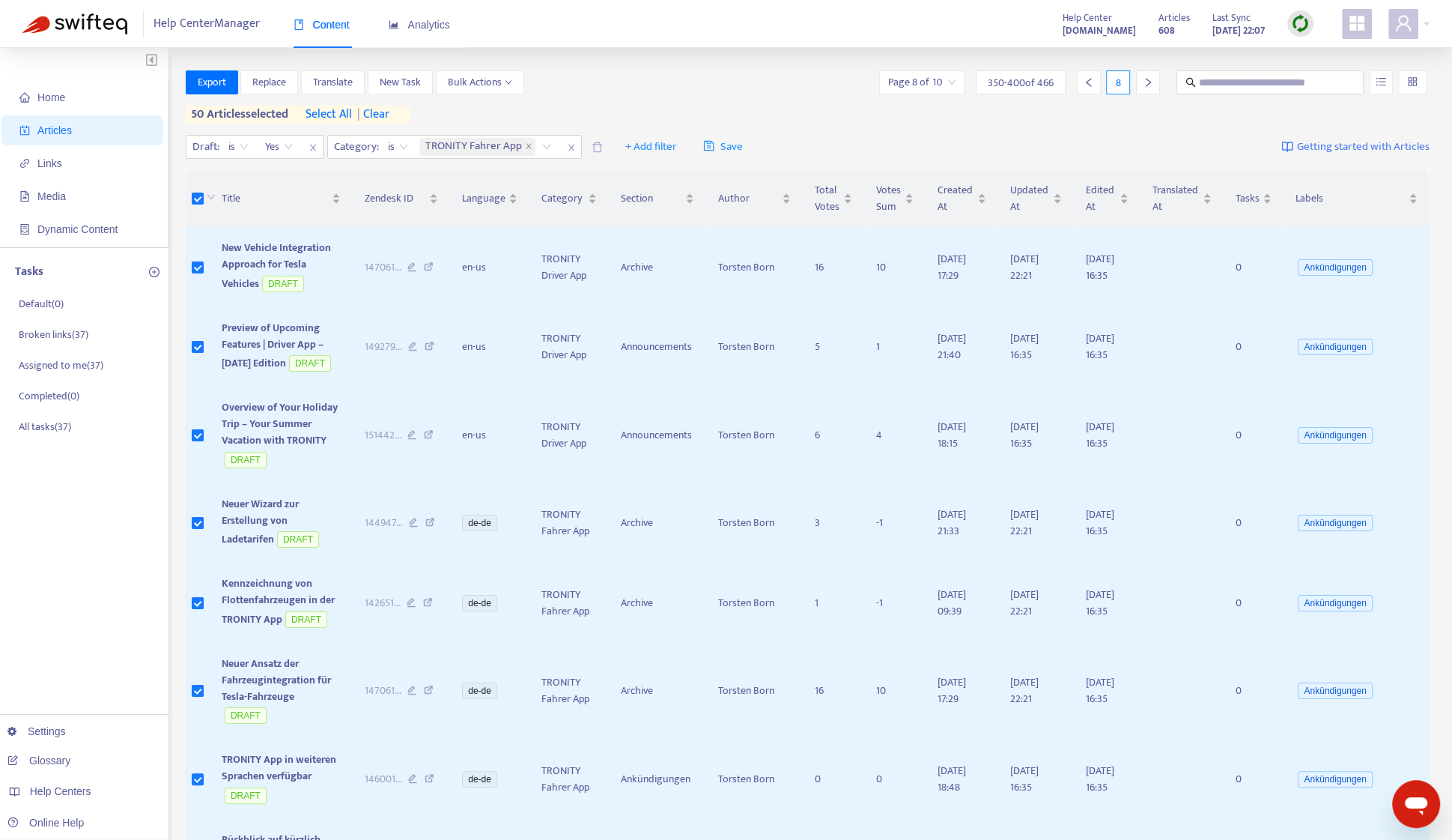
click at [1144, 84] on icon "right" at bounding box center [1148, 82] width 11 height 11
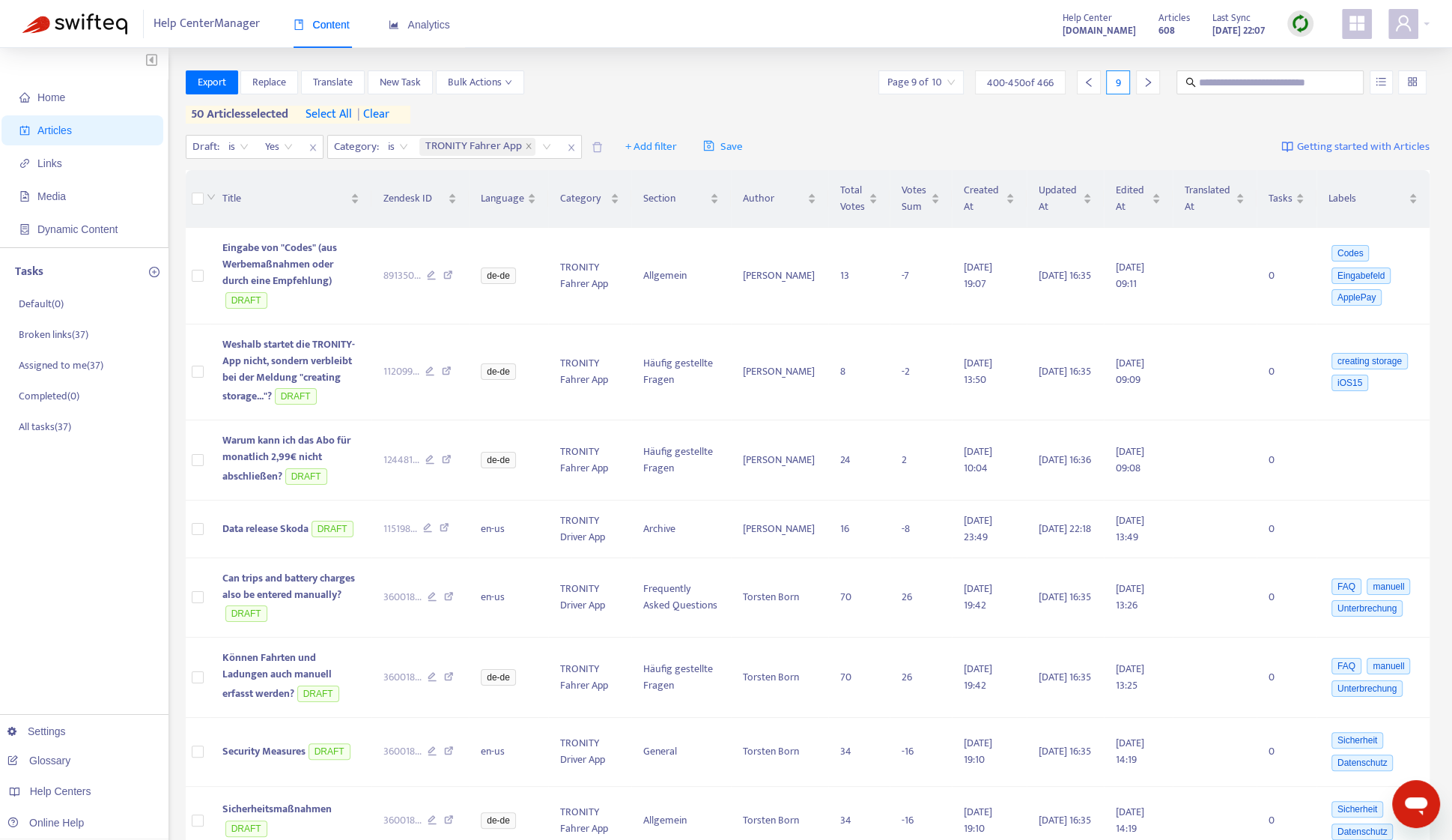
click at [390, 112] on span "| clear" at bounding box center [370, 115] width 38 height 18
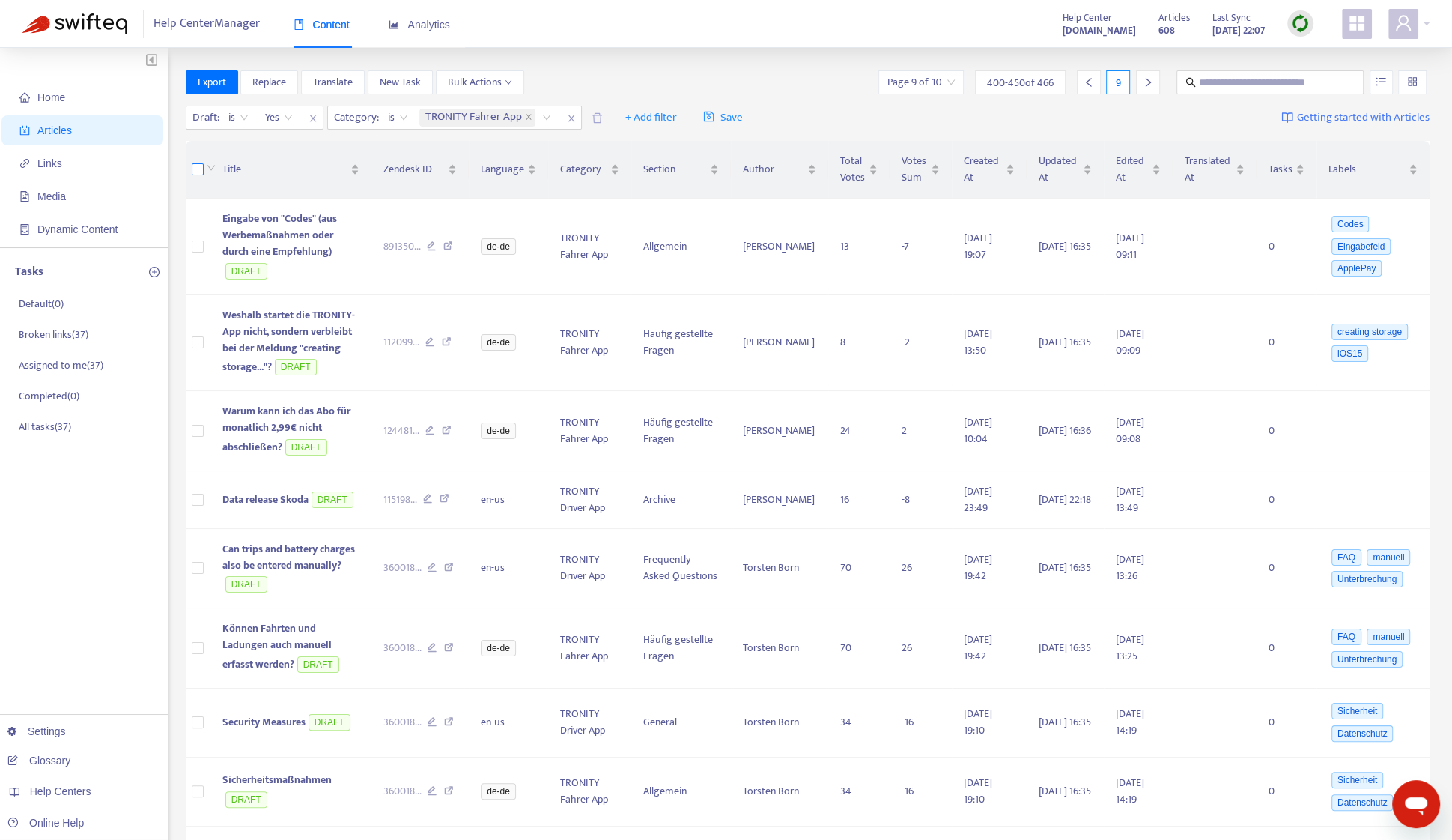
click at [196, 176] on label at bounding box center [197, 168] width 12 height 16
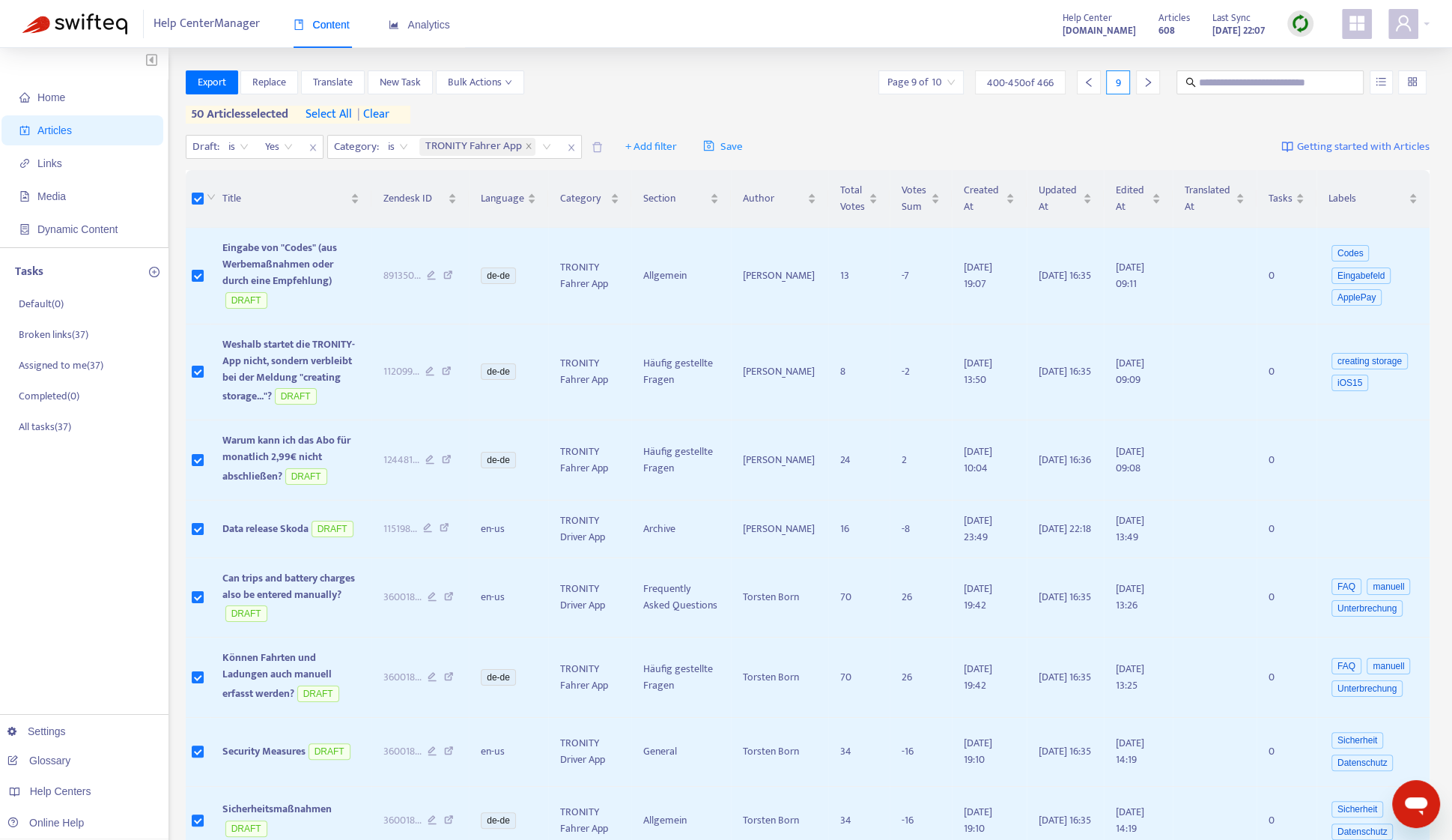
click at [490, 94] on div "Export Replace Translate New Task Bulk Actions Page 9 of 10 400 - 450 of 466 9 …" at bounding box center [808, 96] width 1245 height 53
click at [495, 91] on button "Bulk Actions" at bounding box center [480, 82] width 89 height 24
click at [501, 181] on span "Change Location" at bounding box center [483, 184] width 73 height 17
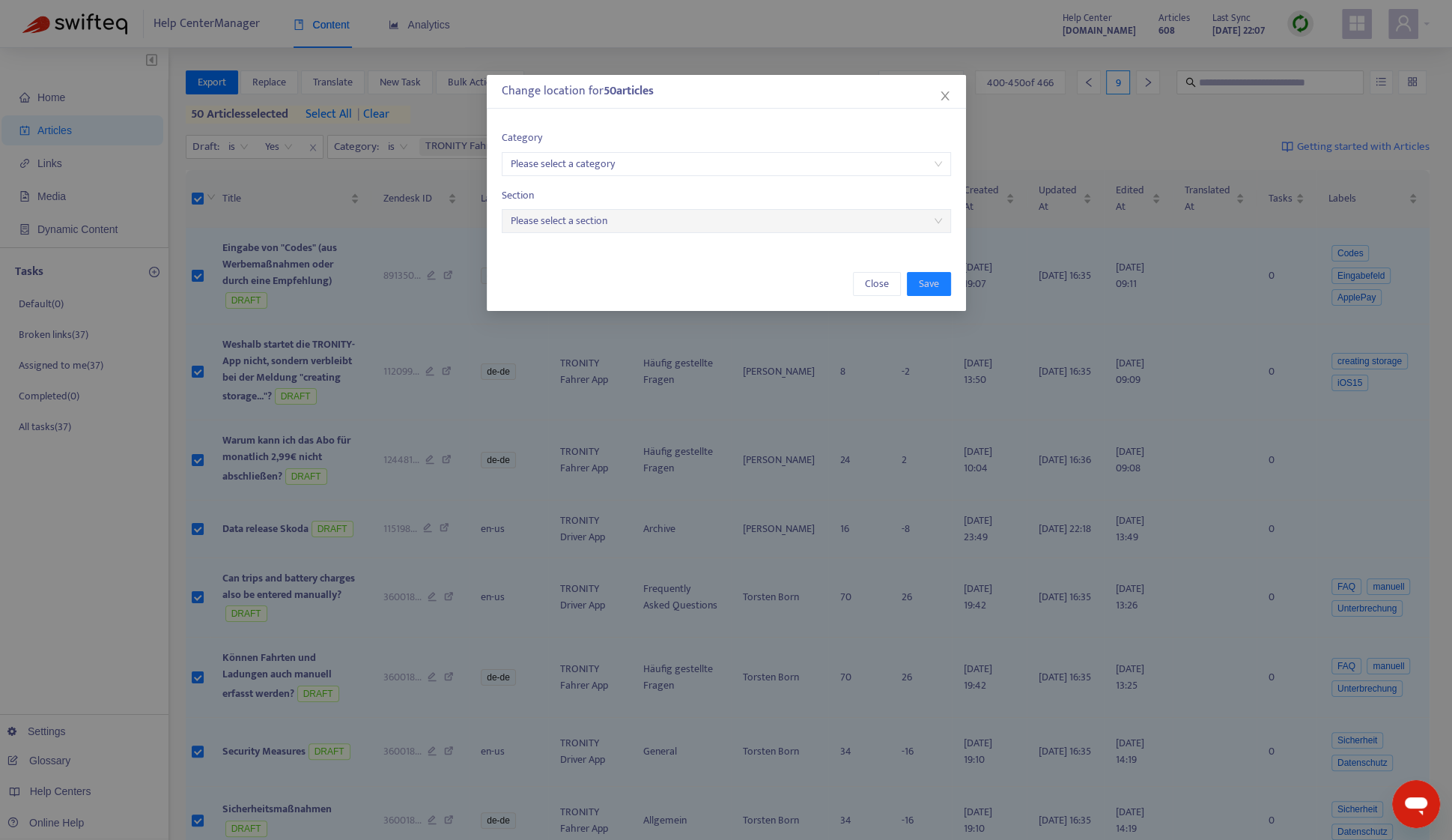
click at [670, 170] on input "search" at bounding box center [726, 164] width 431 height 22
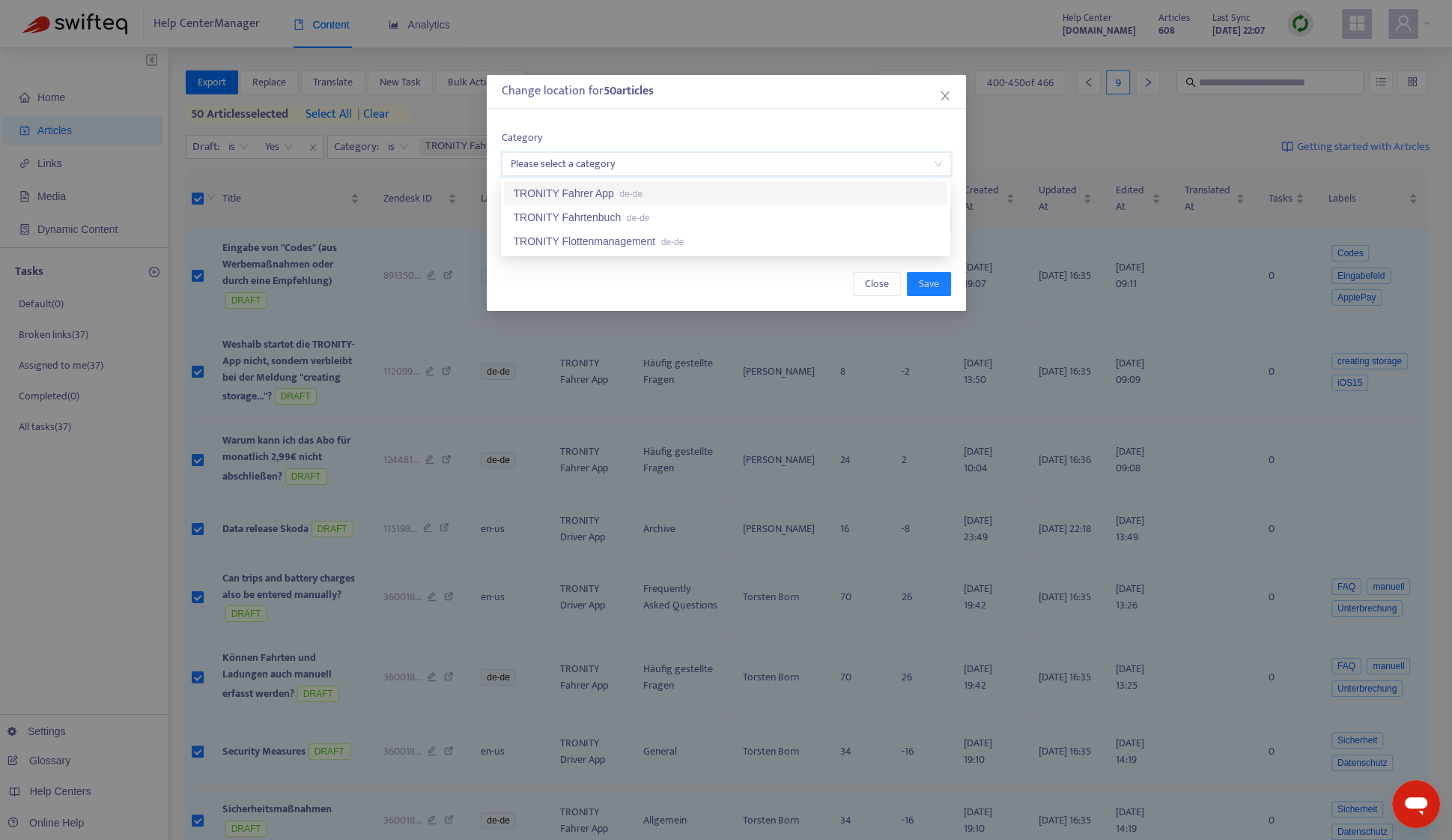
click at [671, 189] on div "TRONITY Fahrer App de-de" at bounding box center [726, 192] width 425 height 16
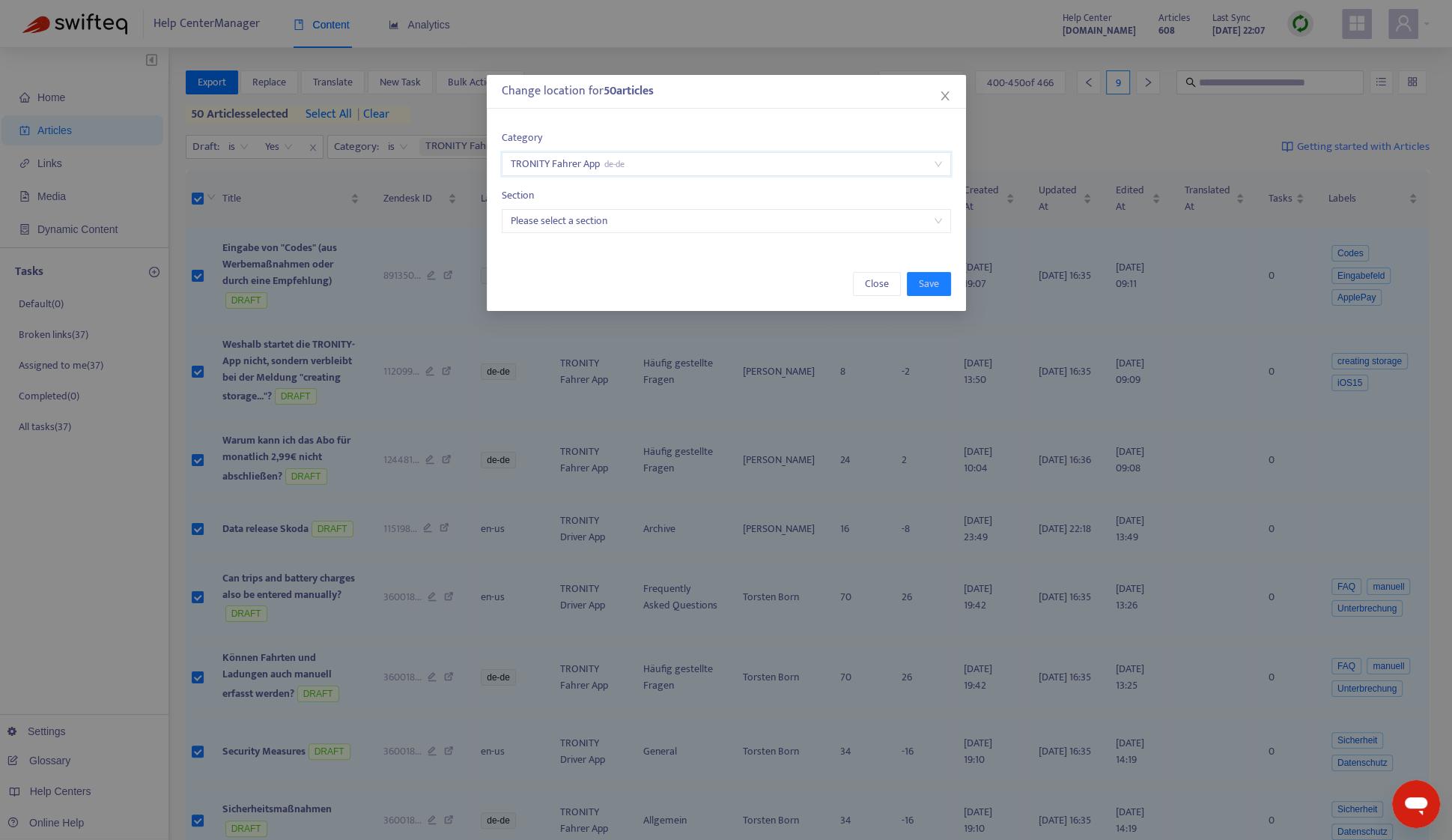
click at [668, 221] on input "search" at bounding box center [726, 220] width 431 height 22
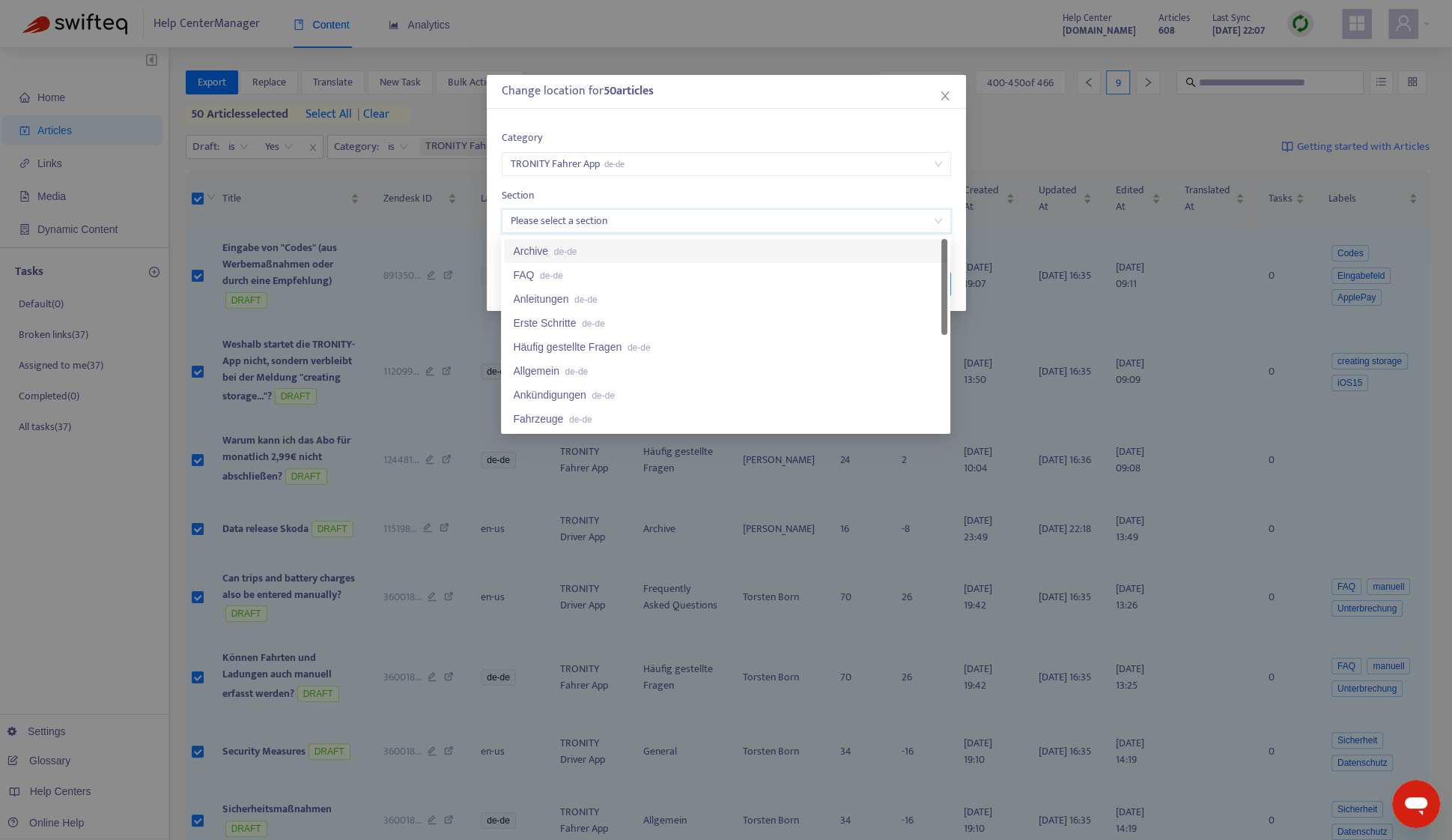
click at [667, 245] on div "Archive de-de" at bounding box center [726, 250] width 425 height 16
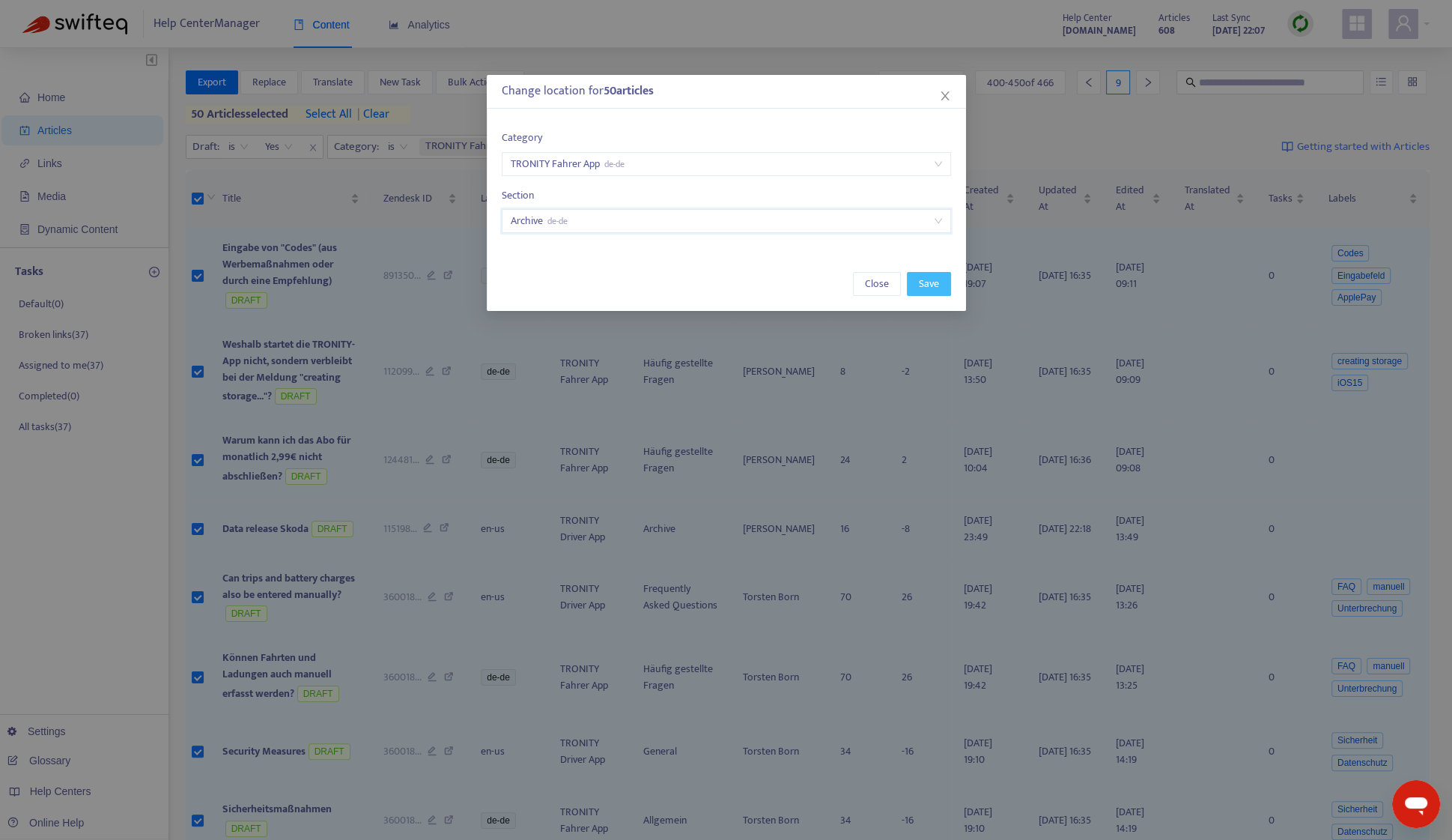
click at [928, 281] on span "Save" at bounding box center [929, 283] width 20 height 16
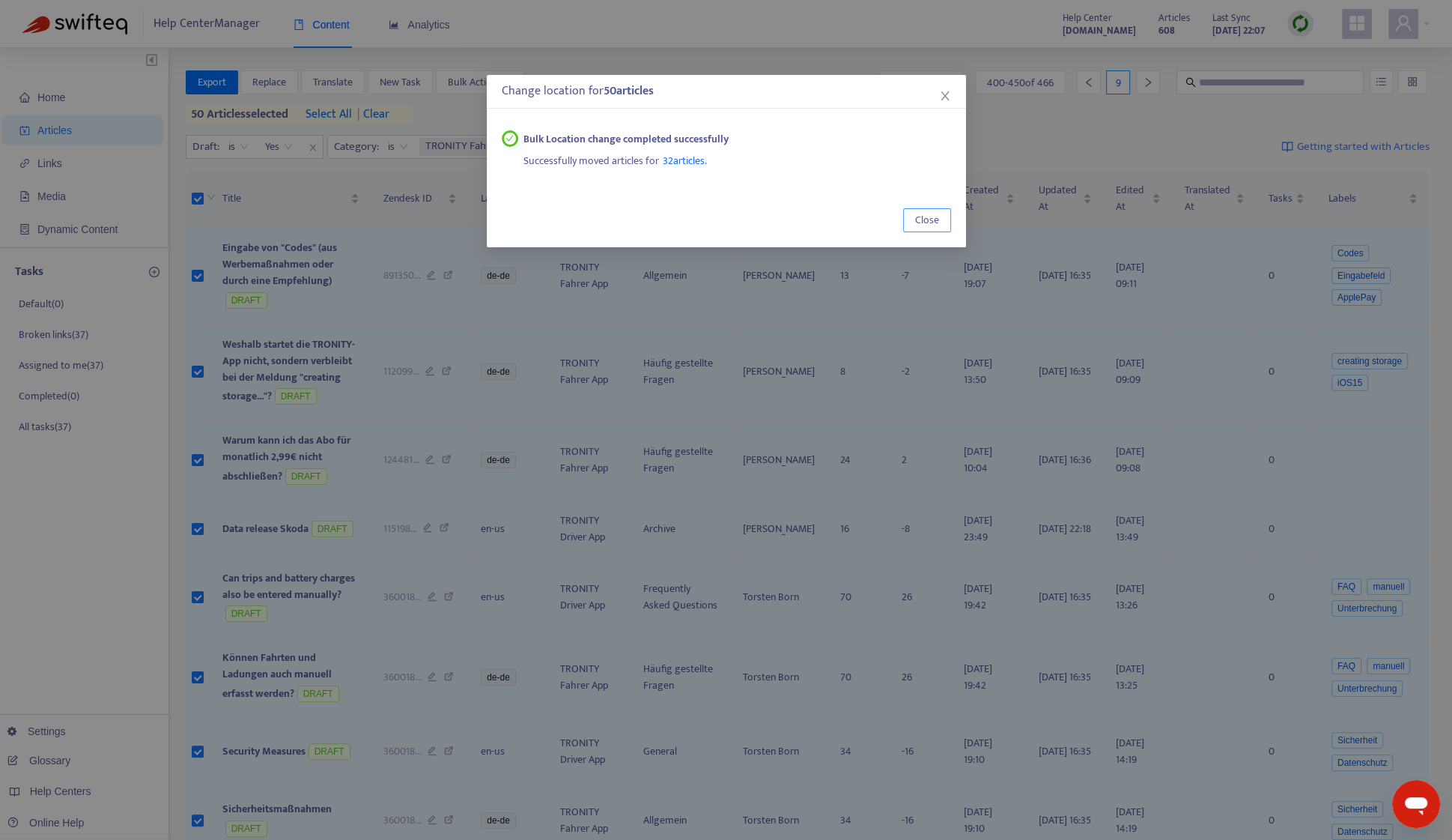
click at [920, 212] on span "Close" at bounding box center [927, 219] width 24 height 16
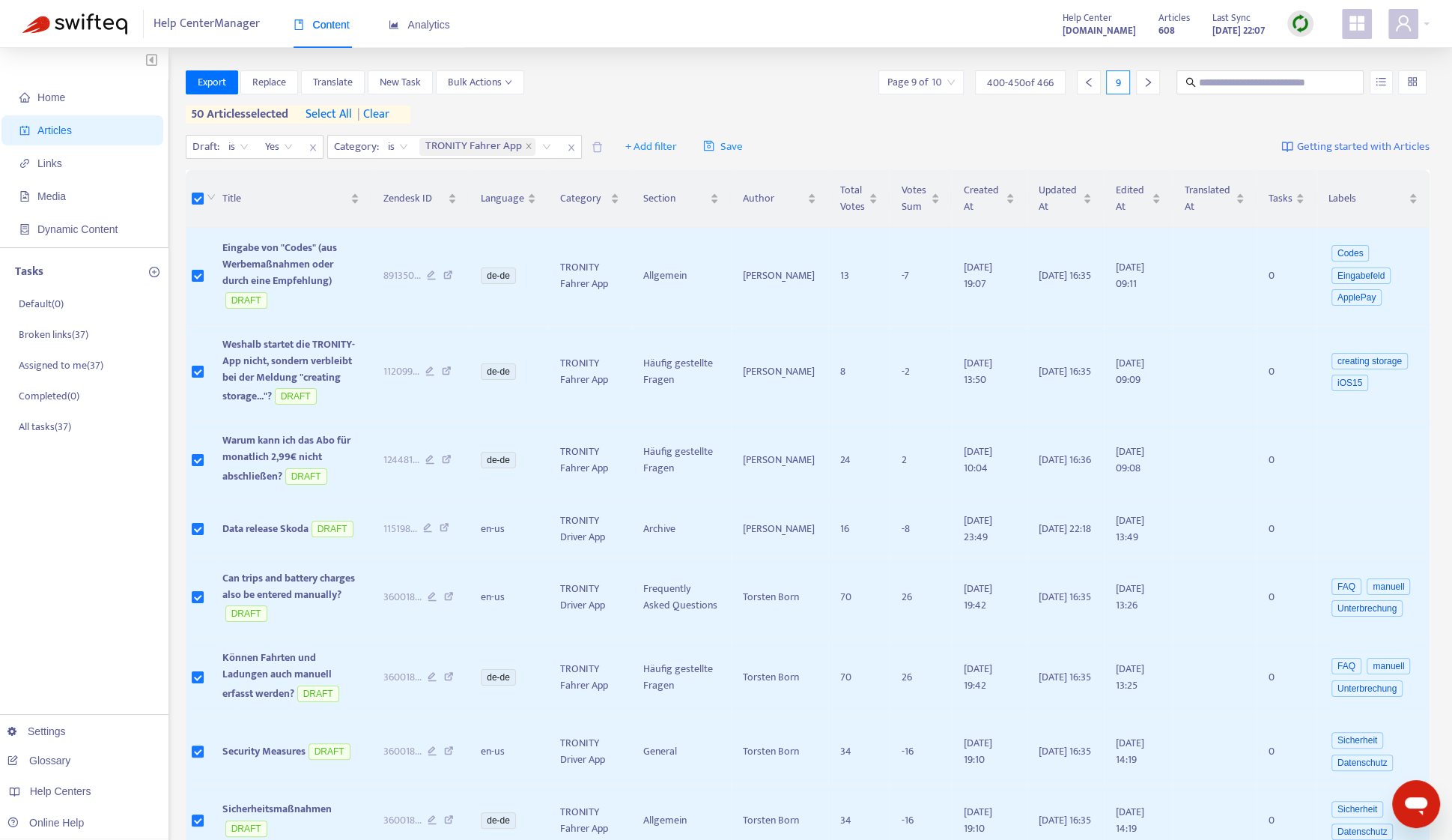
click at [1141, 83] on div at bounding box center [1148, 82] width 24 height 24
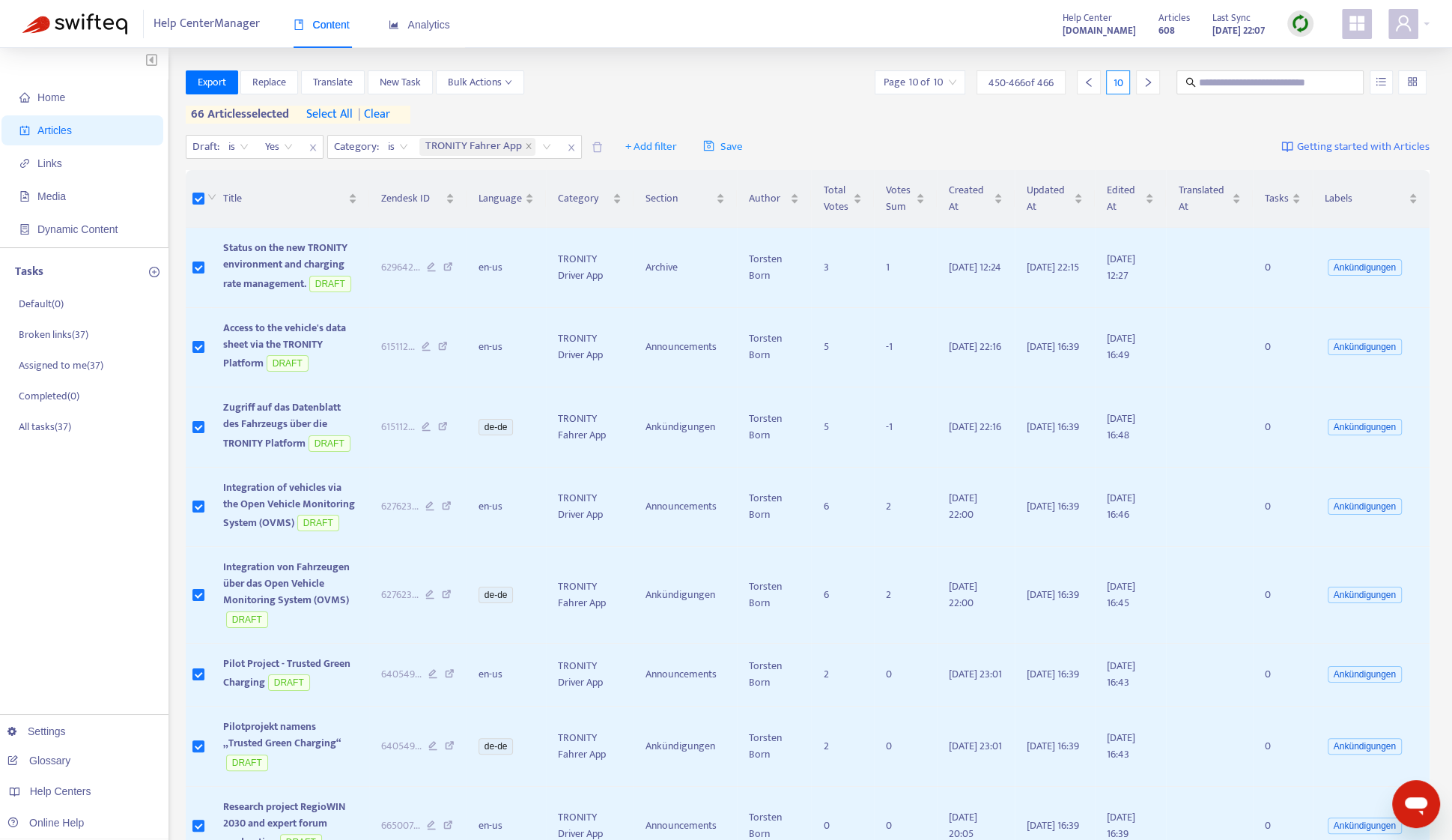
click at [391, 115] on span "| clear" at bounding box center [371, 115] width 38 height 18
click at [498, 84] on span "Bulk Actions" at bounding box center [479, 82] width 64 height 16
click at [508, 180] on span "Change Location" at bounding box center [483, 184] width 73 height 17
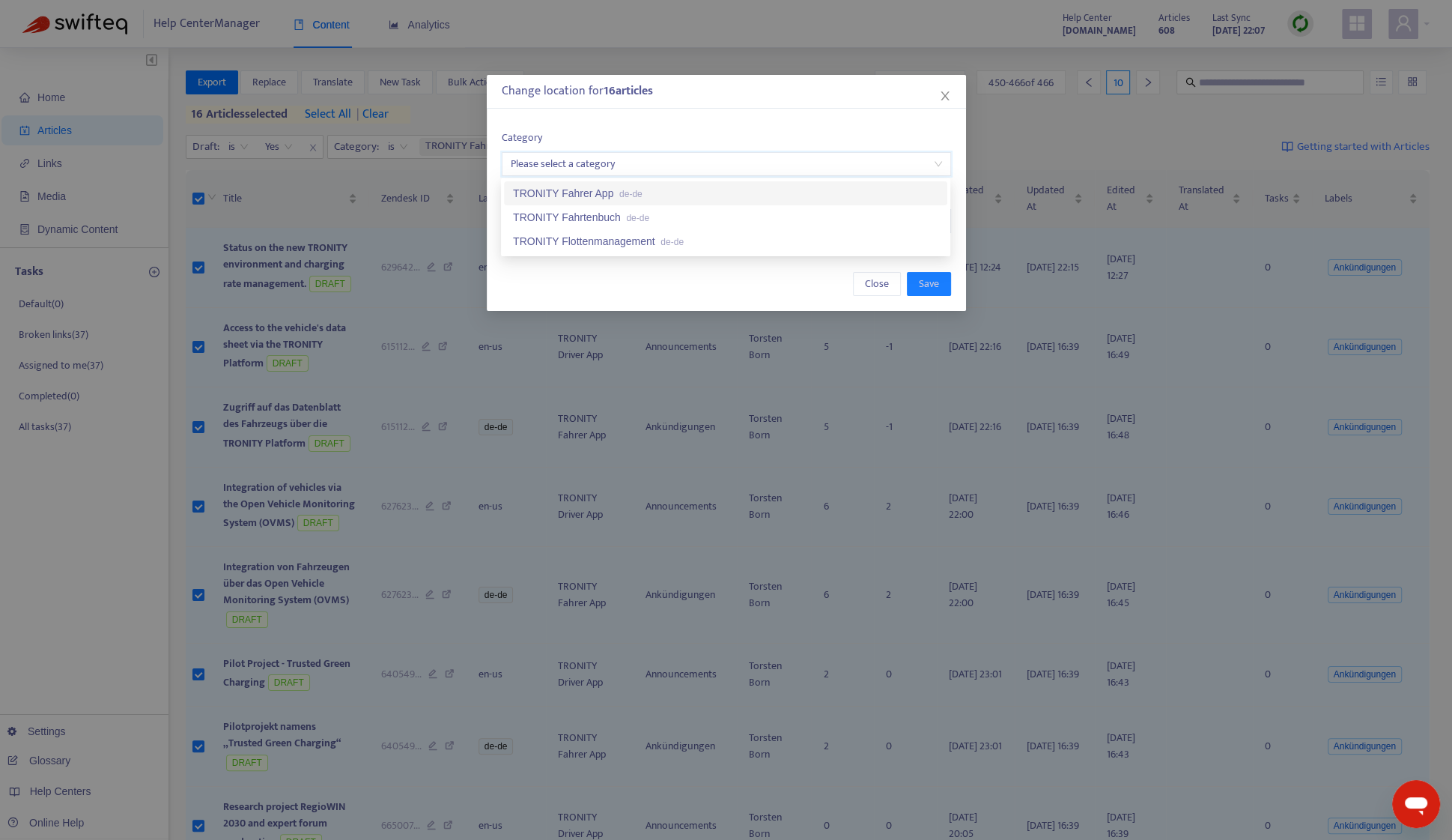
click at [627, 169] on input "search" at bounding box center [726, 164] width 431 height 22
click at [628, 191] on span "de-de" at bounding box center [631, 193] width 23 height 11
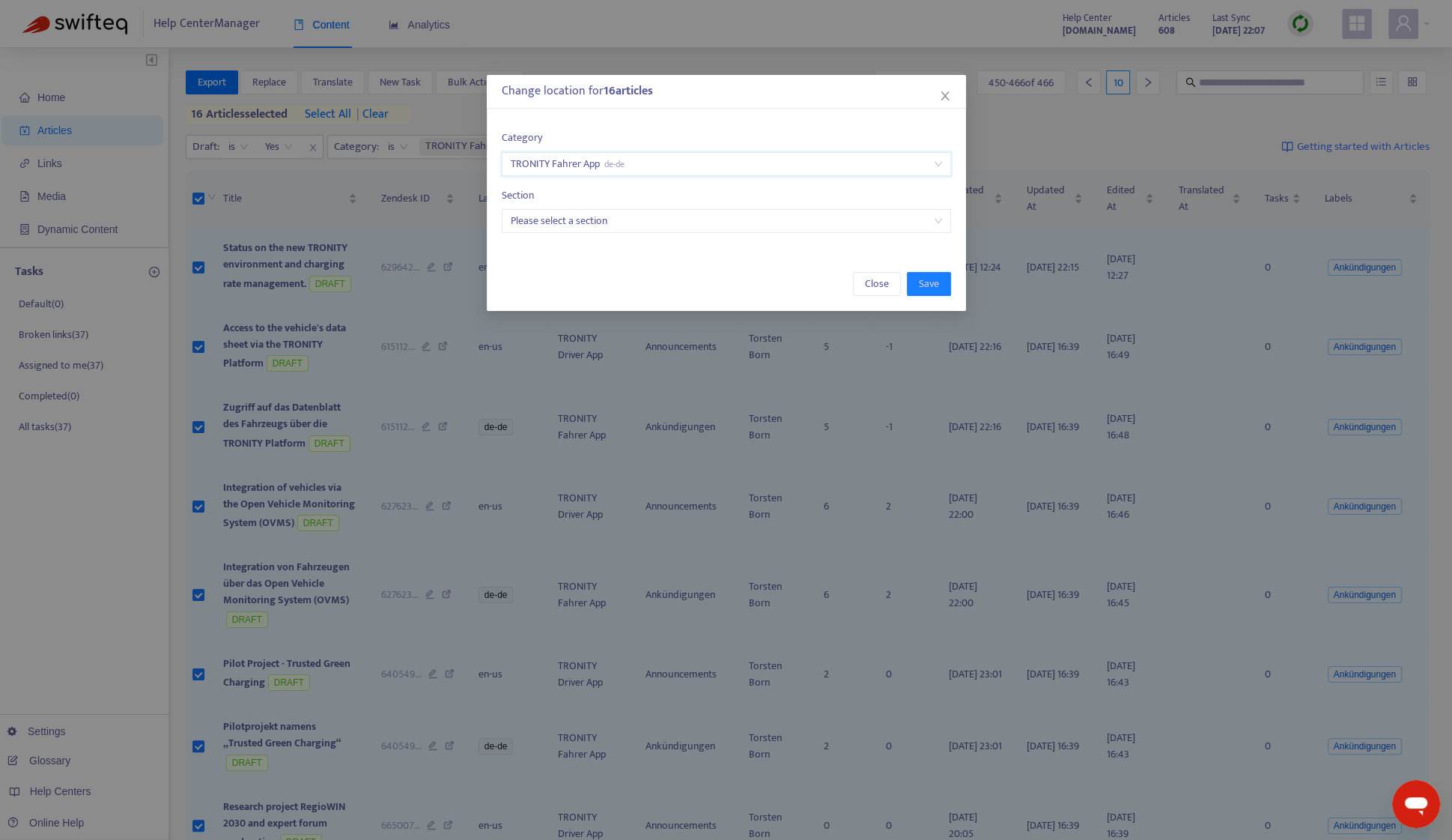
click at [636, 230] on input "search" at bounding box center [726, 220] width 431 height 22
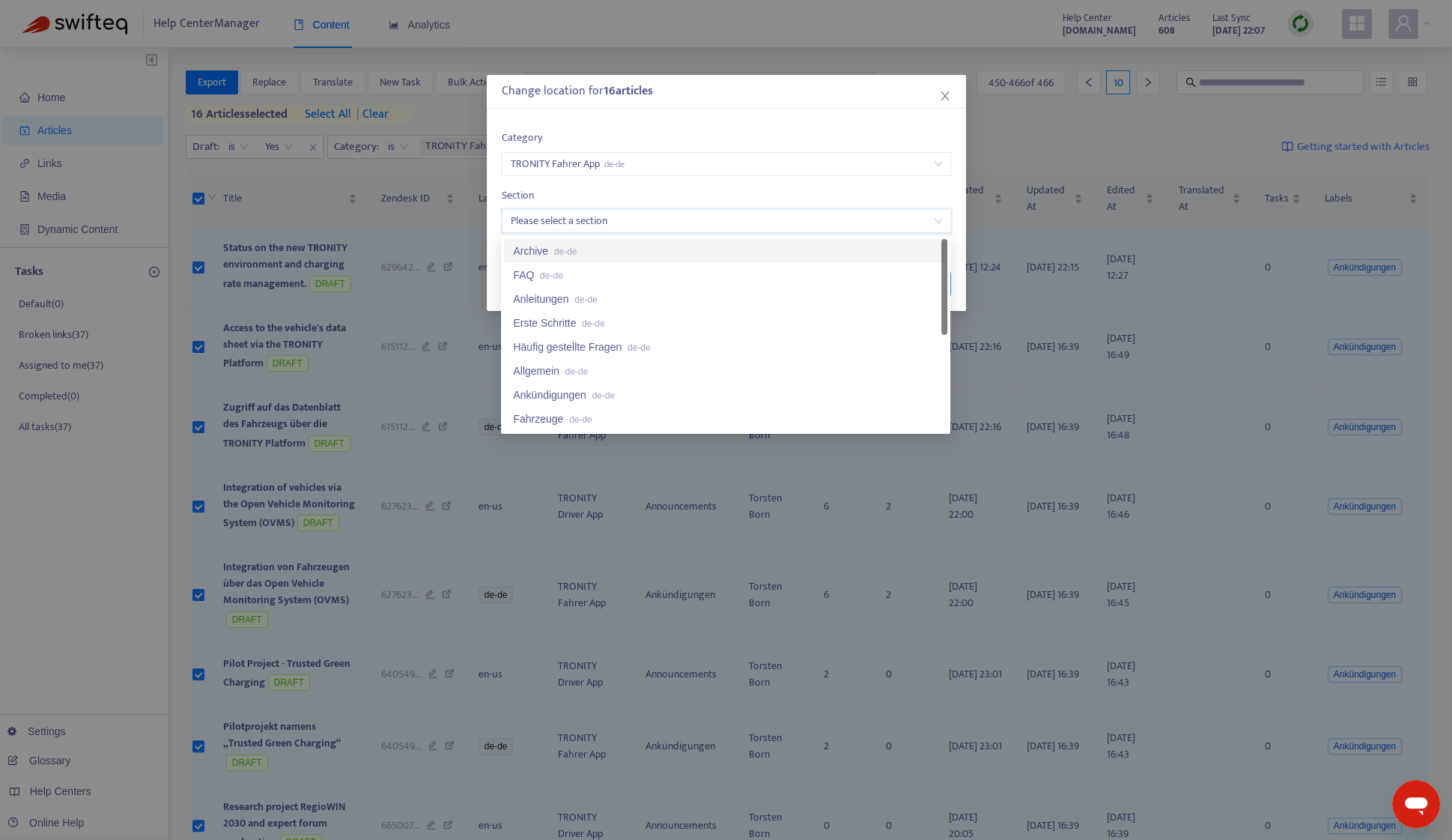
click at [637, 247] on div "Archive de-de" at bounding box center [726, 250] width 425 height 16
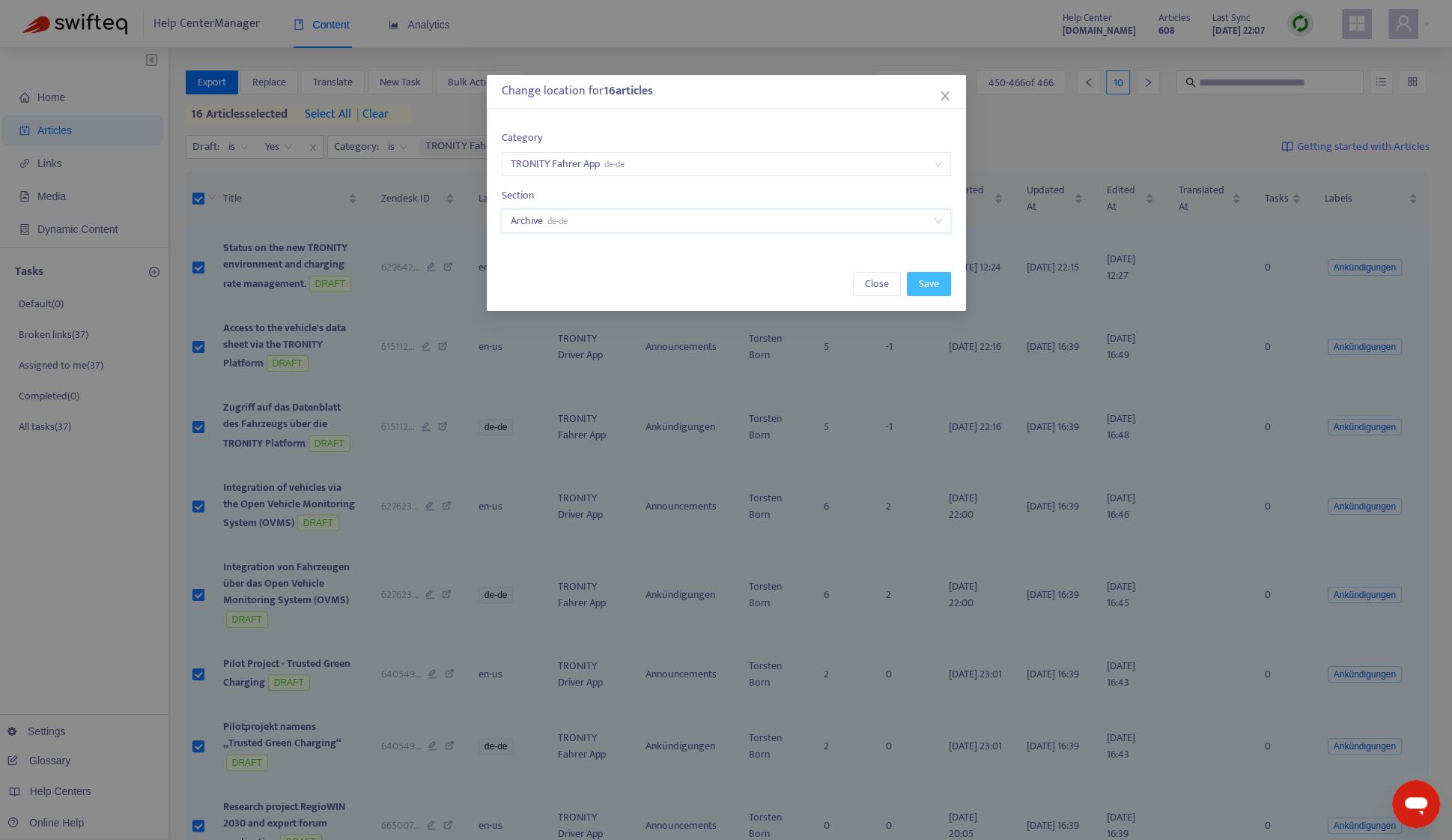
click at [933, 288] on span "Save" at bounding box center [929, 283] width 20 height 16
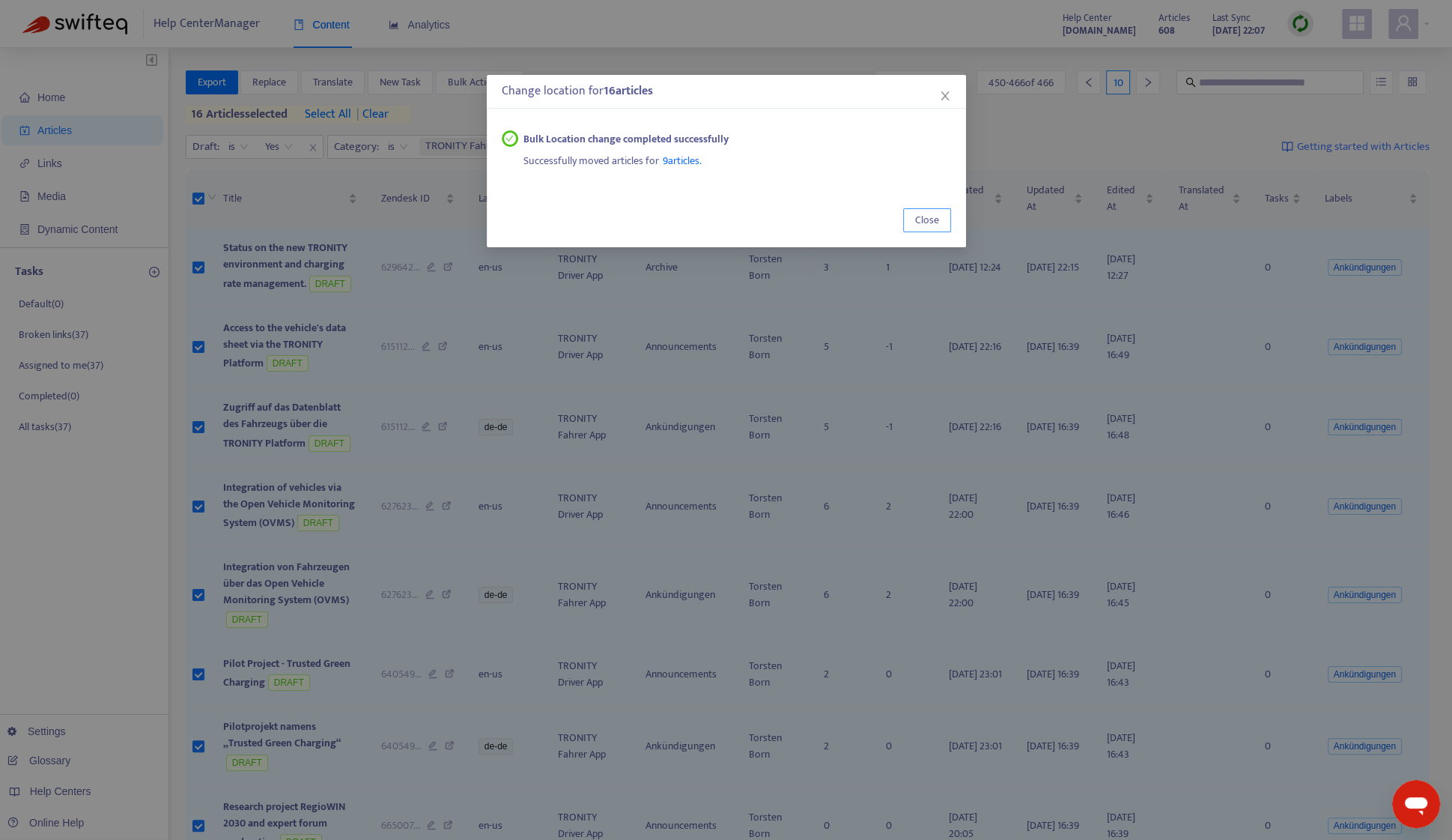
click at [930, 212] on span "Close" at bounding box center [927, 219] width 24 height 16
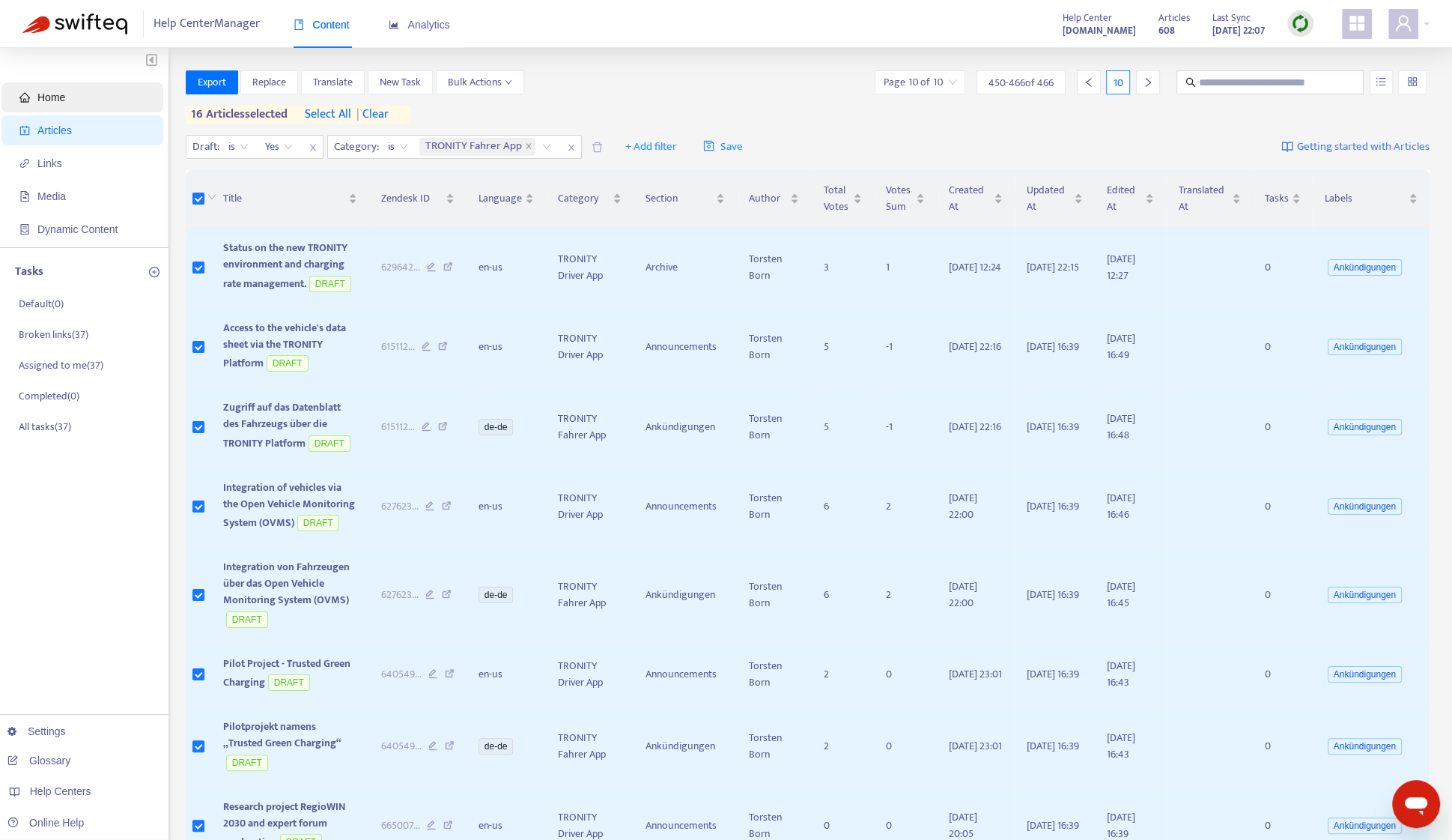
click at [89, 89] on span "Home" at bounding box center [85, 97] width 132 height 30
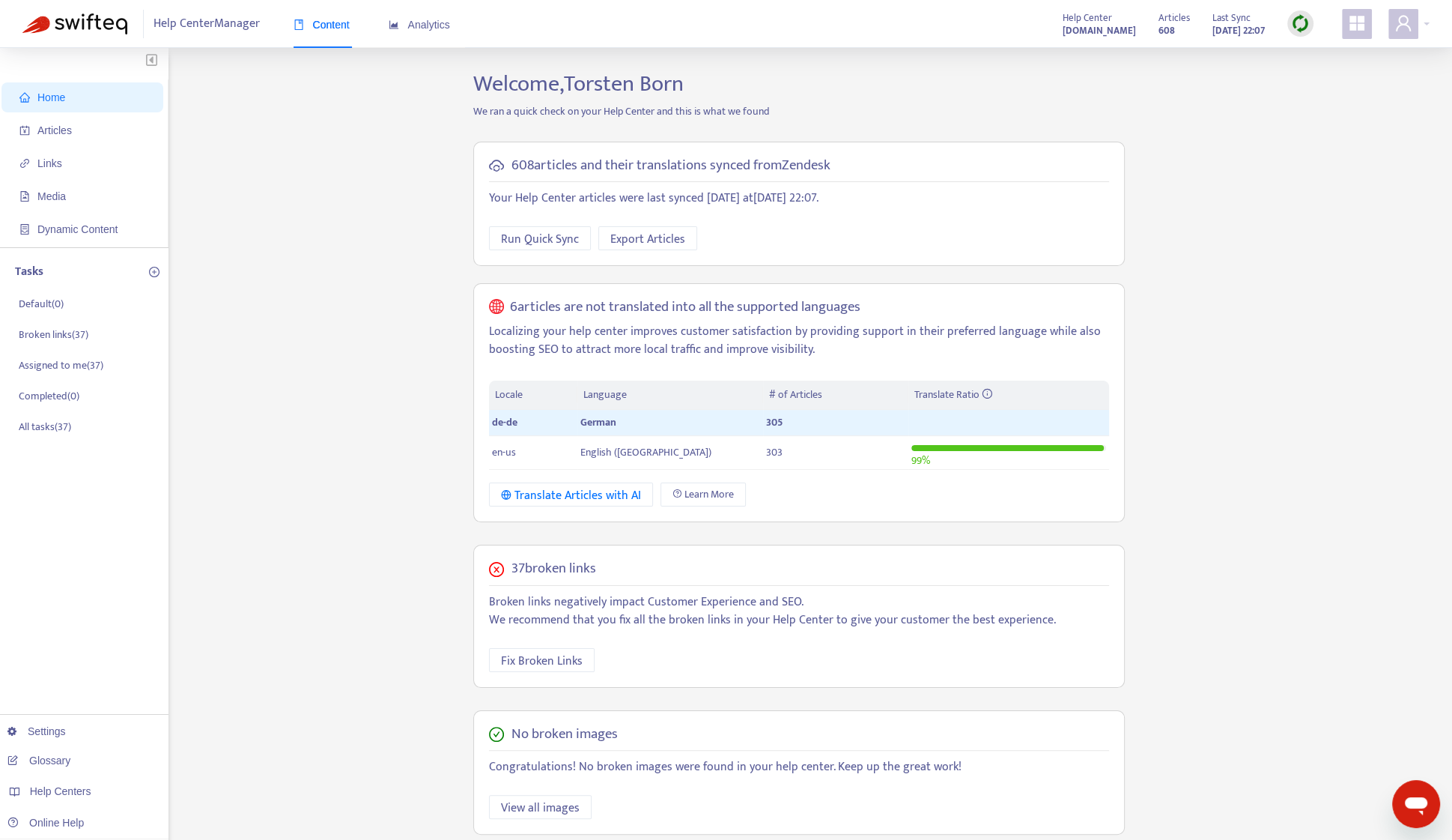
click at [117, 102] on span "Home" at bounding box center [85, 97] width 132 height 30
click at [72, 327] on p "Broken links ( 37 )" at bounding box center [53, 335] width 69 height 15
